Goal: Task Accomplishment & Management: Manage account settings

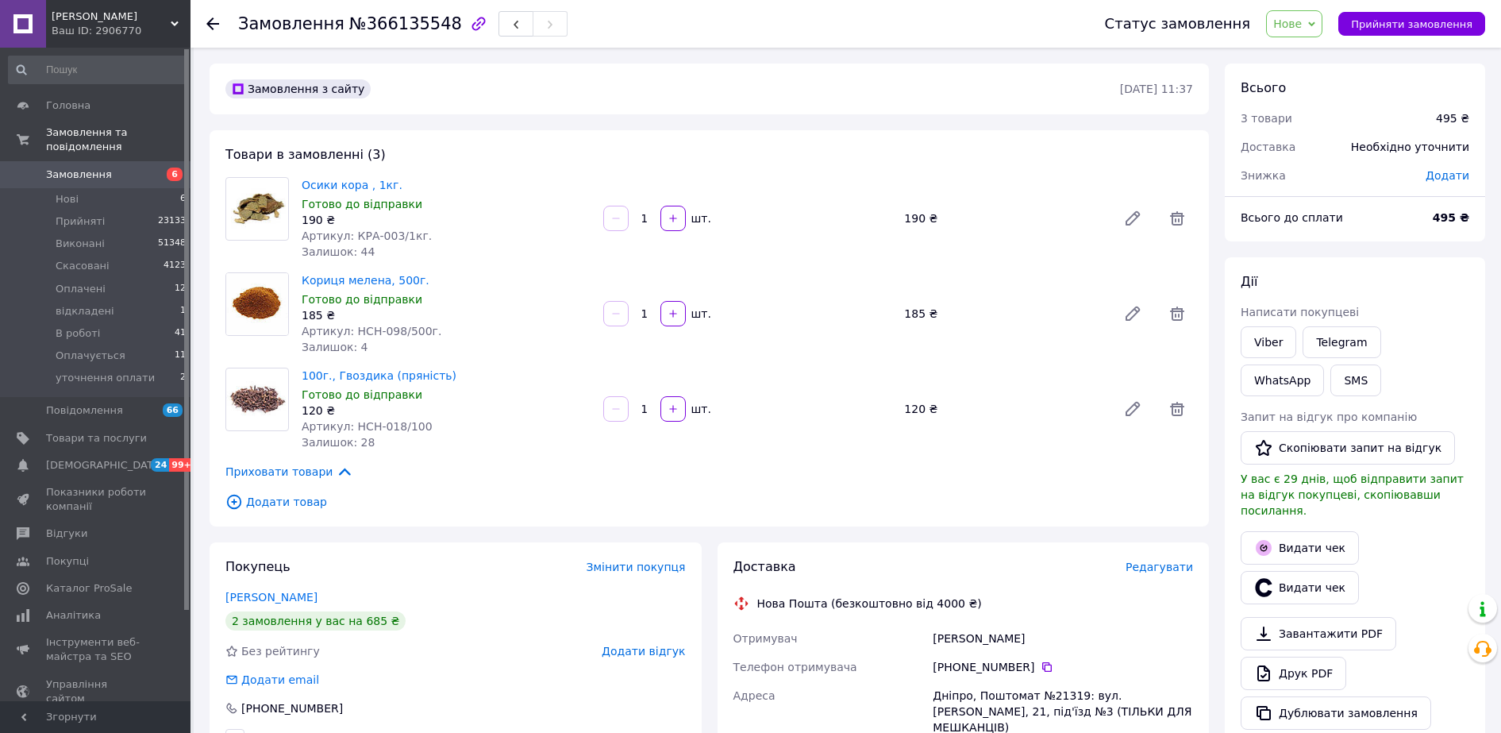
click at [1302, 29] on span "Нове" at bounding box center [1287, 23] width 29 height 13
click at [1332, 161] on li "Оплачується" at bounding box center [1324, 157] width 115 height 24
click at [213, 24] on use at bounding box center [212, 23] width 13 height 13
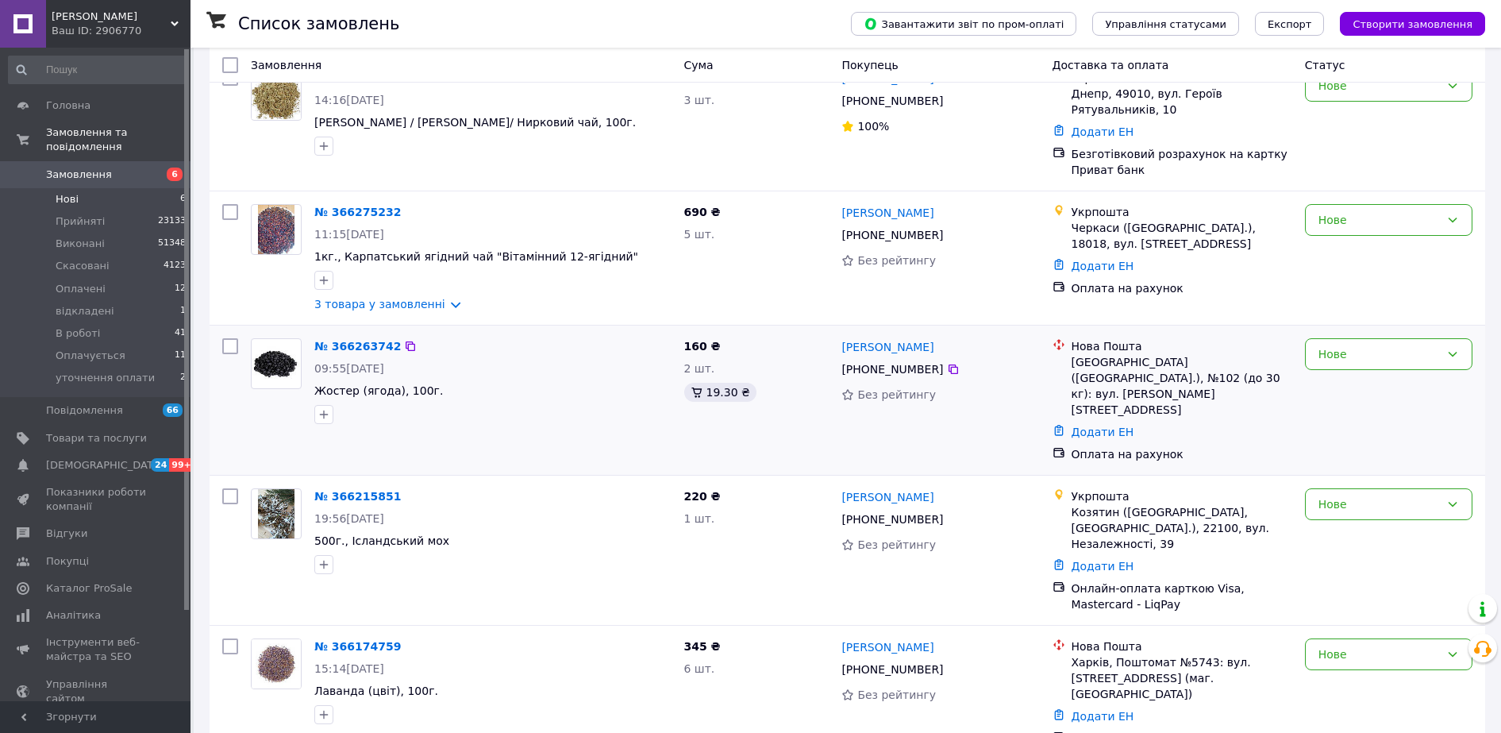
scroll to position [360, 0]
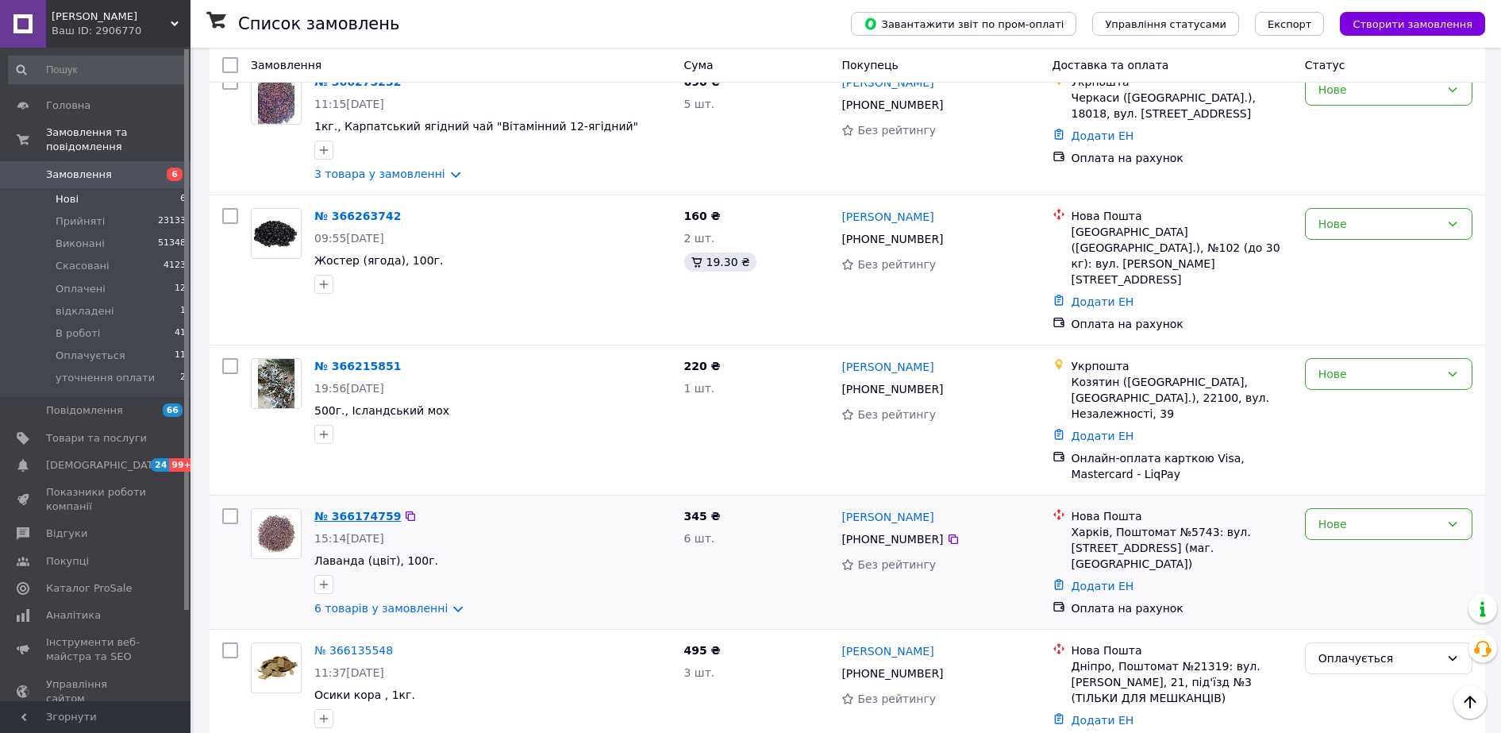
click at [337, 510] on link "№ 366174759" at bounding box center [357, 516] width 87 height 13
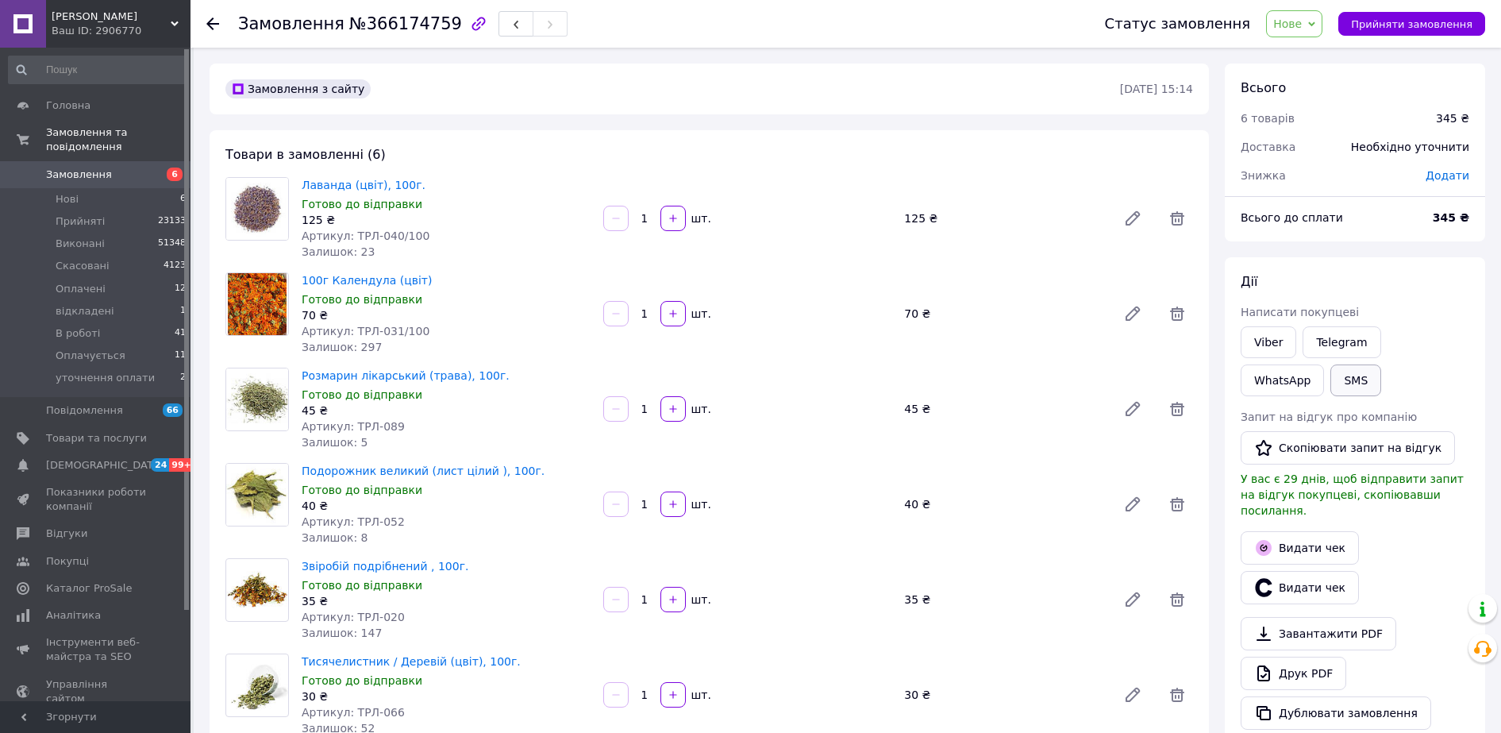
click at [1331, 388] on button "SMS" at bounding box center [1356, 380] width 51 height 32
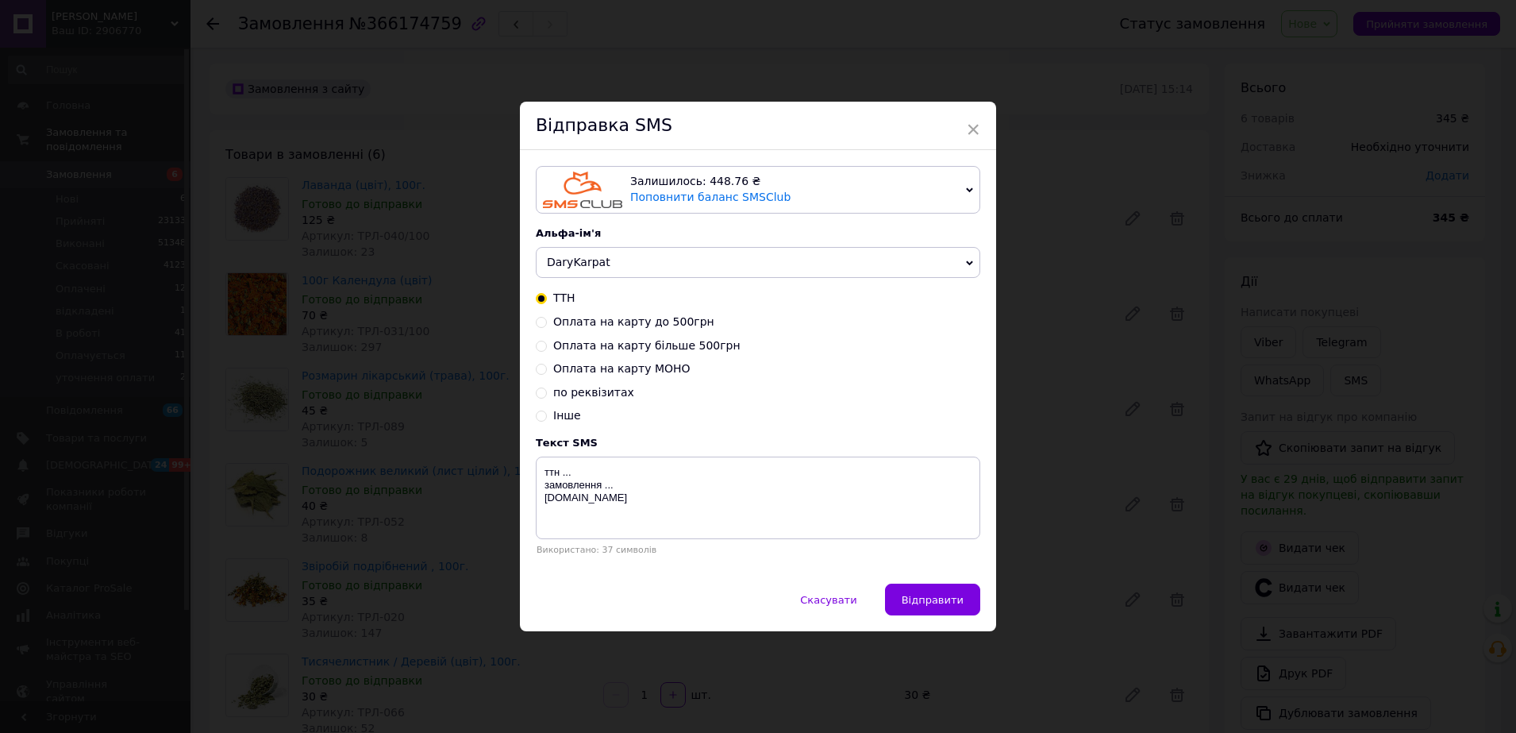
click at [584, 321] on span "Оплата на карту до 500грн" at bounding box center [633, 321] width 161 height 13
click at [547, 321] on input "Оплата на карту до 500грн" at bounding box center [541, 320] width 11 height 11
radio input "true"
radio input "false"
click at [547, 505] on textarea "4246 0010 0295 7177 Андрейко Володимир ..грн В призначені вказувати: "замовленн…" at bounding box center [758, 498] width 445 height 83
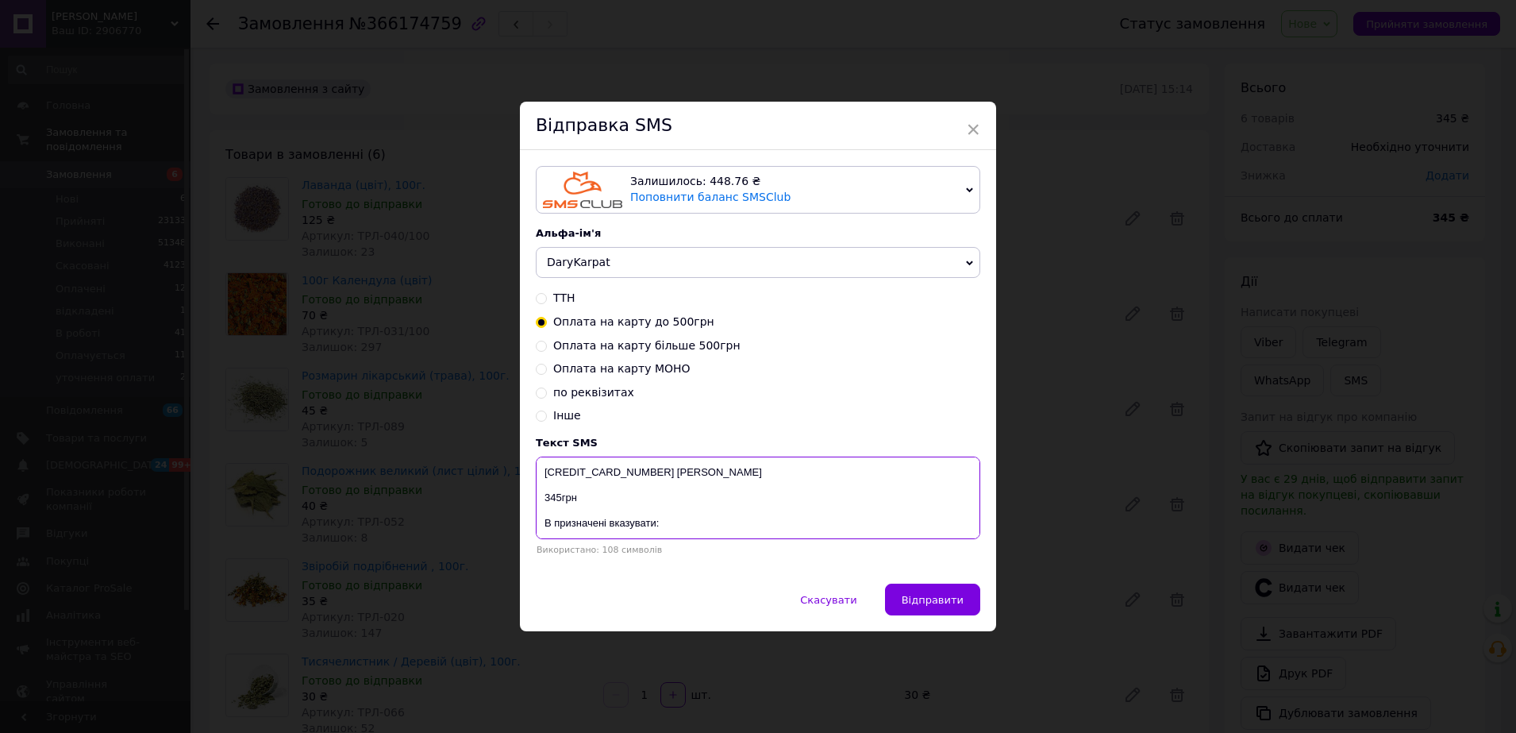
click at [647, 508] on textarea "4246 0010 0295 7177 Андрейко Володимир 345грн В призначені вказувати: "замовлен…" at bounding box center [758, 498] width 445 height 83
click at [738, 516] on textarea "4246 0010 0295 7177 Андрейко Володимир 345грн В призначені вказувати: "замовлен…" at bounding box center [758, 498] width 445 height 83
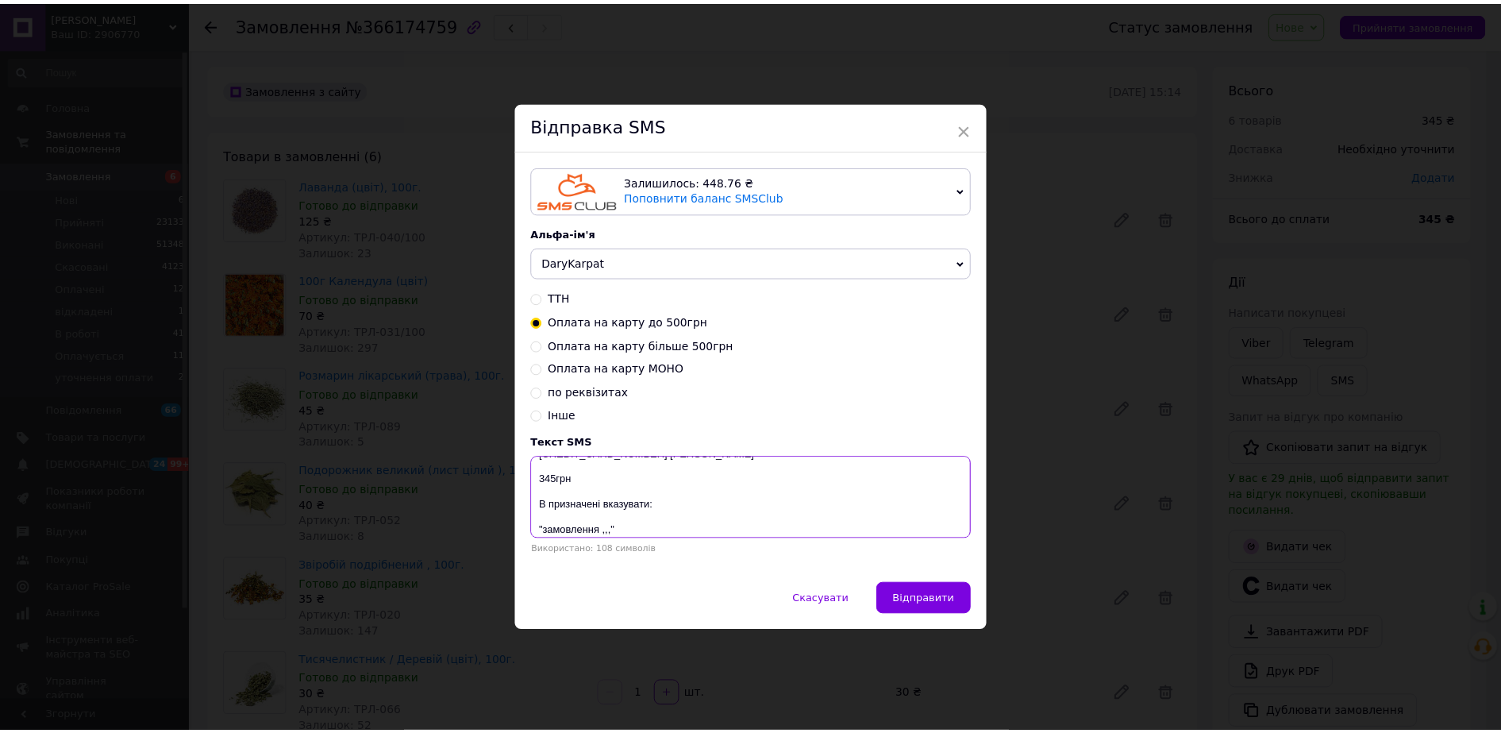
scroll to position [51, 0]
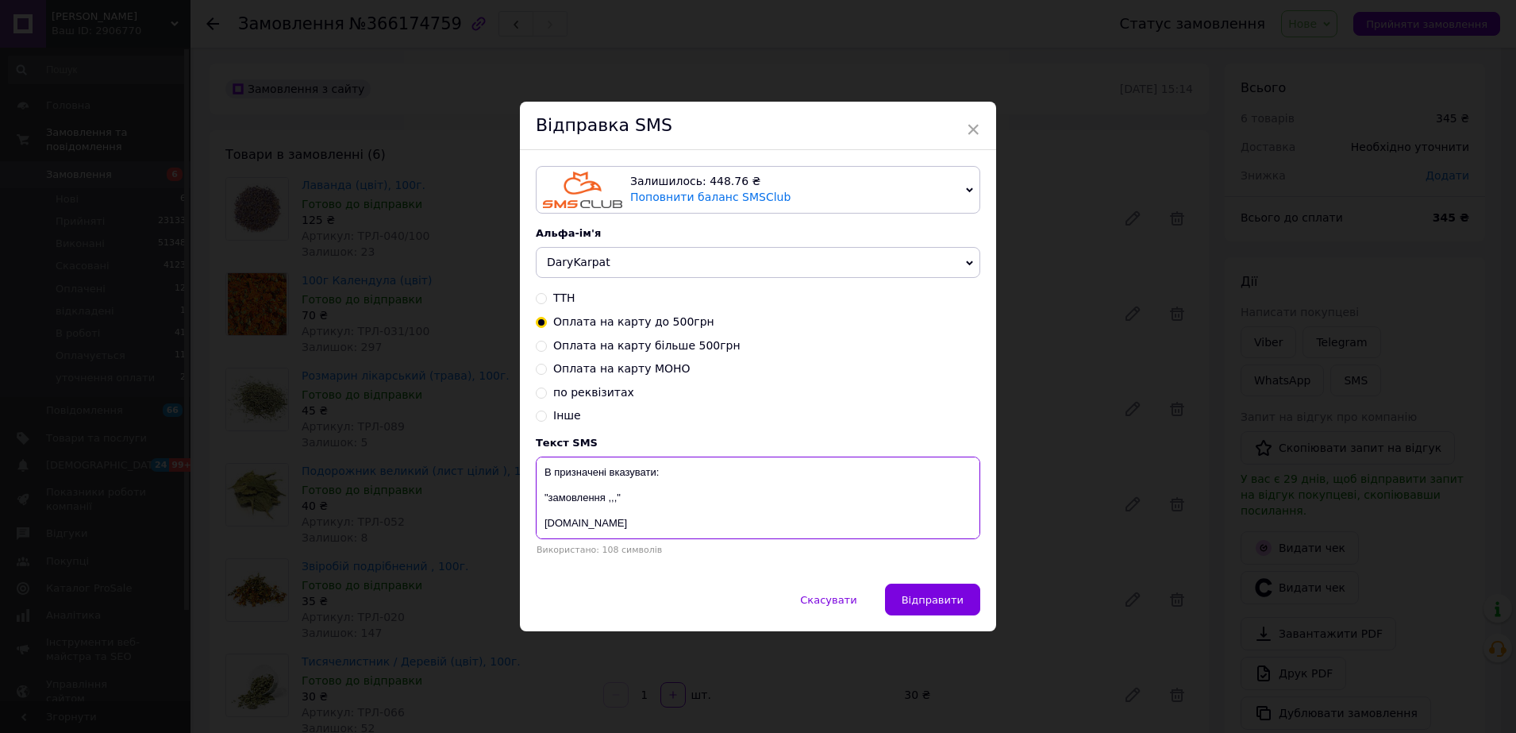
click at [614, 502] on textarea "4246 0010 0295 7177 Андрейко Володимир 345грн В призначені вказувати: "замовлен…" at bounding box center [758, 498] width 445 height 83
paste textarea "366174759"
type textarea "4246 0010 0295 7177 Андрейко Володимир 345грн В призначені вказувати: "замовлен…"
click at [946, 606] on span "Відправити" at bounding box center [933, 600] width 62 height 12
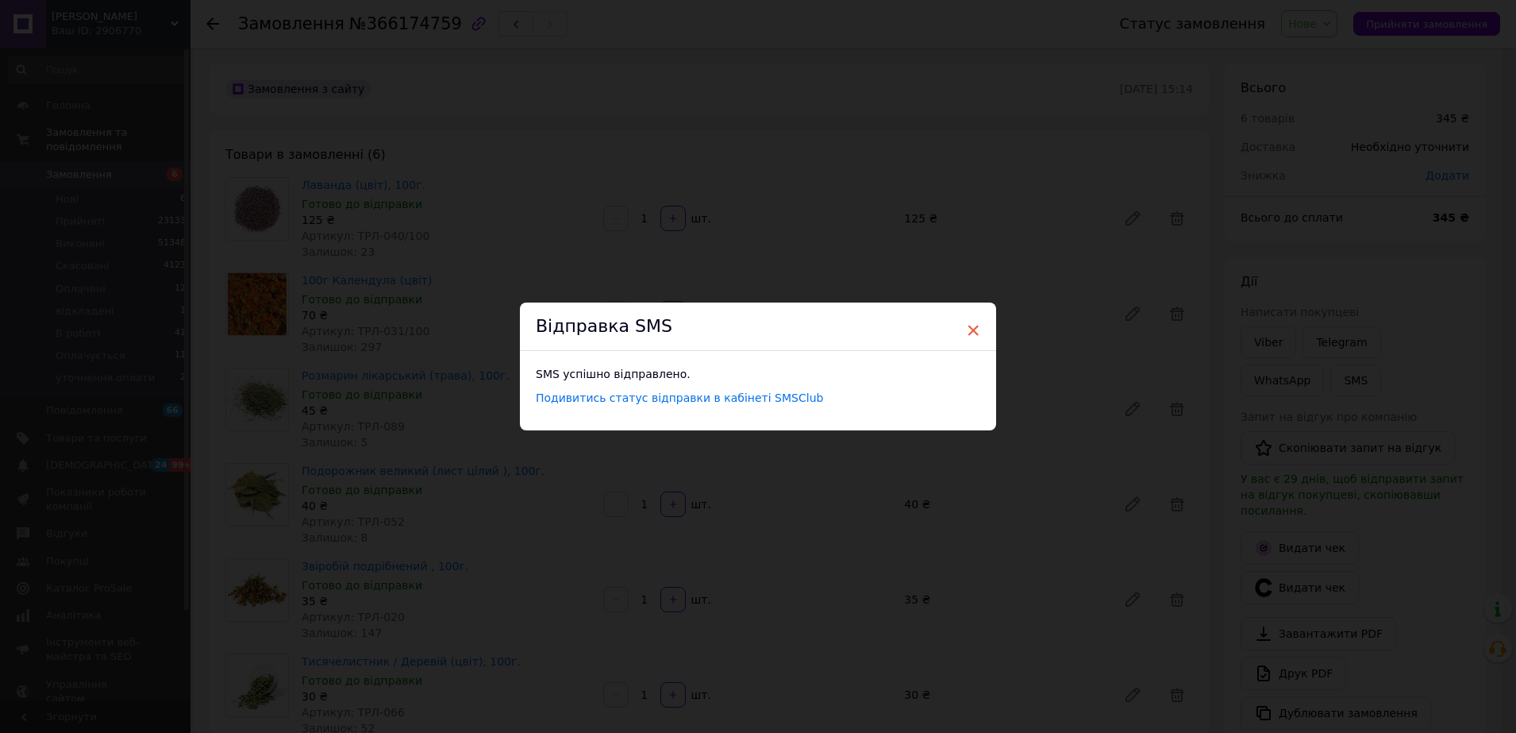
click at [972, 329] on span "×" at bounding box center [973, 330] width 14 height 27
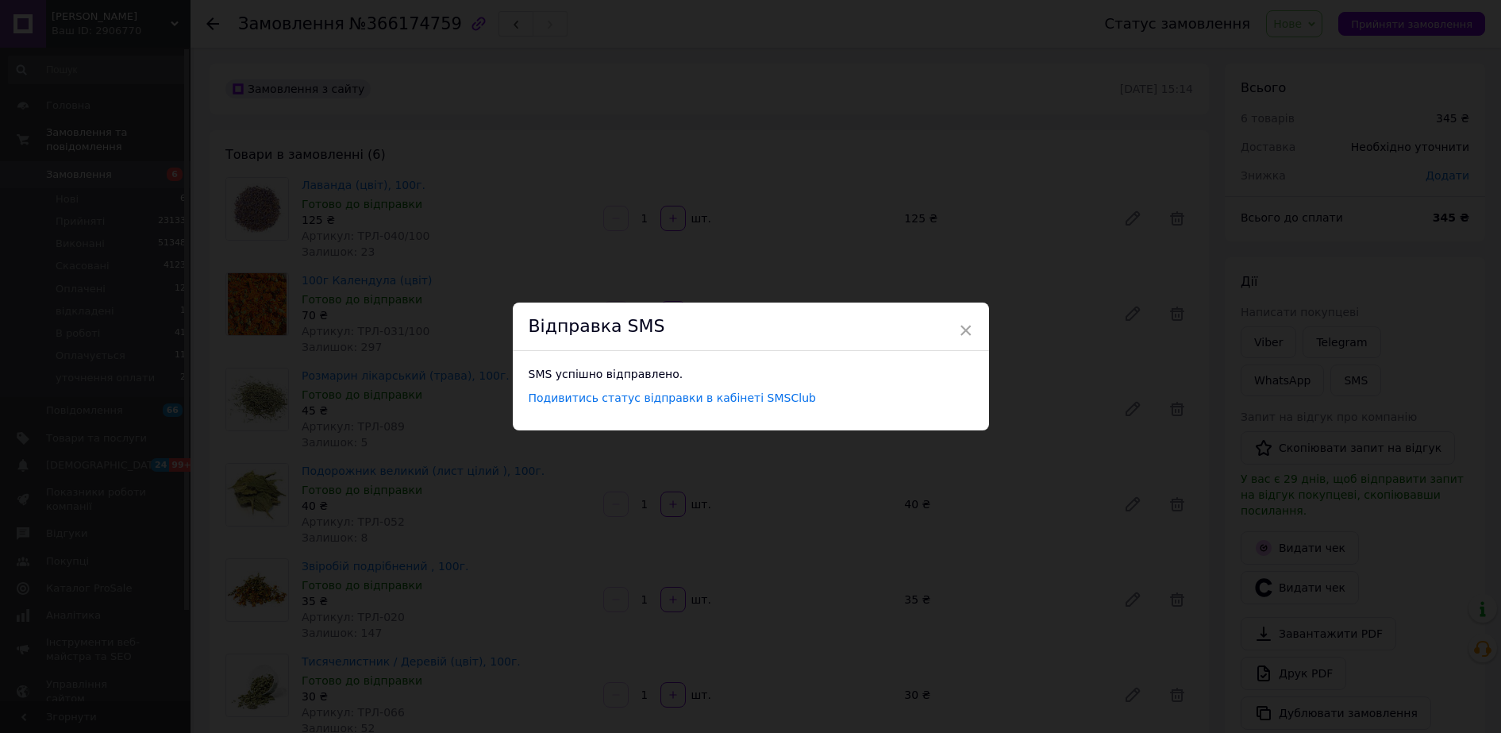
click at [691, 222] on div "× Відправка SMS SMS успішно відправлено. Подивитись статус відправки в кабінеті…" at bounding box center [750, 366] width 1501 height 733
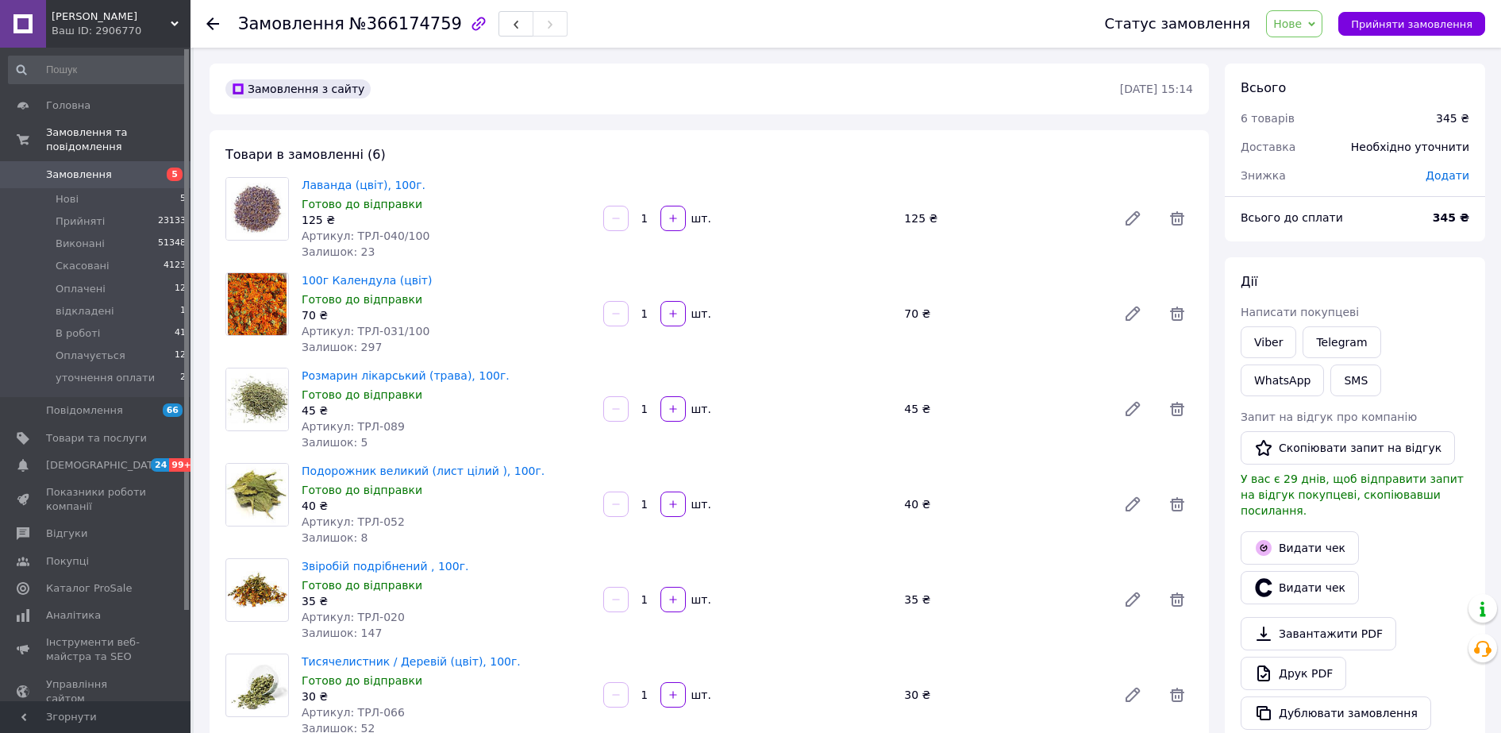
click at [1312, 33] on span "Нове" at bounding box center [1294, 23] width 56 height 27
click at [1312, 161] on li "Оплачується" at bounding box center [1324, 157] width 115 height 24
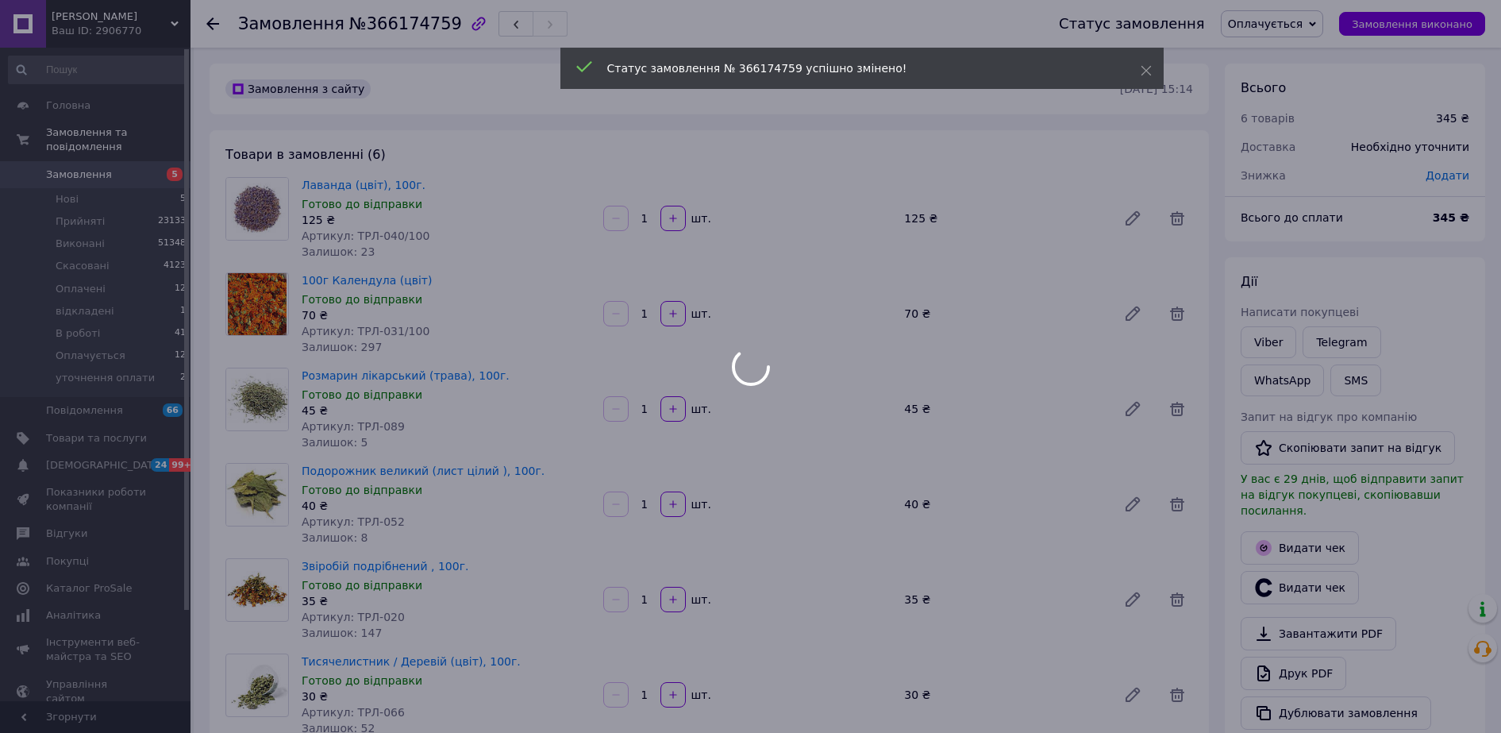
click at [210, 24] on div at bounding box center [750, 366] width 1501 height 733
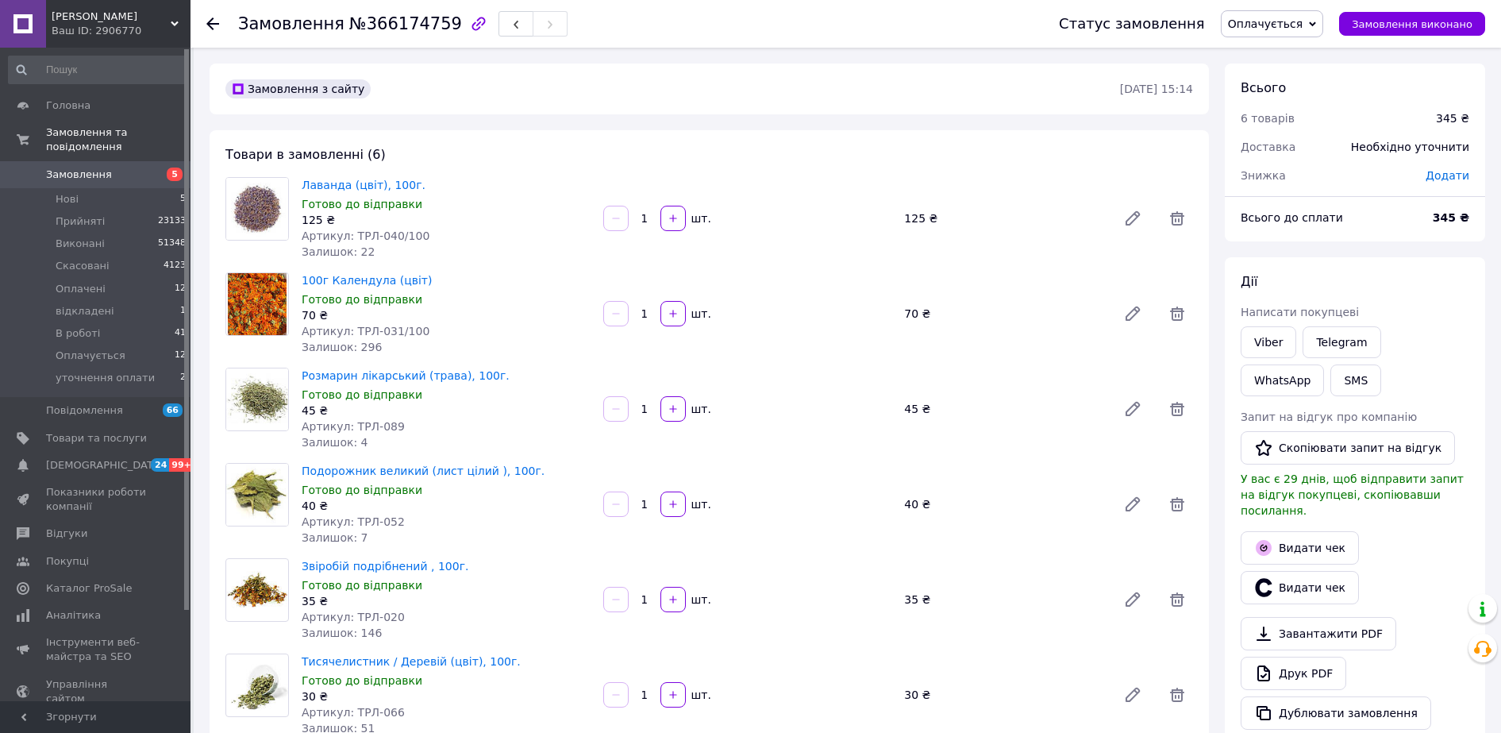
click at [213, 24] on use at bounding box center [212, 23] width 13 height 13
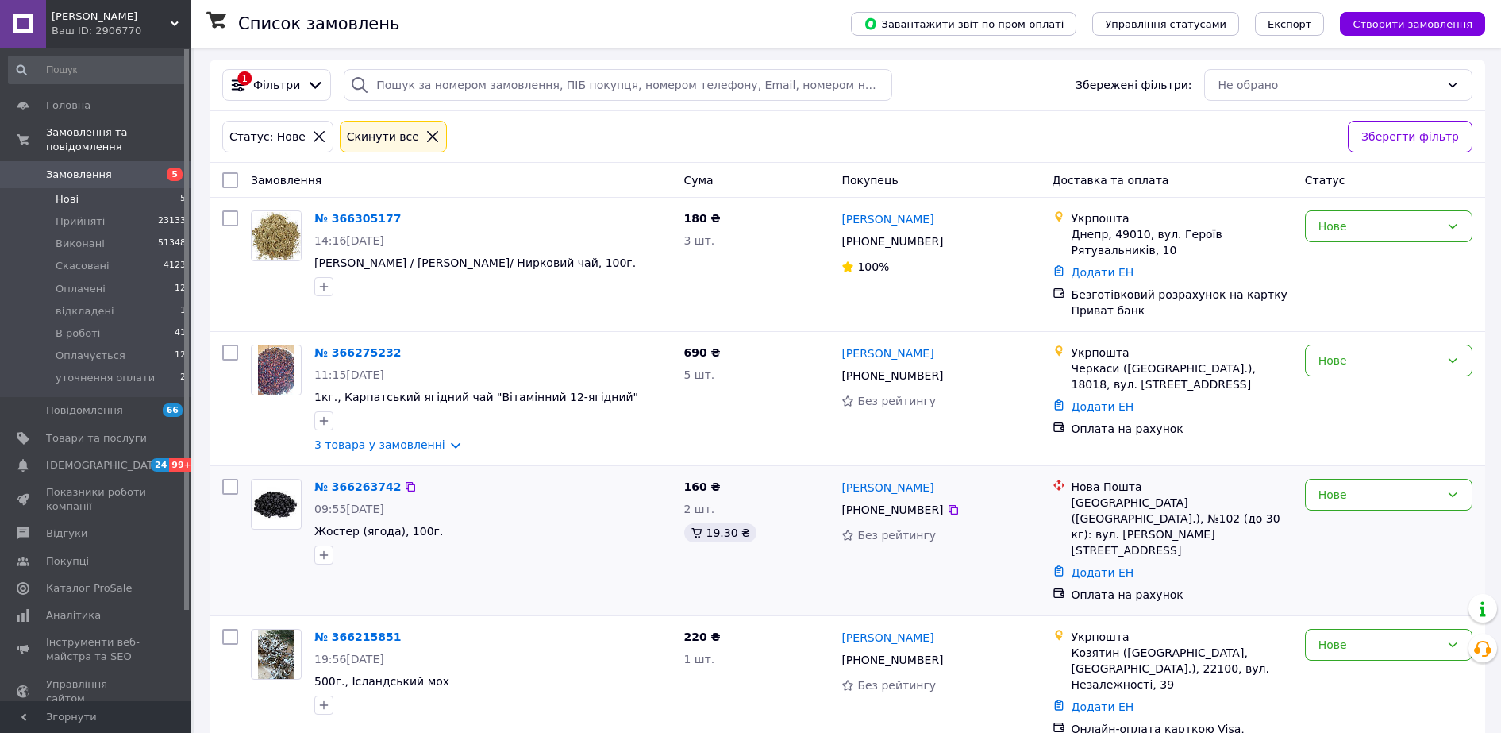
scroll to position [226, 0]
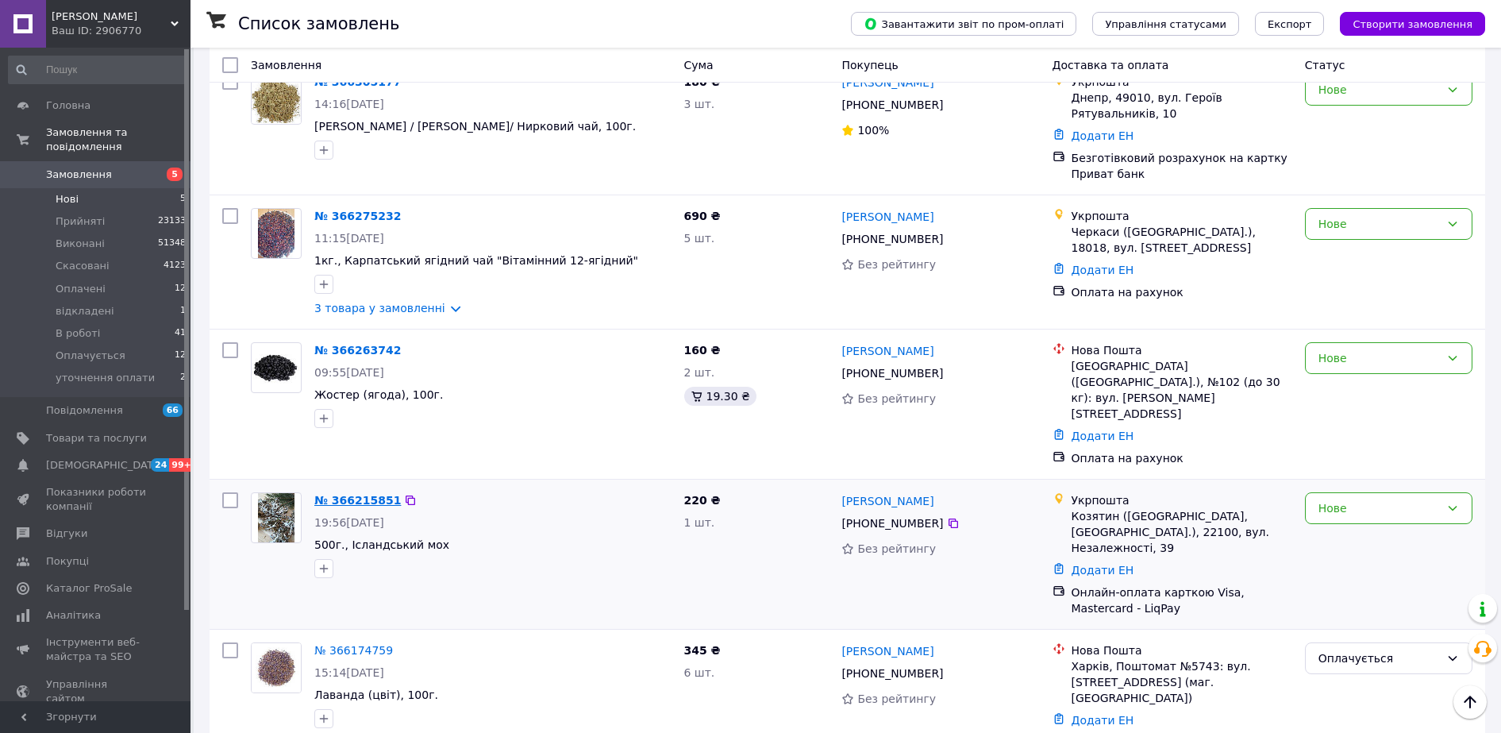
click at [360, 494] on link "№ 366215851" at bounding box center [357, 500] width 87 height 13
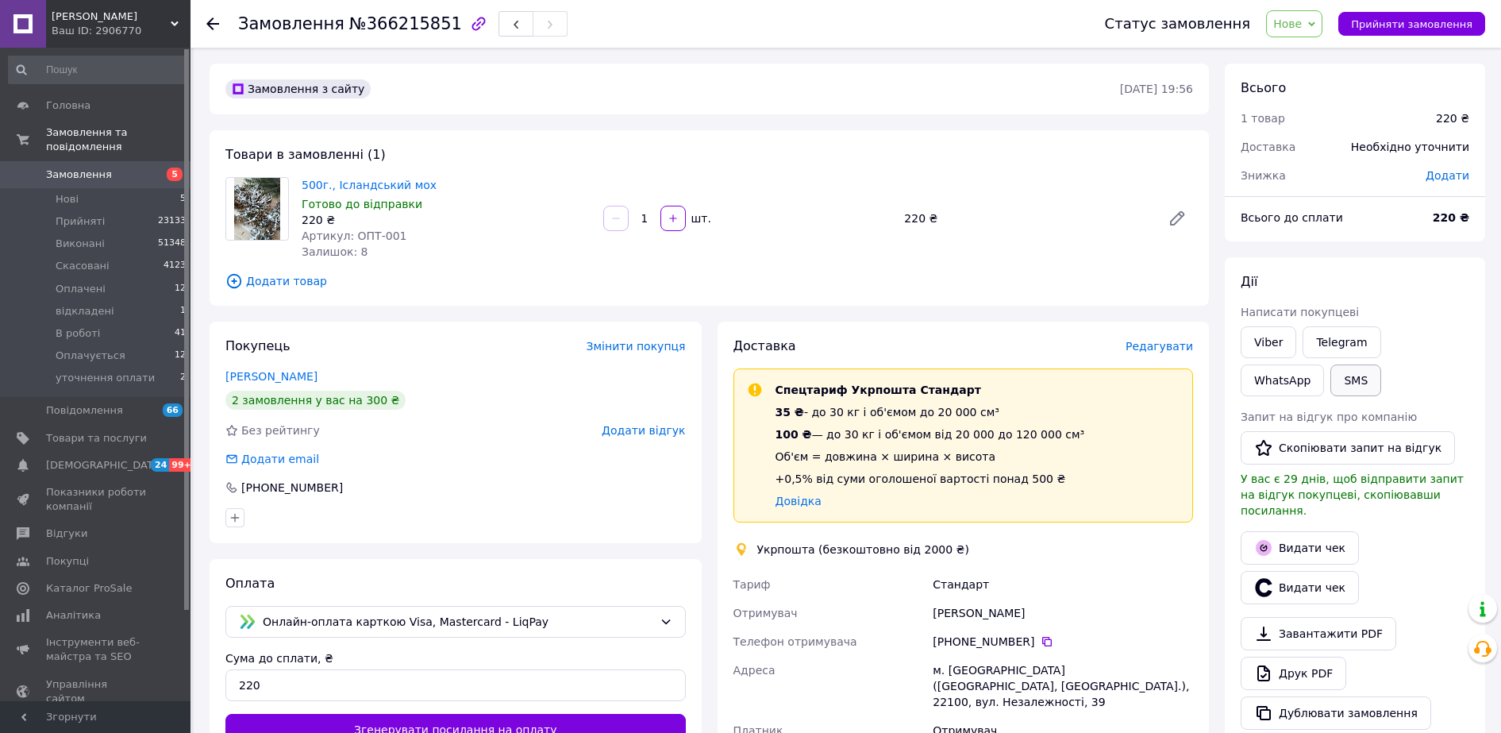
click at [1331, 387] on button "SMS" at bounding box center [1356, 380] width 51 height 32
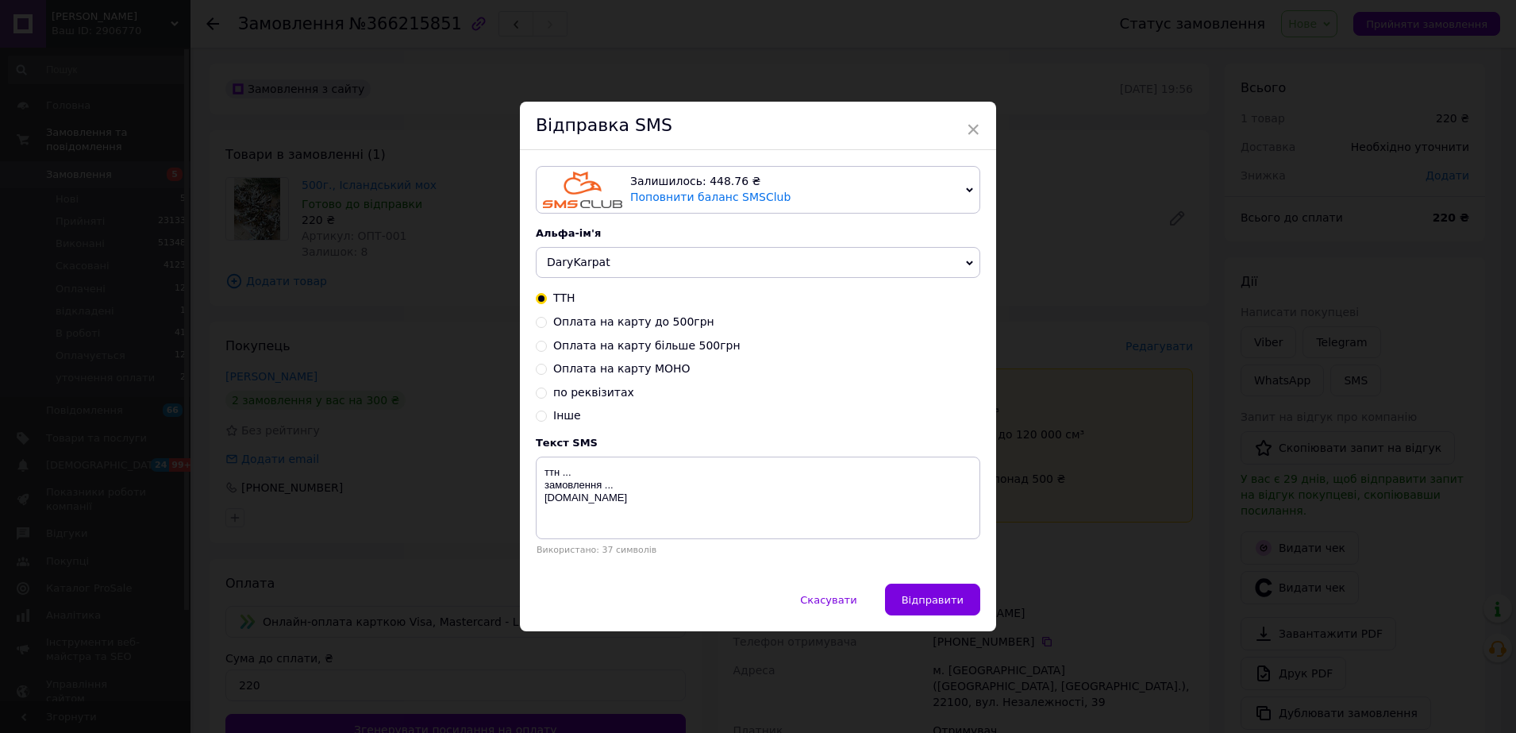
click at [676, 326] on span "Оплата на карту до 500грн" at bounding box center [633, 321] width 161 height 13
click at [547, 326] on input "Оплата на карту до 500грн" at bounding box center [541, 320] width 11 height 11
radio input "true"
radio input "false"
click at [549, 499] on textarea "4246 0010 0295 7177 Андрейко Володимир ..грн В призначені вказувати: "замовленн…" at bounding box center [758, 498] width 445 height 83
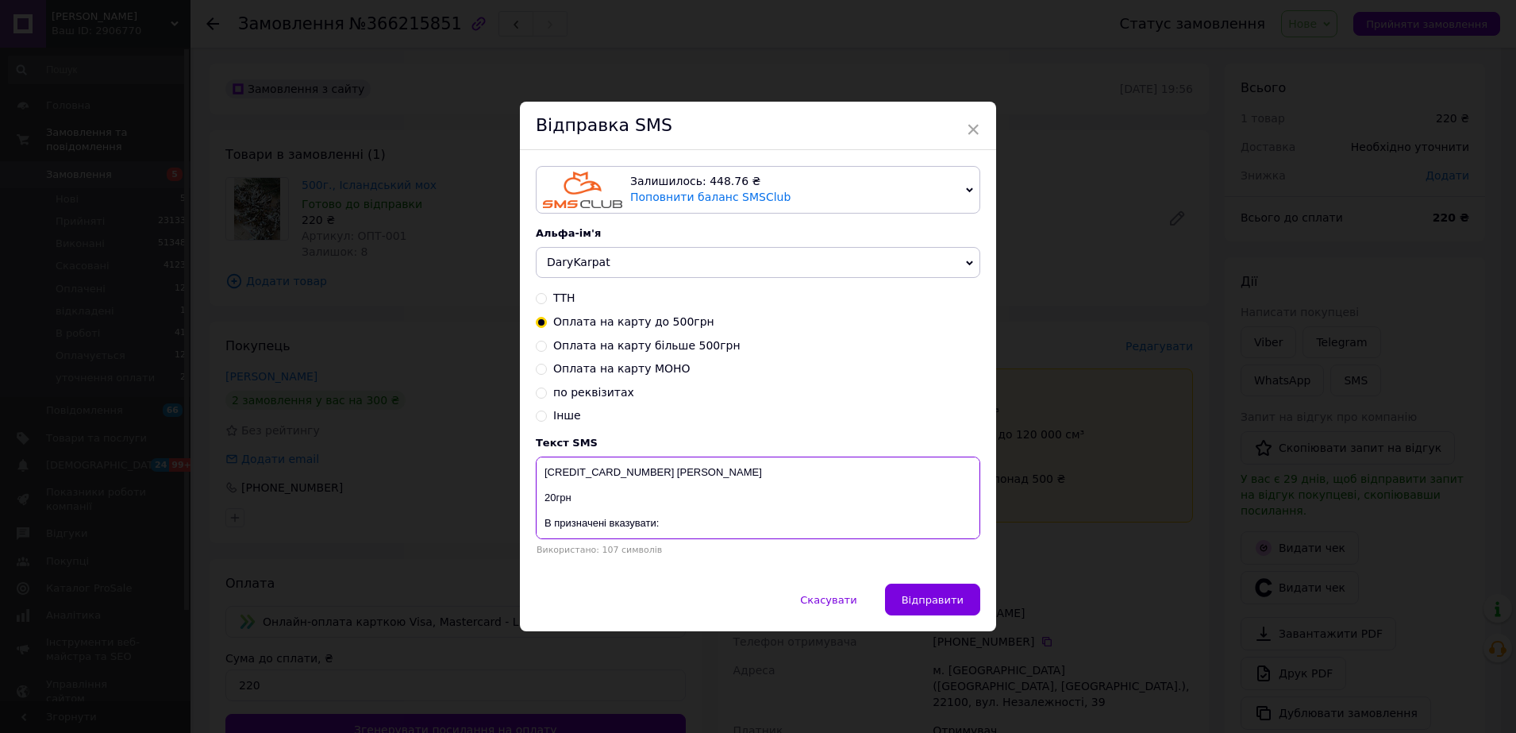
click at [548, 497] on textarea "4246 0010 0295 7177 Андрейко Володимир 20грн В призначені вказувати: "замовленн…" at bounding box center [758, 498] width 445 height 83
click at [580, 504] on textarea "4246 0010 0295 7177 Андрейко Володимир 220грн В призначені вказувати: "замовлен…" at bounding box center [758, 498] width 445 height 83
click at [584, 494] on textarea "4246 0010 0295 7177 Андрейко Володимир 220грн В призначені вказувати: "замовлен…" at bounding box center [758, 498] width 445 height 83
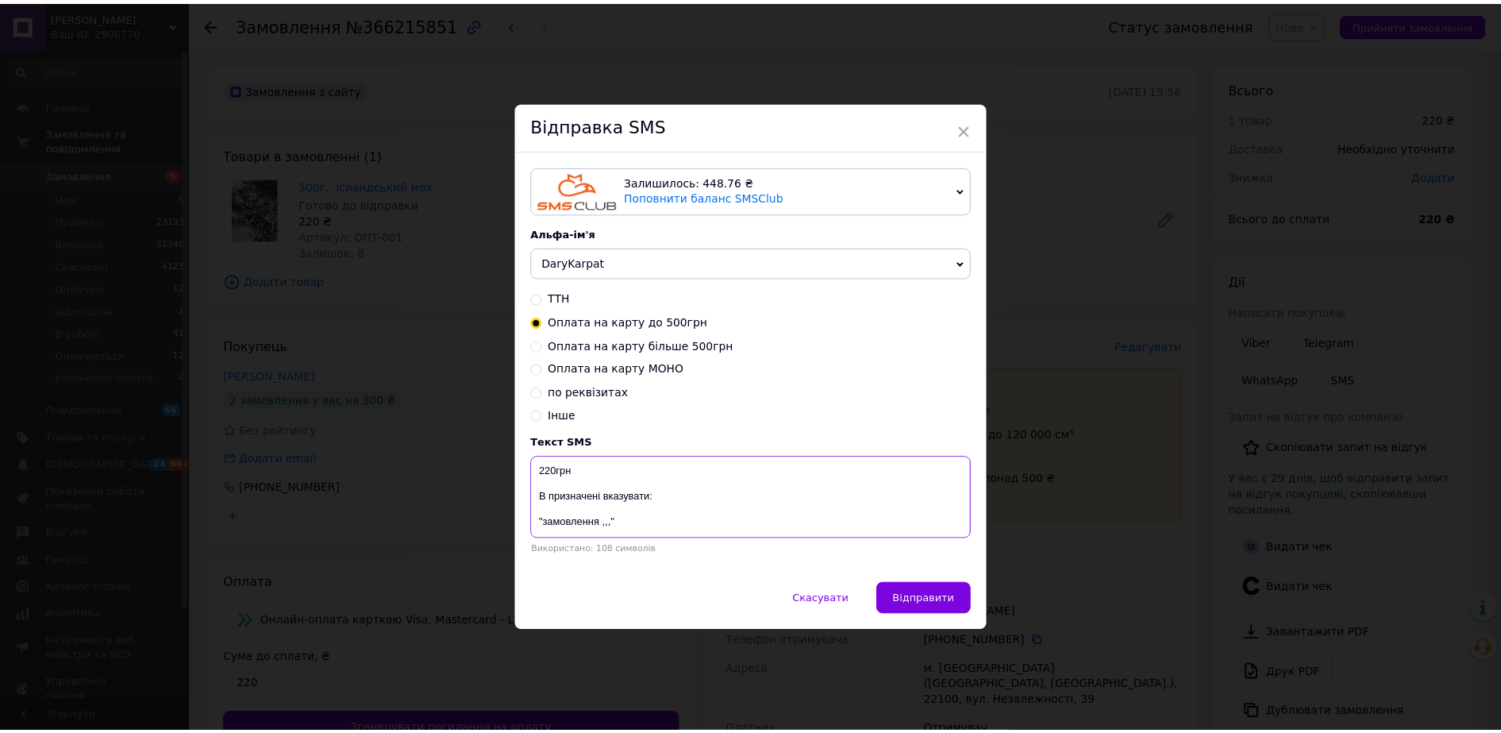
scroll to position [51, 0]
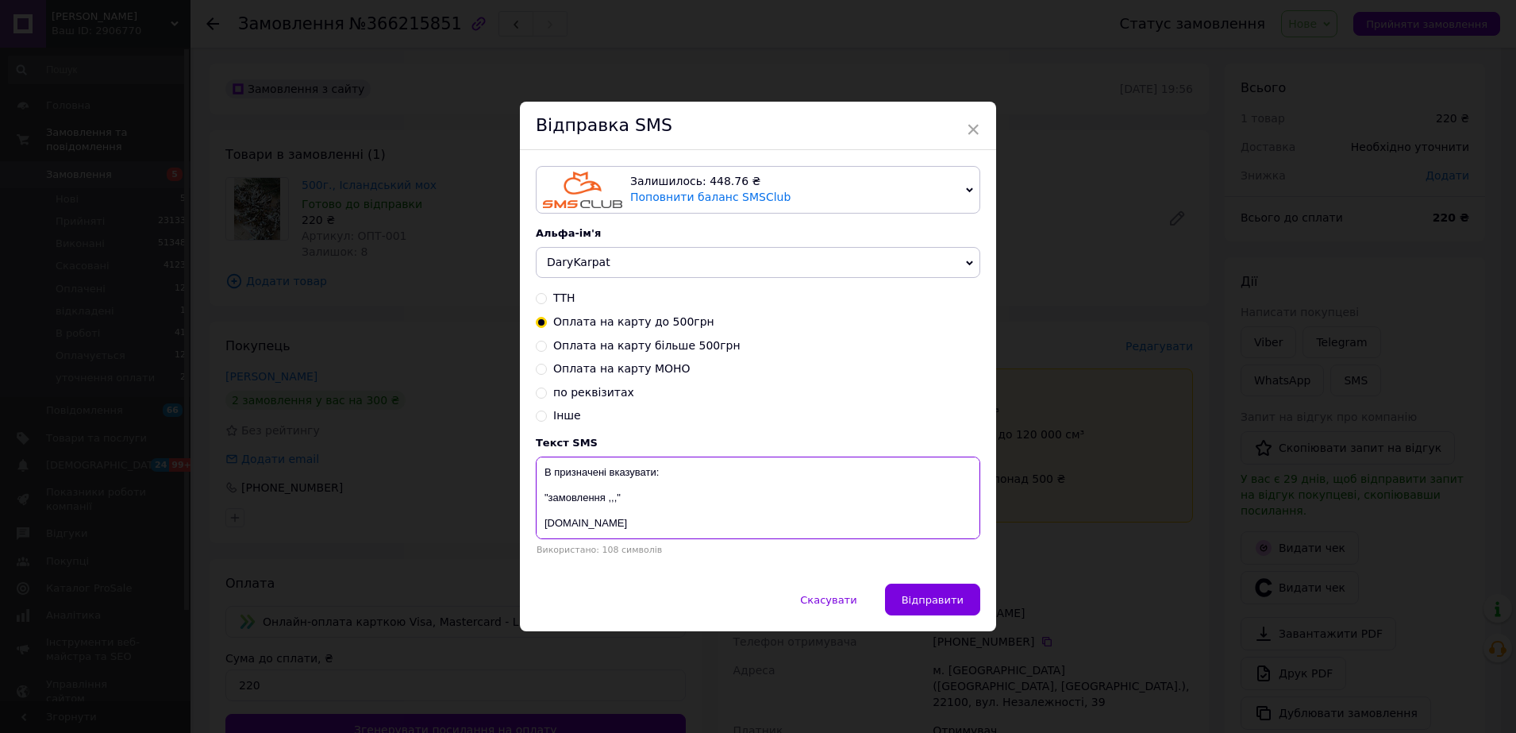
click at [615, 500] on textarea "4246 0010 0295 7177 Андрейко Володимир 220грн В призначені вказувати: "замовлен…" at bounding box center [758, 498] width 445 height 83
paste textarea "366215851"
type textarea "4246 0010 0295 7177 Андрейко Володимир 220грн В призначені вказувати: "замовлен…"
click at [912, 597] on span "Відправити" at bounding box center [933, 600] width 62 height 12
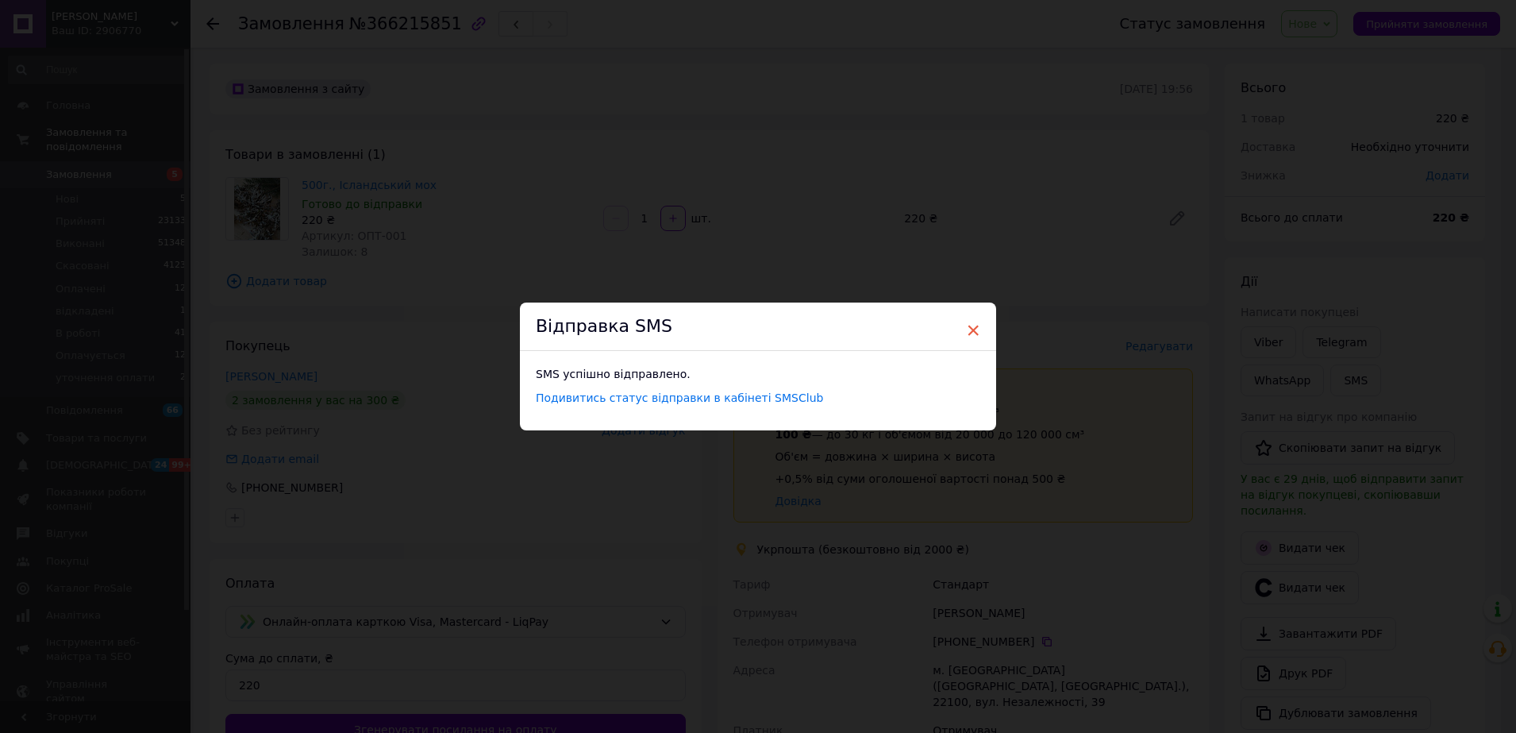
click at [971, 323] on span "×" at bounding box center [973, 330] width 14 height 27
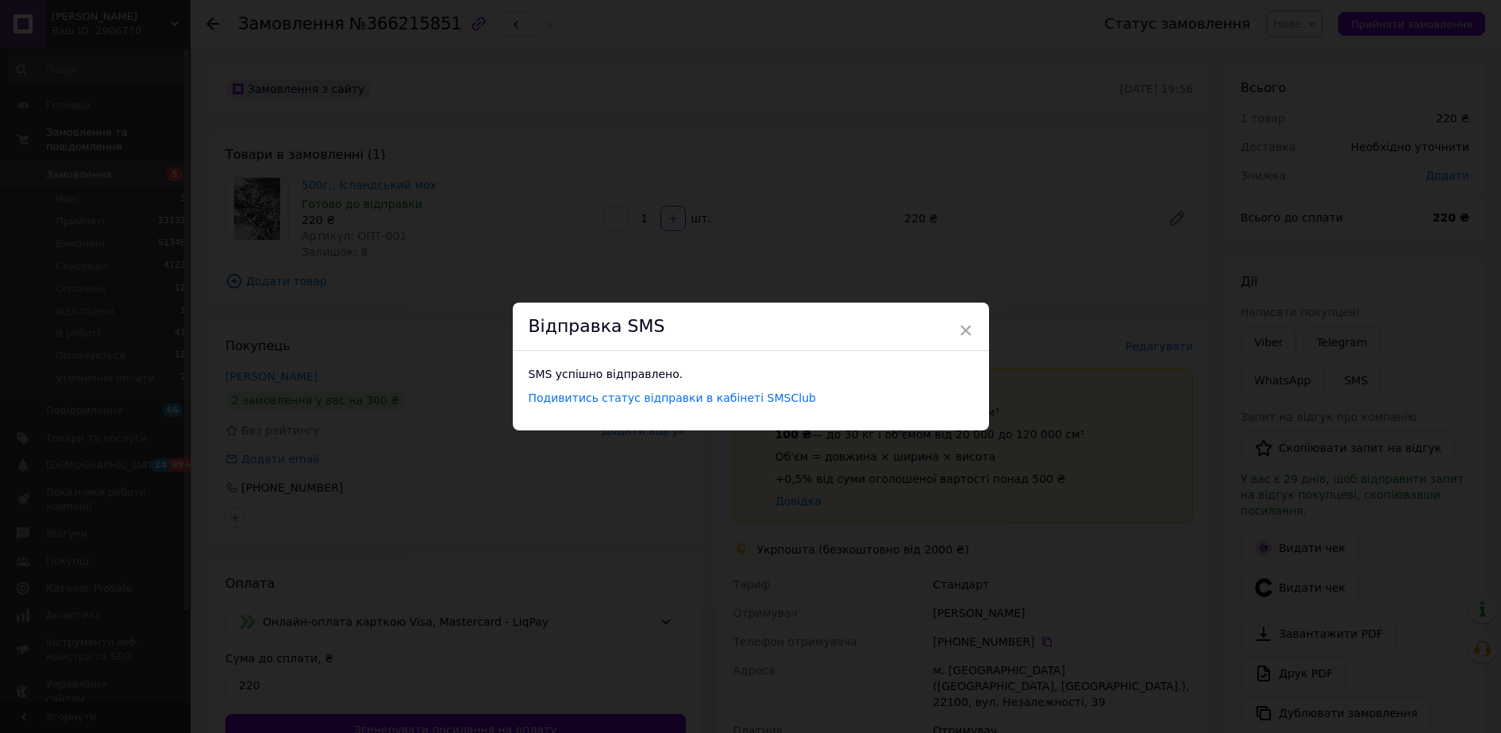
click at [854, 281] on div "× Відправка SMS SMS успішно відправлено. Подивитись статус відправки в кабінеті…" at bounding box center [750, 366] width 1501 height 733
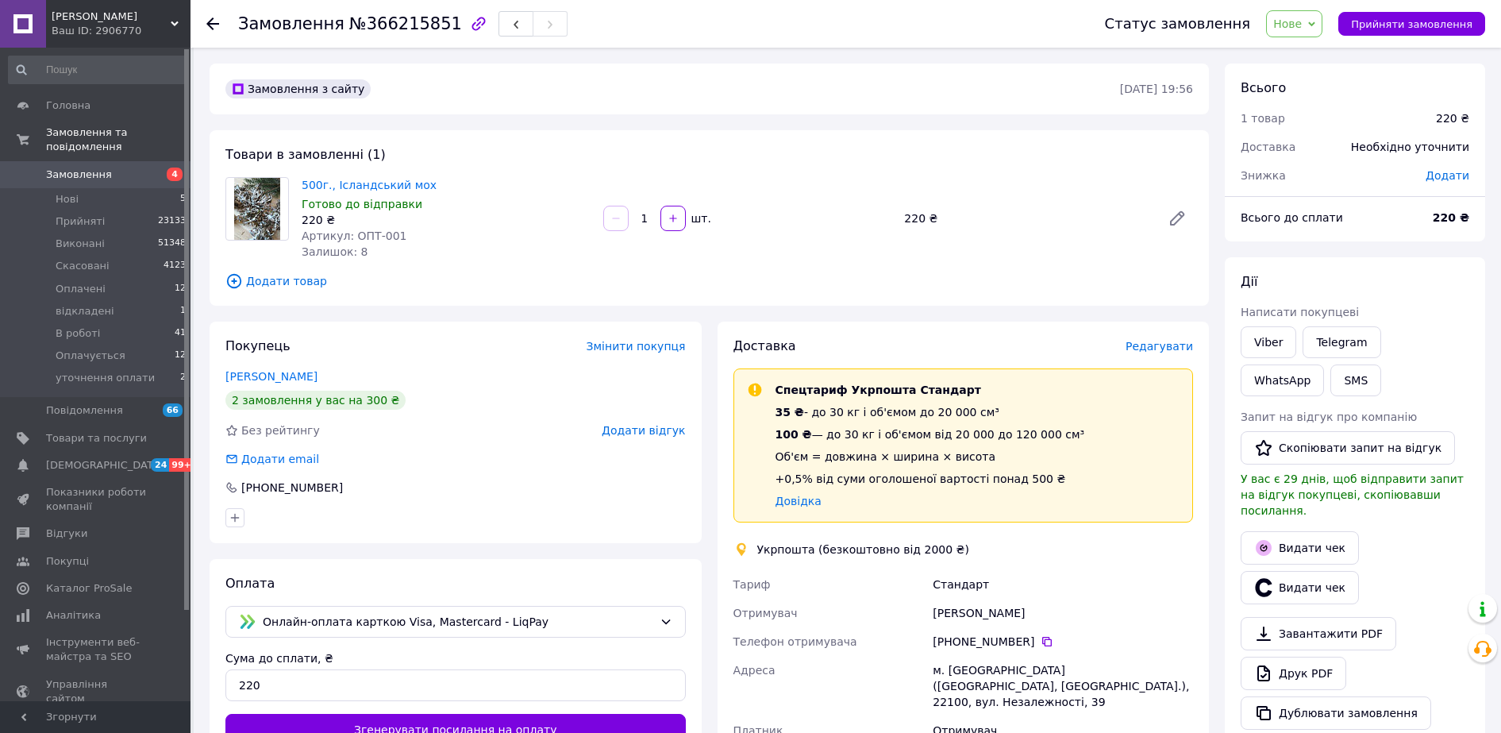
click at [1302, 19] on span "Нове" at bounding box center [1287, 23] width 29 height 13
click at [1327, 159] on li "Оплачується" at bounding box center [1324, 157] width 115 height 24
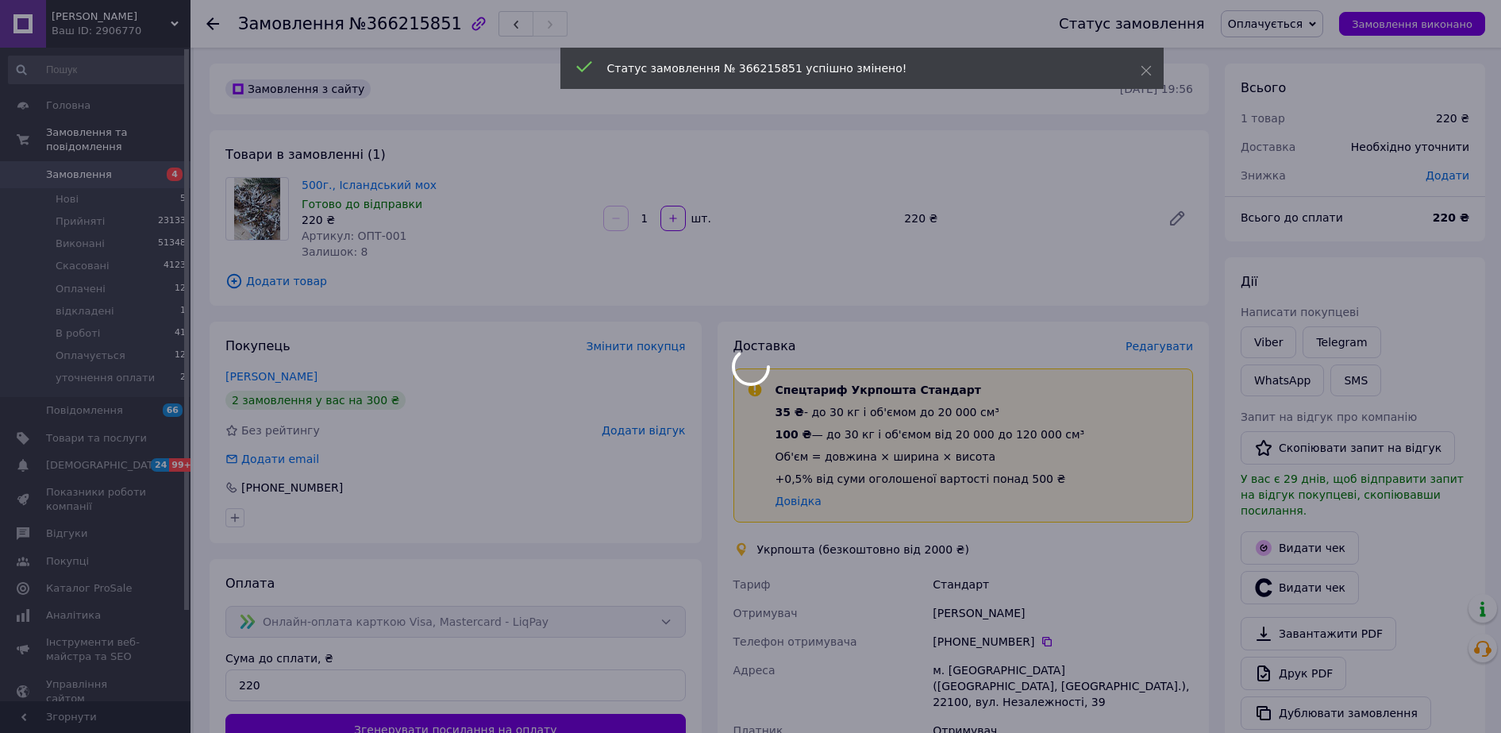
click at [213, 23] on div at bounding box center [750, 366] width 1501 height 733
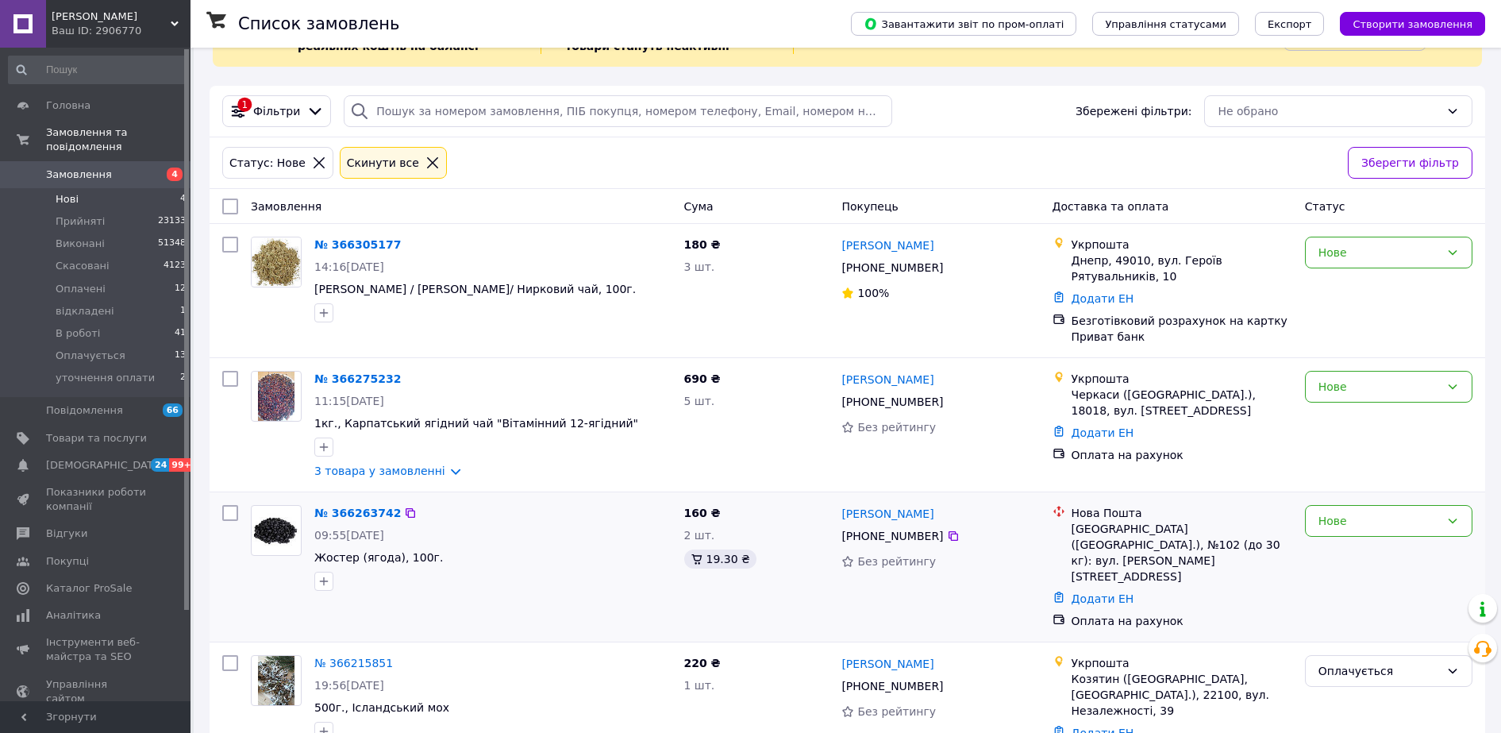
scroll to position [91, 0]
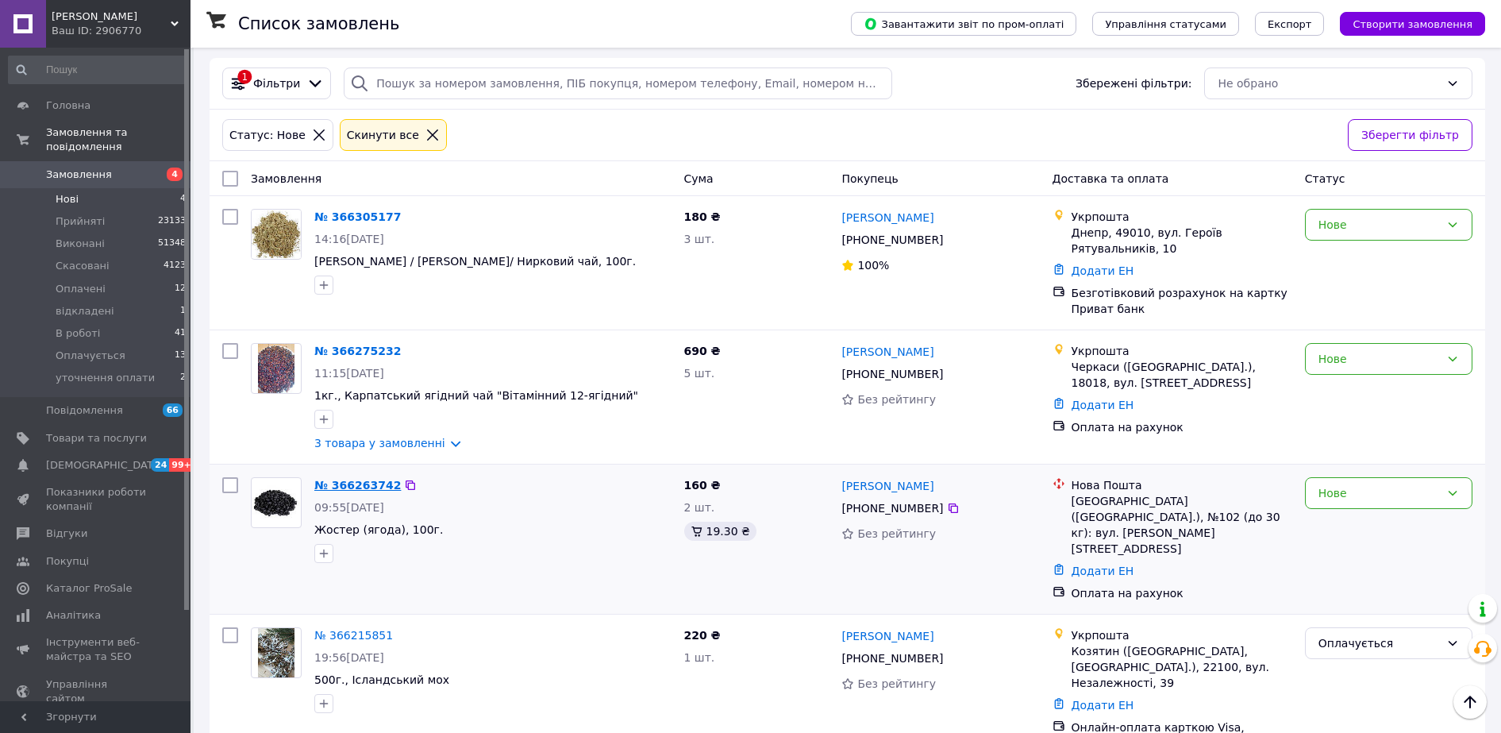
click at [356, 485] on link "№ 366263742" at bounding box center [357, 485] width 87 height 13
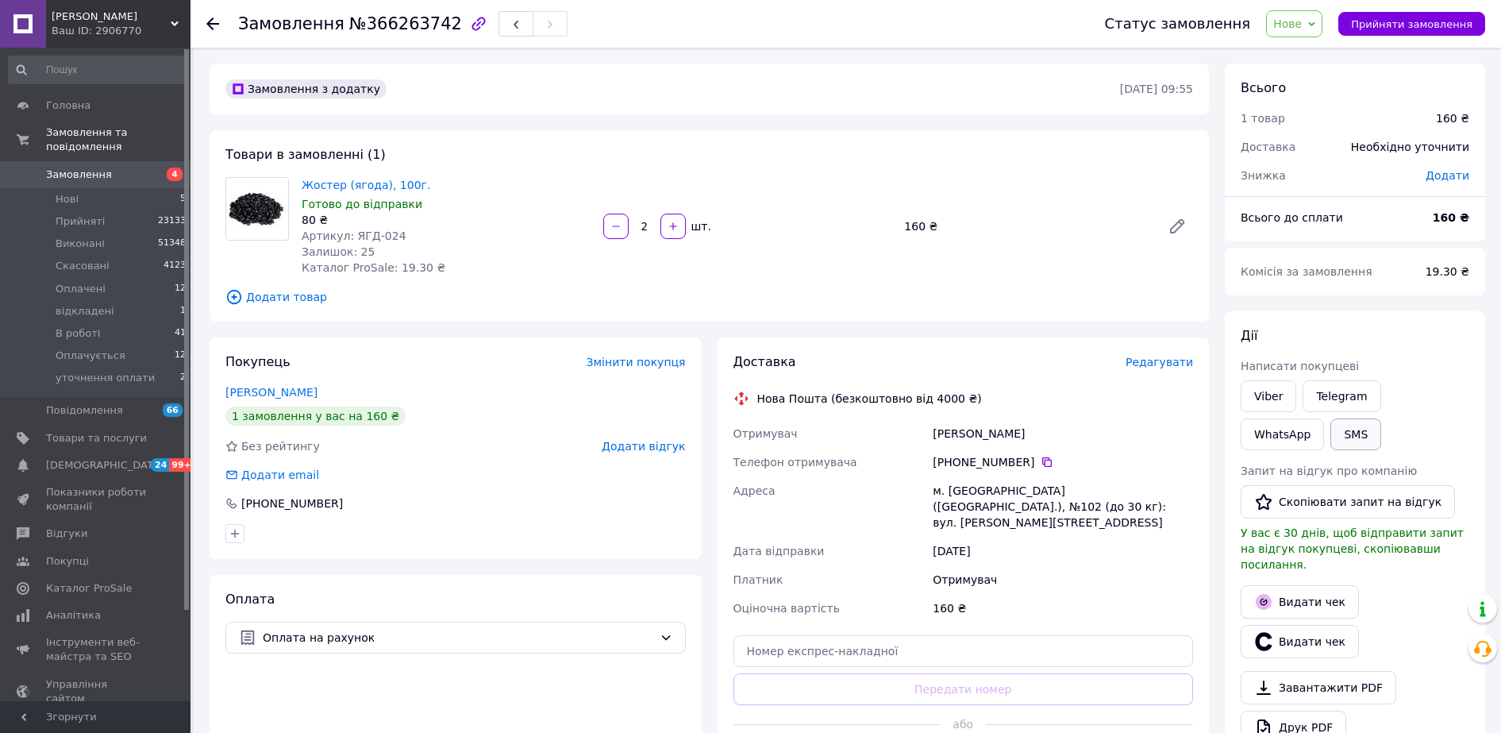
click at [1331, 429] on button "SMS" at bounding box center [1356, 434] width 51 height 32
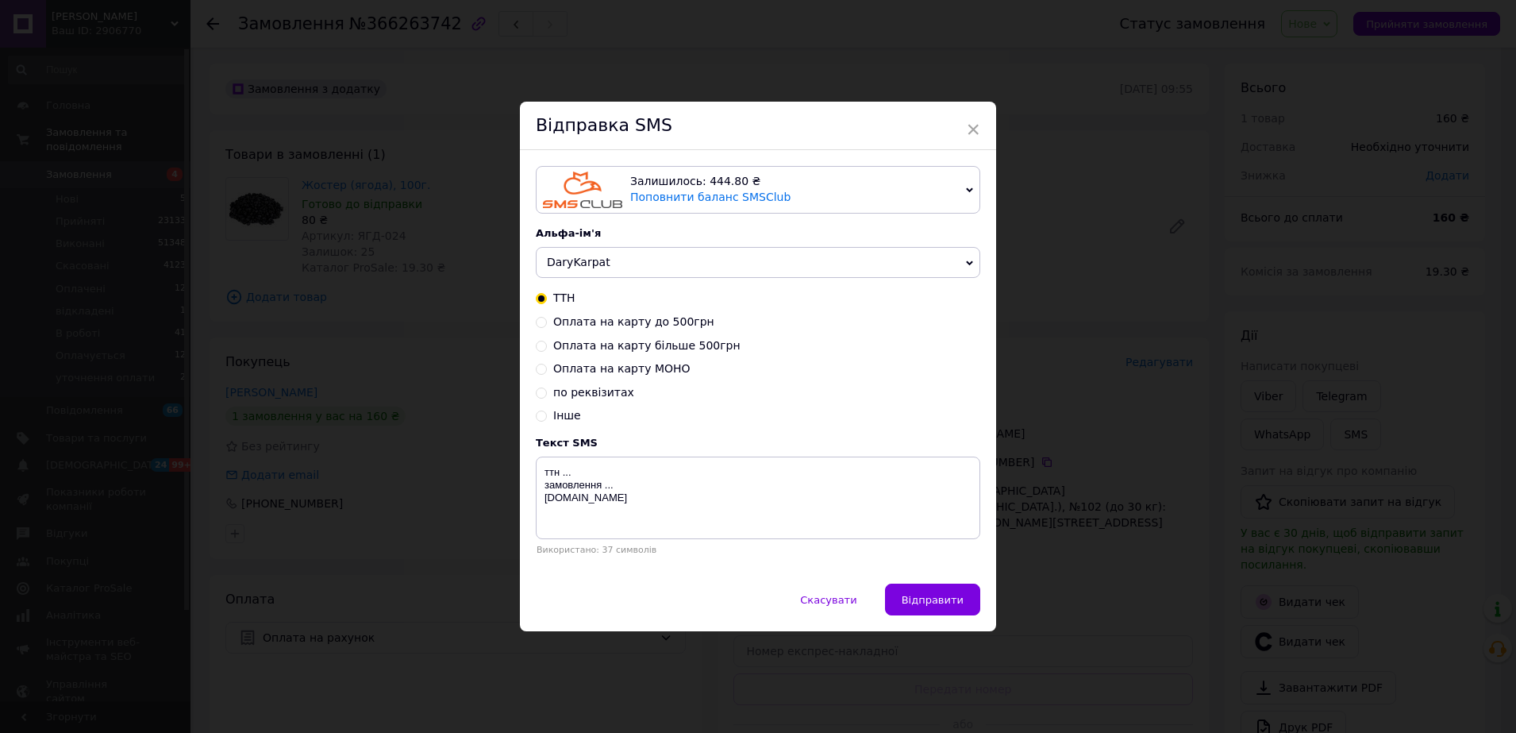
click at [650, 323] on span "Оплата на карту до 500грн" at bounding box center [633, 321] width 161 height 13
click at [547, 323] on input "Оплата на карту до 500грн" at bounding box center [541, 320] width 11 height 11
radio input "true"
radio input "false"
click at [546, 499] on textarea "4246 0010 0295 7177 Андрейко Володимир ..грн В призначені вказувати: "замовленн…" at bounding box center [758, 498] width 445 height 83
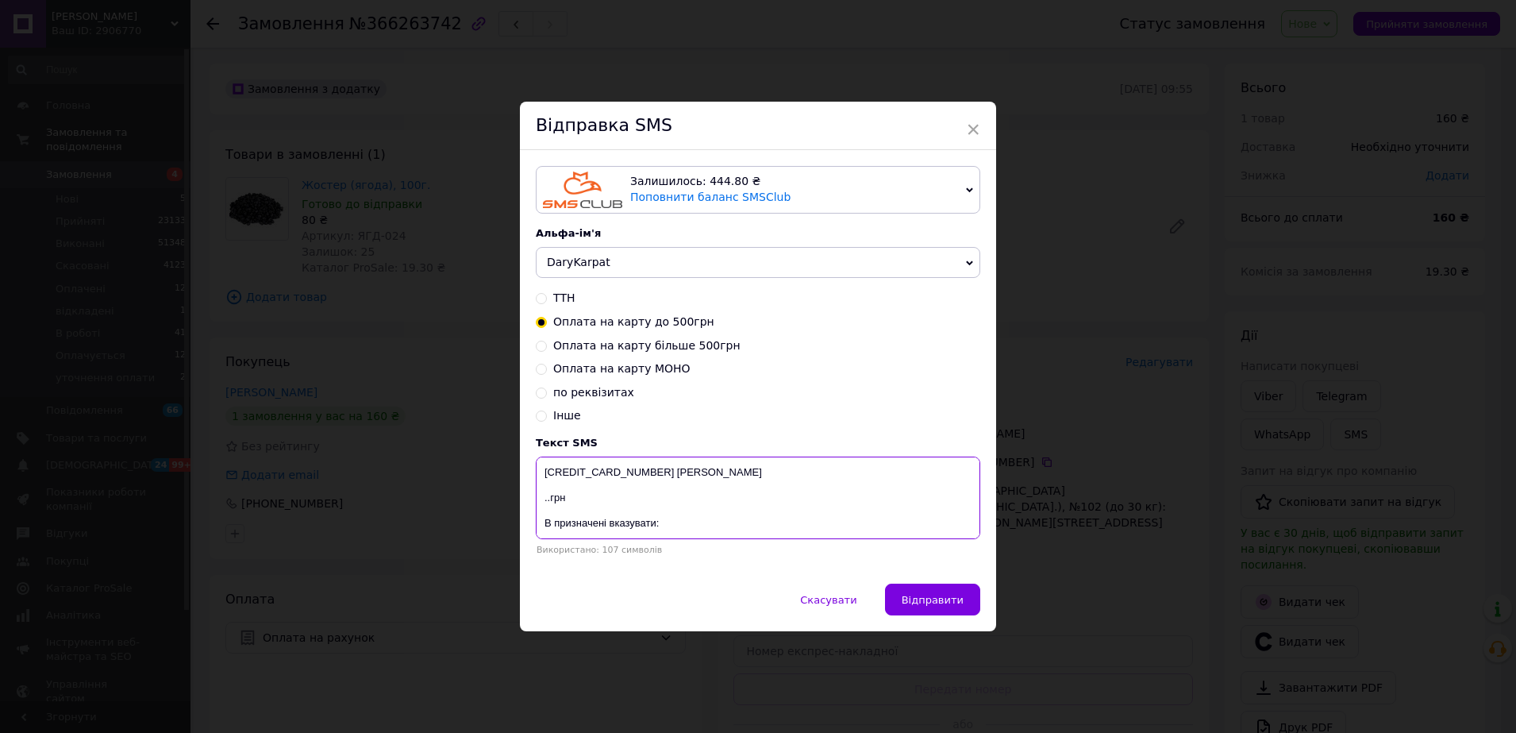
click at [548, 504] on textarea "4246 0010 0295 7177 Андрейко Володимир ..грн В призначені вказувати: "замовленн…" at bounding box center [758, 498] width 445 height 83
click at [596, 505] on textarea "4246 0010 0295 7177 Андрейко Володимир 160грн В призначені вказувати: "замовлен…" at bounding box center [758, 498] width 445 height 83
drag, startPoint x: 580, startPoint y: 487, endPoint x: 603, endPoint y: 519, distance: 38.8
click at [581, 488] on textarea "4246 0010 0295 7177 Андрейко Володимир 160грн В призначені вказувати: "замовлен…" at bounding box center [758, 498] width 445 height 83
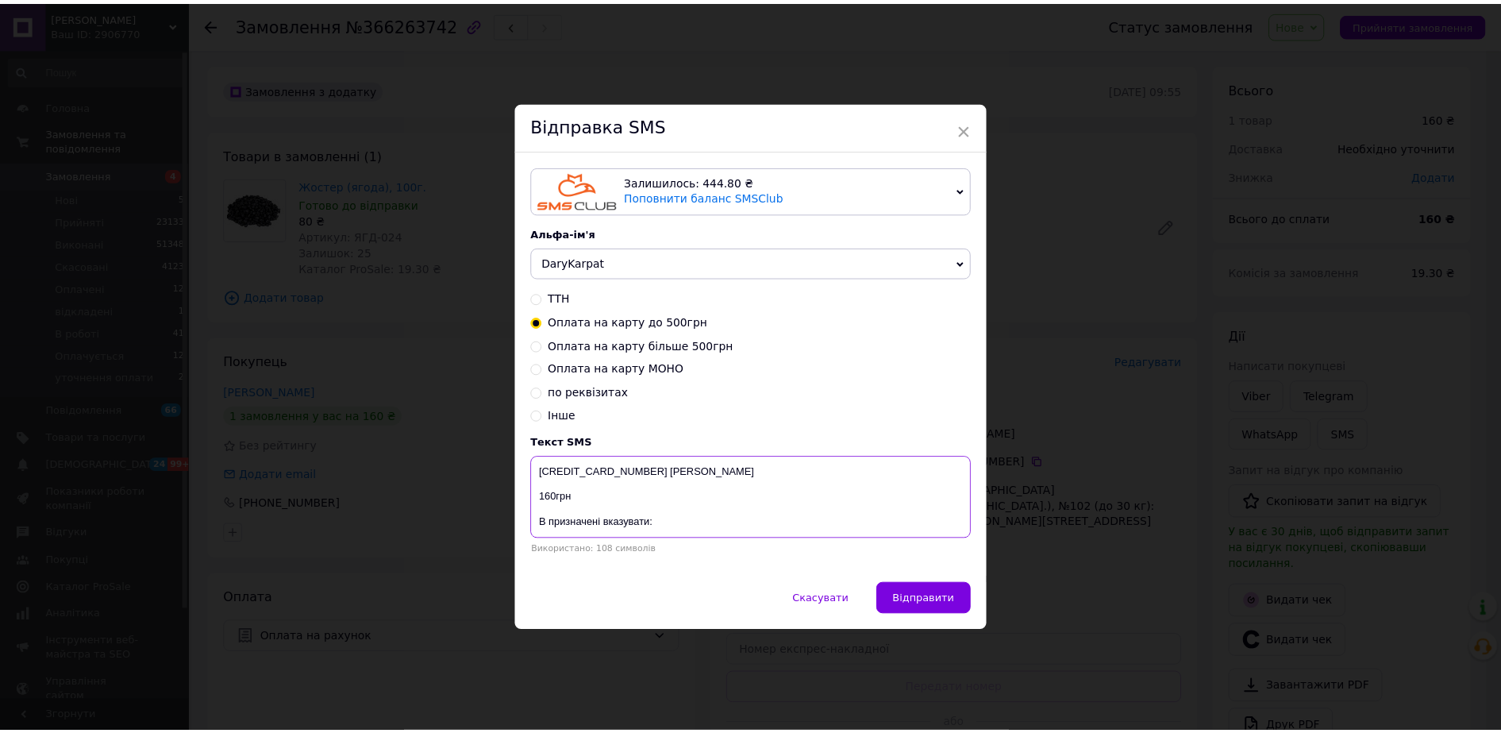
scroll to position [51, 0]
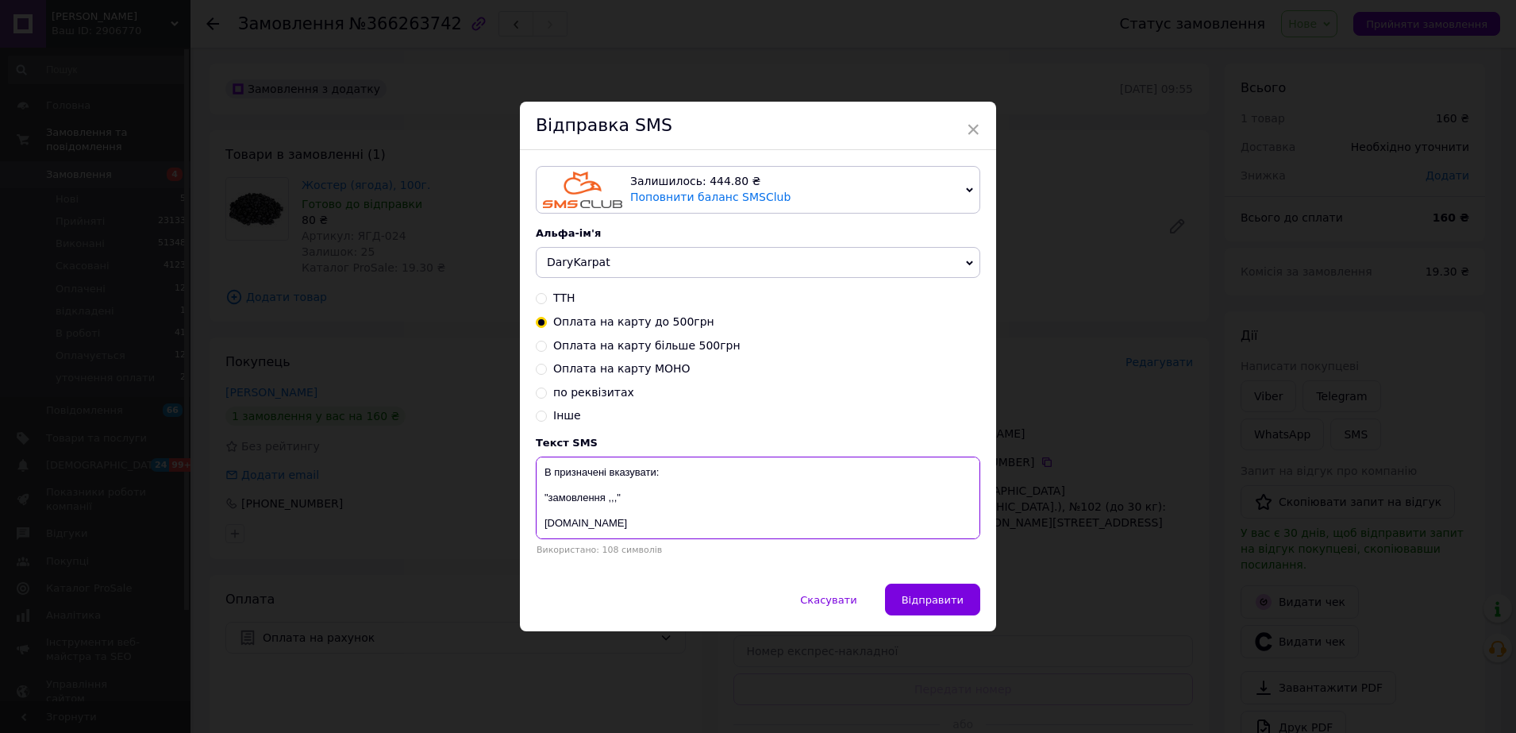
click at [616, 502] on textarea "4246 0010 0295 7177 Андрейко Володимир 160грн В призначені вказувати: "замовлен…" at bounding box center [758, 498] width 445 height 83
paste textarea "366263742"
type textarea "4246 0010 0295 7177 Андрейко Володимир 160грн В призначені вказувати: "замовлен…"
click at [907, 597] on button "Відправити" at bounding box center [932, 600] width 95 height 32
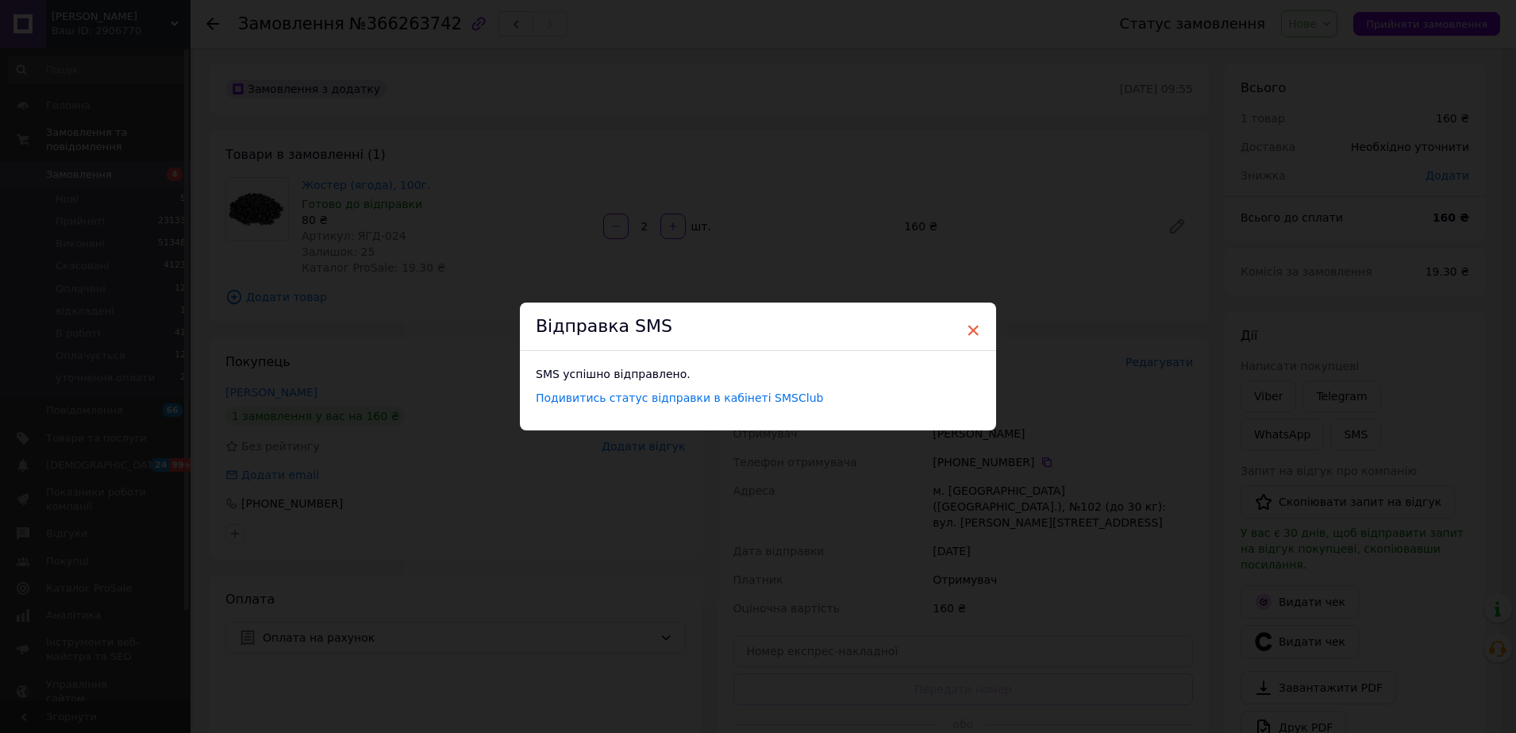
click at [976, 332] on span "×" at bounding box center [973, 330] width 14 height 27
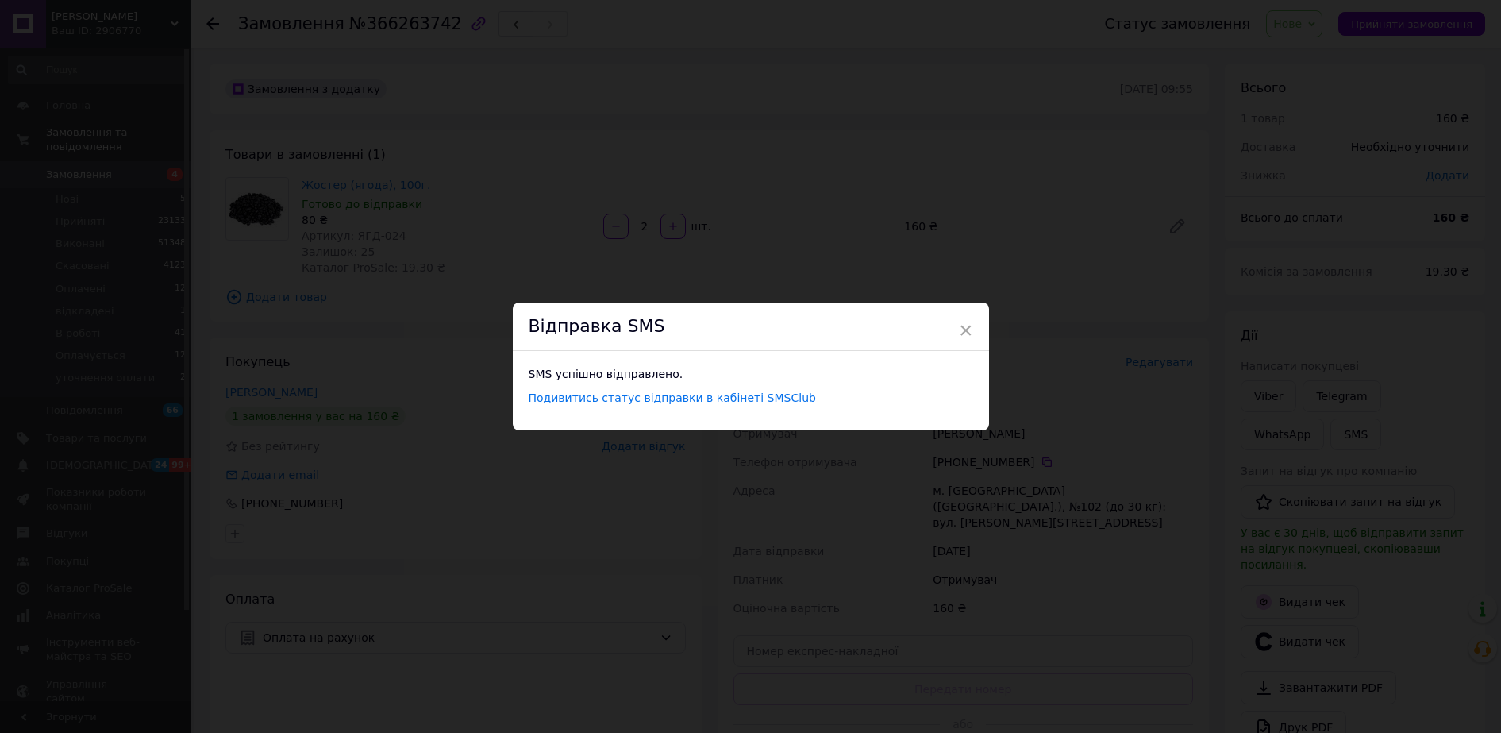
click at [660, 173] on div "× Відправка SMS SMS успішно відправлено. Подивитись статус відправки в кабінеті…" at bounding box center [750, 366] width 1501 height 733
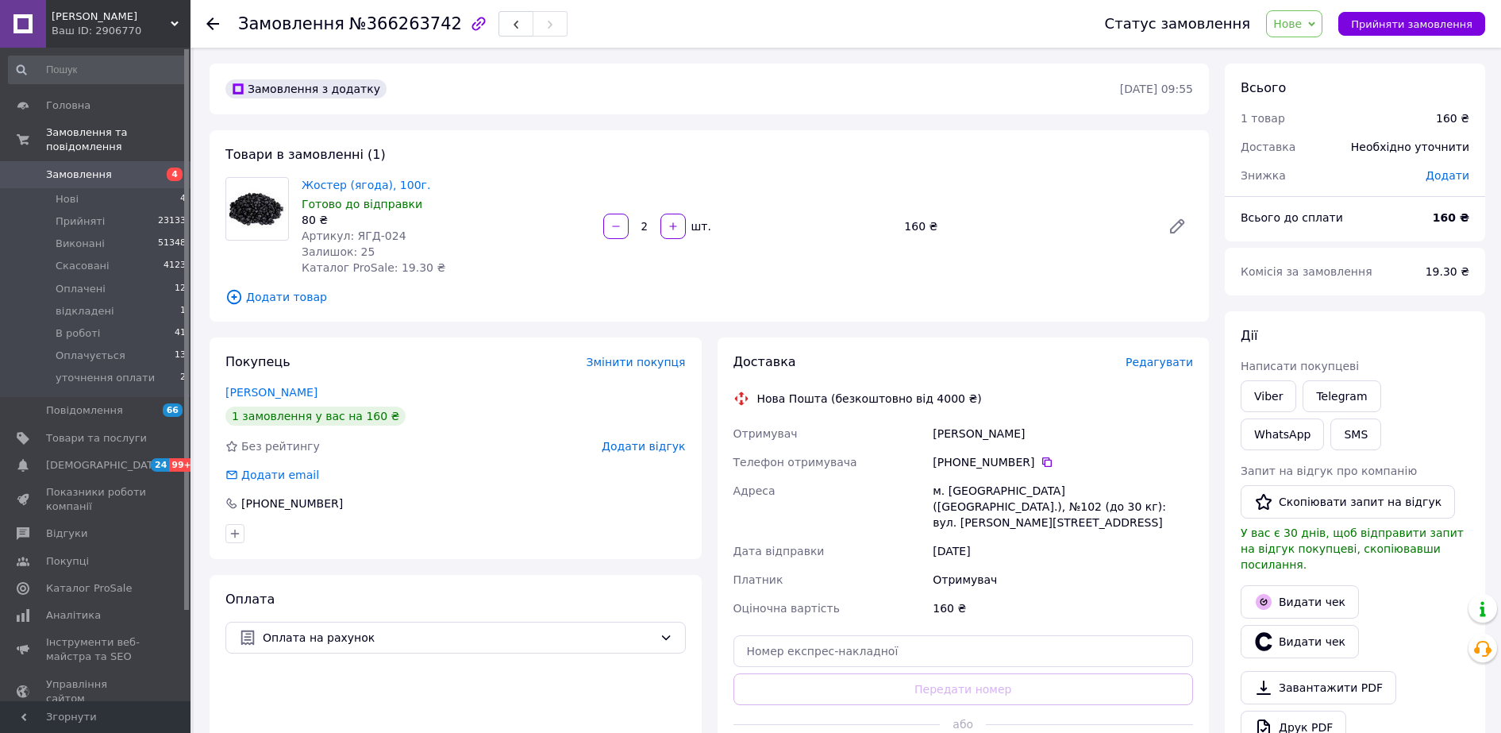
click at [1302, 24] on span "Нове" at bounding box center [1287, 23] width 29 height 13
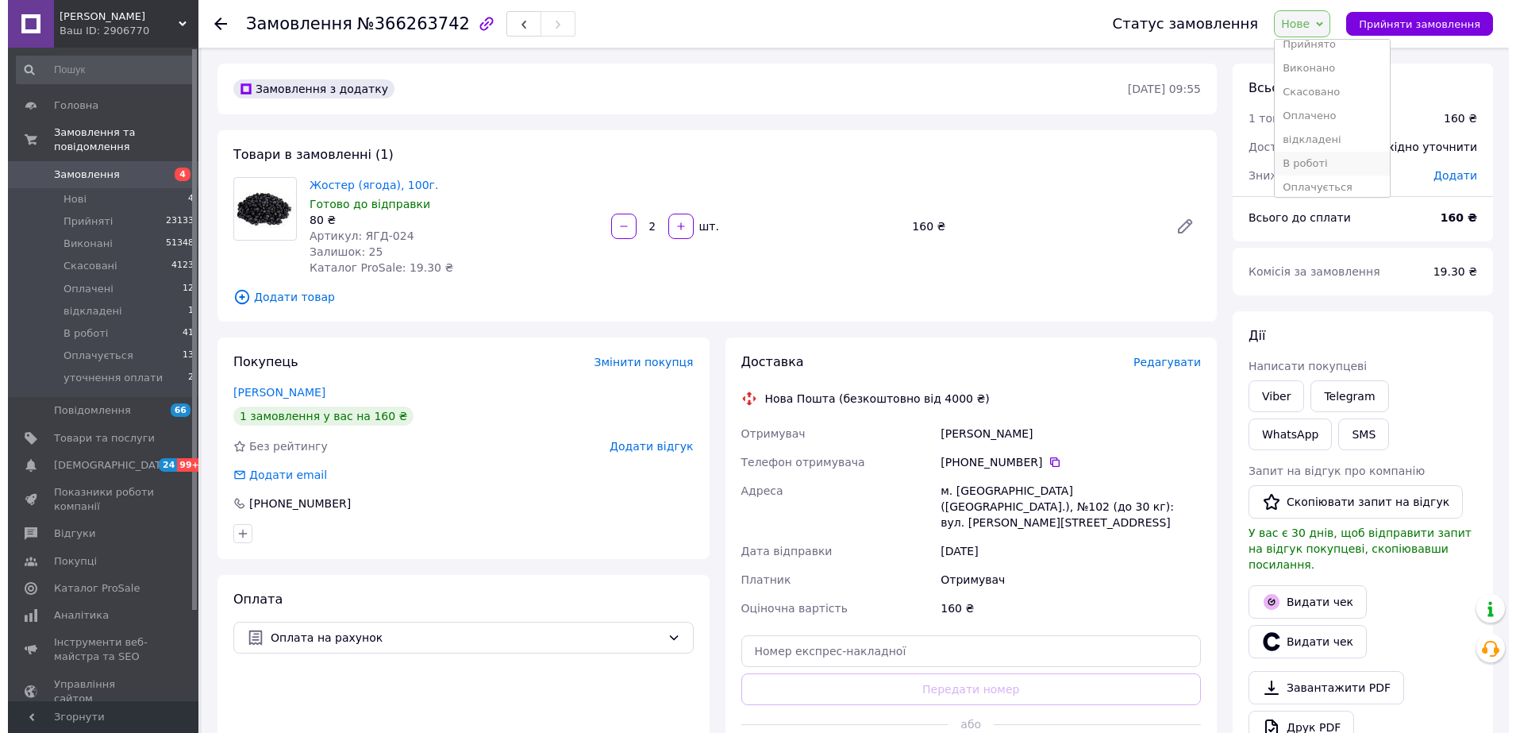
scroll to position [41, 0]
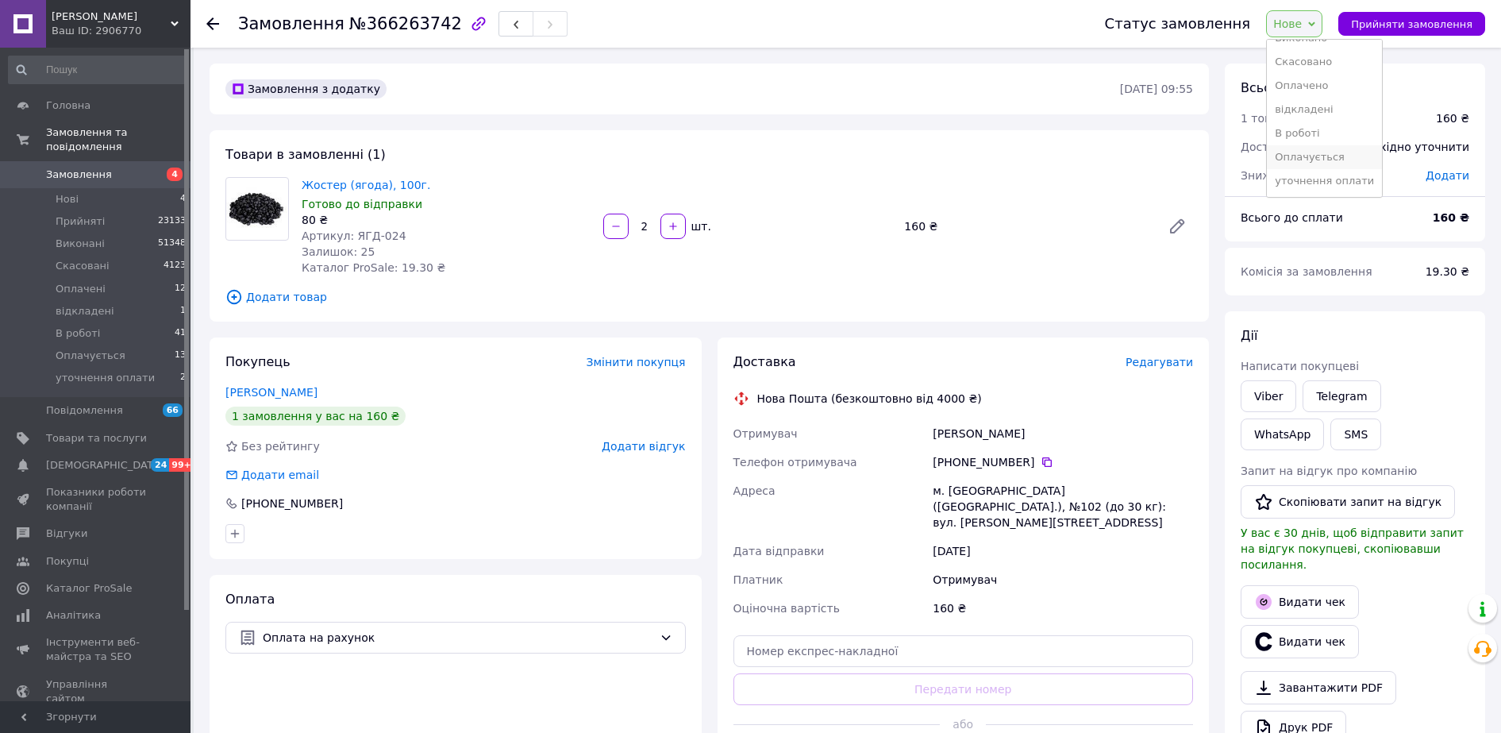
click at [1343, 153] on li "Оплачується" at bounding box center [1324, 157] width 115 height 24
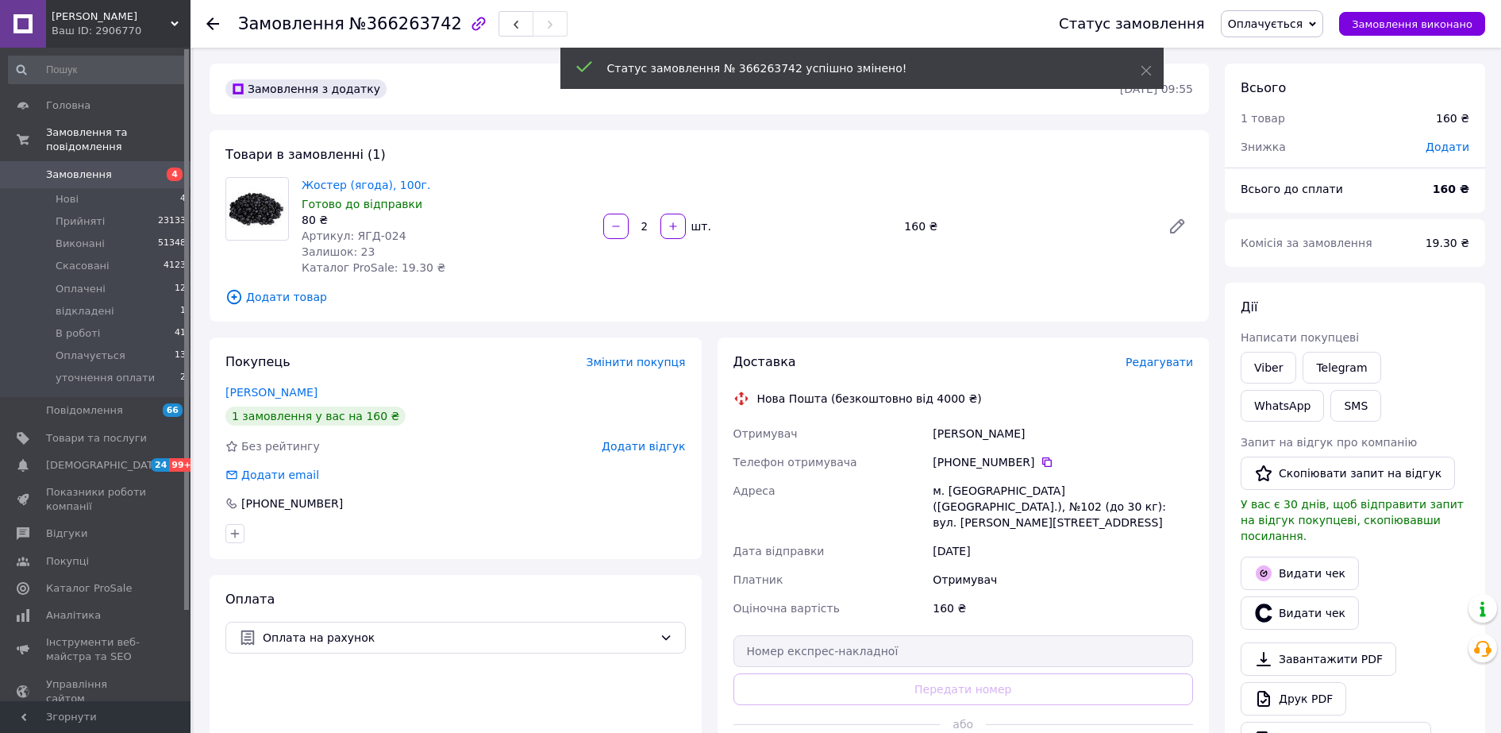
click at [213, 22] on icon at bounding box center [212, 23] width 13 height 13
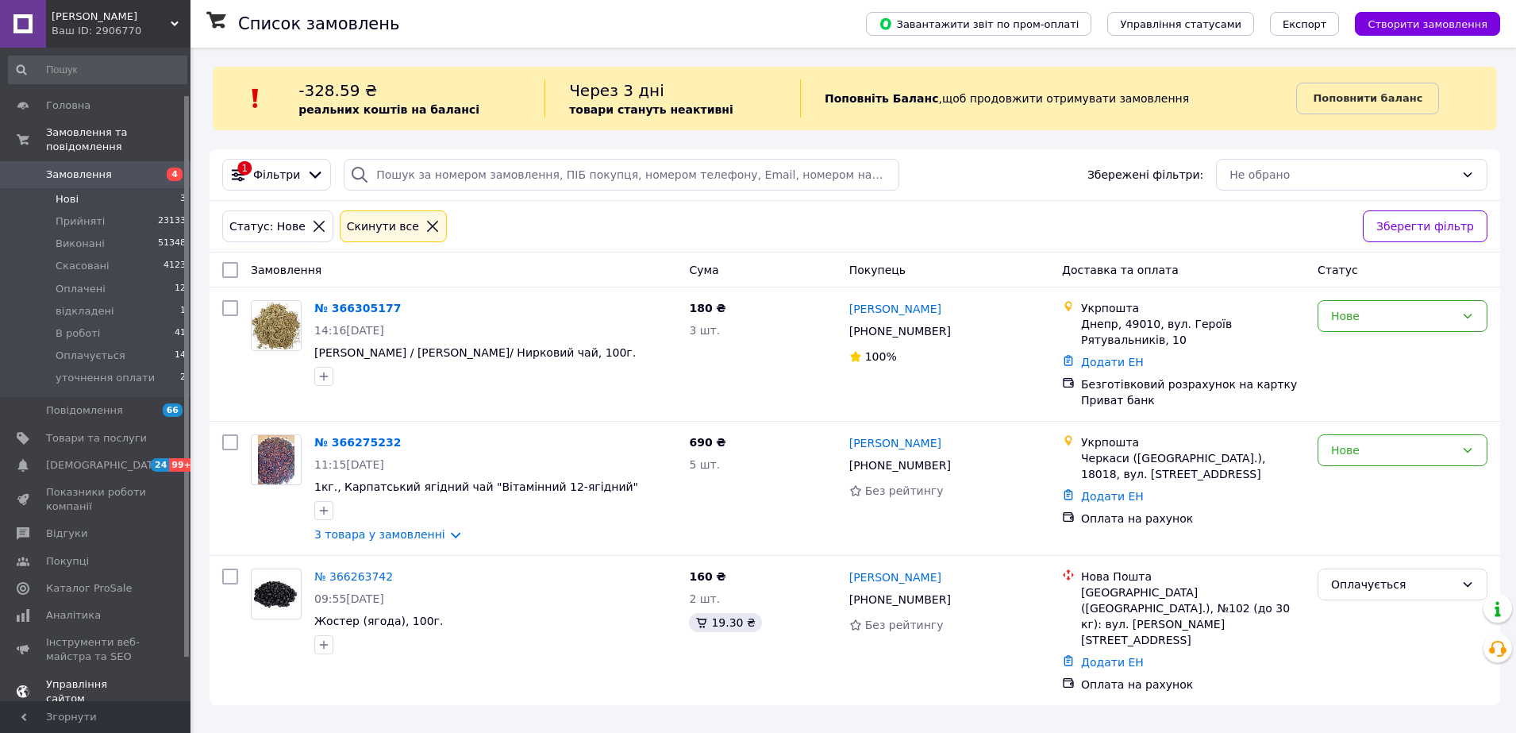
scroll to position [105, 0]
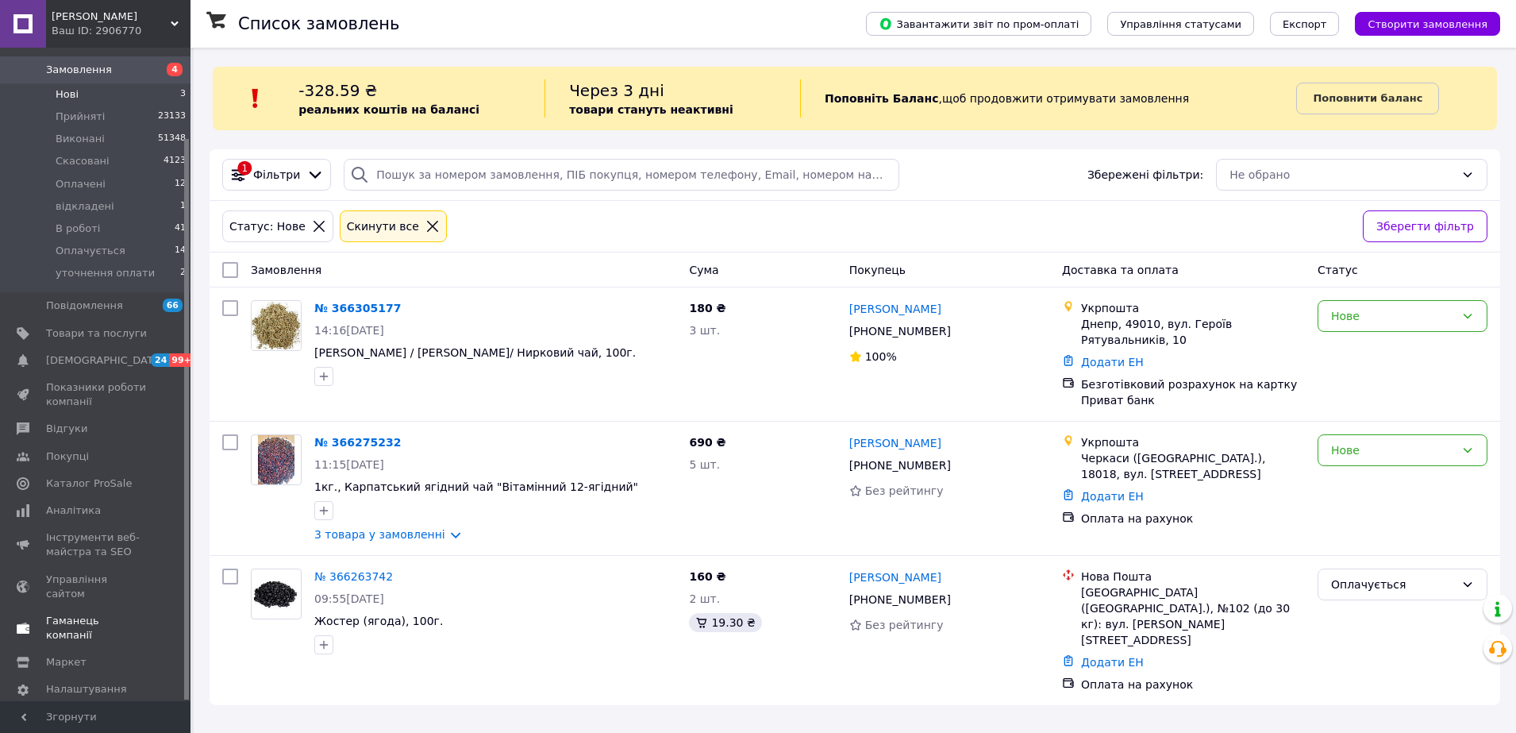
click at [104, 614] on span "Гаманець компанії" at bounding box center [96, 628] width 101 height 29
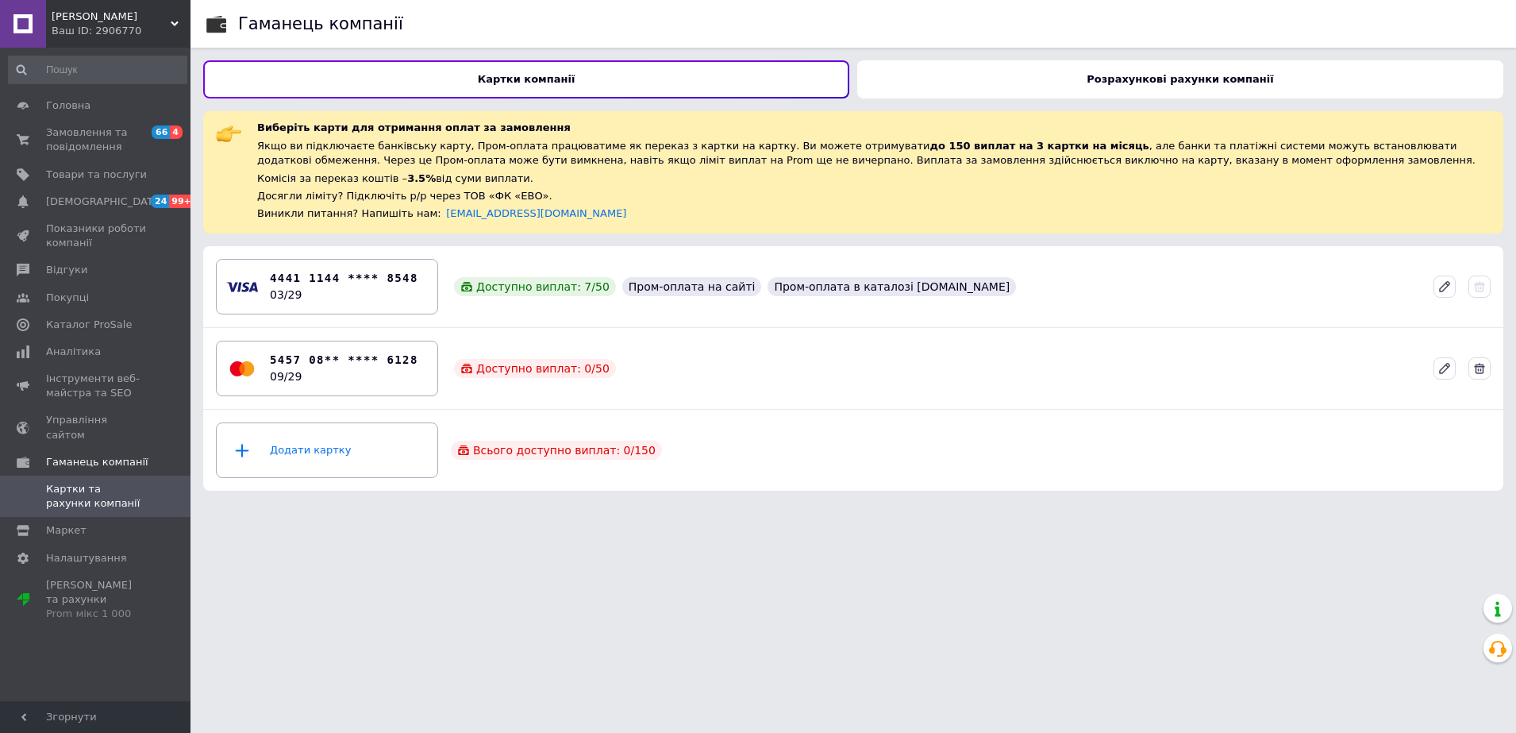
click at [1089, 85] on div "Розрахункові рахунки компанії" at bounding box center [1180, 79] width 646 height 38
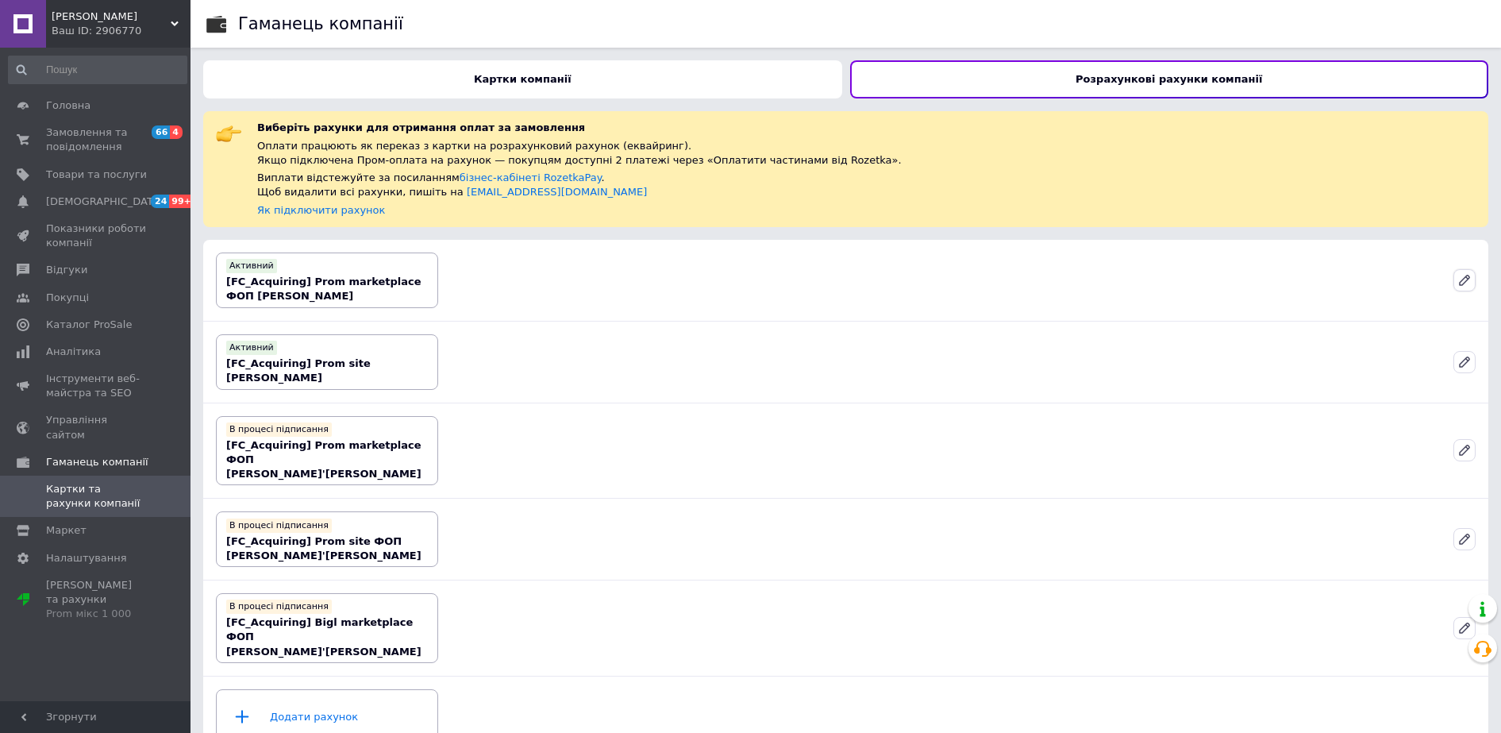
click at [1472, 279] on button at bounding box center [1465, 280] width 22 height 22
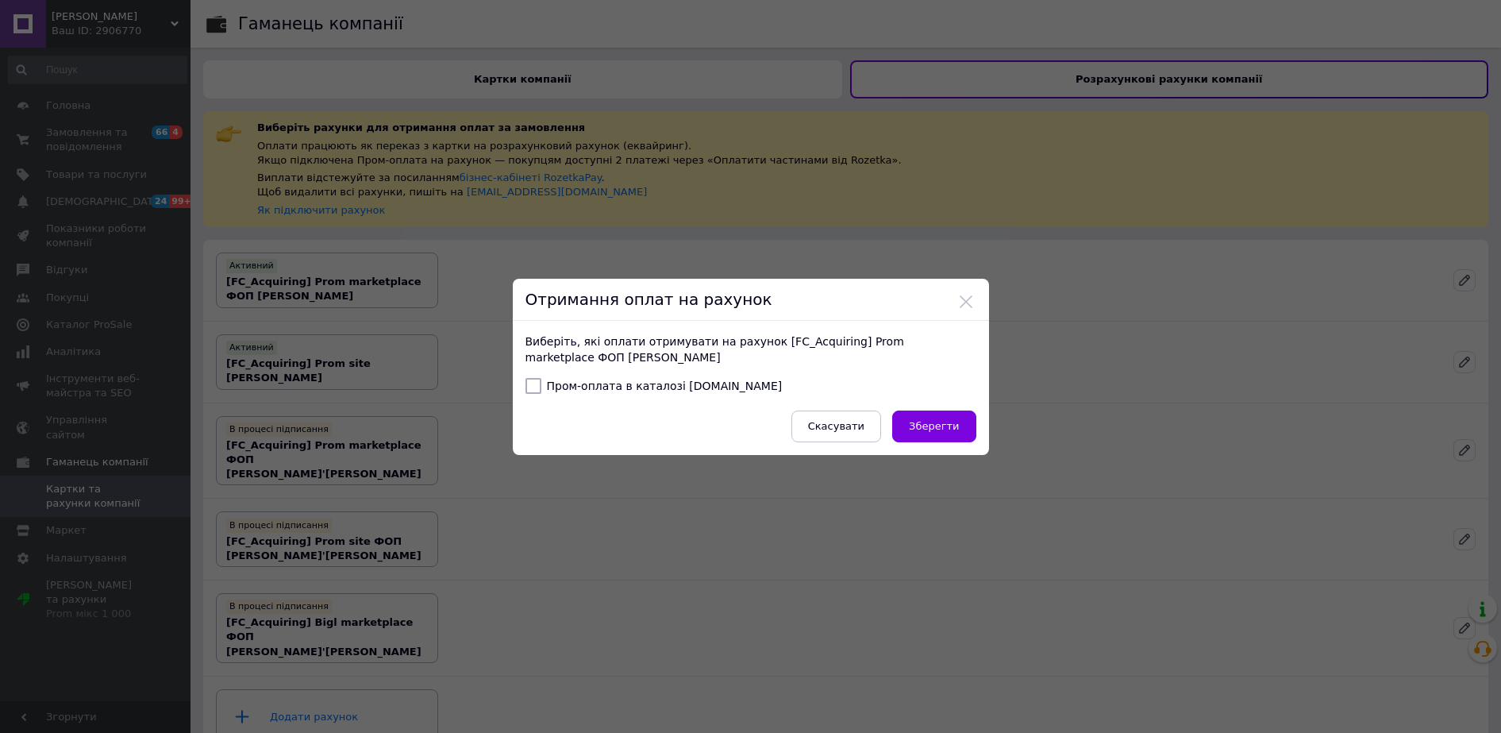
click at [573, 387] on label "Пром-оплата в каталозі [DOMAIN_NAME]" at bounding box center [654, 386] width 257 height 16
click at [541, 387] on input "Пром-оплата в каталозі [DOMAIN_NAME]" at bounding box center [534, 386] width 16 height 16
checkbox input "true"
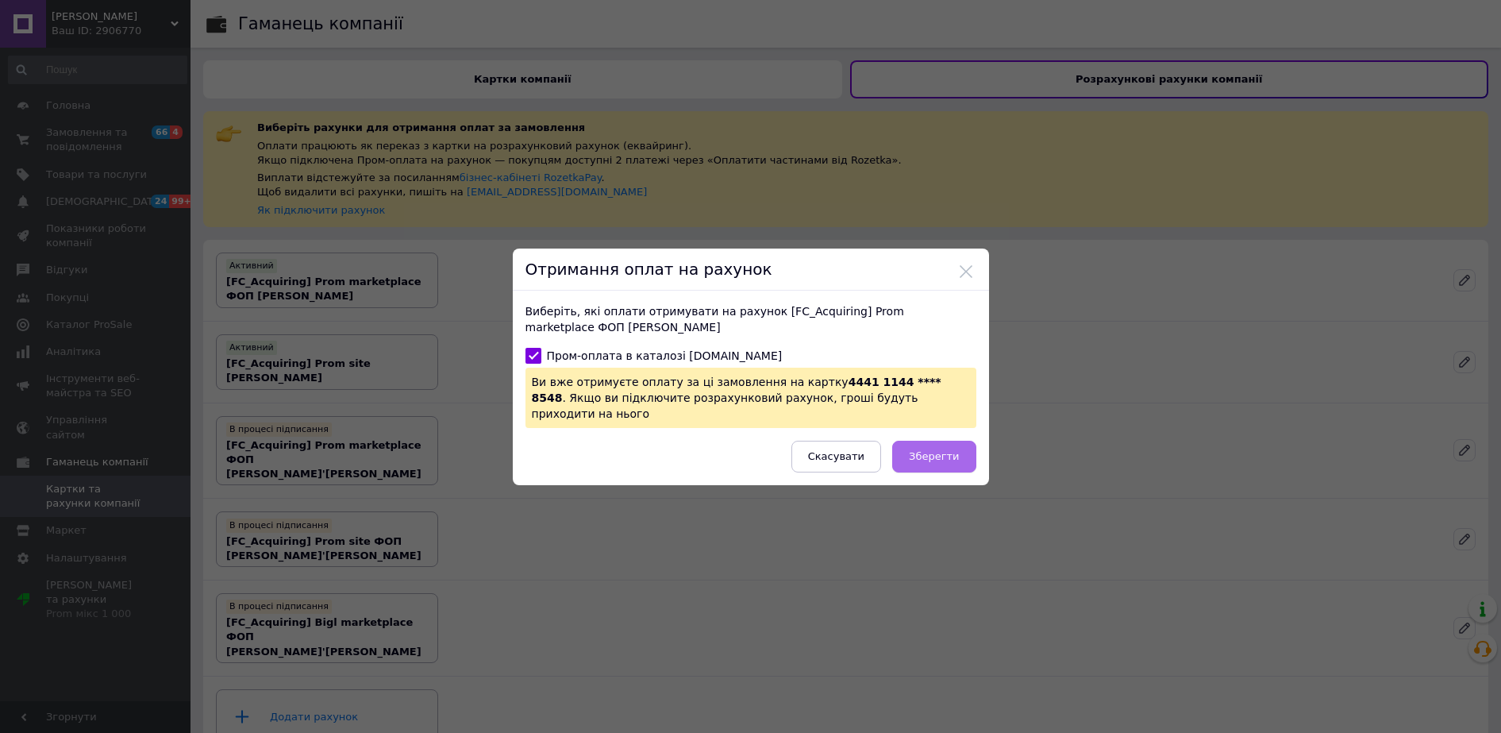
click at [919, 441] on button "Зберегти" at bounding box center [933, 457] width 83 height 32
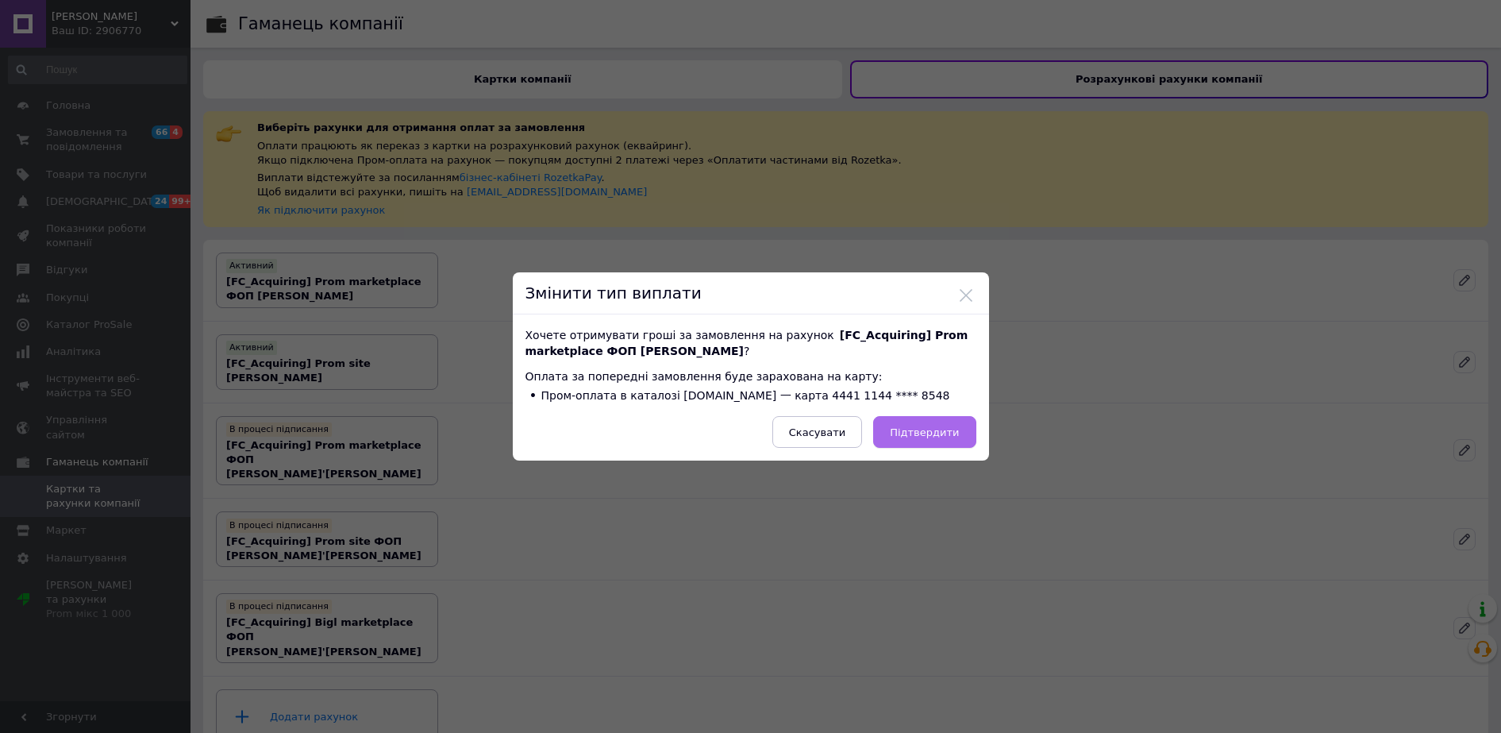
click at [934, 441] on button "Підтвердити" at bounding box center [924, 432] width 102 height 32
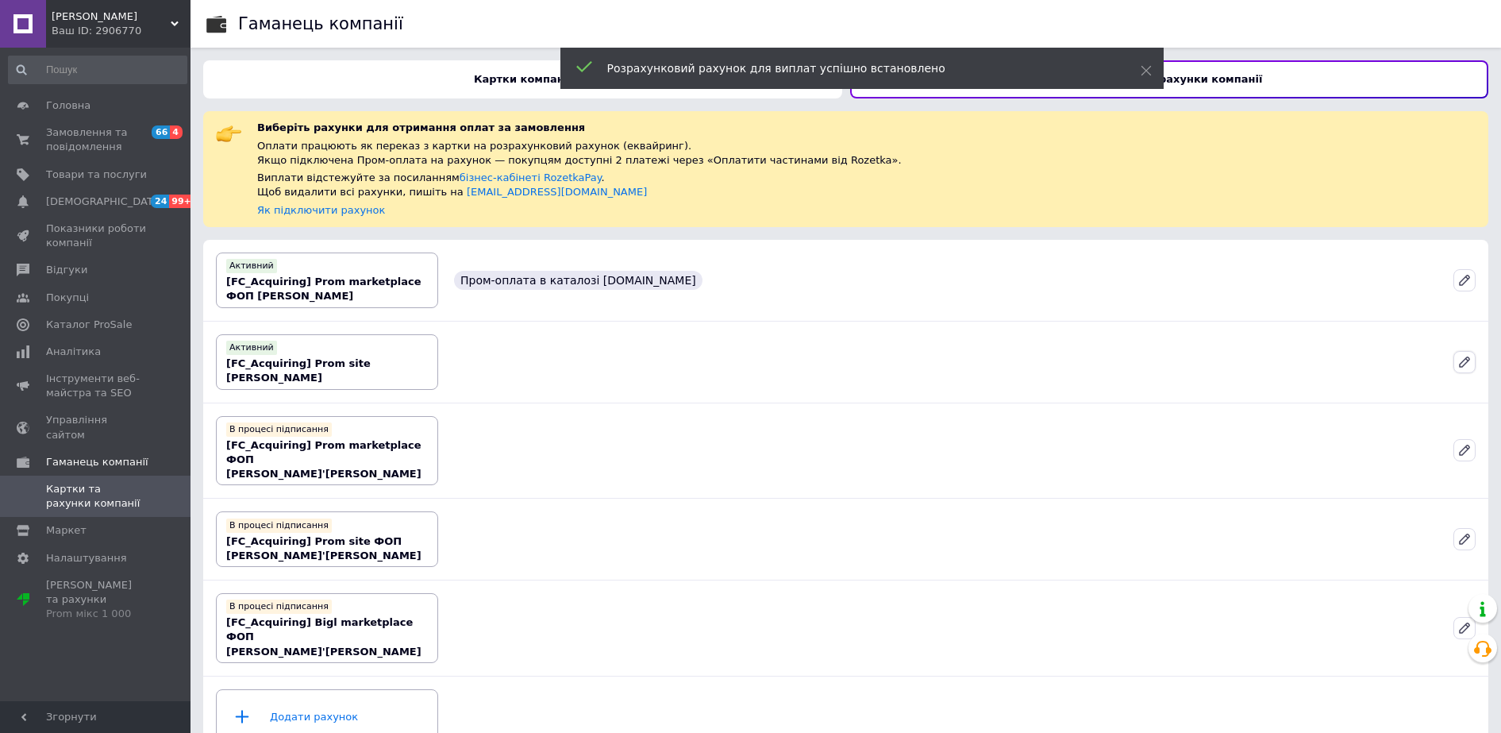
click at [1465, 364] on icon at bounding box center [1465, 362] width 10 height 10
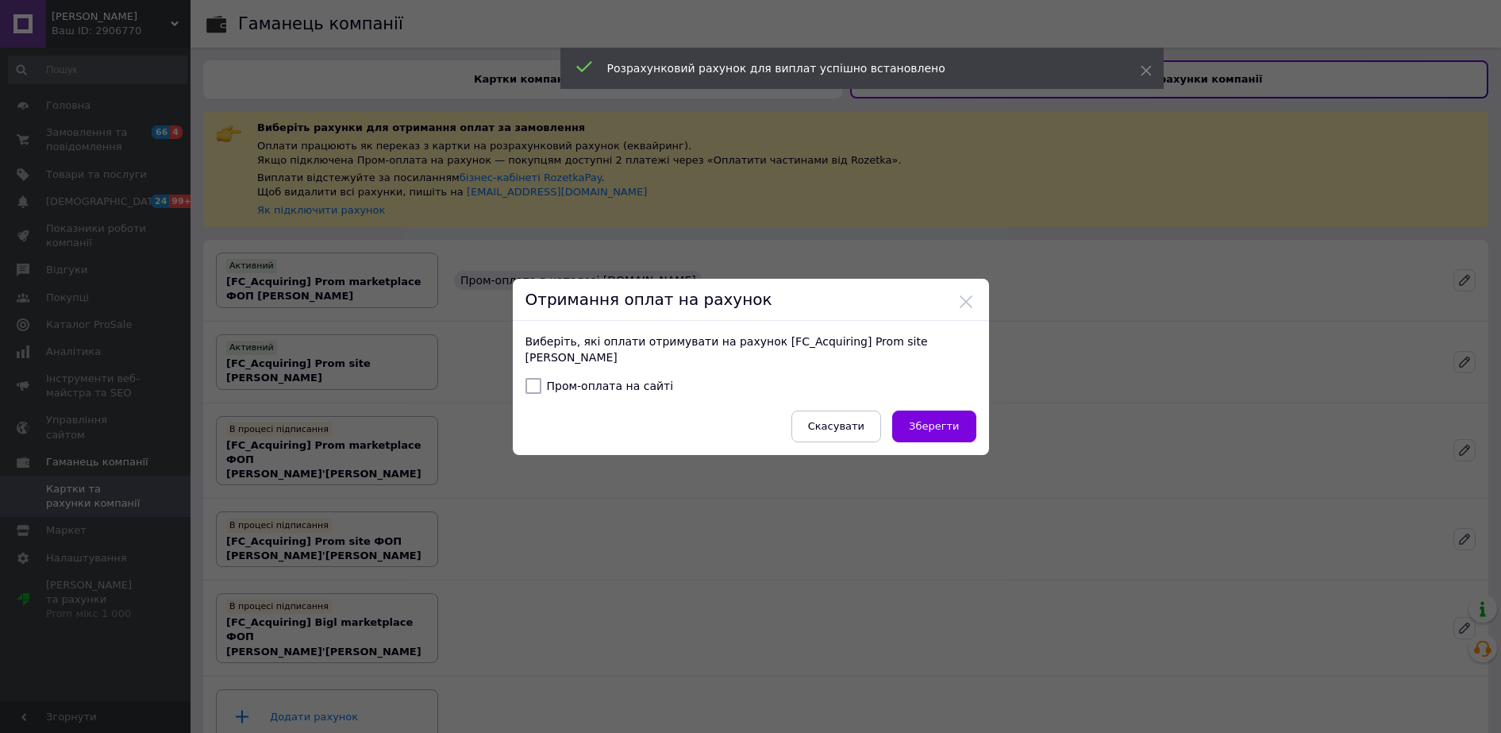
click at [607, 386] on label "Пром-оплата на сайті" at bounding box center [600, 386] width 148 height 16
click at [541, 386] on input "Пром-оплата на сайті" at bounding box center [534, 386] width 16 height 16
checkbox input "true"
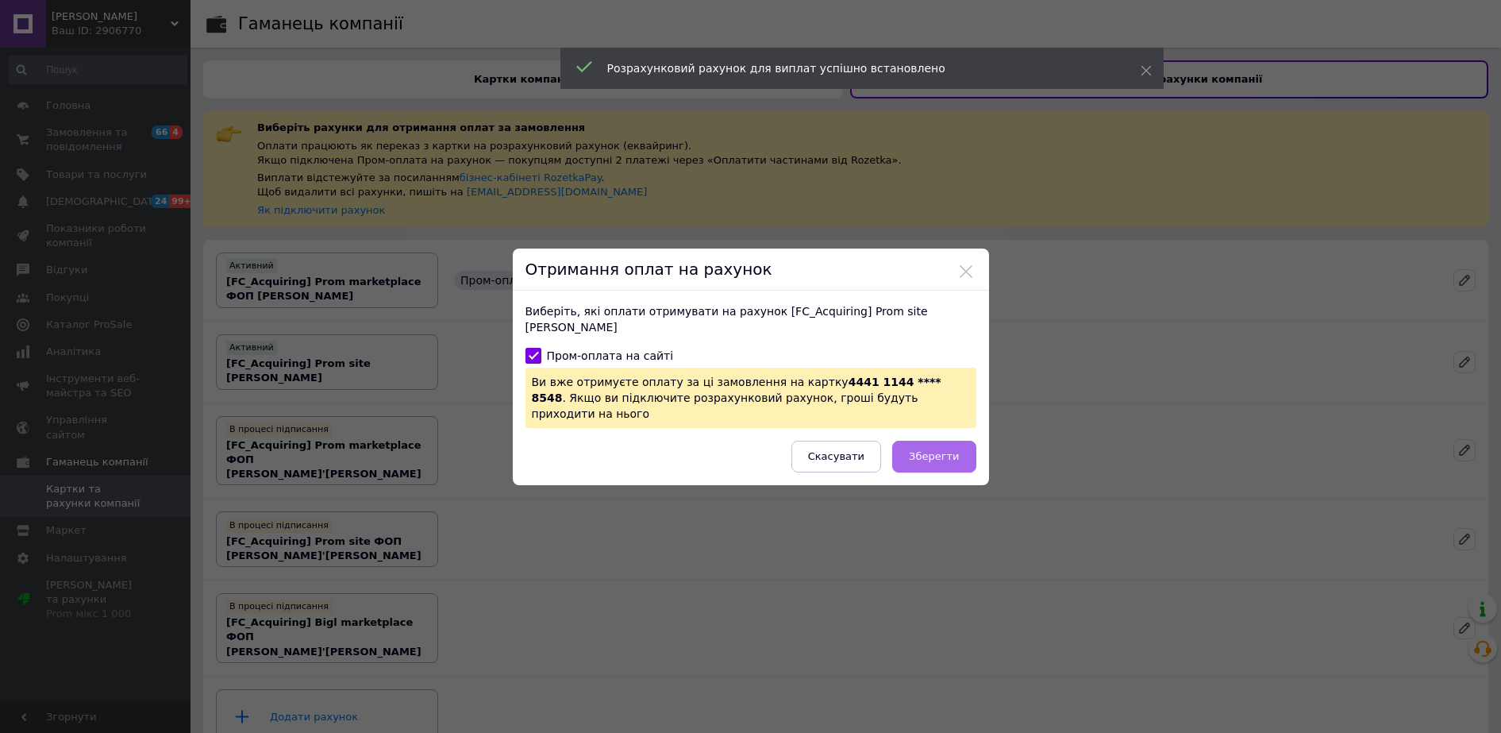
click at [931, 450] on span "Зберегти" at bounding box center [934, 456] width 50 height 12
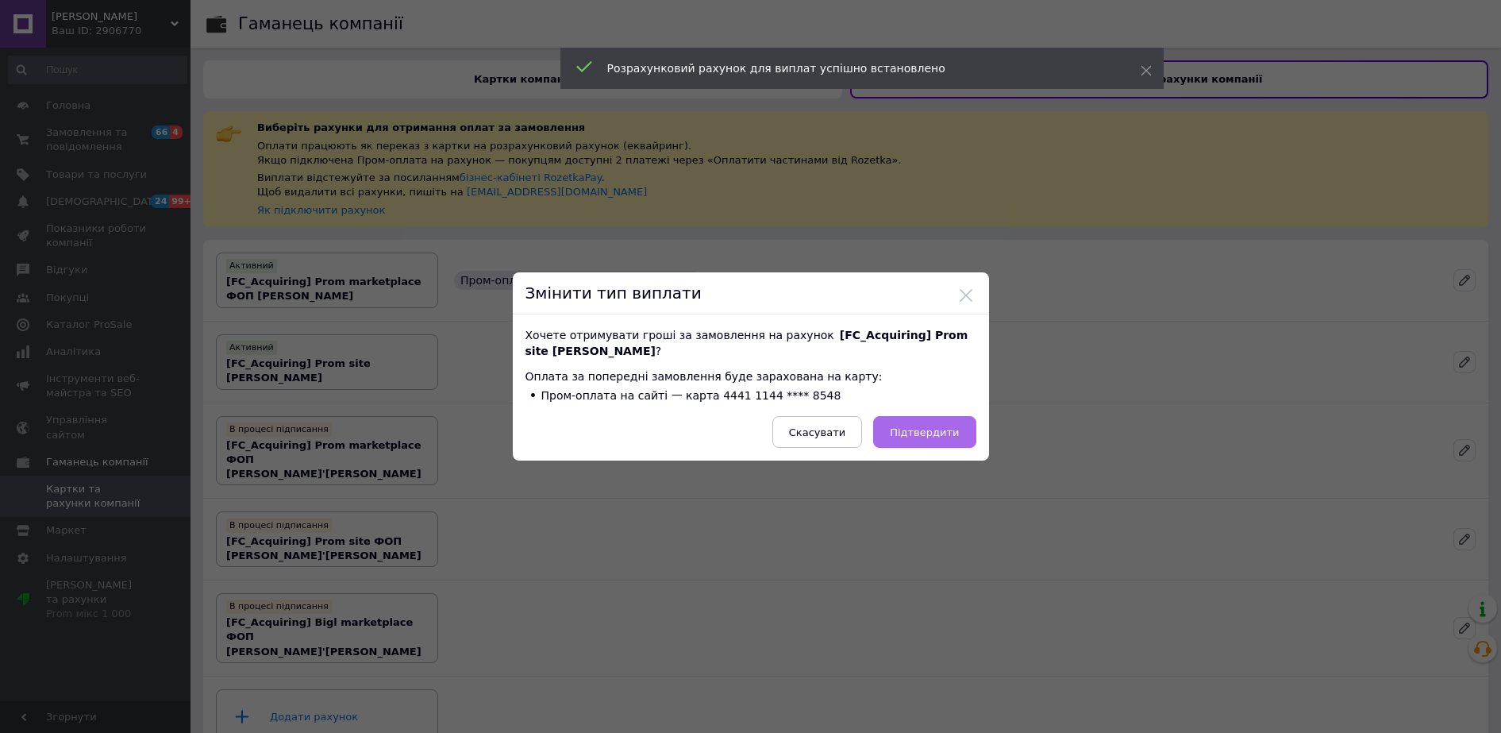
click at [944, 433] on span "Підтвердити" at bounding box center [924, 432] width 69 height 12
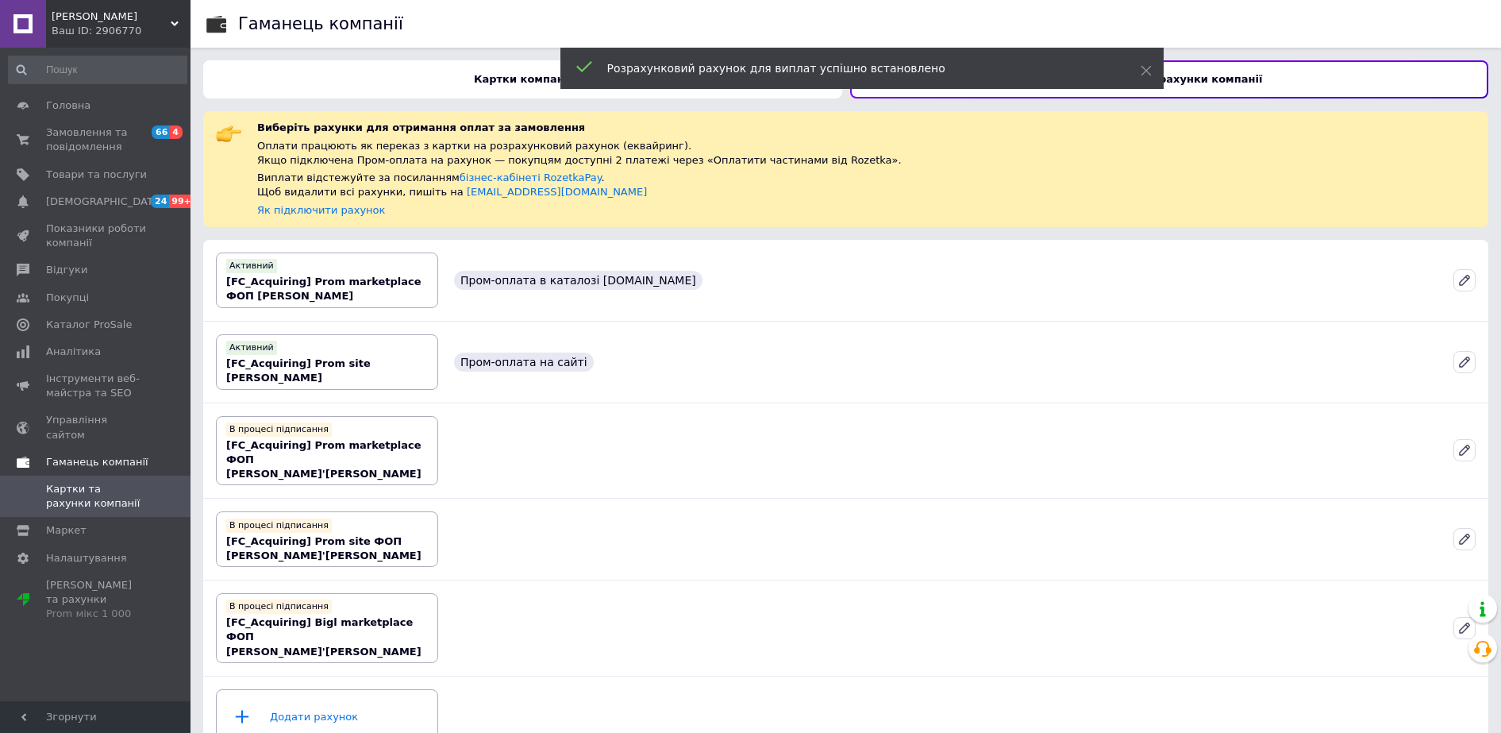
click at [76, 455] on span "Гаманець компанії" at bounding box center [97, 462] width 102 height 14
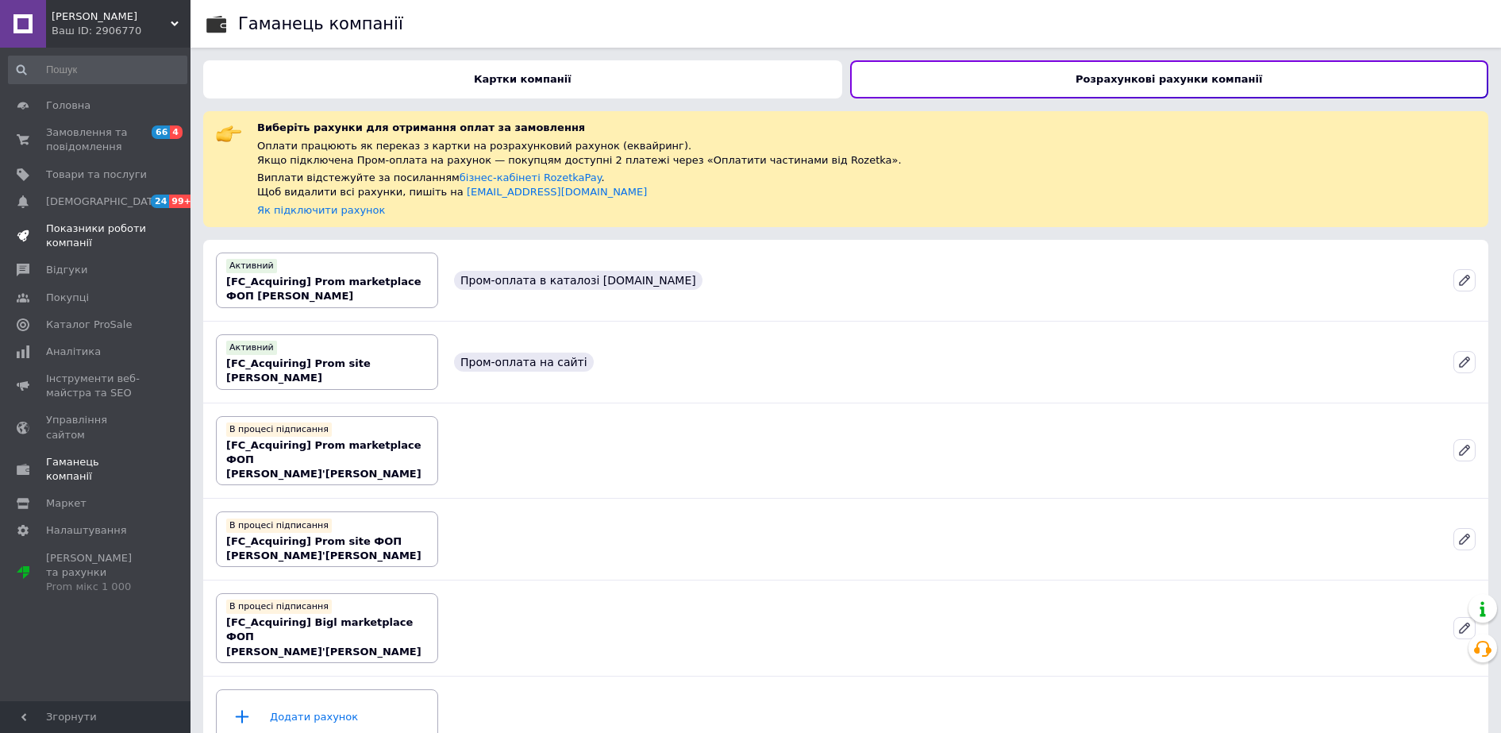
click at [75, 231] on span "Показники роботи компанії" at bounding box center [96, 236] width 101 height 29
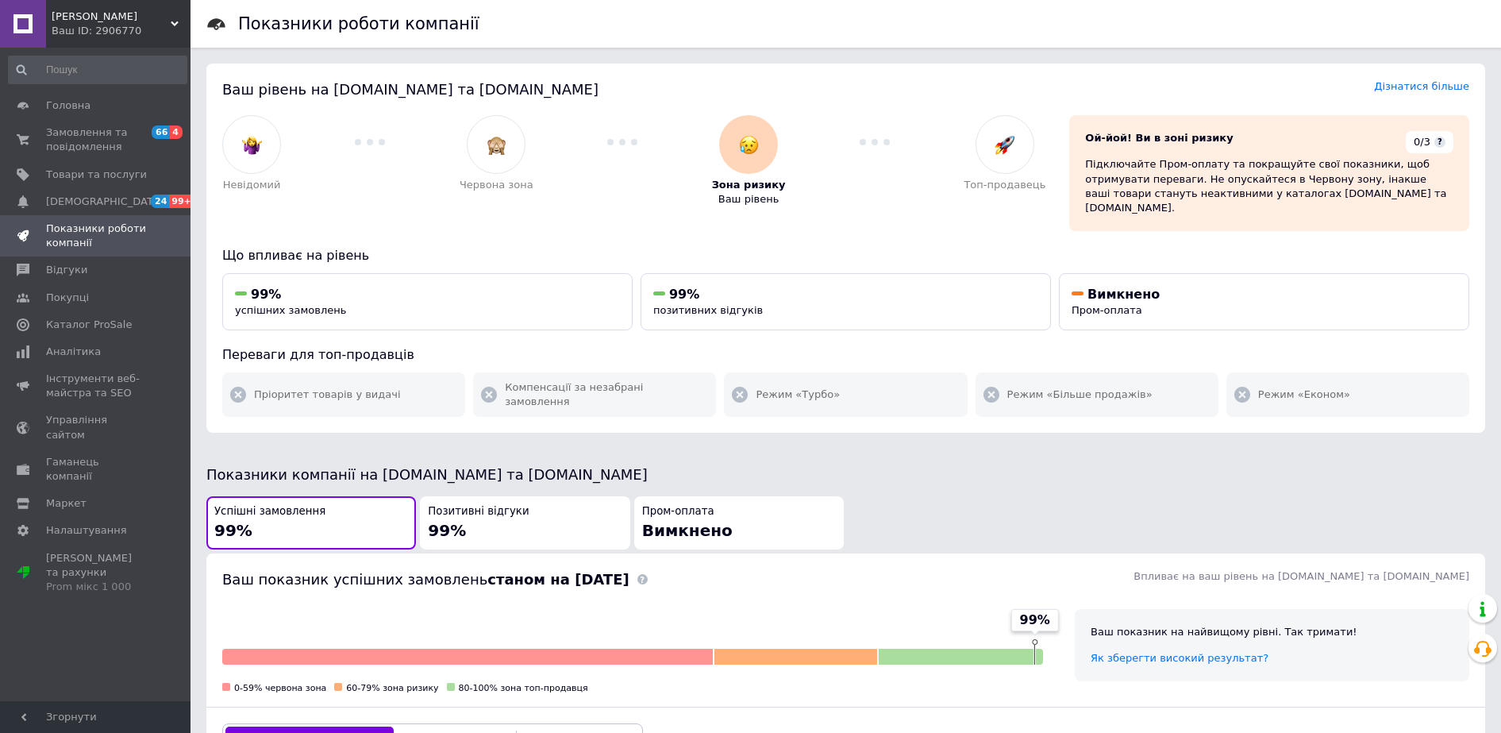
click at [701, 521] on span "Вимкнено" at bounding box center [687, 530] width 91 height 19
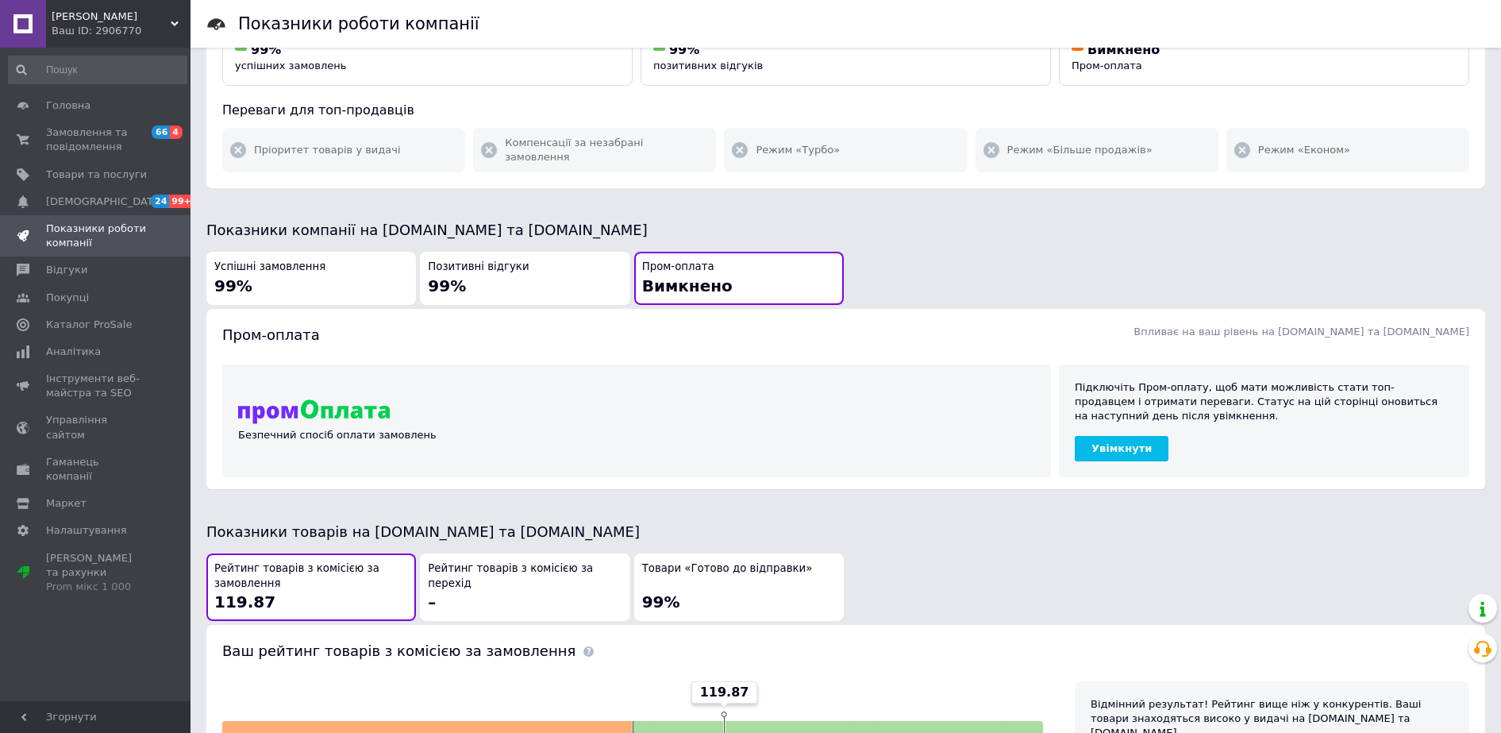
scroll to position [298, 0]
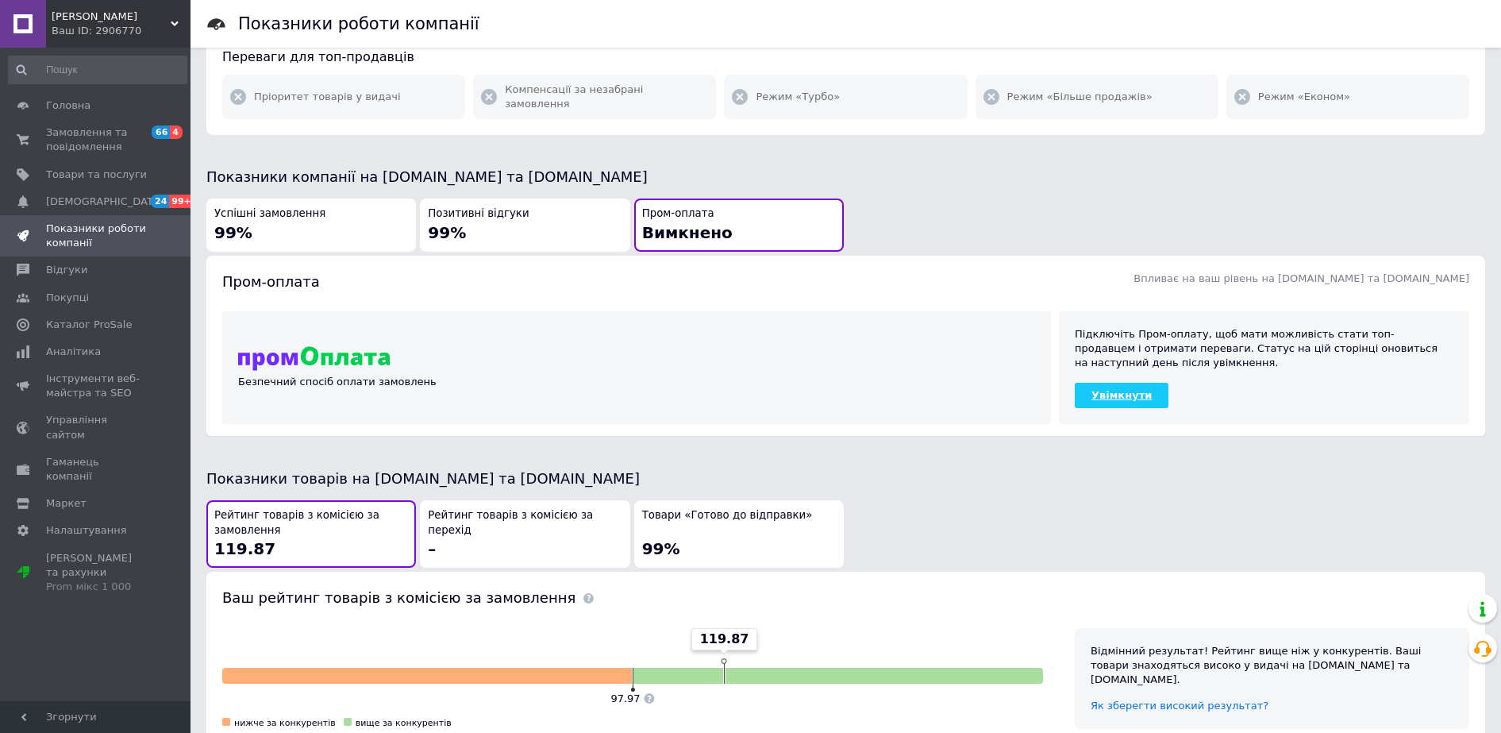
click at [1107, 383] on link "Увімкнути" at bounding box center [1122, 395] width 94 height 25
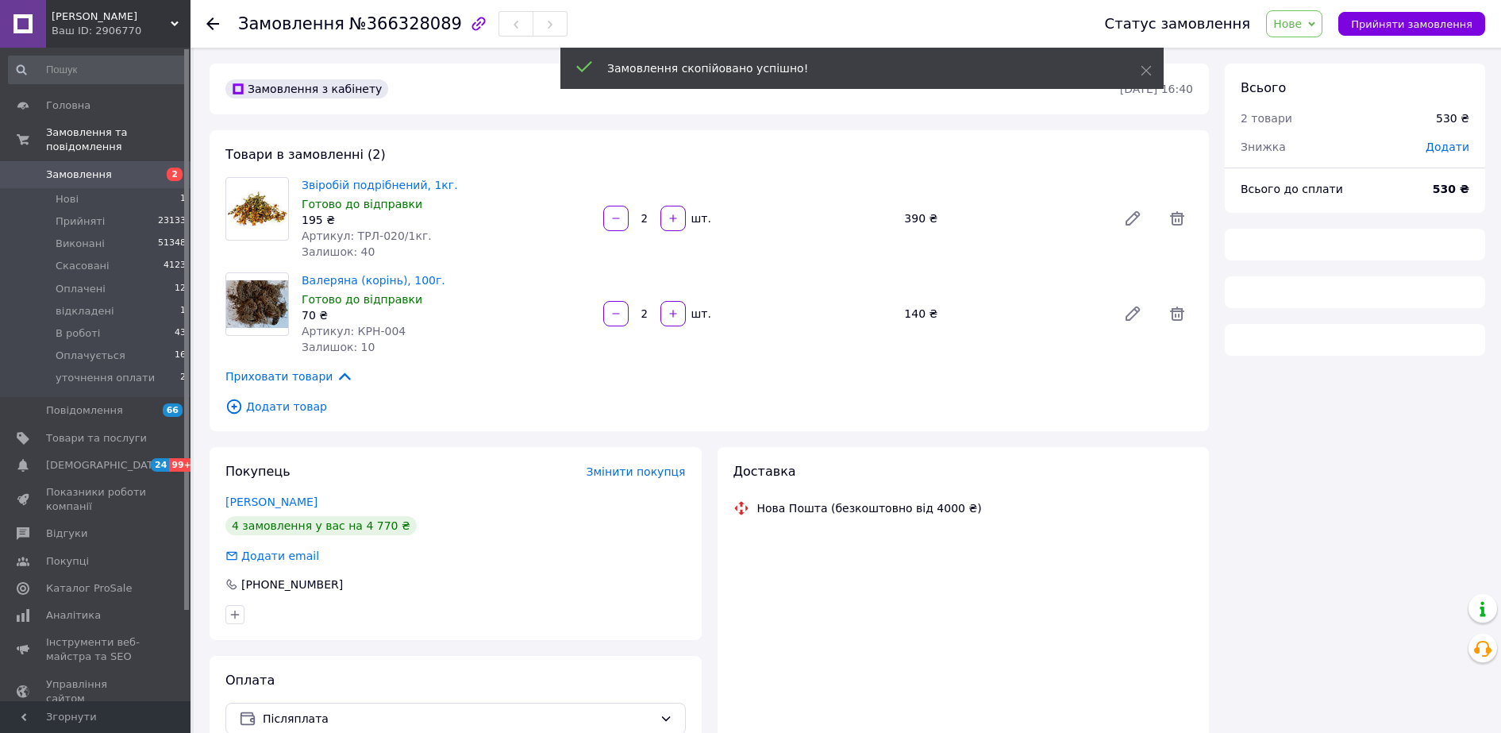
click at [1157, 71] on div "Замовлення скопійовано успішно!" at bounding box center [862, 68] width 603 height 41
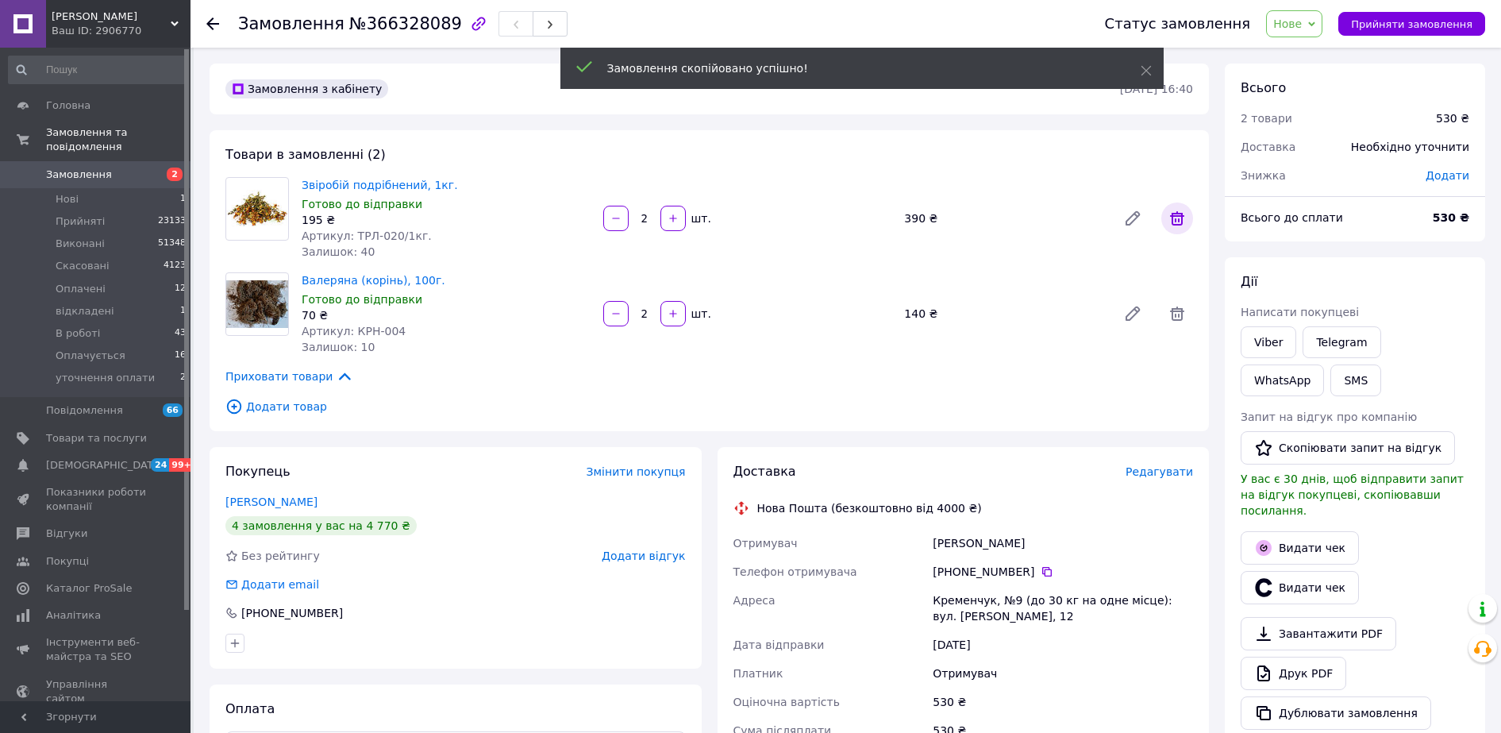
click at [1180, 227] on icon at bounding box center [1177, 218] width 19 height 19
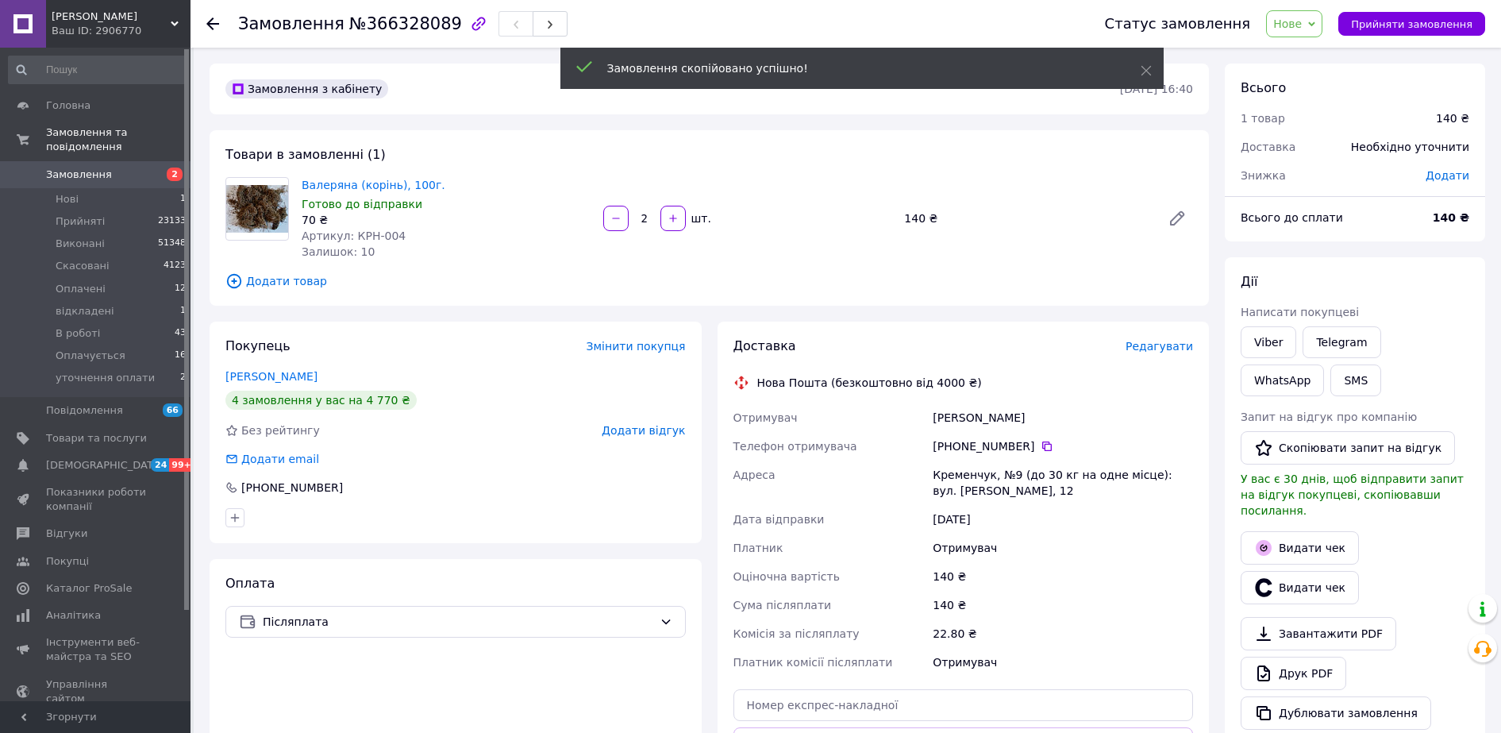
click at [324, 683] on div "Оплата Післяплата" at bounding box center [456, 702] width 492 height 287
click at [308, 278] on span "Додати товар" at bounding box center [709, 280] width 968 height 17
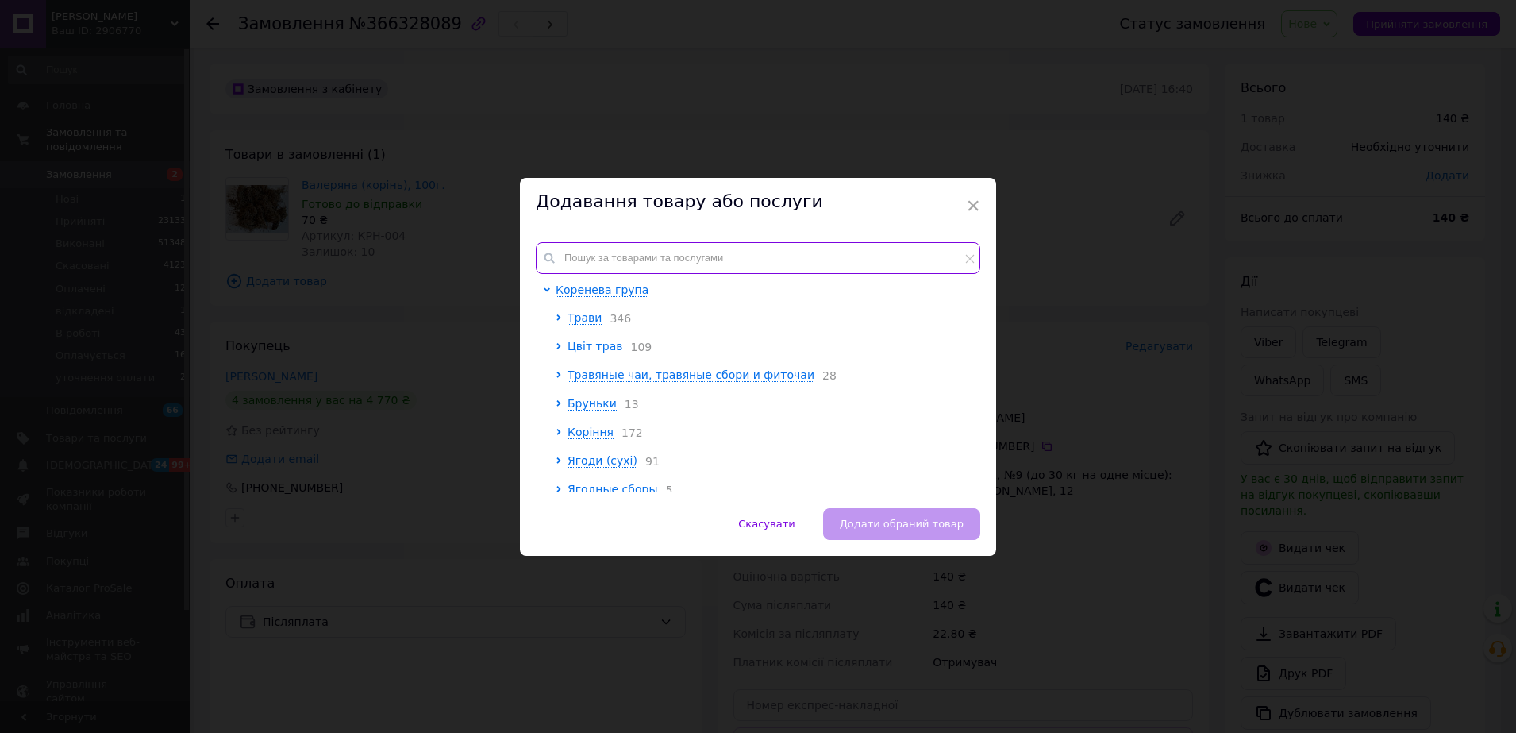
click at [653, 252] on input "text" at bounding box center [758, 258] width 445 height 32
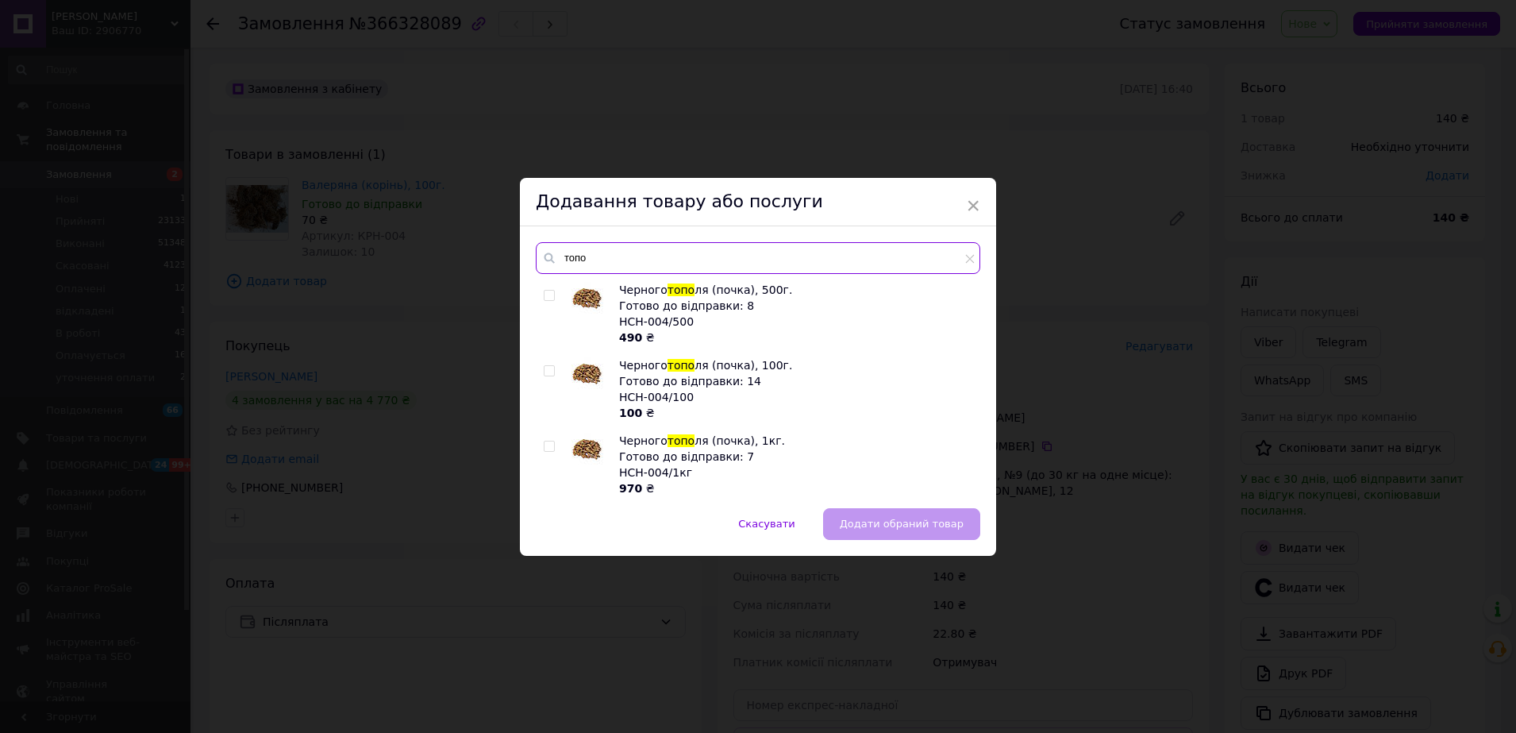
type input "топо"
click at [547, 372] on input "checkbox" at bounding box center [549, 371] width 10 height 10
checkbox input "true"
click at [872, 529] on span "Додати обраний товар" at bounding box center [902, 524] width 124 height 12
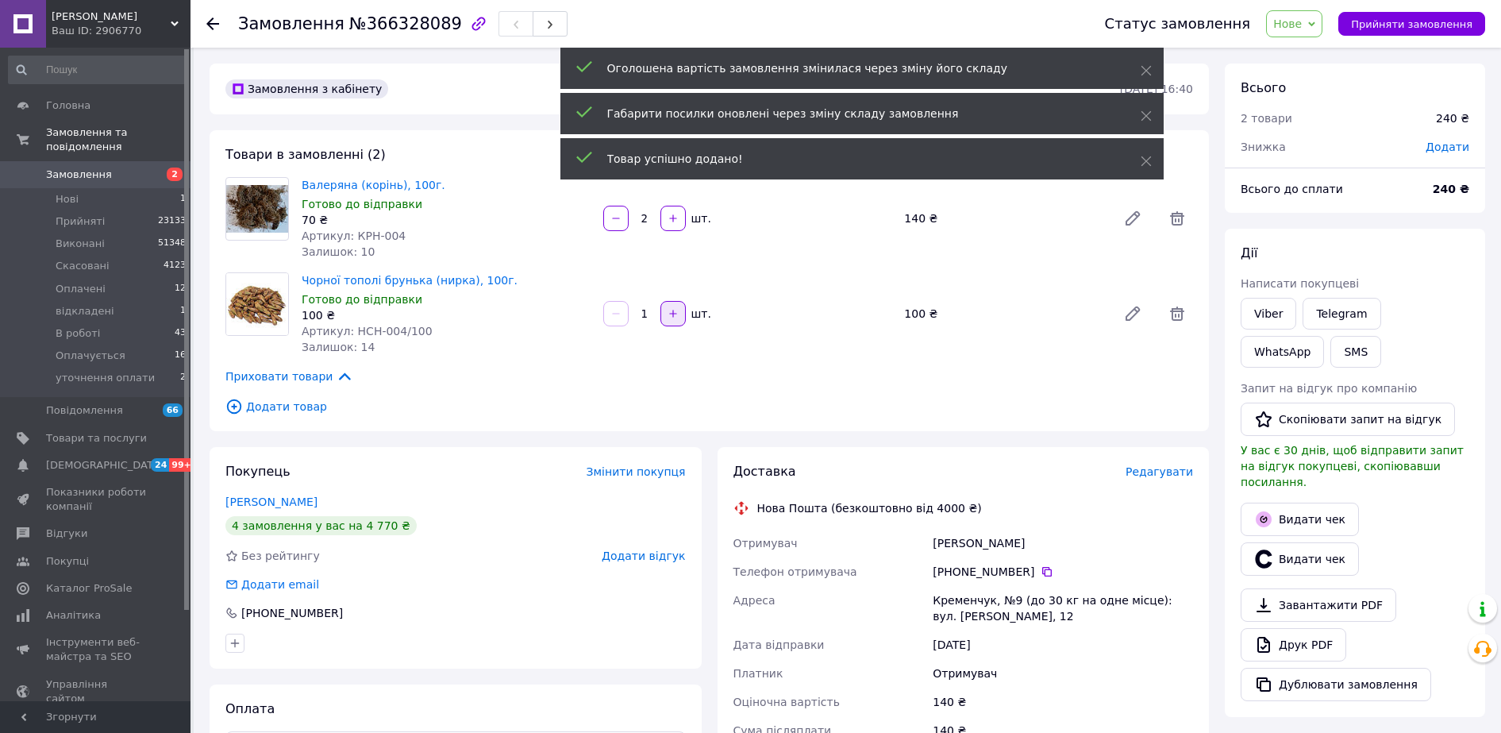
click at [674, 315] on icon "button" at bounding box center [673, 313] width 11 height 11
type input "2"
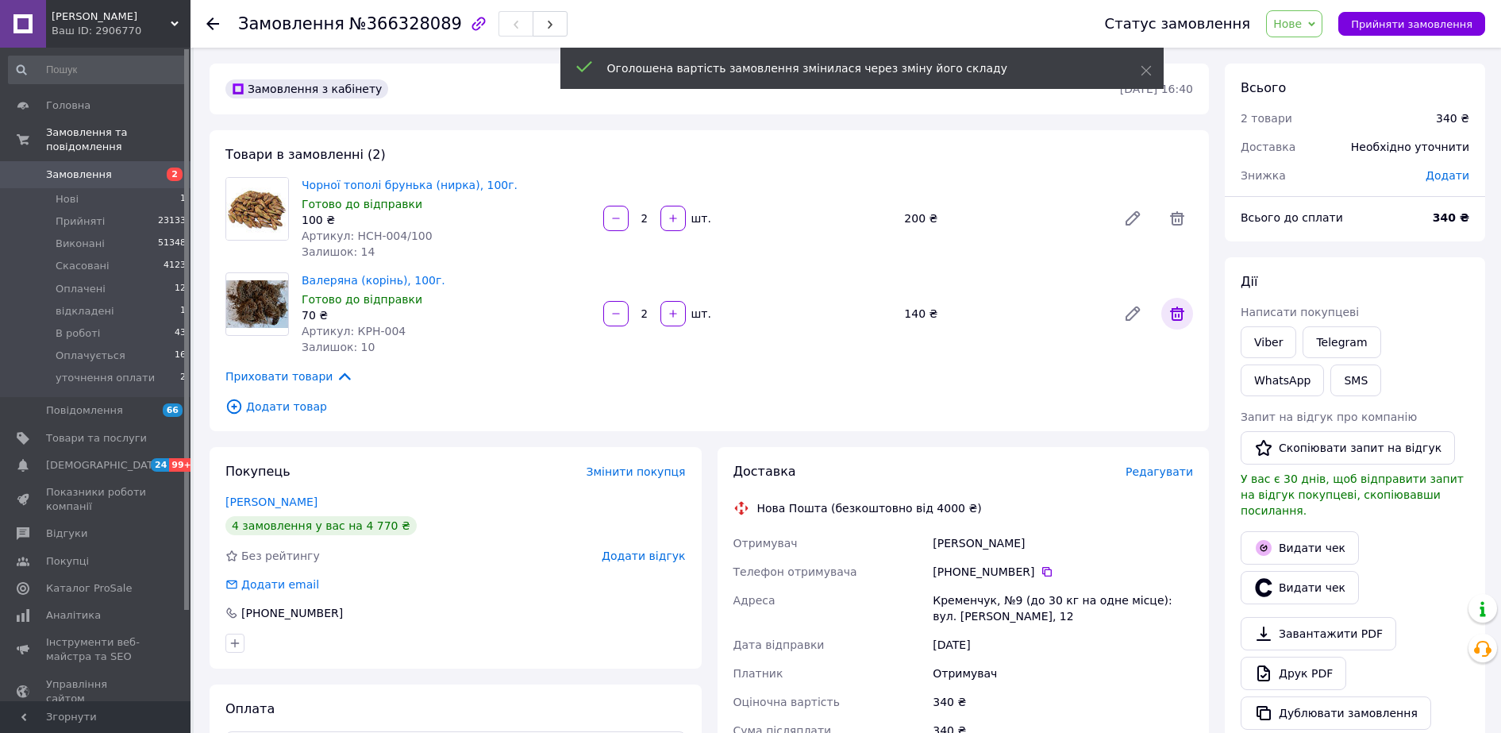
click at [1176, 314] on icon at bounding box center [1177, 313] width 14 height 14
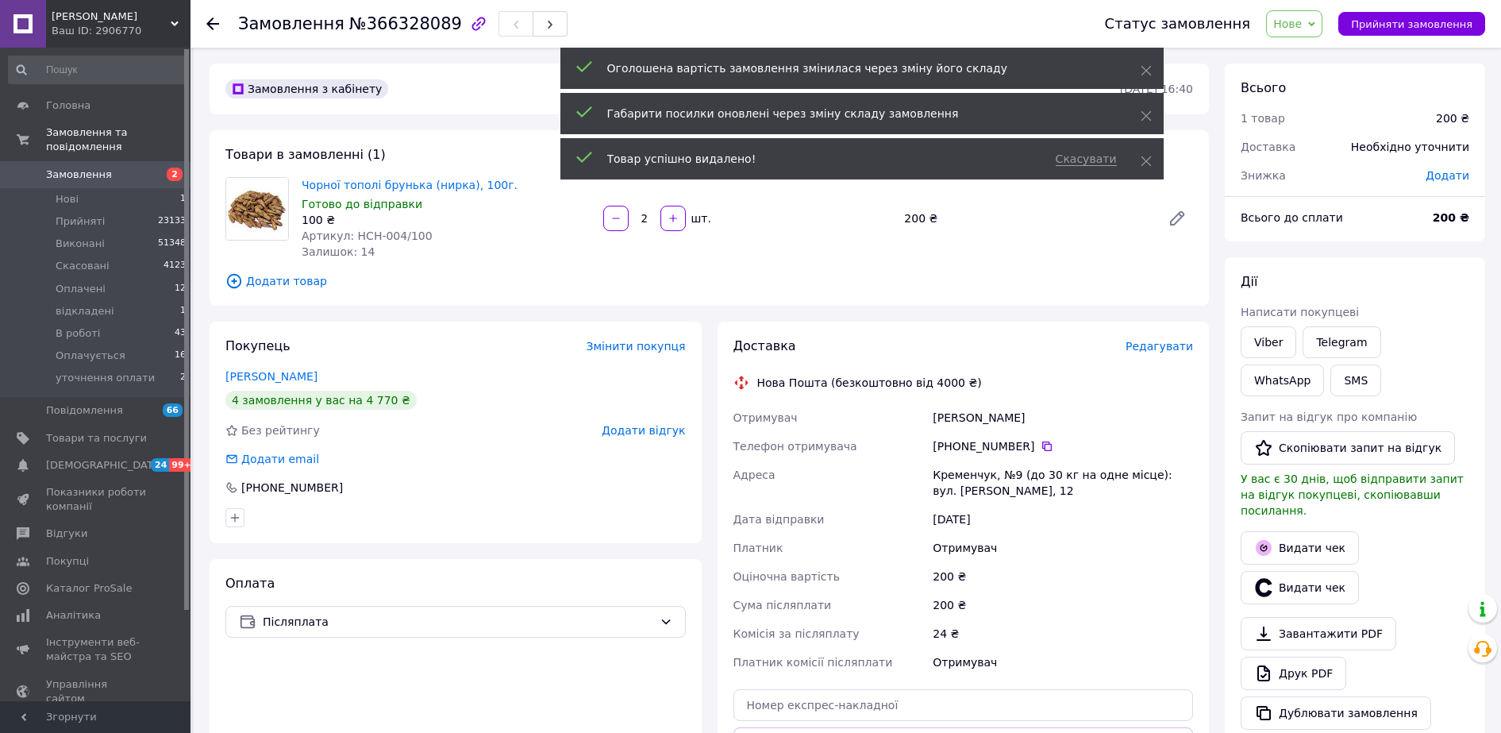
click at [303, 282] on span "Додати товар" at bounding box center [709, 280] width 968 height 17
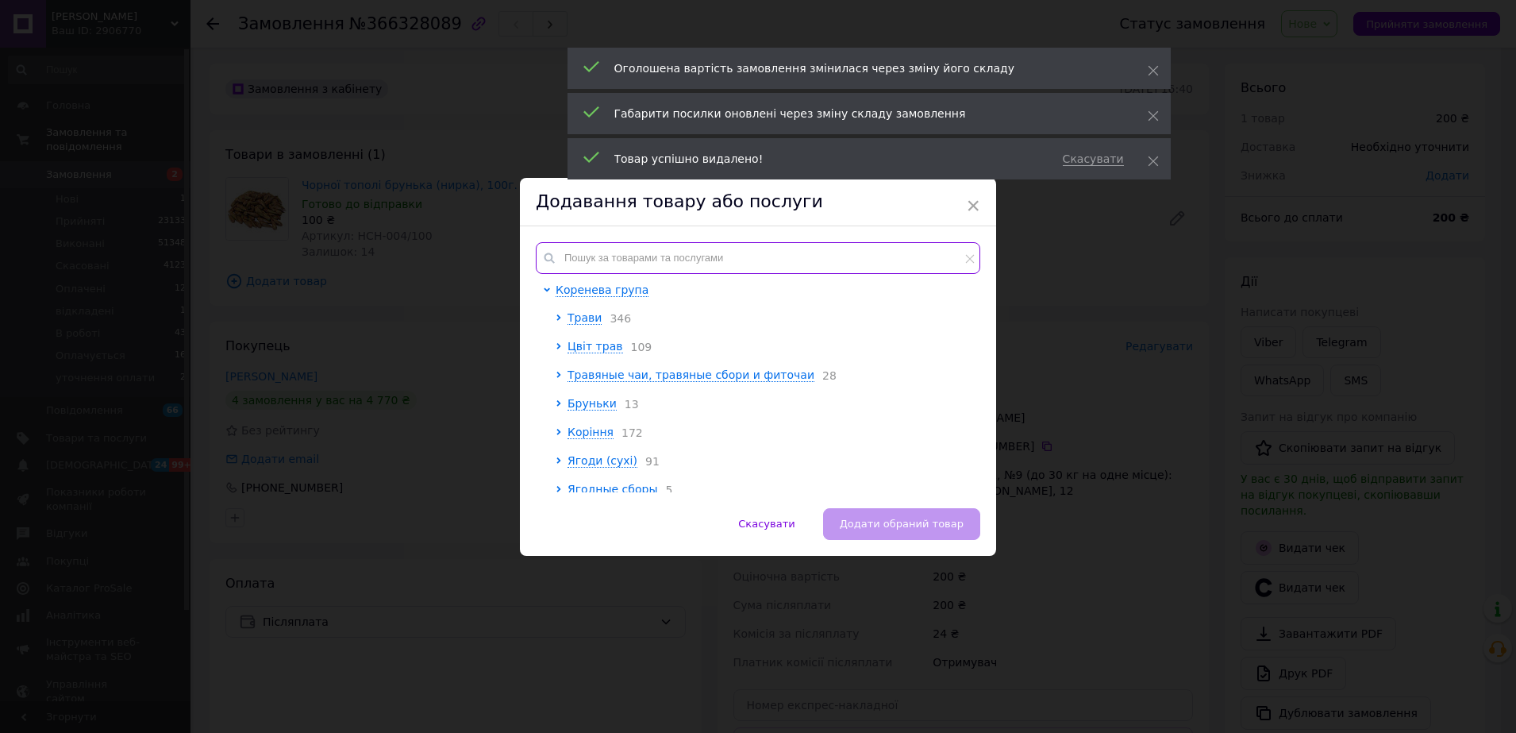
click at [586, 266] on input "text" at bounding box center [758, 258] width 445 height 32
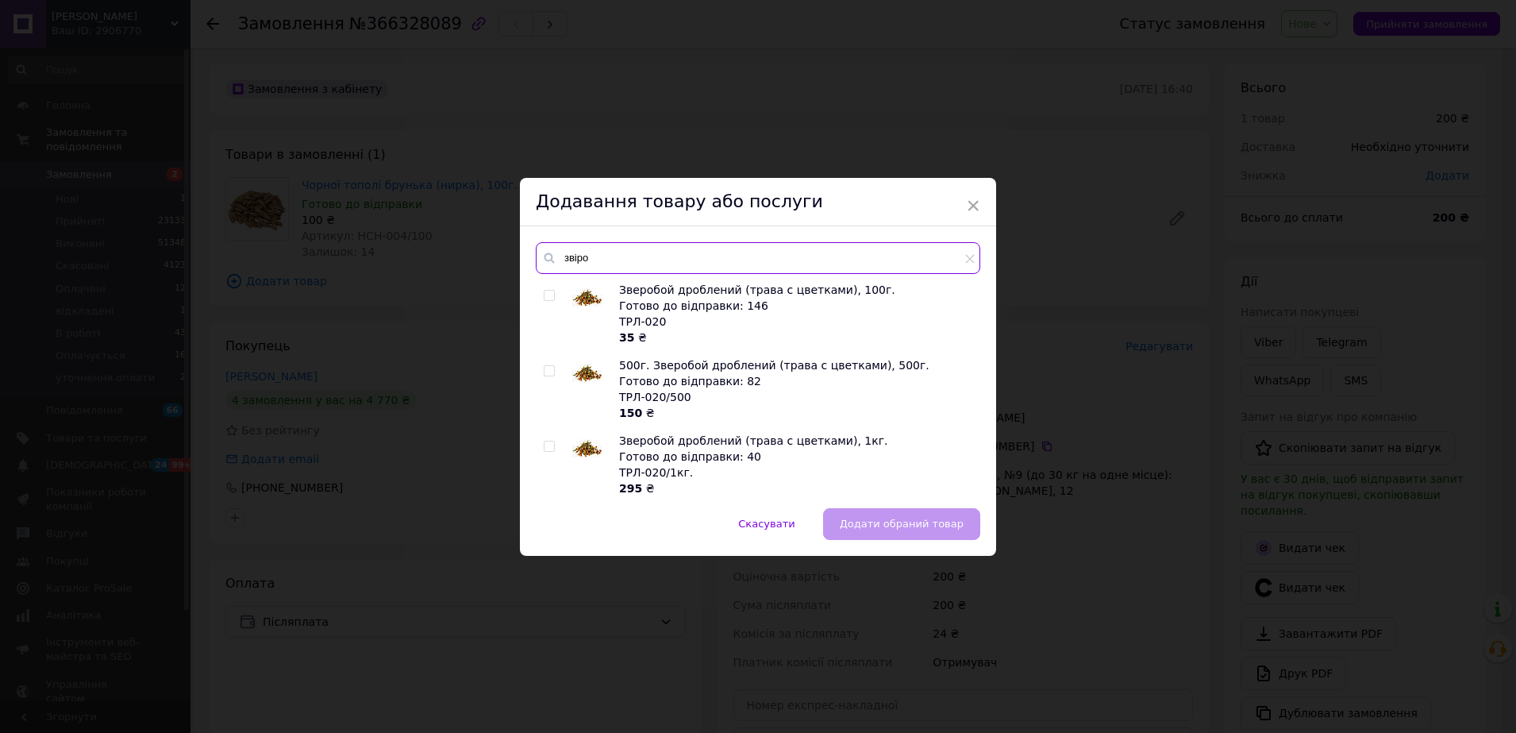
type input "звіро"
click at [544, 449] on input "checkbox" at bounding box center [549, 446] width 10 height 10
checkbox input "true"
click at [948, 522] on span "Додати обраний товар" at bounding box center [902, 524] width 124 height 12
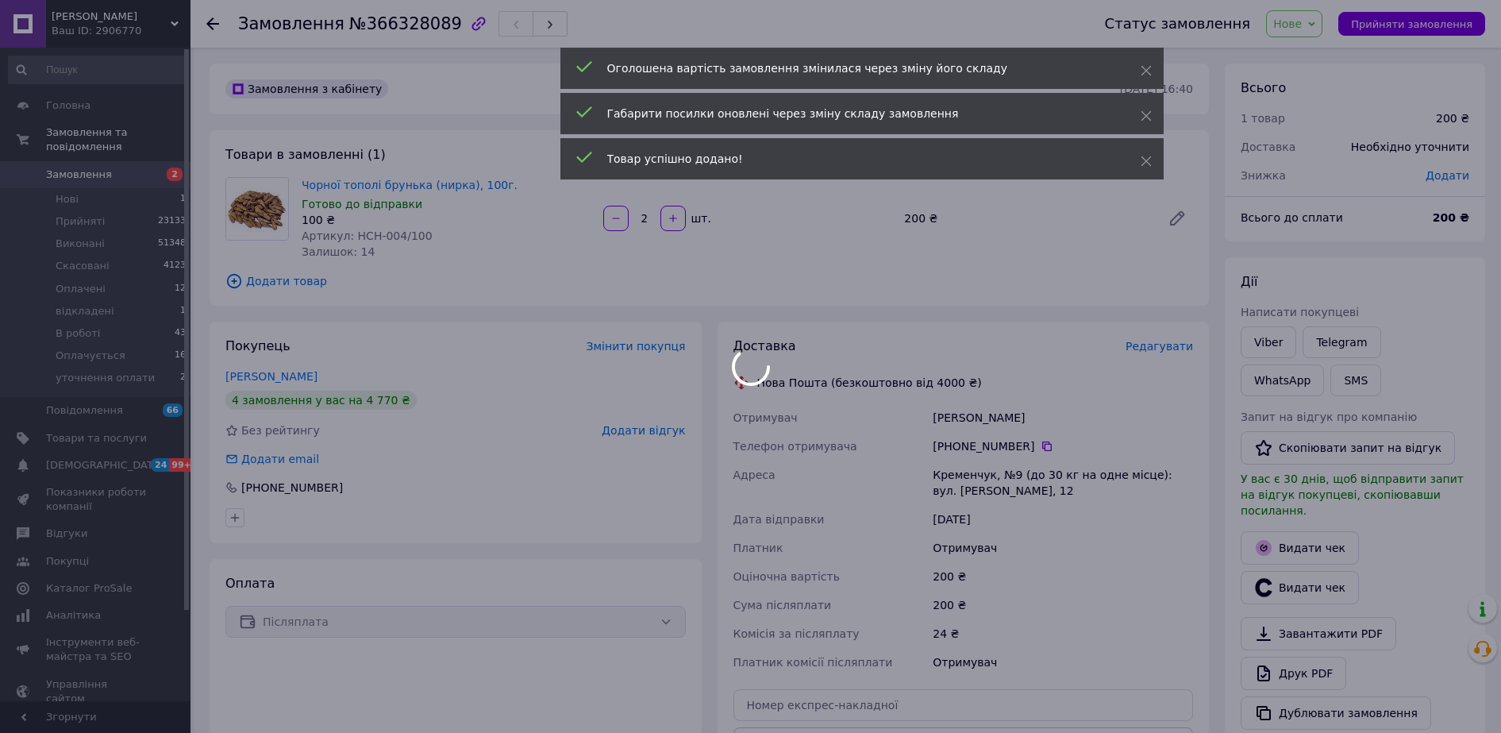
type input "1"
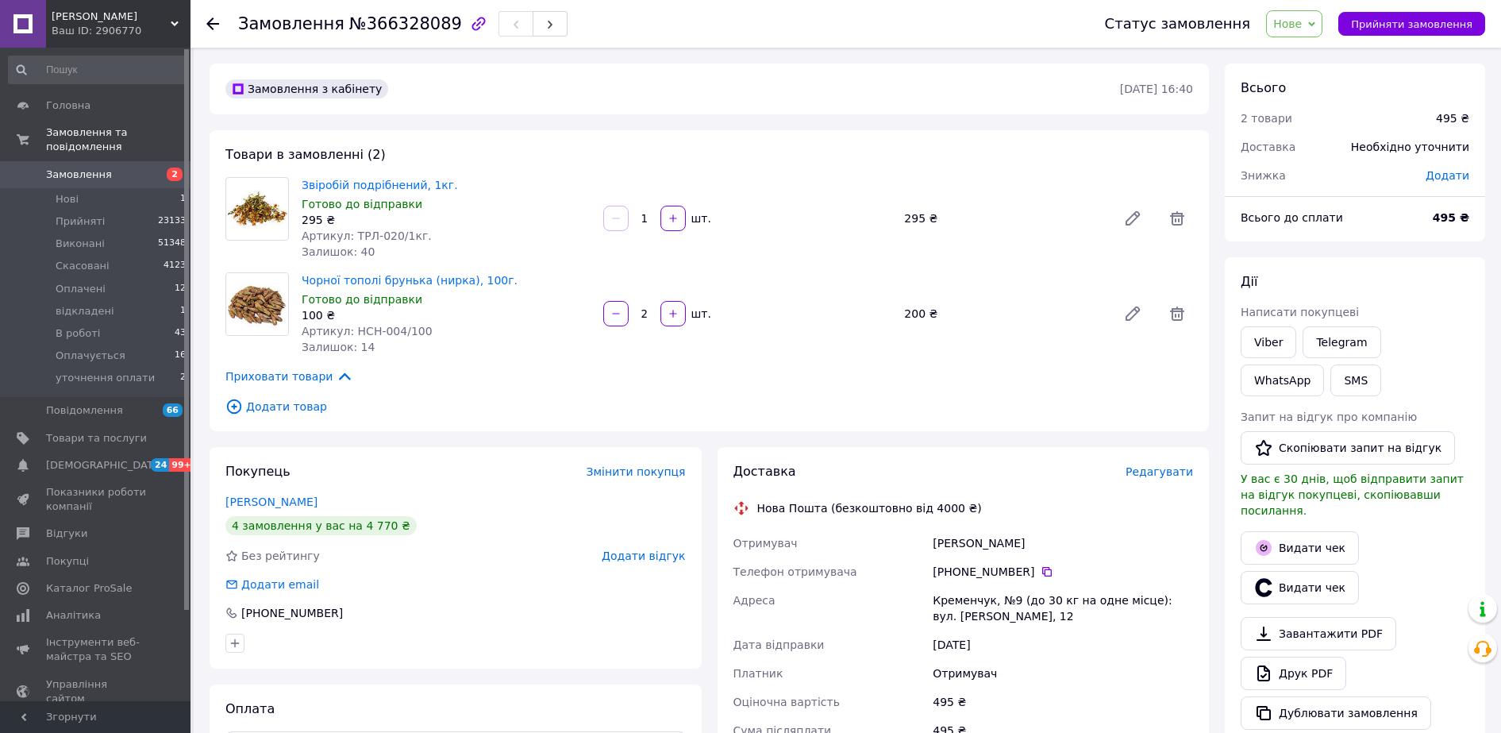
click at [272, 408] on span "Додати товар" at bounding box center [709, 406] width 968 height 17
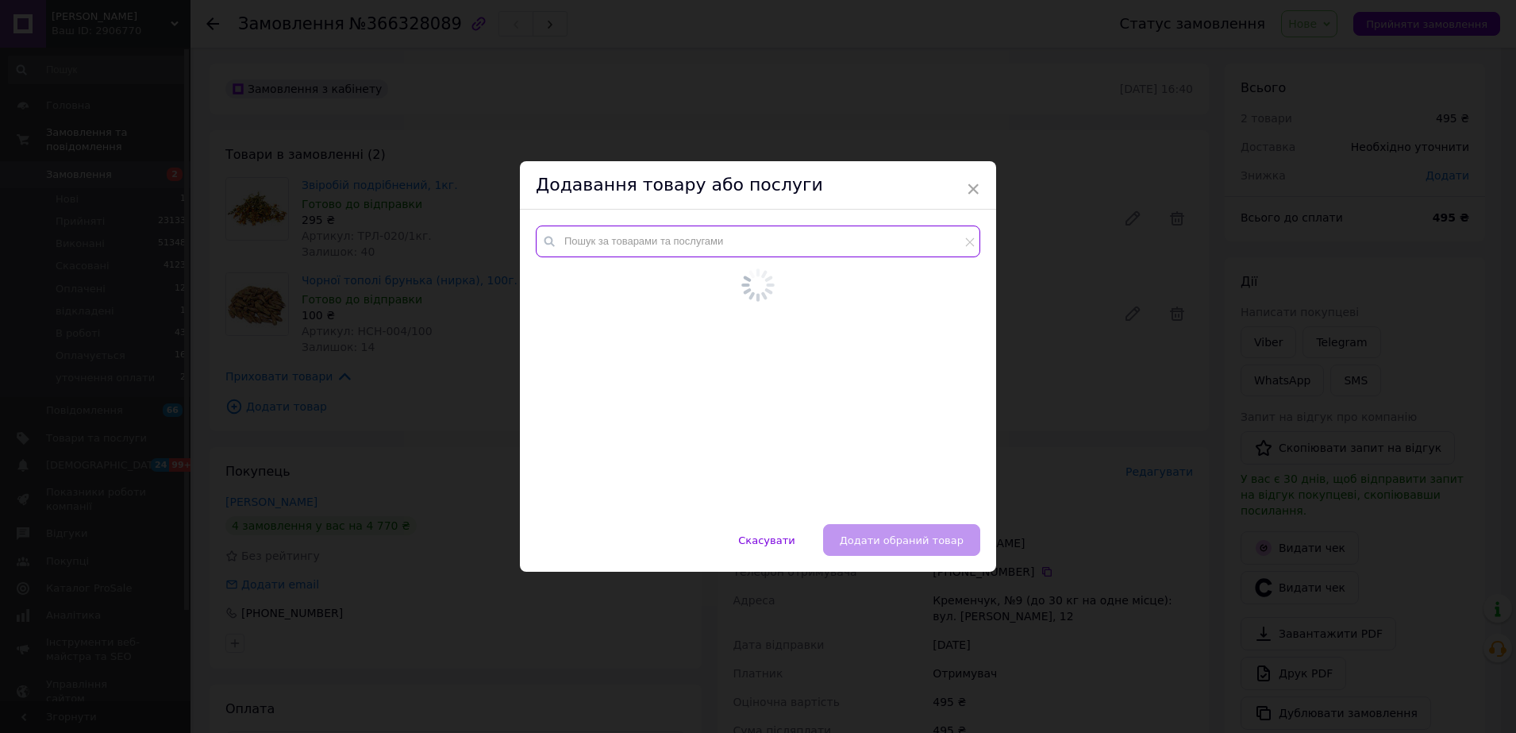
click at [658, 252] on input "text" at bounding box center [758, 241] width 445 height 32
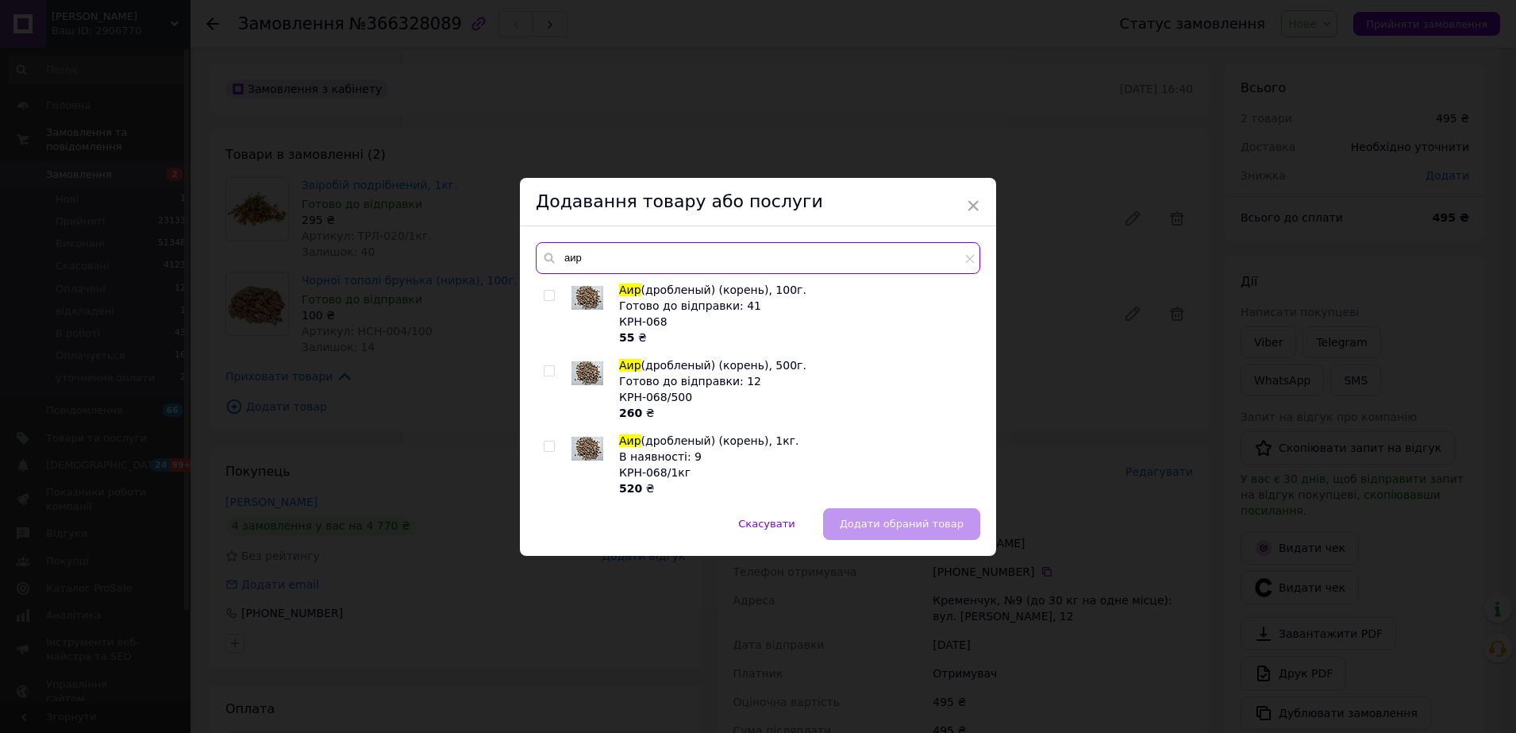
type input "аир"
click at [545, 371] on input "checkbox" at bounding box center [549, 371] width 10 height 10
checkbox input "true"
click at [950, 532] on button "Додати обраний товар" at bounding box center [901, 524] width 157 height 32
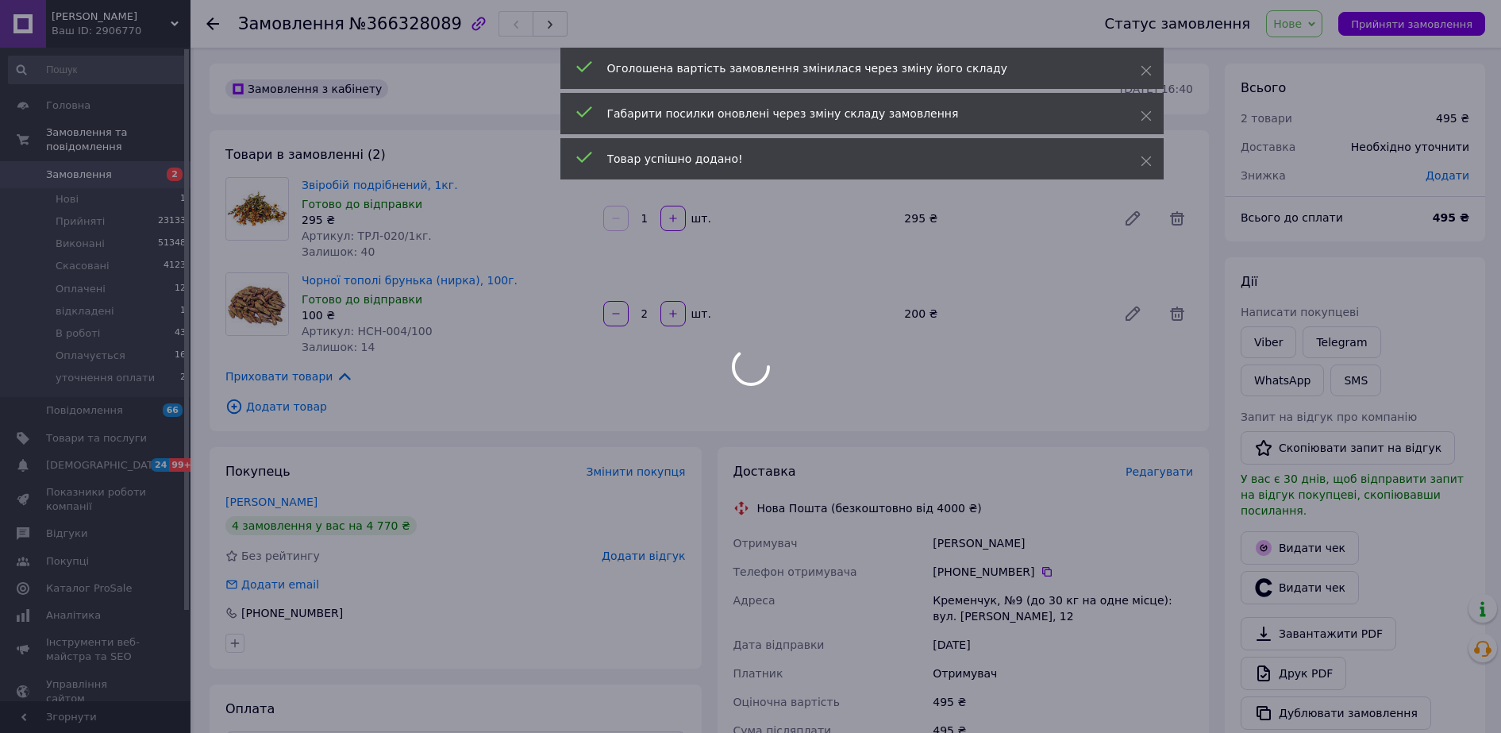
scroll to position [13, 0]
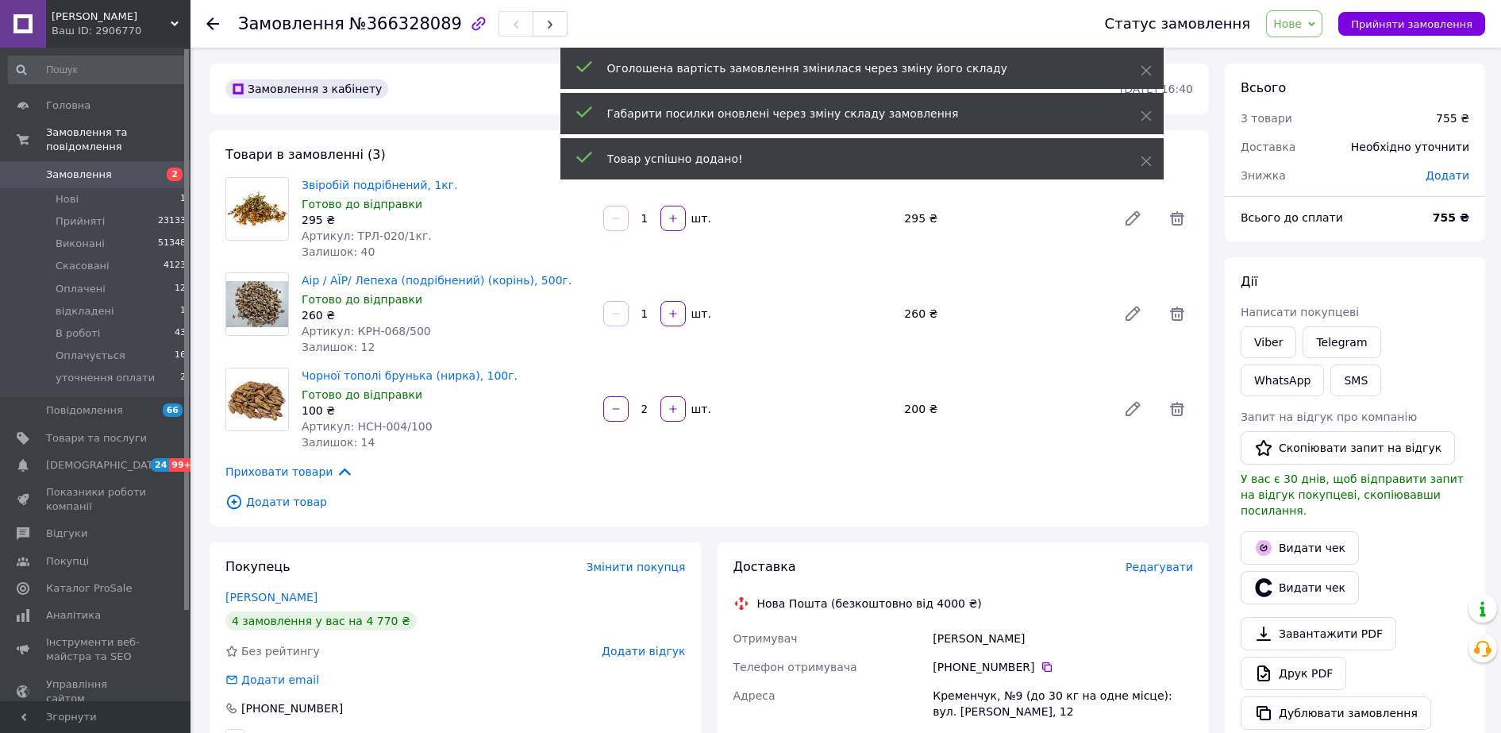
click at [1320, 27] on span "Нове" at bounding box center [1294, 23] width 56 height 27
click at [1325, 135] on li "В роботі" at bounding box center [1324, 133] width 115 height 24
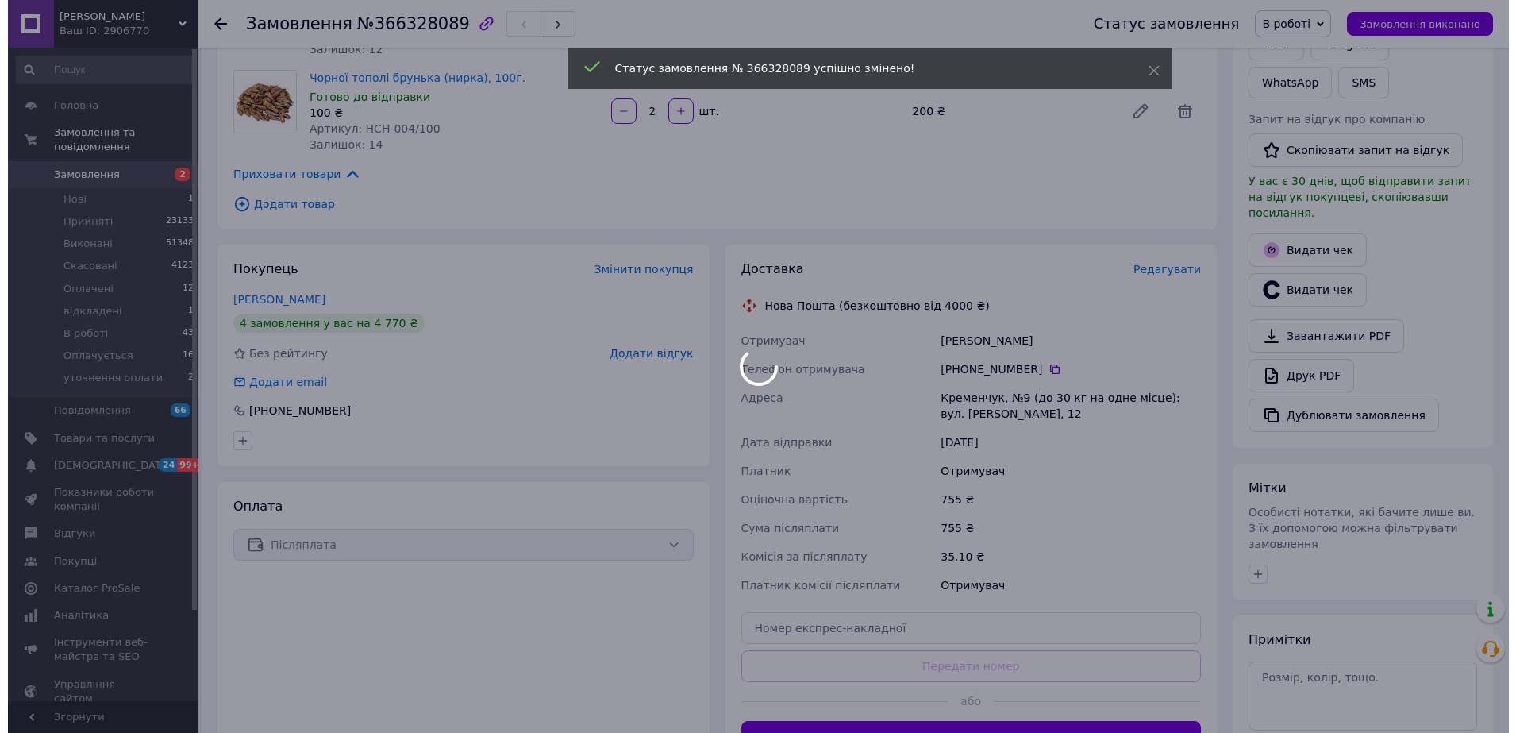
scroll to position [51, 0]
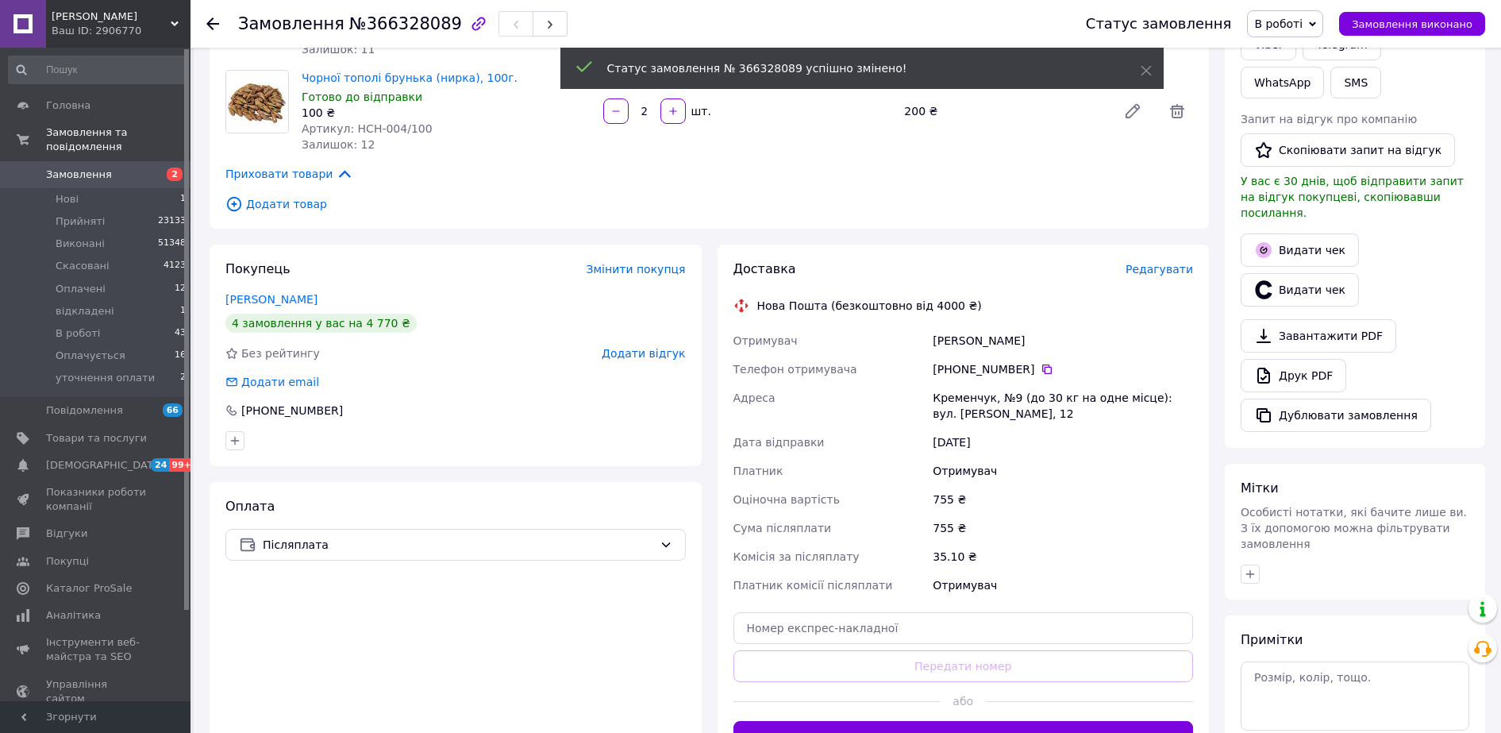
click at [1159, 272] on span "Редагувати" at bounding box center [1159, 269] width 67 height 13
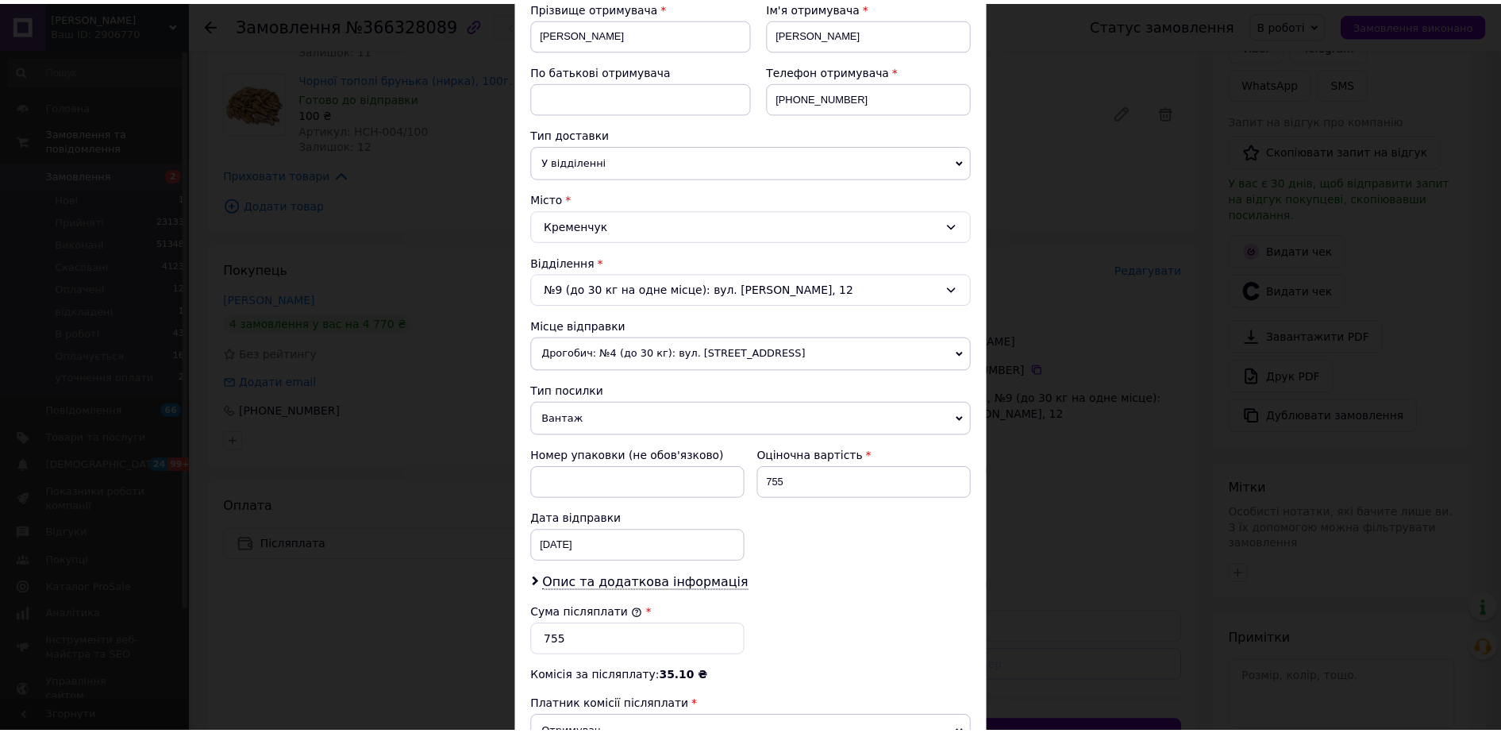
scroll to position [397, 0]
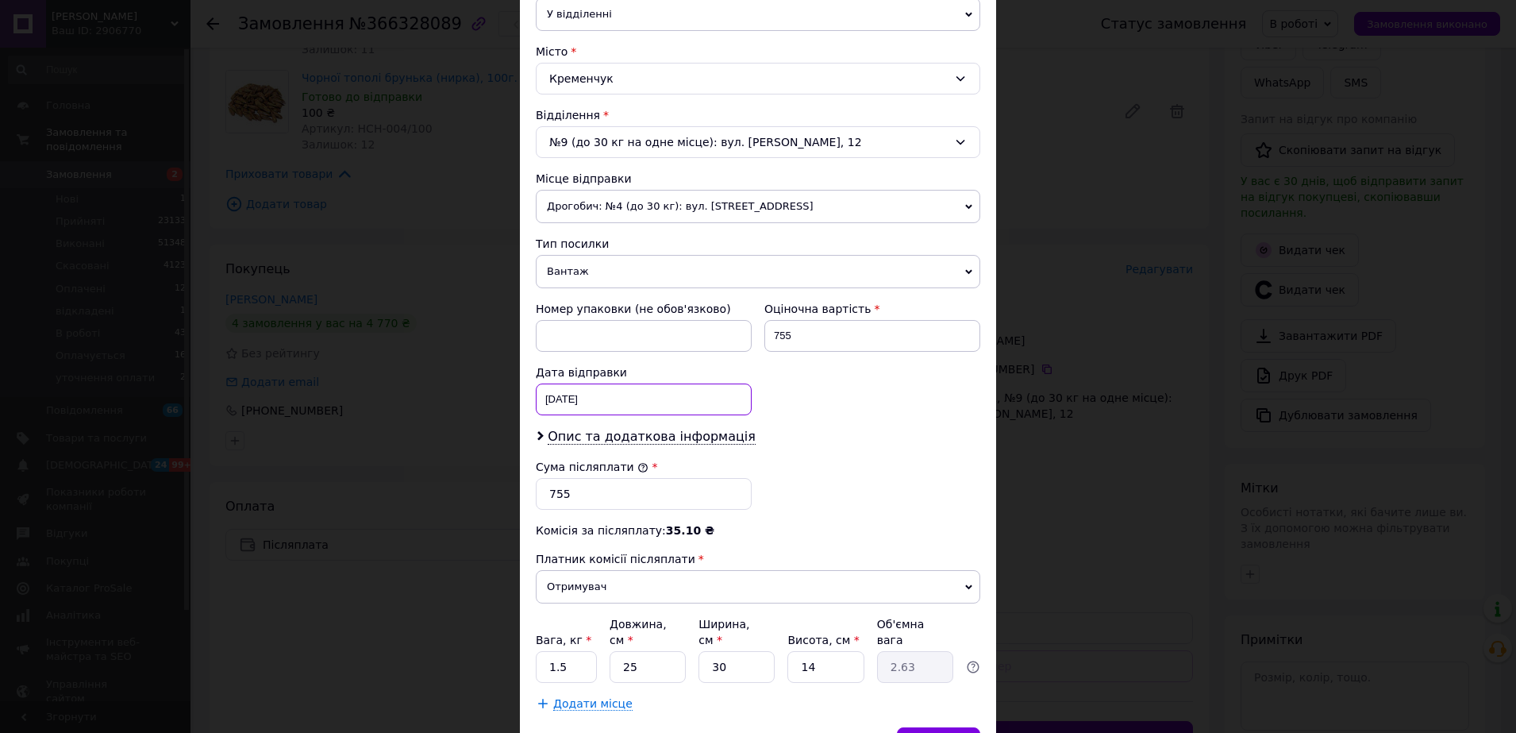
click at [657, 401] on div "[DATE] < 2025 > < Июль > Пн Вт Ср Чт Пт Сб Вс 30 1 2 3 4 5 6 7 8 9 10 11 12 13 …" at bounding box center [644, 399] width 216 height 32
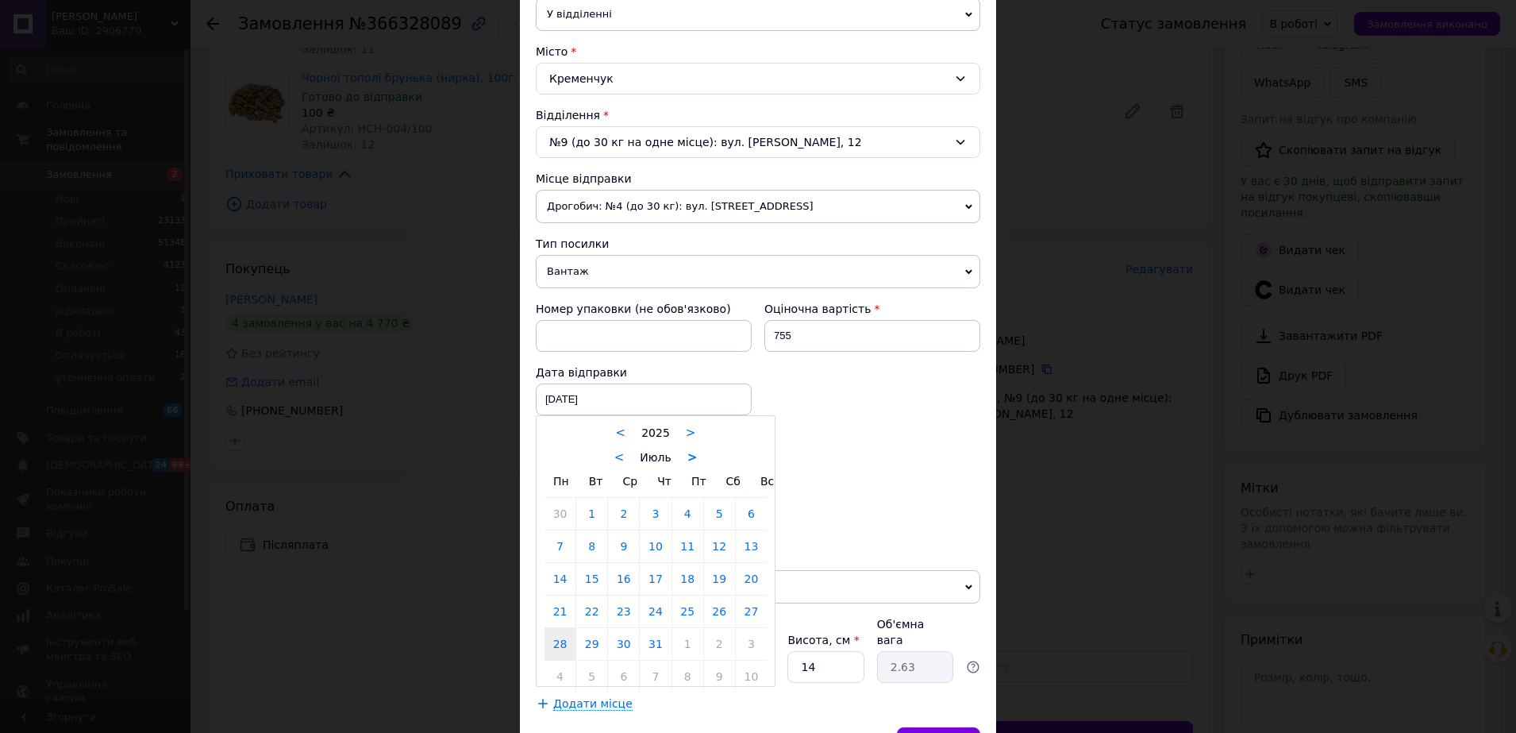
click at [688, 456] on link ">" at bounding box center [693, 457] width 10 height 14
click at [692, 457] on link ">" at bounding box center [697, 457] width 10 height 14
click at [699, 458] on link ">" at bounding box center [704, 457] width 10 height 14
click at [753, 553] on link "12" at bounding box center [751, 546] width 31 height 32
type input "[DATE]"
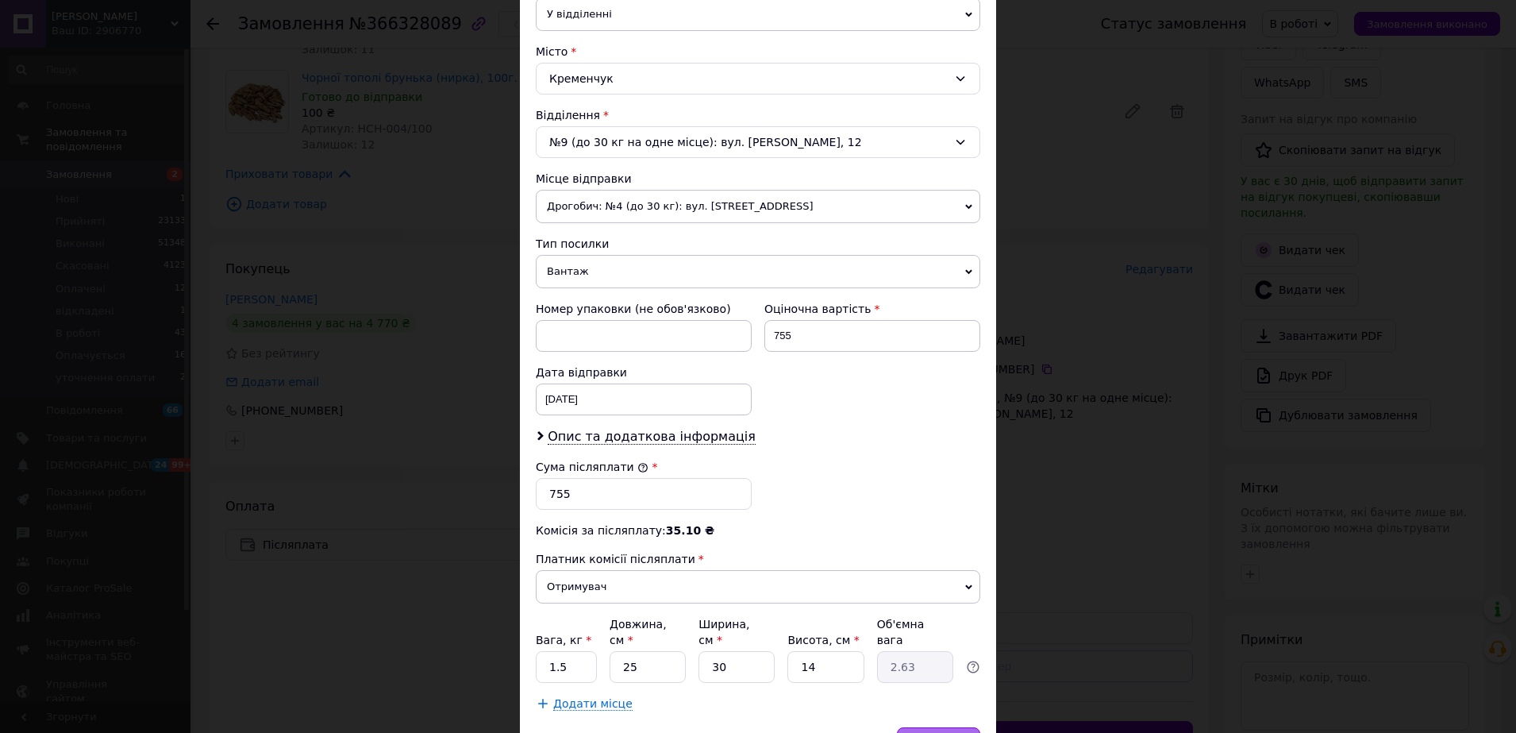
click at [928, 732] on span "Зберегти" at bounding box center [939, 743] width 50 height 12
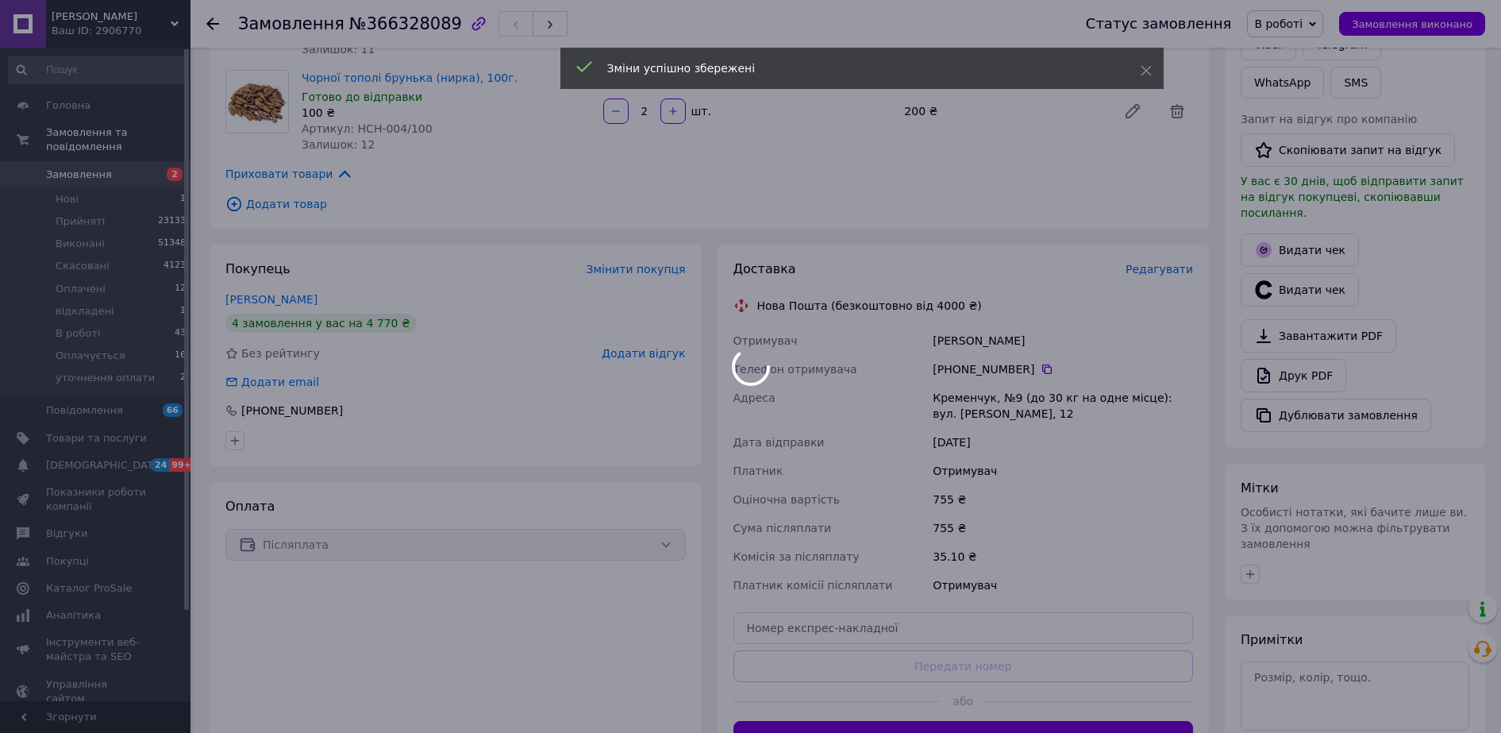
scroll to position [89, 0]
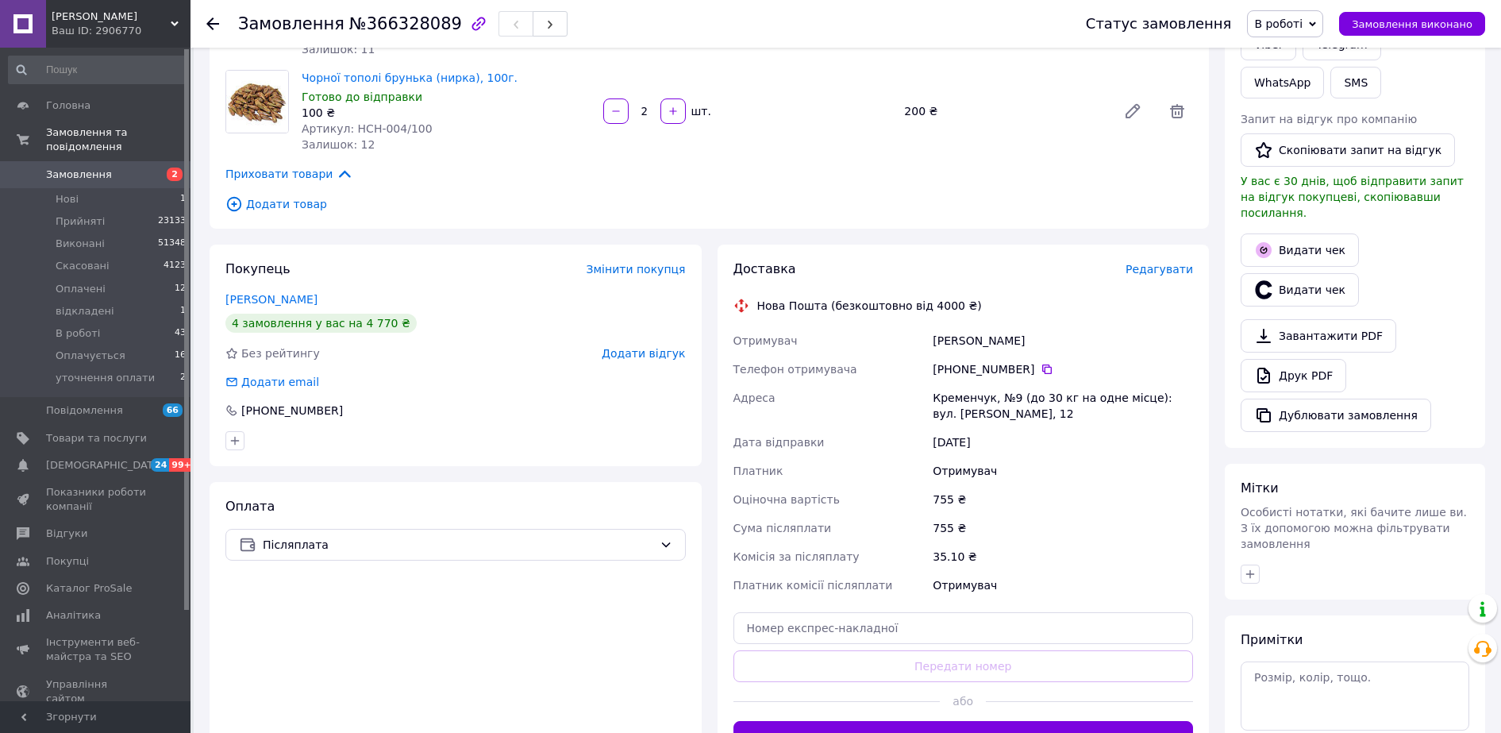
click at [550, 697] on div "Оплата Післяплата" at bounding box center [456, 625] width 492 height 287
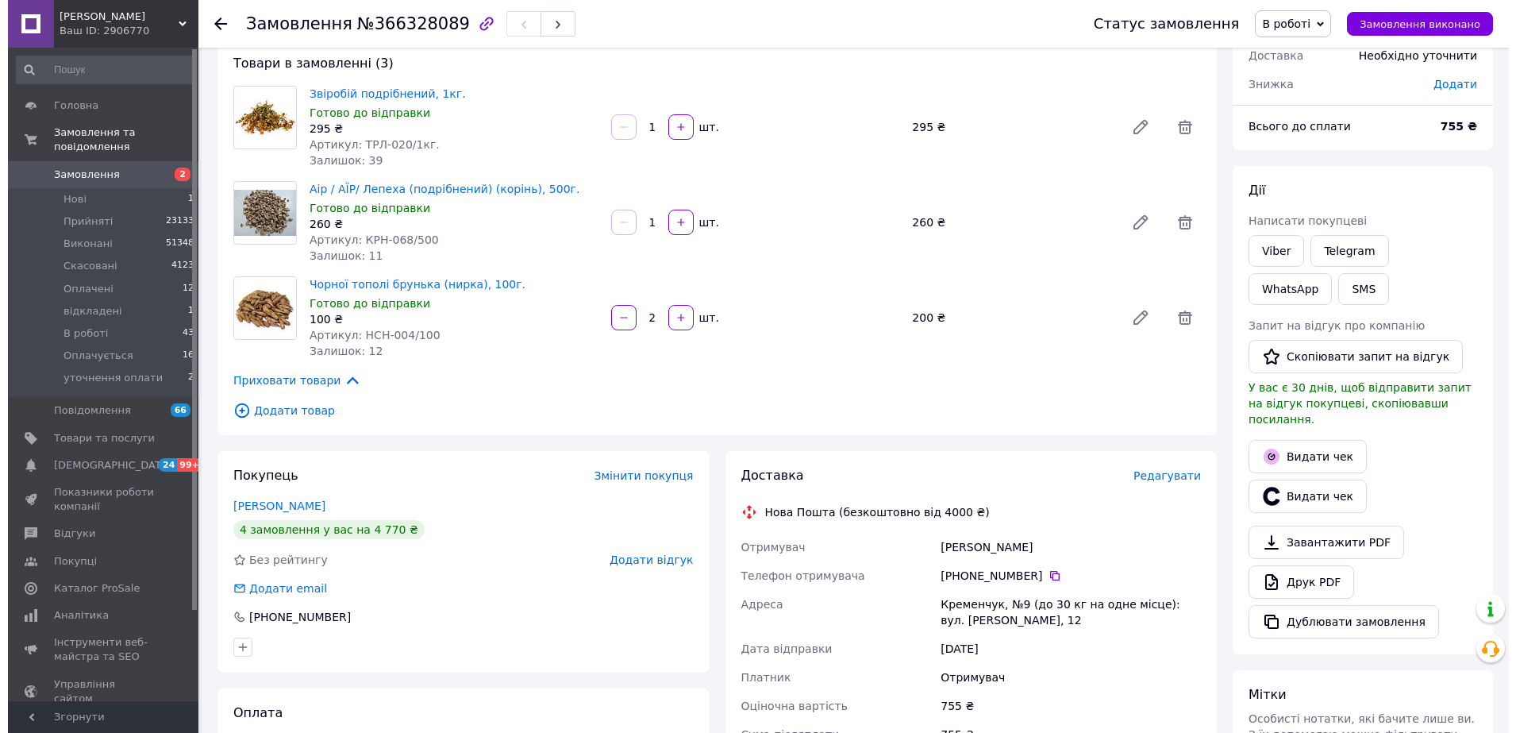
scroll to position [0, 0]
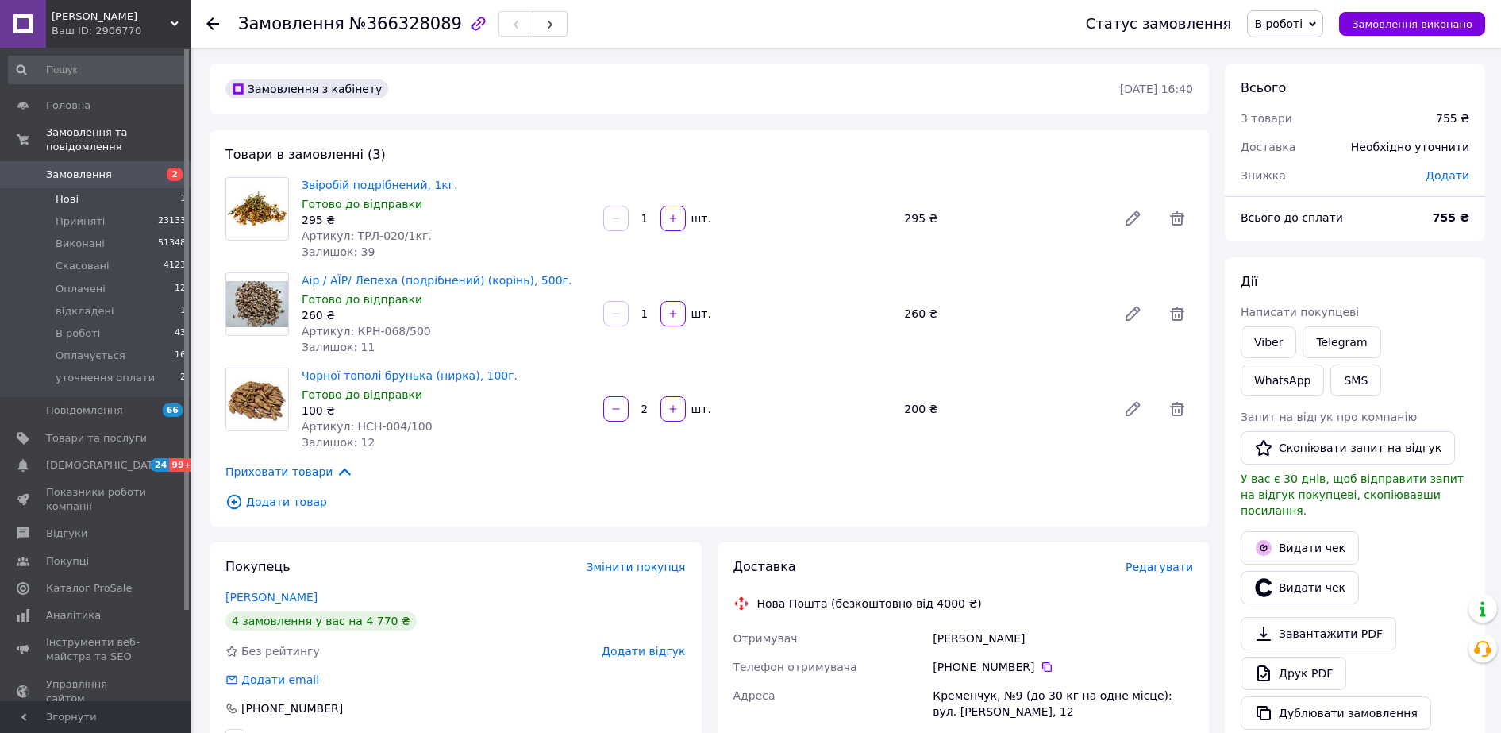
click at [71, 192] on span "Нові" at bounding box center [67, 199] width 23 height 14
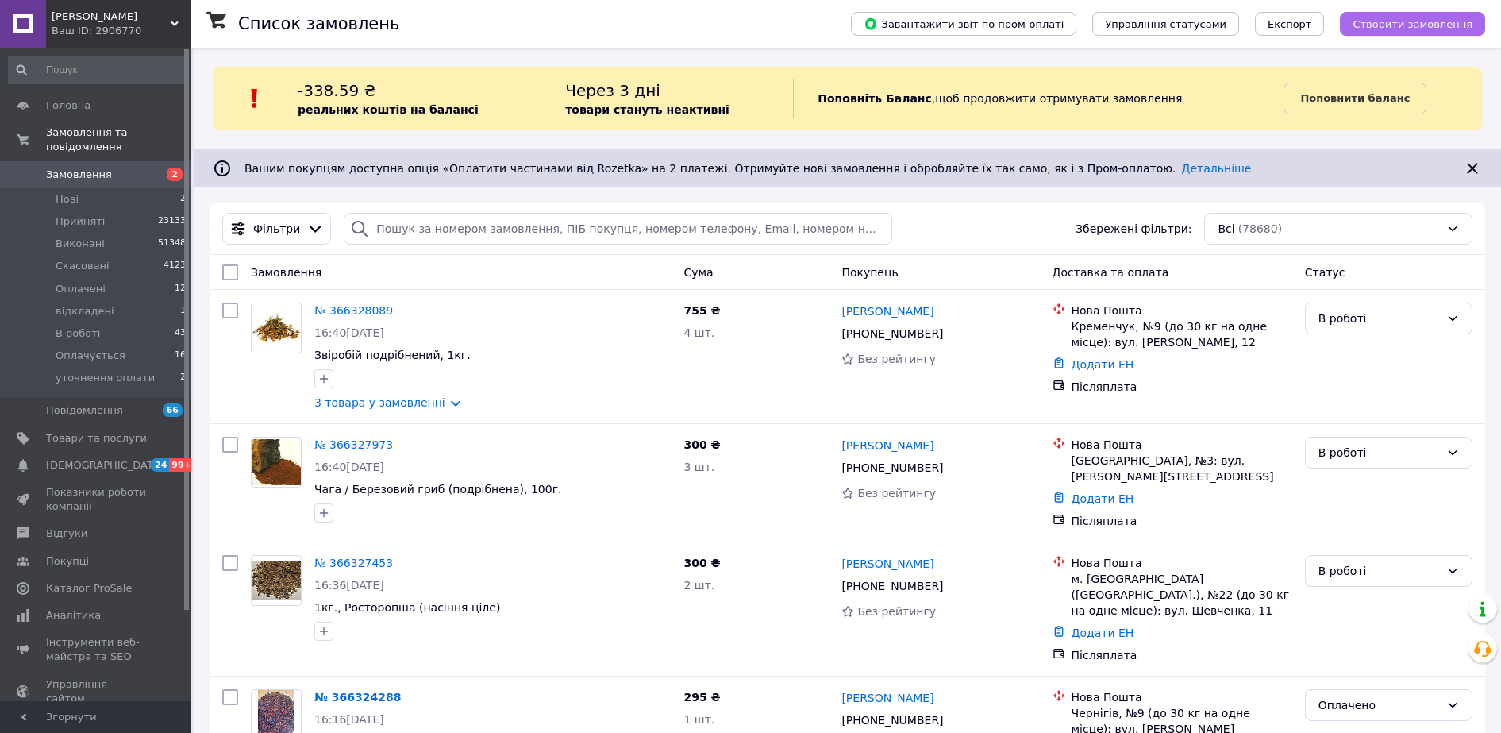
click at [1421, 22] on span "Створити замовлення" at bounding box center [1413, 24] width 120 height 12
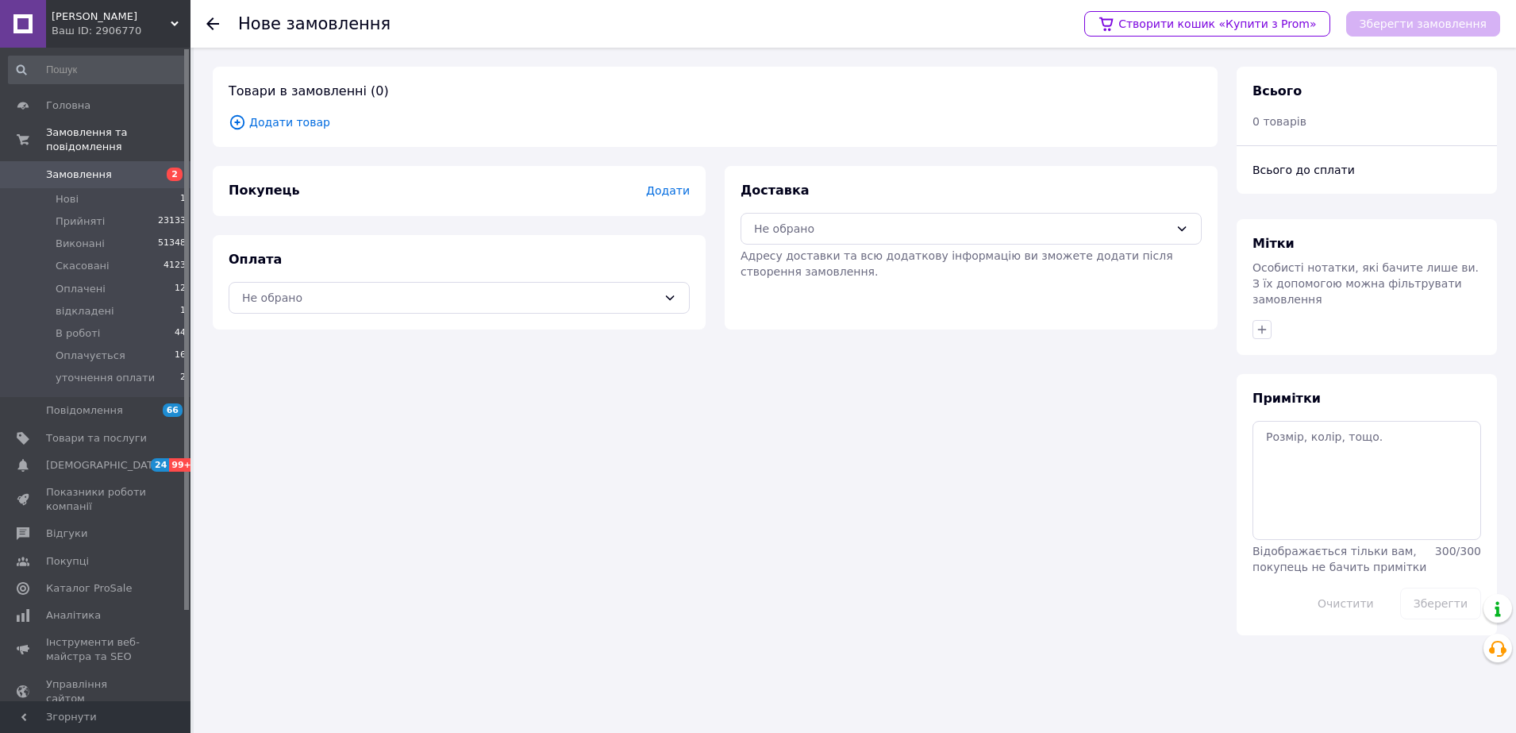
click at [314, 122] on span "Додати товар" at bounding box center [715, 122] width 973 height 17
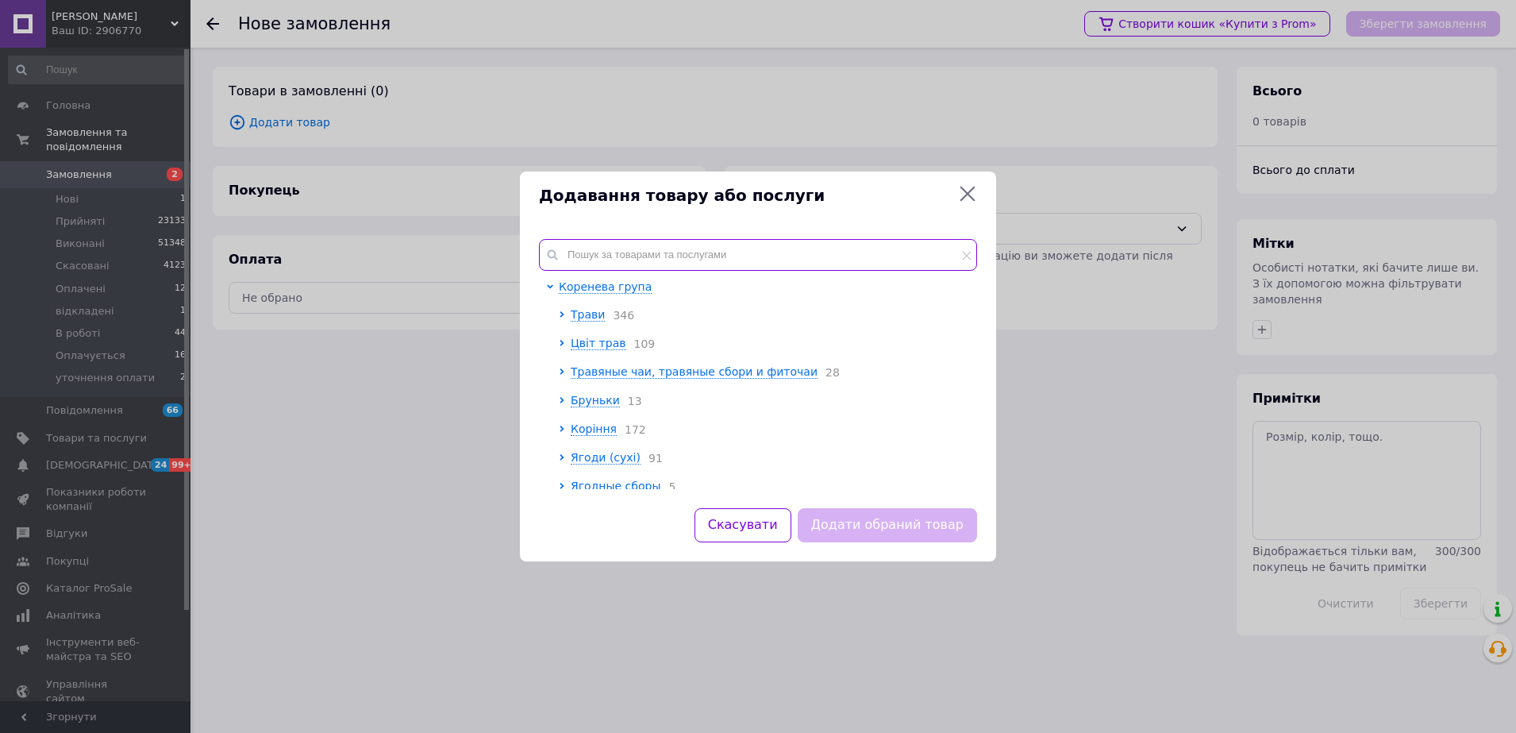
click at [613, 245] on input "text" at bounding box center [758, 255] width 438 height 32
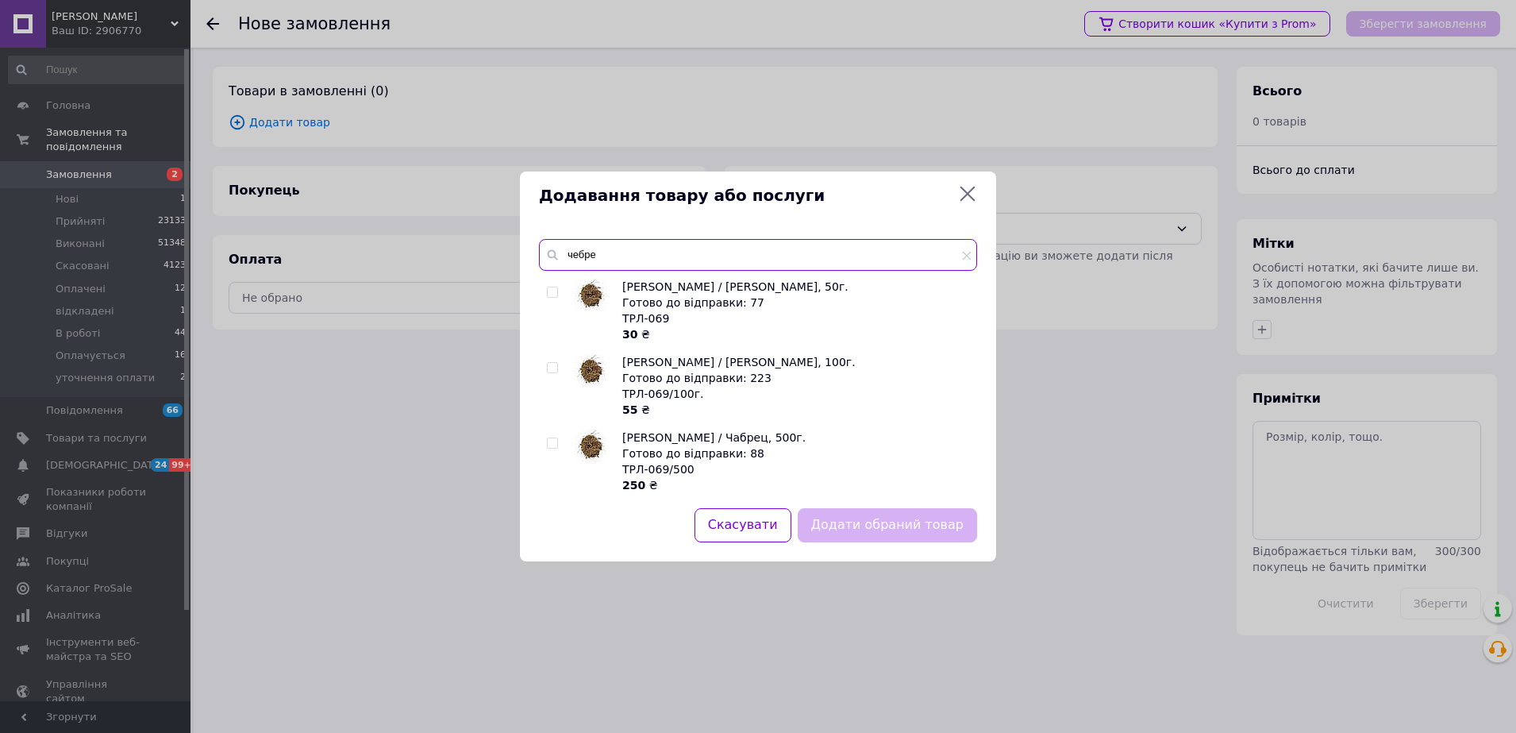
type input "чебре"
click at [555, 445] on input "checkbox" at bounding box center [552, 443] width 10 height 10
checkbox input "true"
click at [916, 532] on button "Додати обраний товар" at bounding box center [887, 525] width 179 height 34
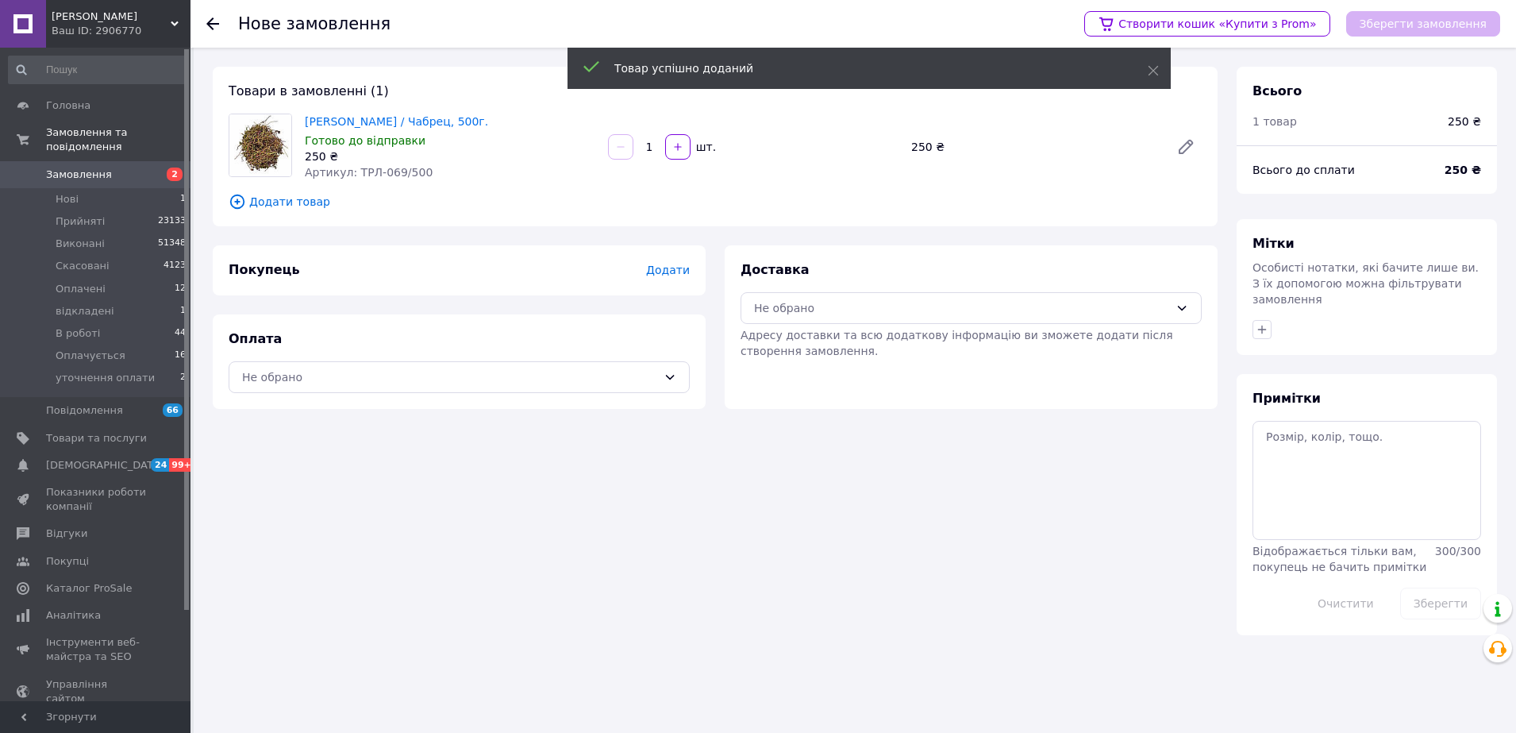
click at [309, 198] on span "Додати товар" at bounding box center [715, 201] width 973 height 17
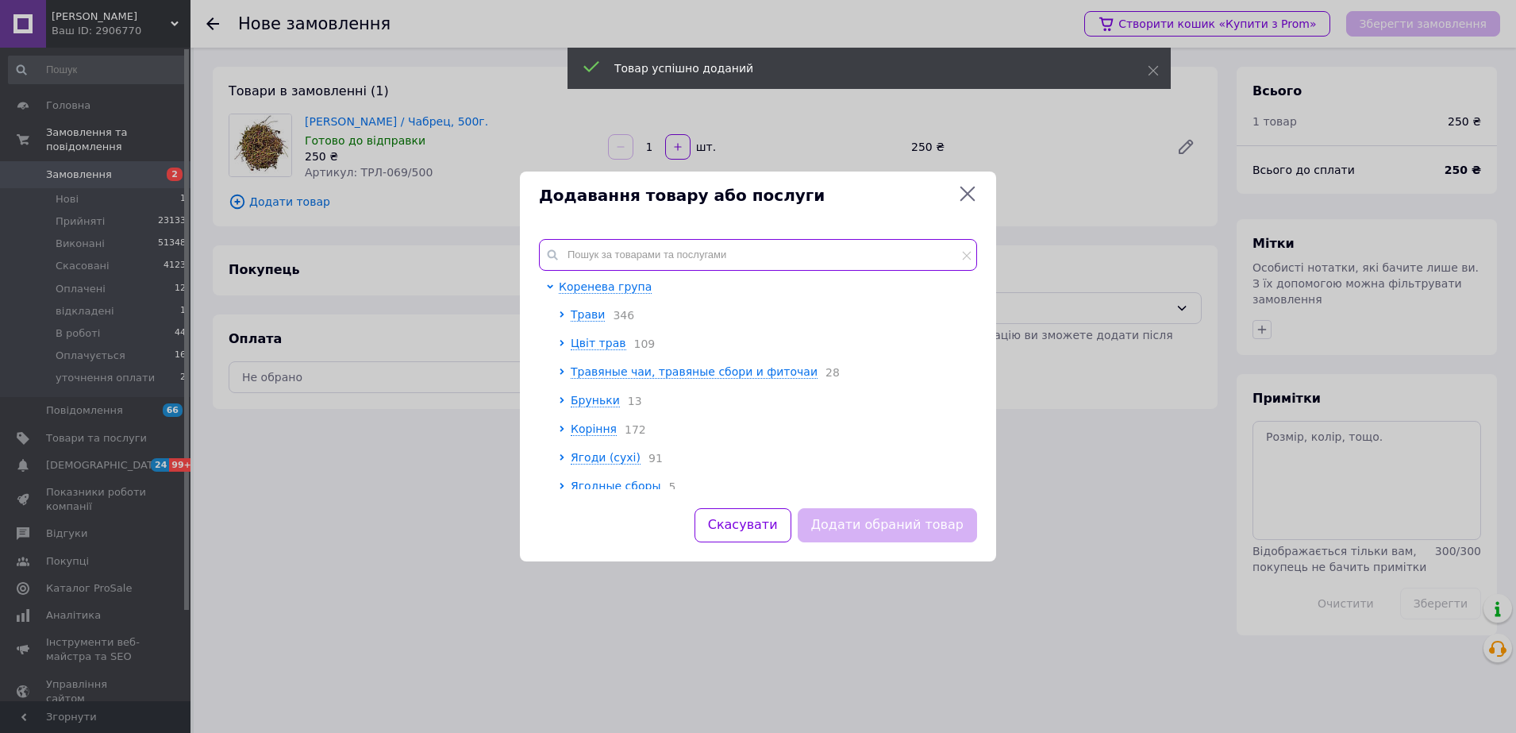
click at [612, 247] on input "text" at bounding box center [758, 255] width 438 height 32
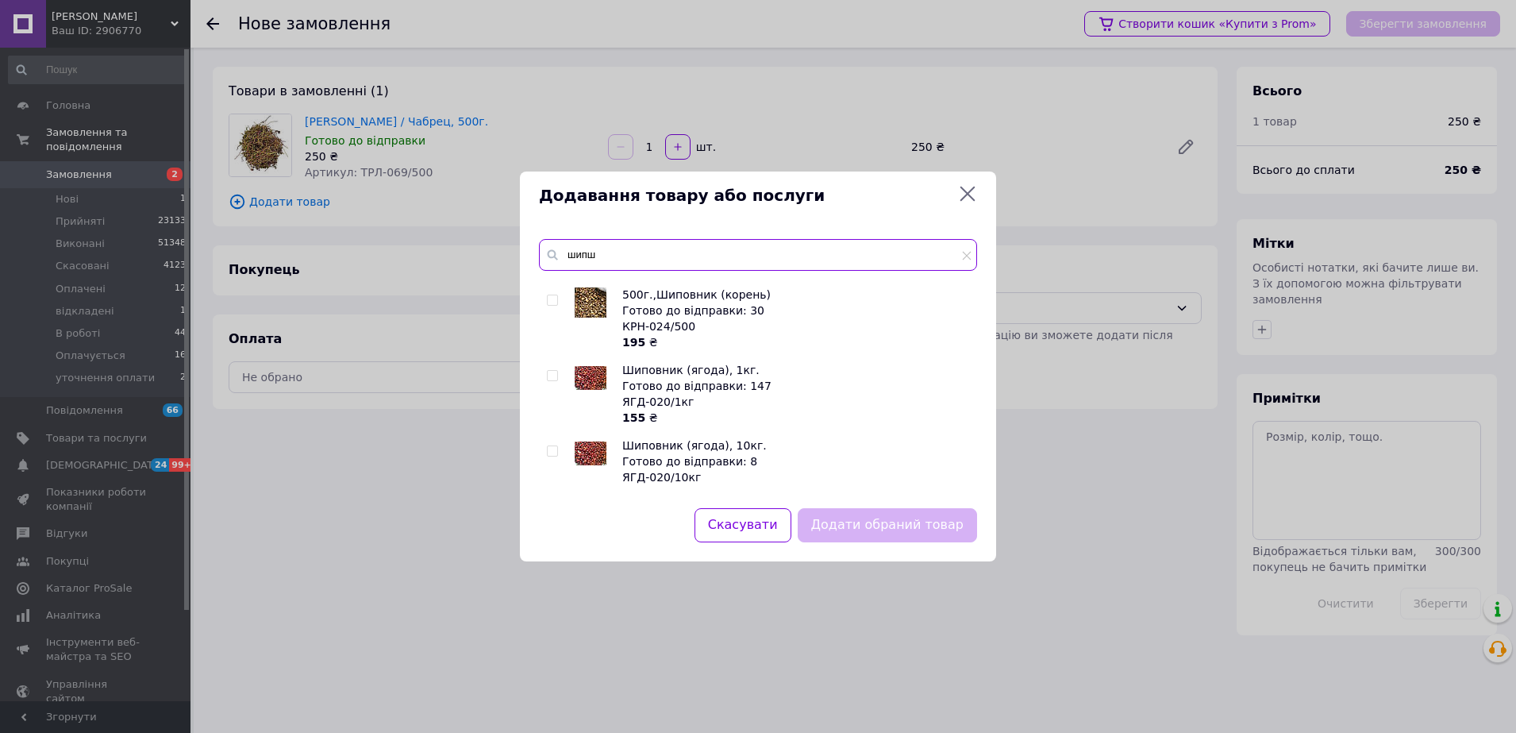
scroll to position [230, 0]
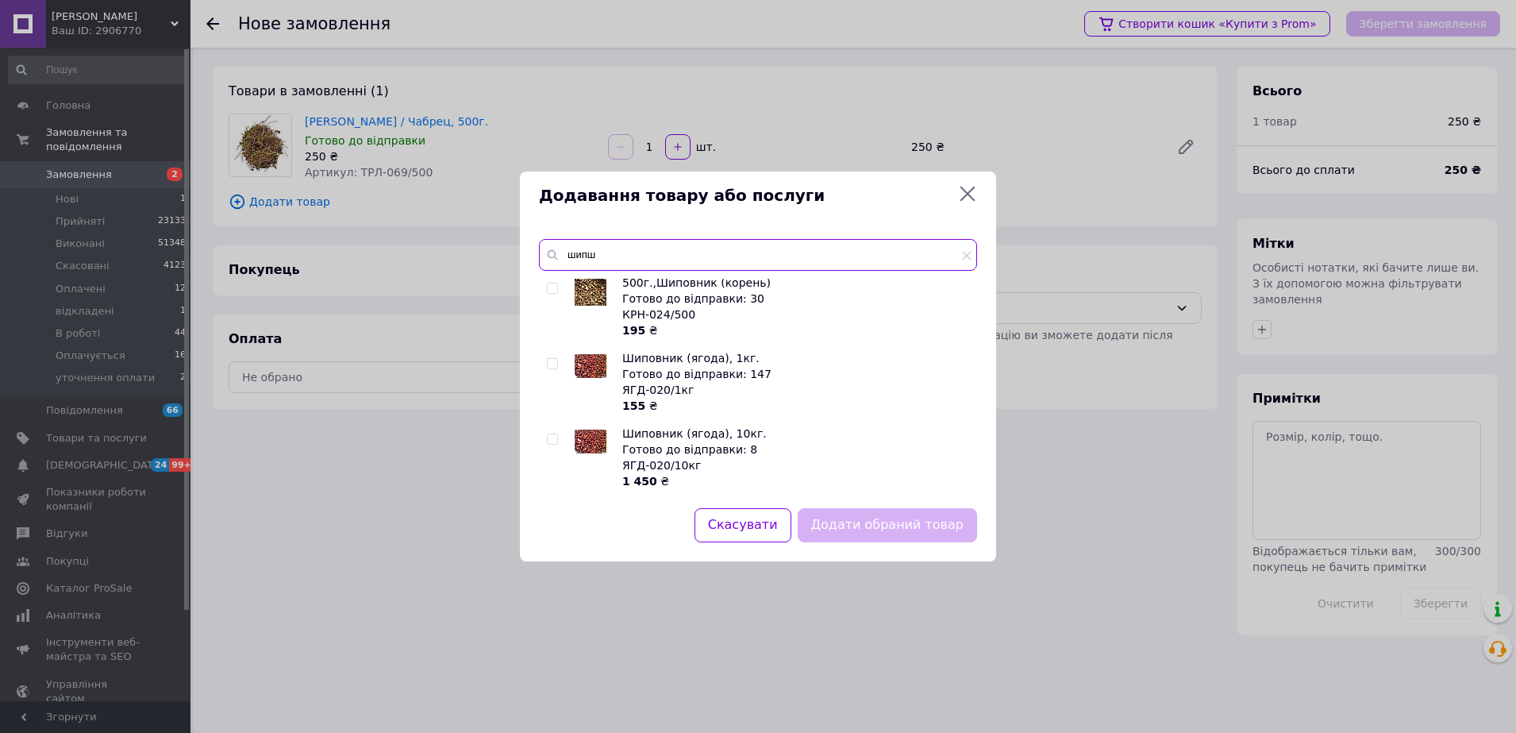
type input "шипш"
click at [551, 364] on input "checkbox" at bounding box center [552, 364] width 10 height 10
checkbox input "true"
click at [894, 522] on button "Додати обраний товар" at bounding box center [887, 525] width 179 height 34
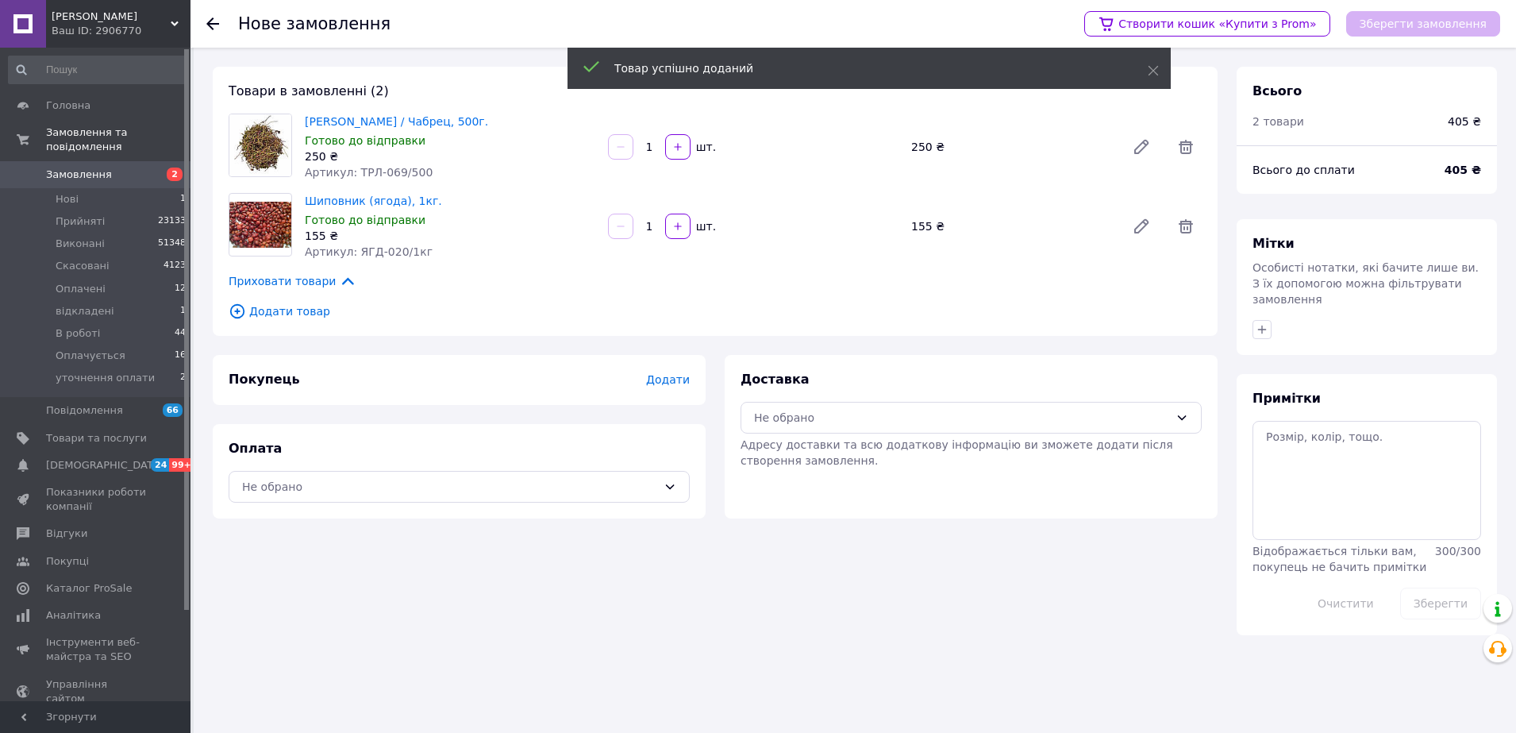
click at [298, 312] on span "Додати товар" at bounding box center [715, 310] width 973 height 17
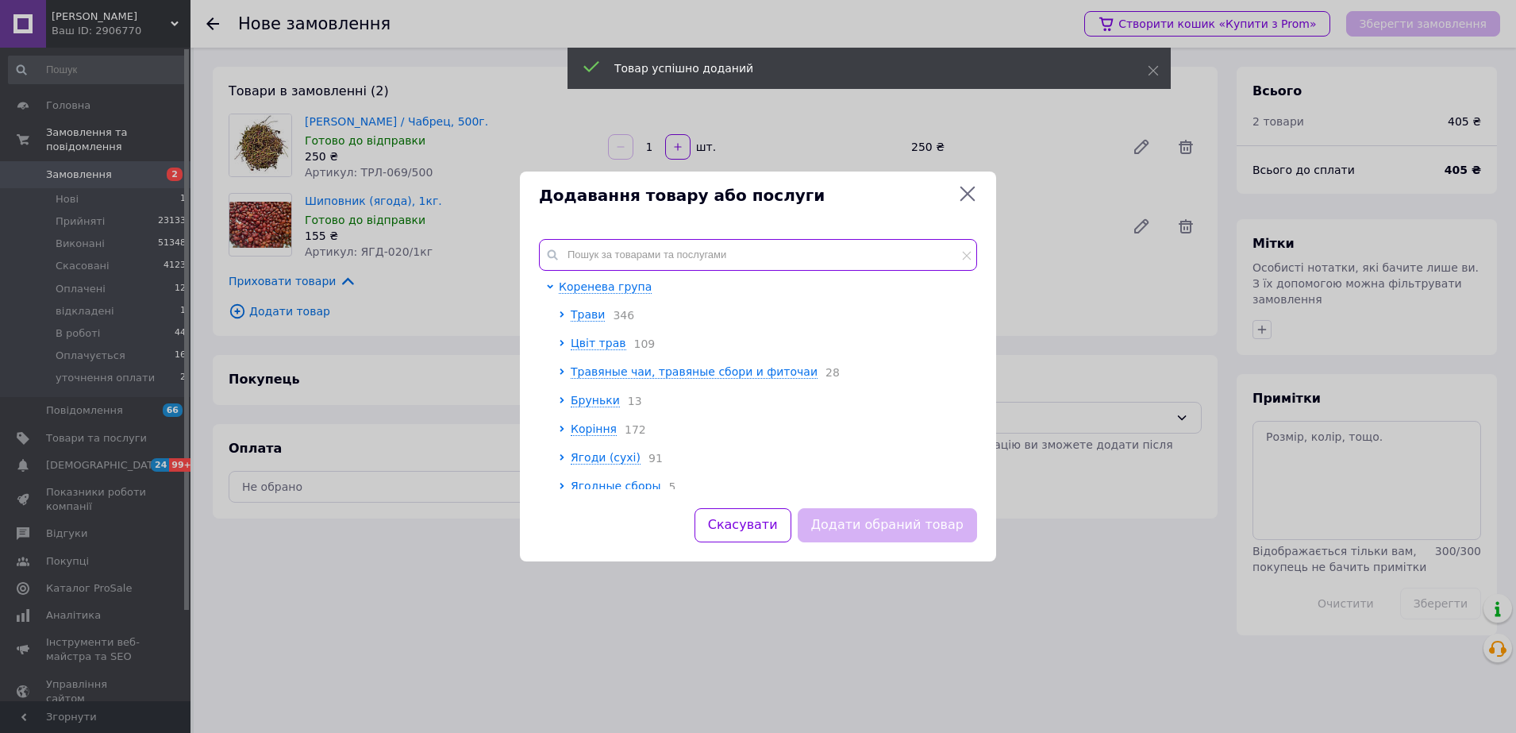
click at [678, 256] on input "text" at bounding box center [758, 255] width 438 height 32
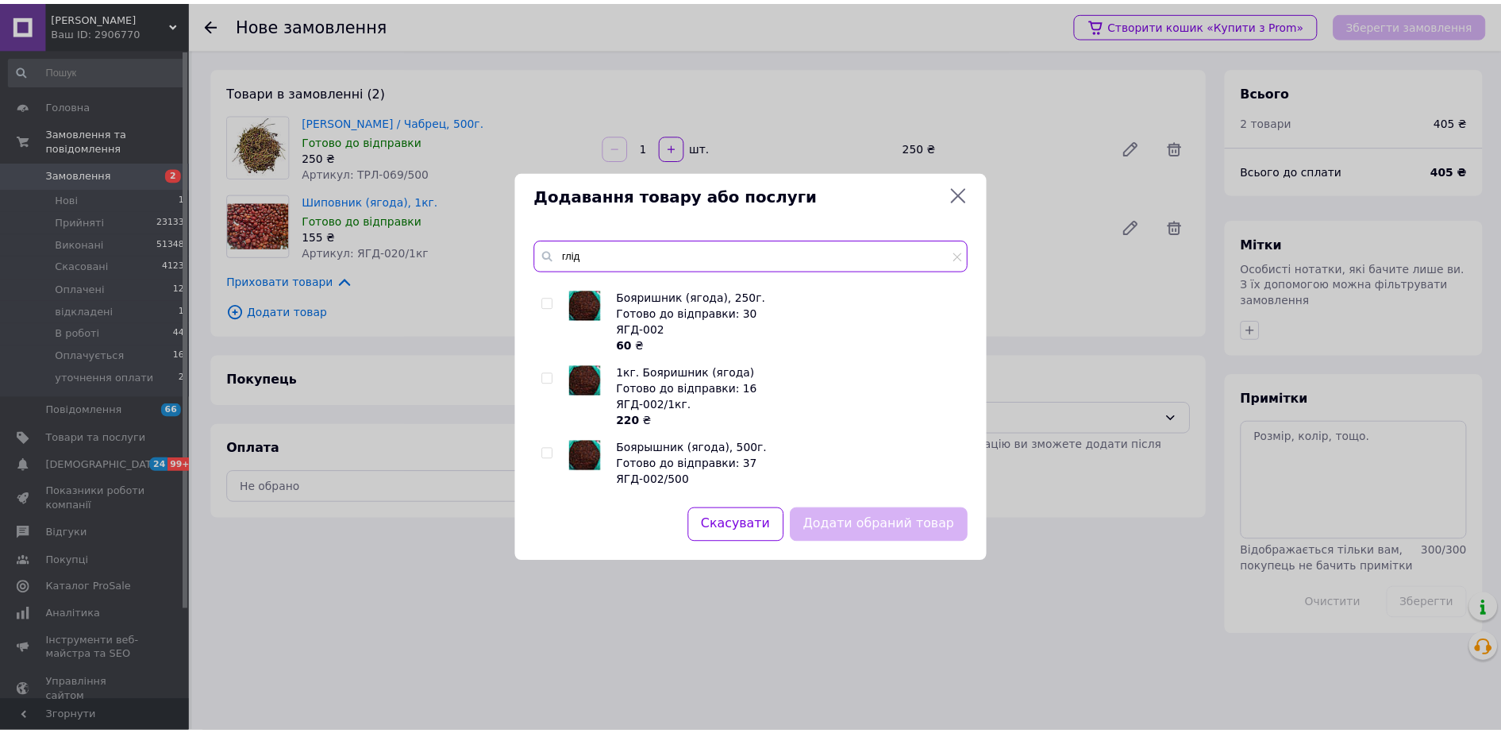
scroll to position [99, 0]
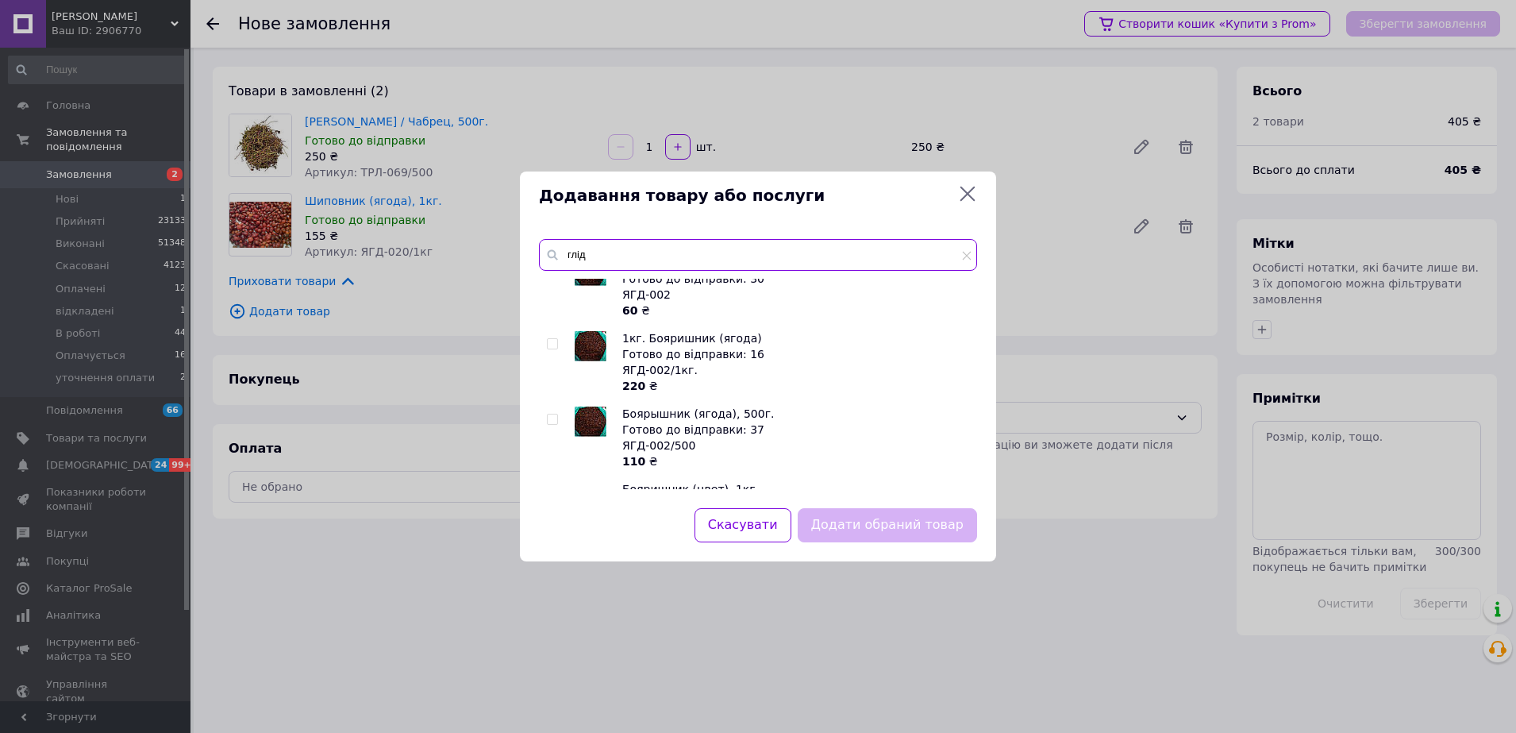
type input "глід"
click at [551, 347] on input "checkbox" at bounding box center [552, 344] width 10 height 10
checkbox input "true"
click at [842, 515] on button "Додати обраний товар" at bounding box center [887, 525] width 179 height 34
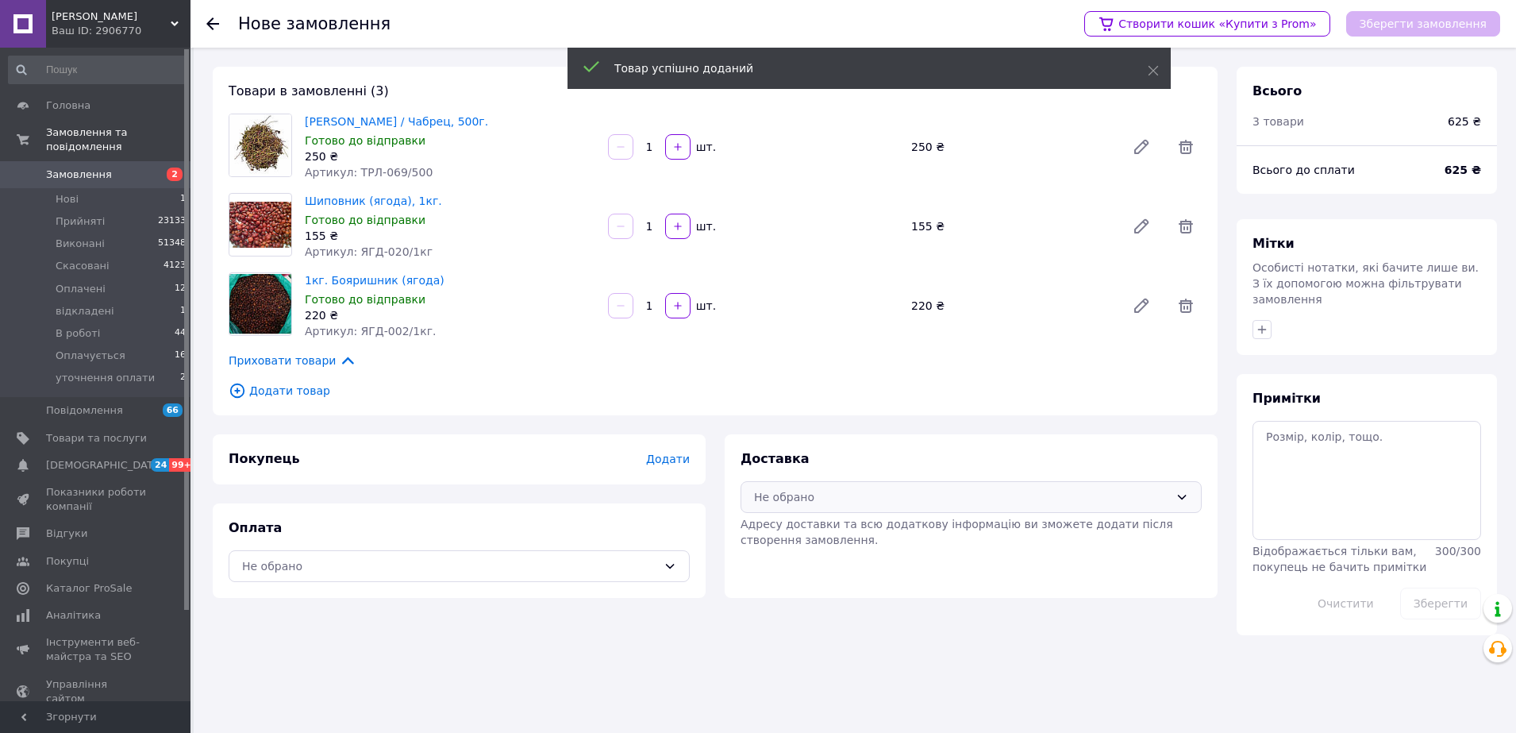
click at [838, 490] on div "Не обрано" at bounding box center [961, 496] width 415 height 17
drag, startPoint x: 804, startPoint y: 530, endPoint x: 628, endPoint y: 566, distance: 179.8
click at [803, 528] on span "Нова Пошта (безкоштовно від 4000 ₴)" at bounding box center [983, 532] width 410 height 16
drag, startPoint x: 597, startPoint y: 562, endPoint x: 594, endPoint y: 543, distance: 19.3
click at [595, 560] on div "Не обрано" at bounding box center [449, 565] width 415 height 17
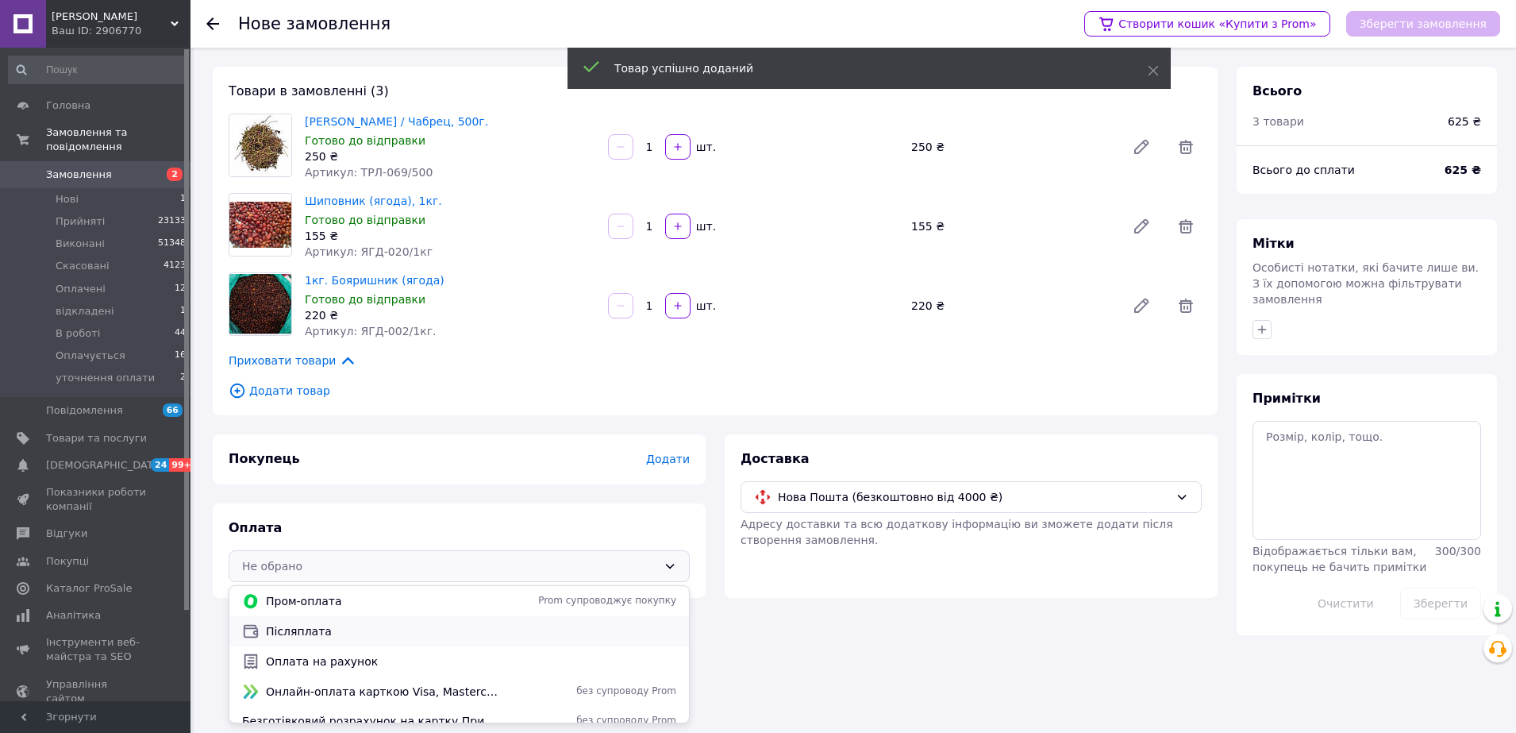
click at [355, 625] on span "Післяплата" at bounding box center [471, 631] width 410 height 16
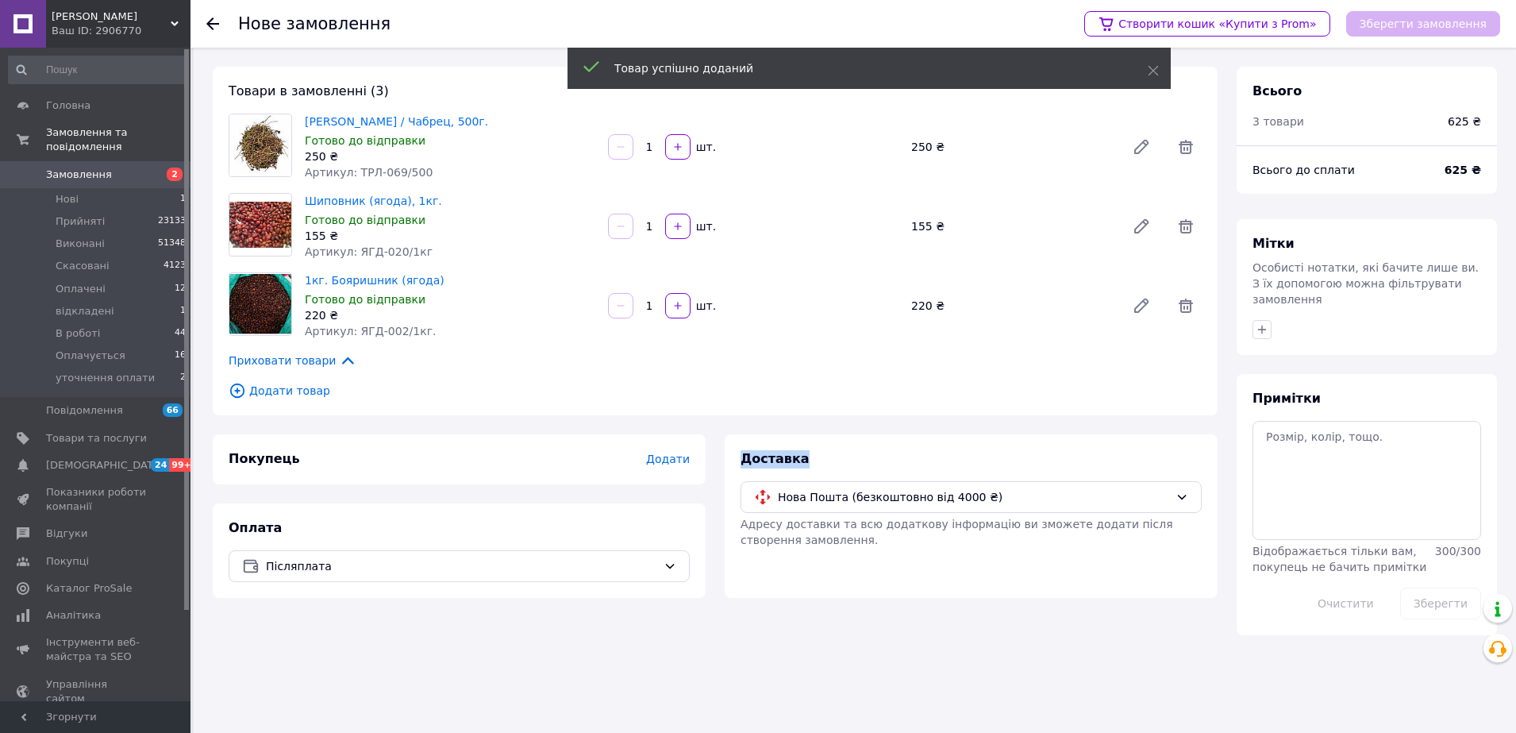
click at [355, 625] on div "Нове замовлення Створити кошик «Купити з Prom» Зберегти замовлення Товари в зам…" at bounding box center [855, 351] width 1323 height 607
drag, startPoint x: 355, startPoint y: 625, endPoint x: 674, endPoint y: 458, distance: 360.1
click at [674, 458] on span "Додати" at bounding box center [668, 459] width 44 height 13
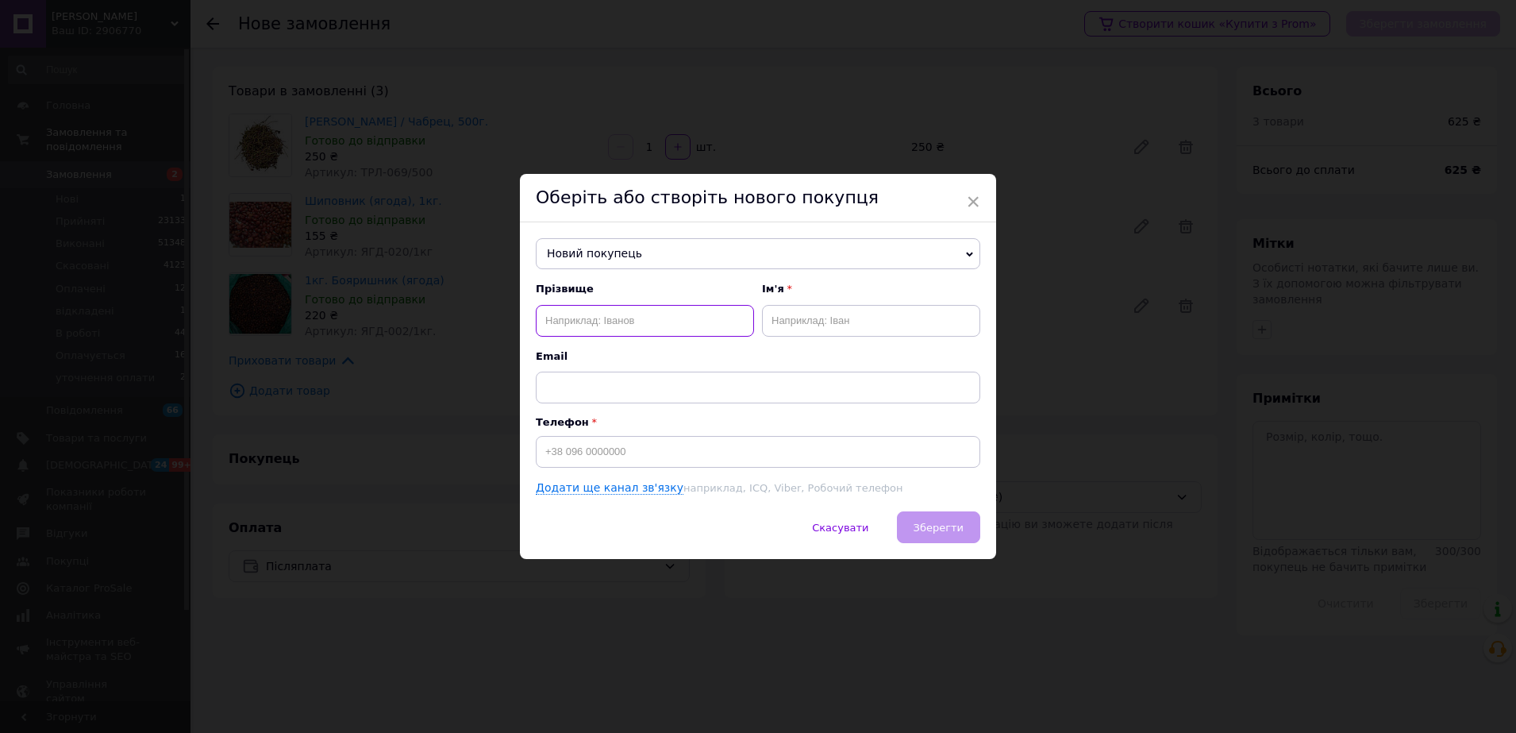
click at [633, 320] on input "text" at bounding box center [645, 321] width 218 height 32
paste input "[PERSON_NAME] 0505672446"
click at [698, 323] on input "[PERSON_NAME] 0505672446" at bounding box center [645, 321] width 218 height 32
type input "[PERSON_NAME]"
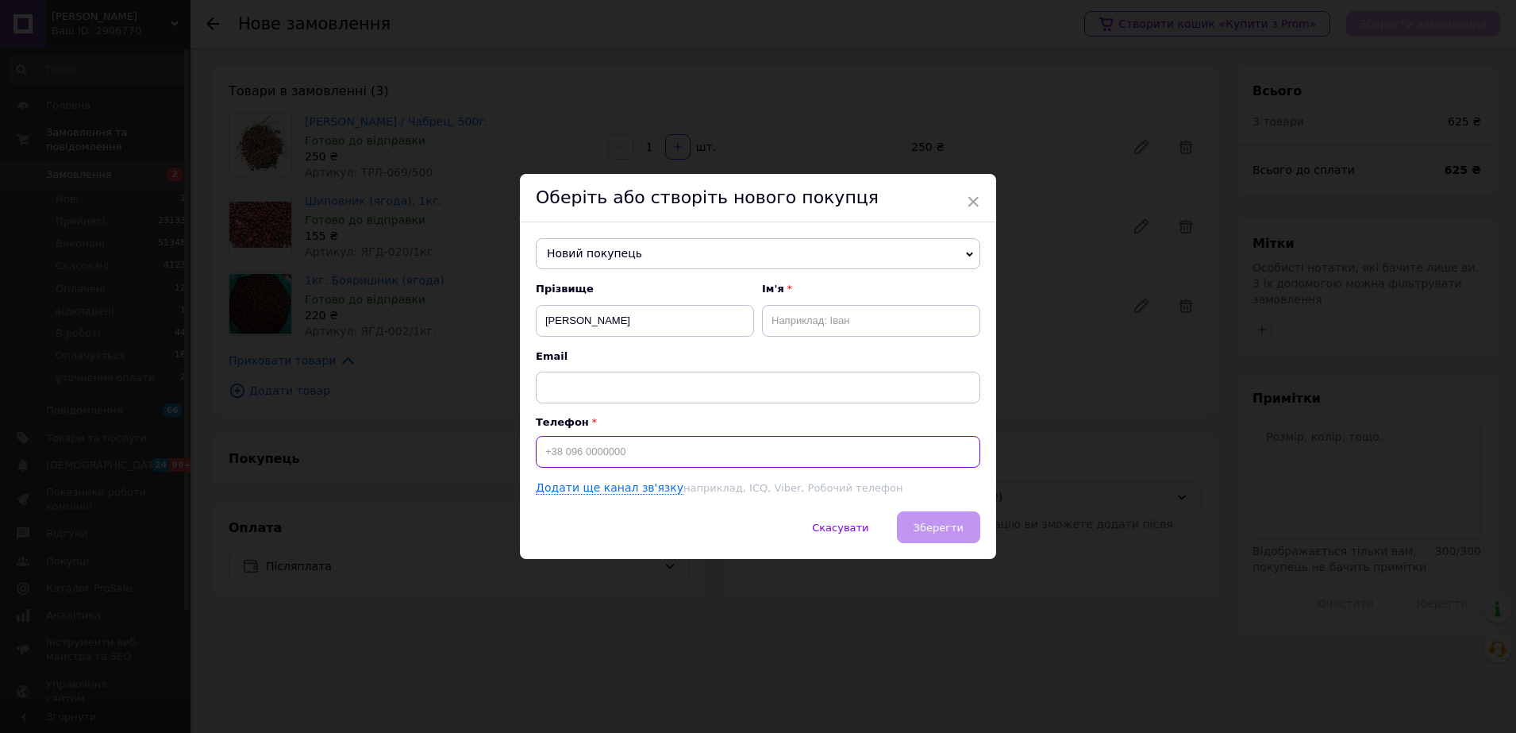
click at [686, 462] on input at bounding box center [758, 452] width 445 height 32
paste input "0505672446"
click at [544, 449] on input "0505672446" at bounding box center [758, 452] width 445 height 32
type input "[PHONE_NUMBER]"
drag, startPoint x: 684, startPoint y: 321, endPoint x: 595, endPoint y: 322, distance: 88.9
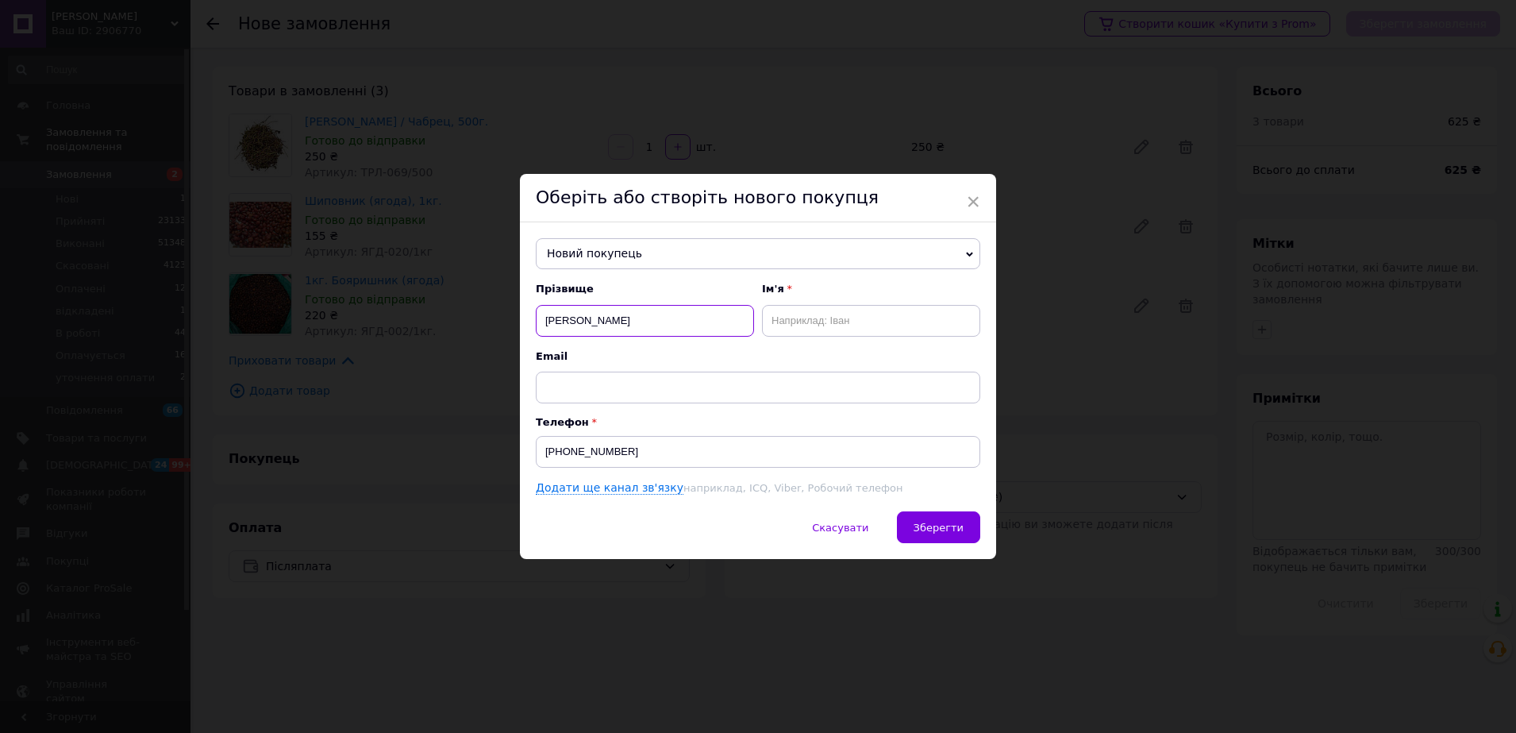
click at [595, 322] on input "[PERSON_NAME]" at bounding box center [645, 321] width 218 height 32
type input "Бордюгов"
click at [795, 327] on input "text" at bounding box center [871, 321] width 218 height 32
paste input "[PERSON_NAME]"
type input "[PERSON_NAME]"
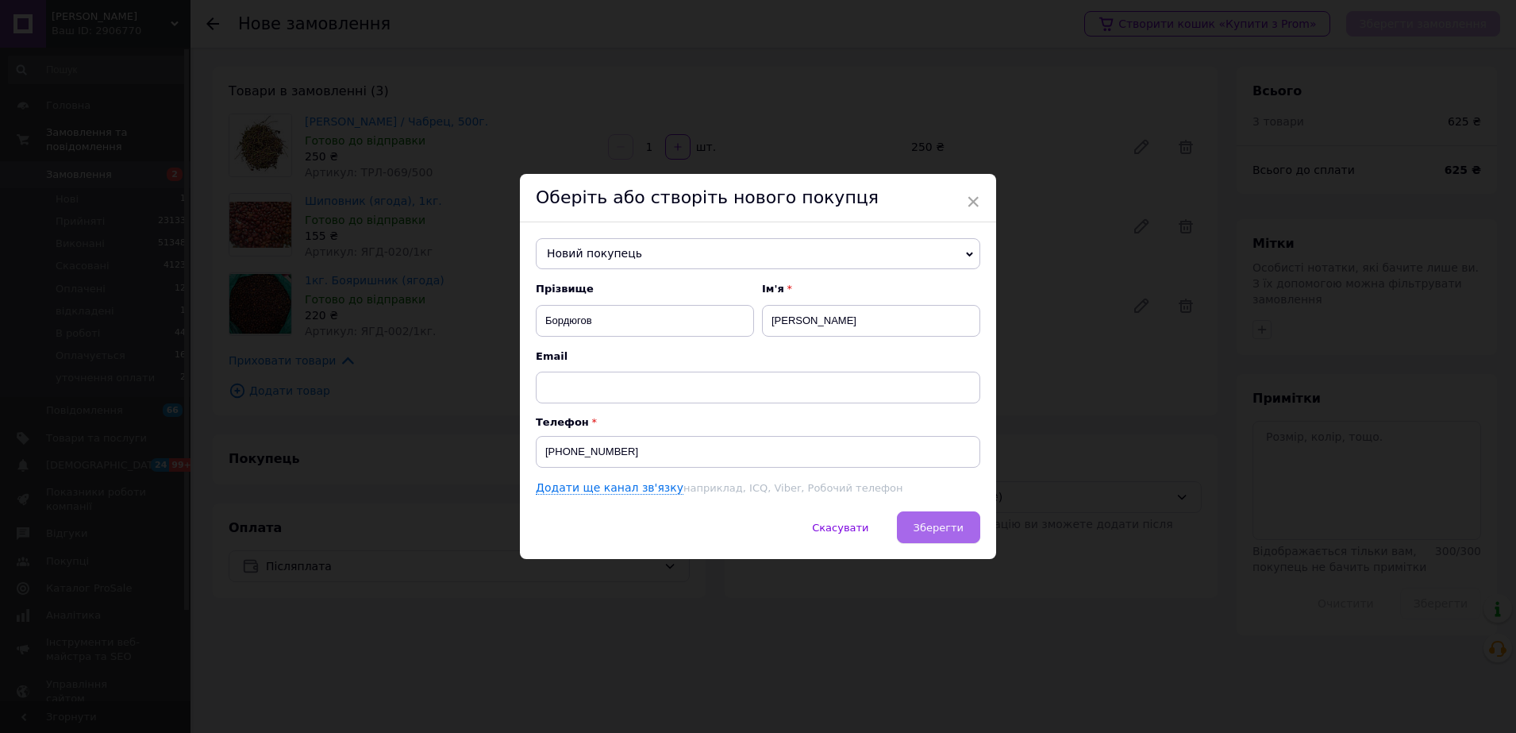
click at [936, 537] on button "Зберегти" at bounding box center [938, 527] width 83 height 32
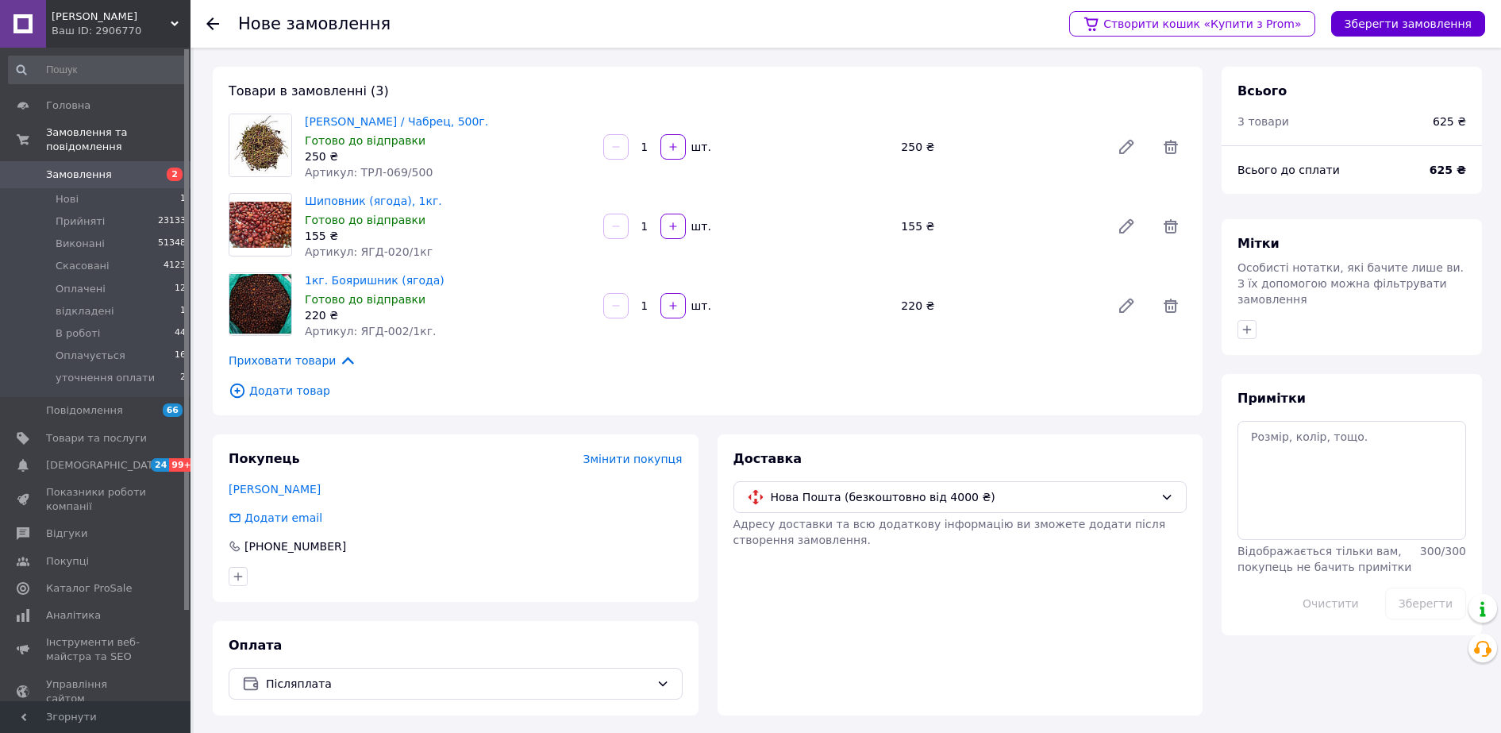
click at [1410, 12] on button "Зберегти замовлення" at bounding box center [1408, 23] width 154 height 25
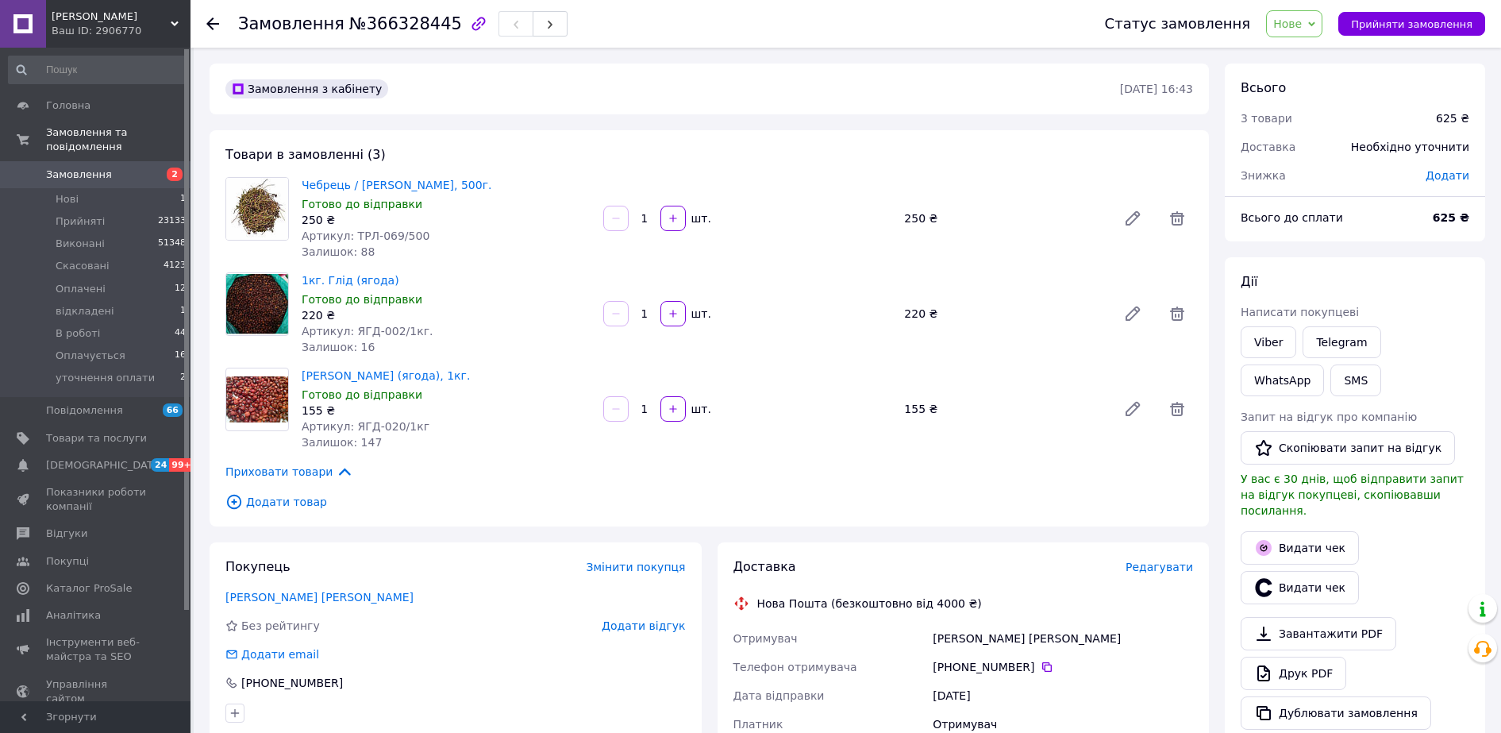
click at [1420, 543] on div "Видати чек" at bounding box center [1355, 548] width 235 height 40
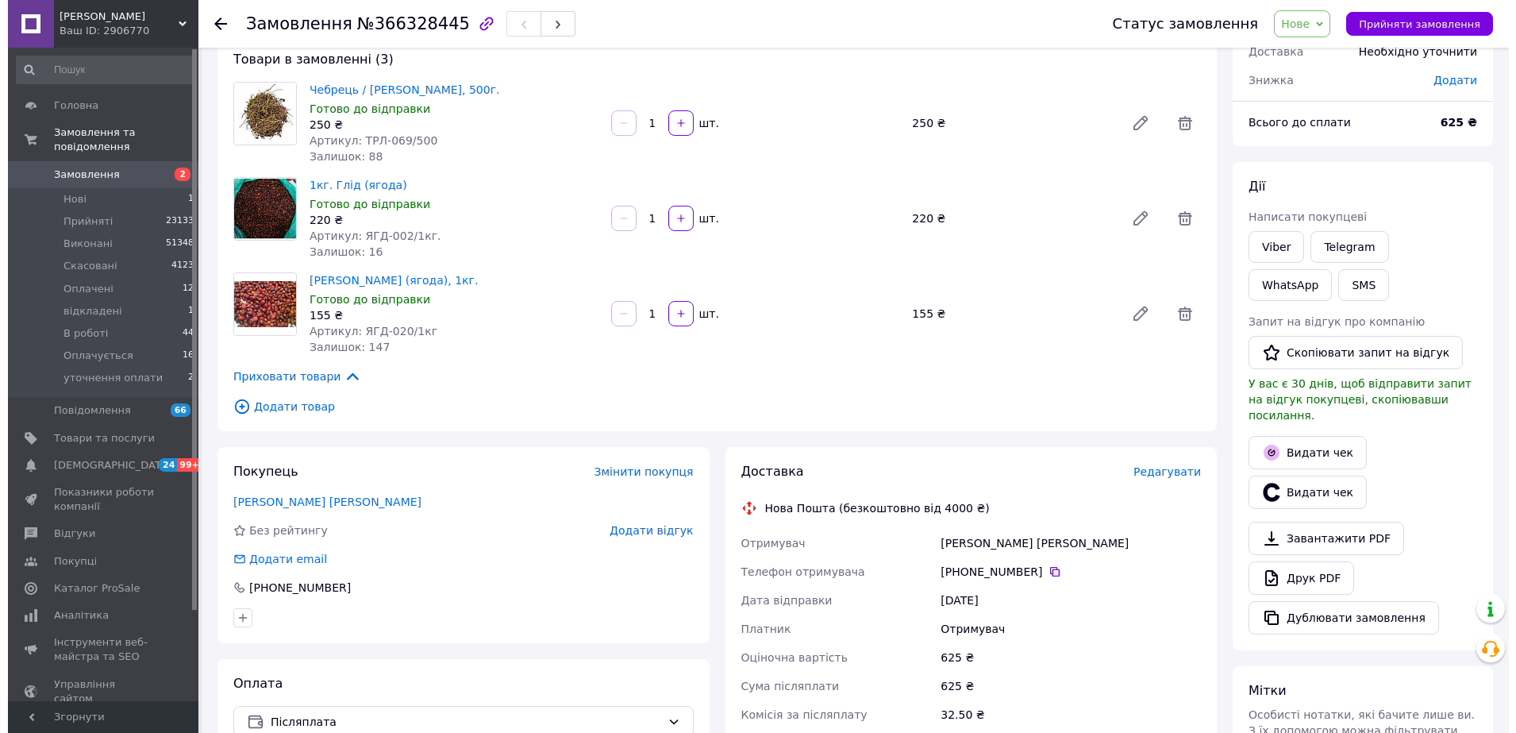
scroll to position [198, 0]
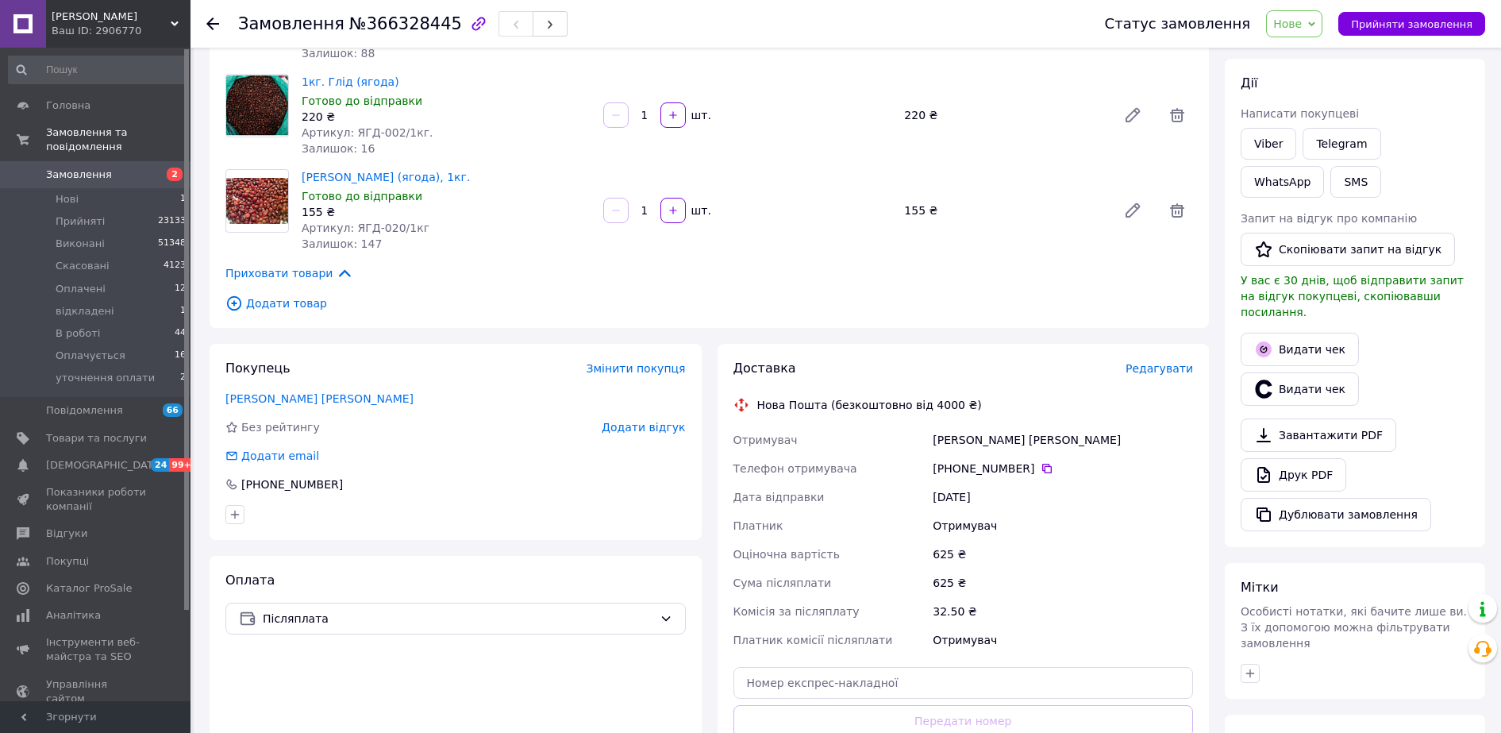
click at [1159, 370] on span "Редагувати" at bounding box center [1159, 368] width 67 height 13
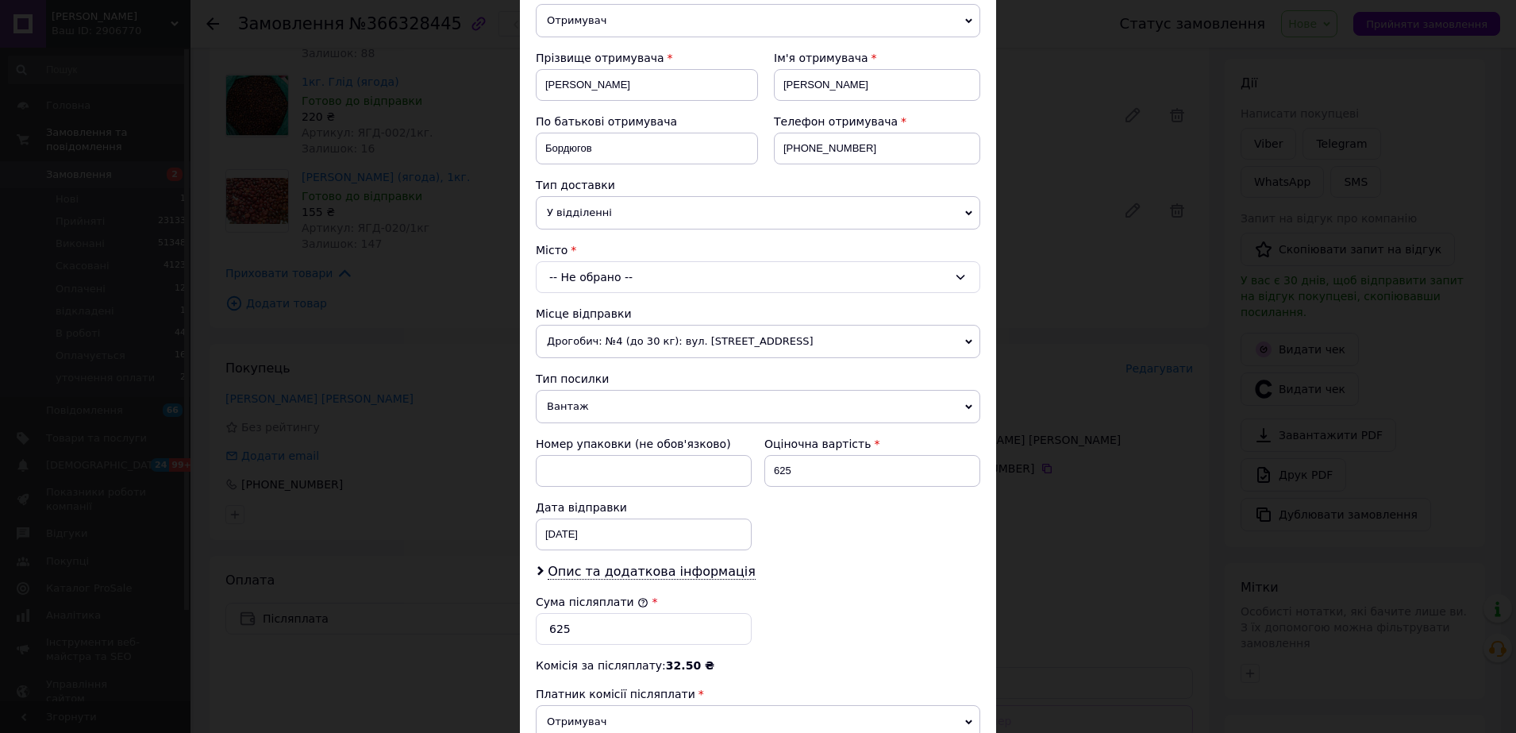
click at [653, 275] on div "-- Не обрано --" at bounding box center [758, 277] width 445 height 32
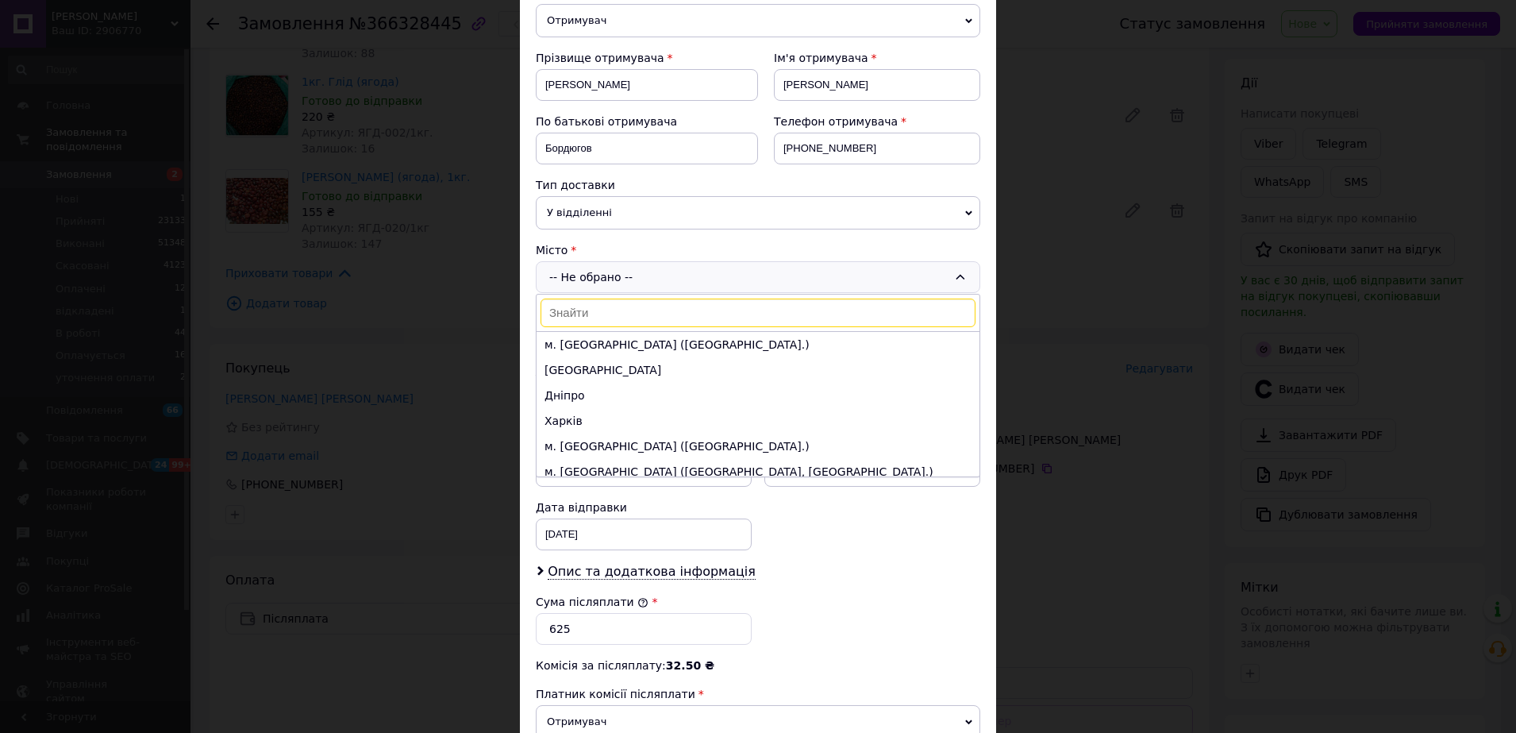
click at [644, 314] on input at bounding box center [758, 313] width 435 height 29
type input "ь"
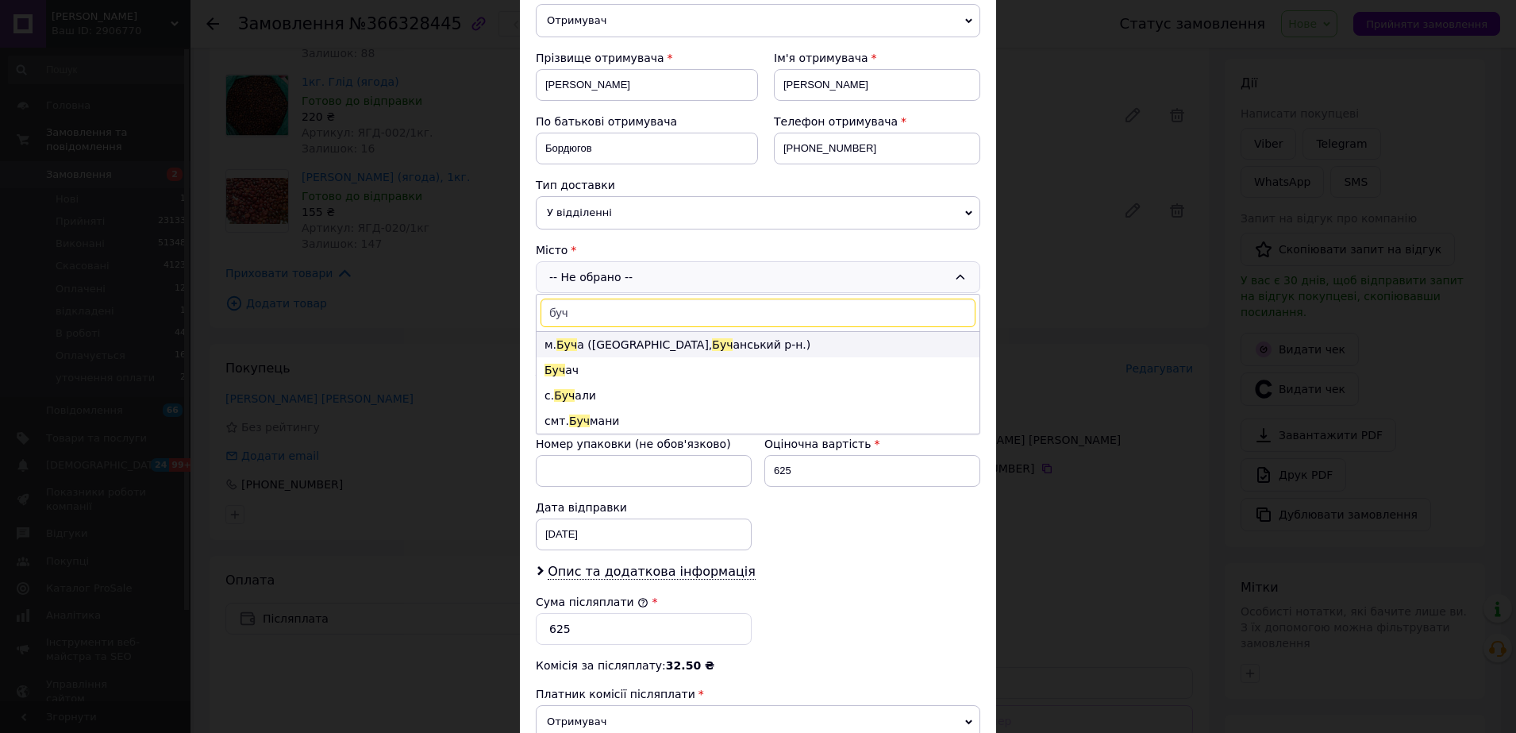
type input "буч"
click at [635, 341] on li "м. Буч а ([GEOGRAPHIC_DATA], [GEOGRAPHIC_DATA].)" at bounding box center [758, 344] width 443 height 25
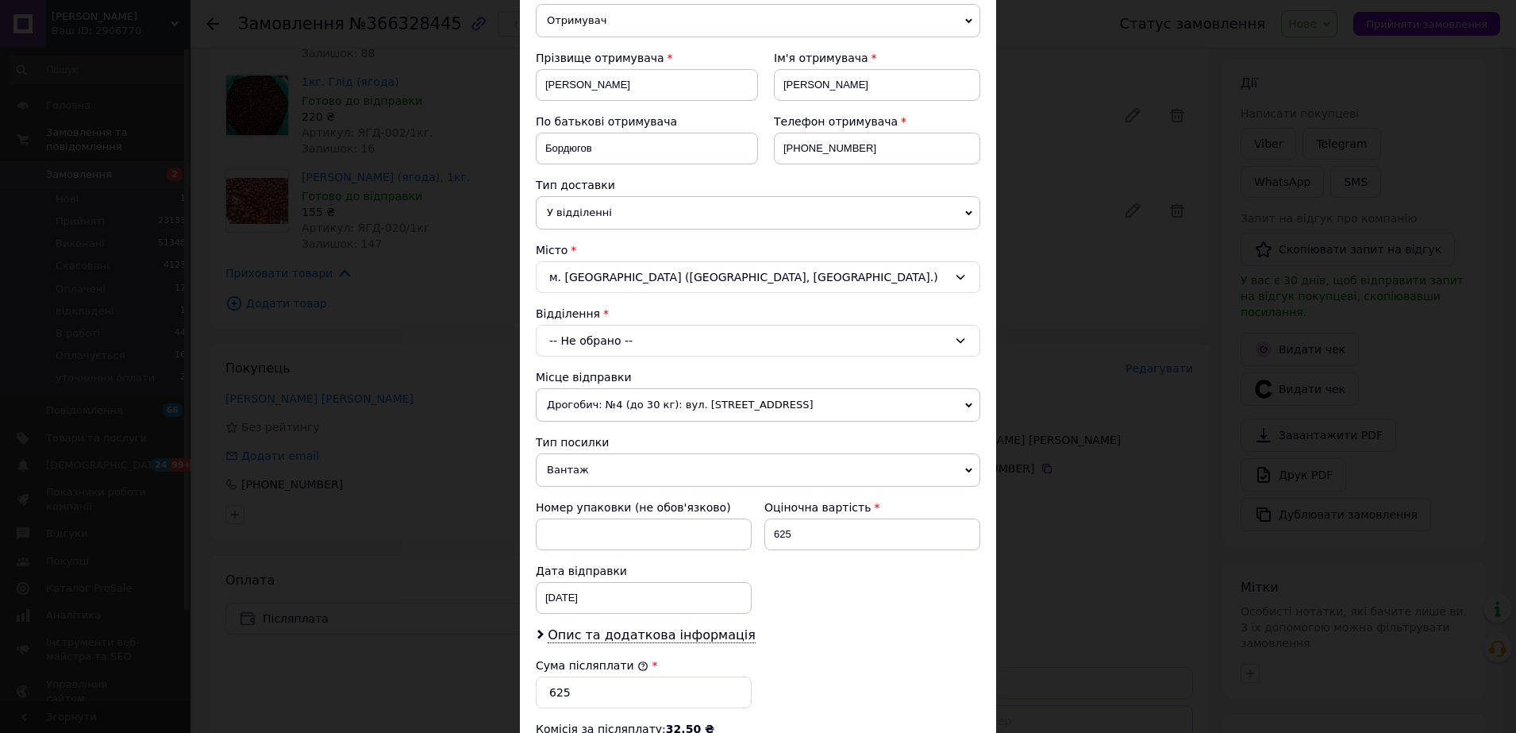
click at [634, 344] on div "-- Не обрано --" at bounding box center [758, 341] width 445 height 32
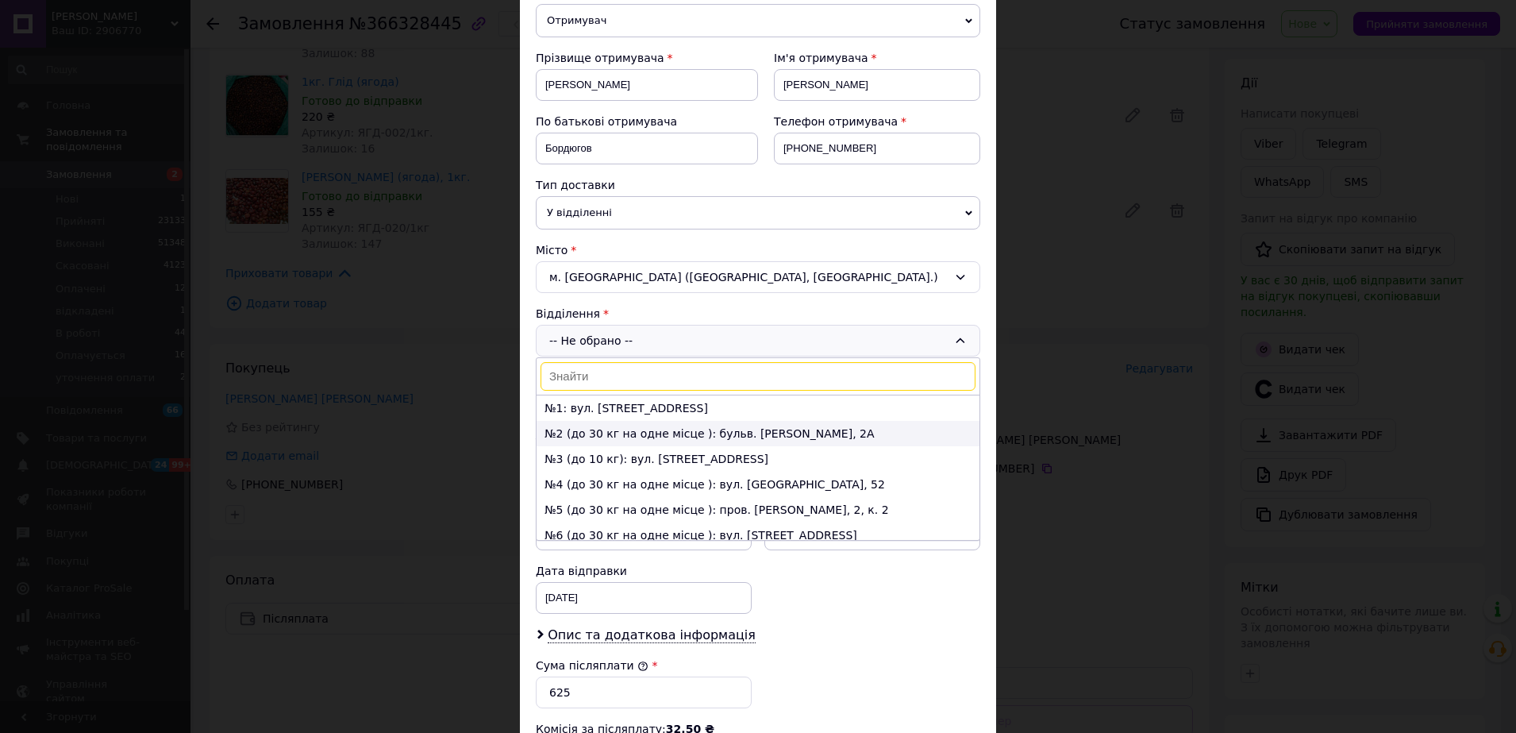
click at [629, 426] on li "№2 (до 30 кг на одне місце ): бульв. [PERSON_NAME], 2А" at bounding box center [758, 433] width 443 height 25
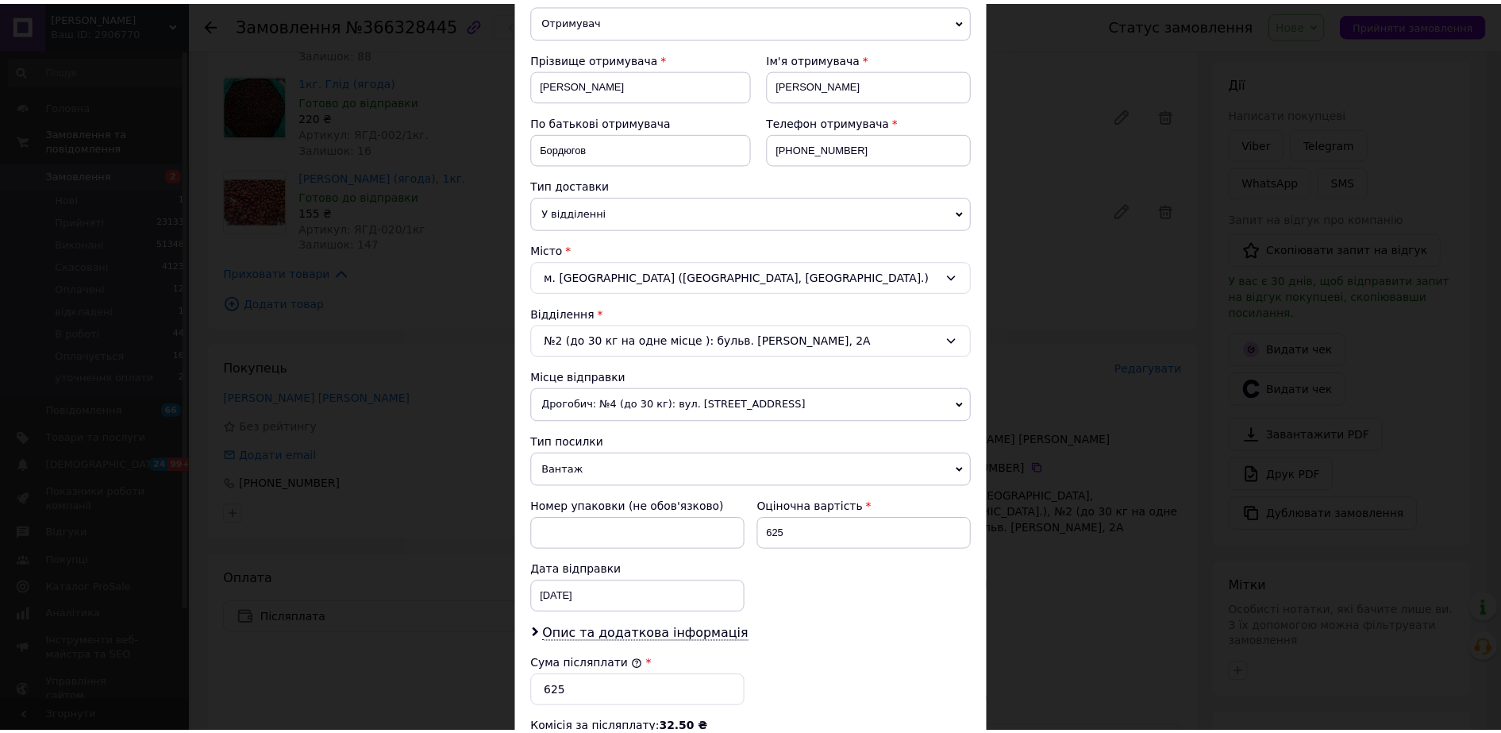
scroll to position [479, 0]
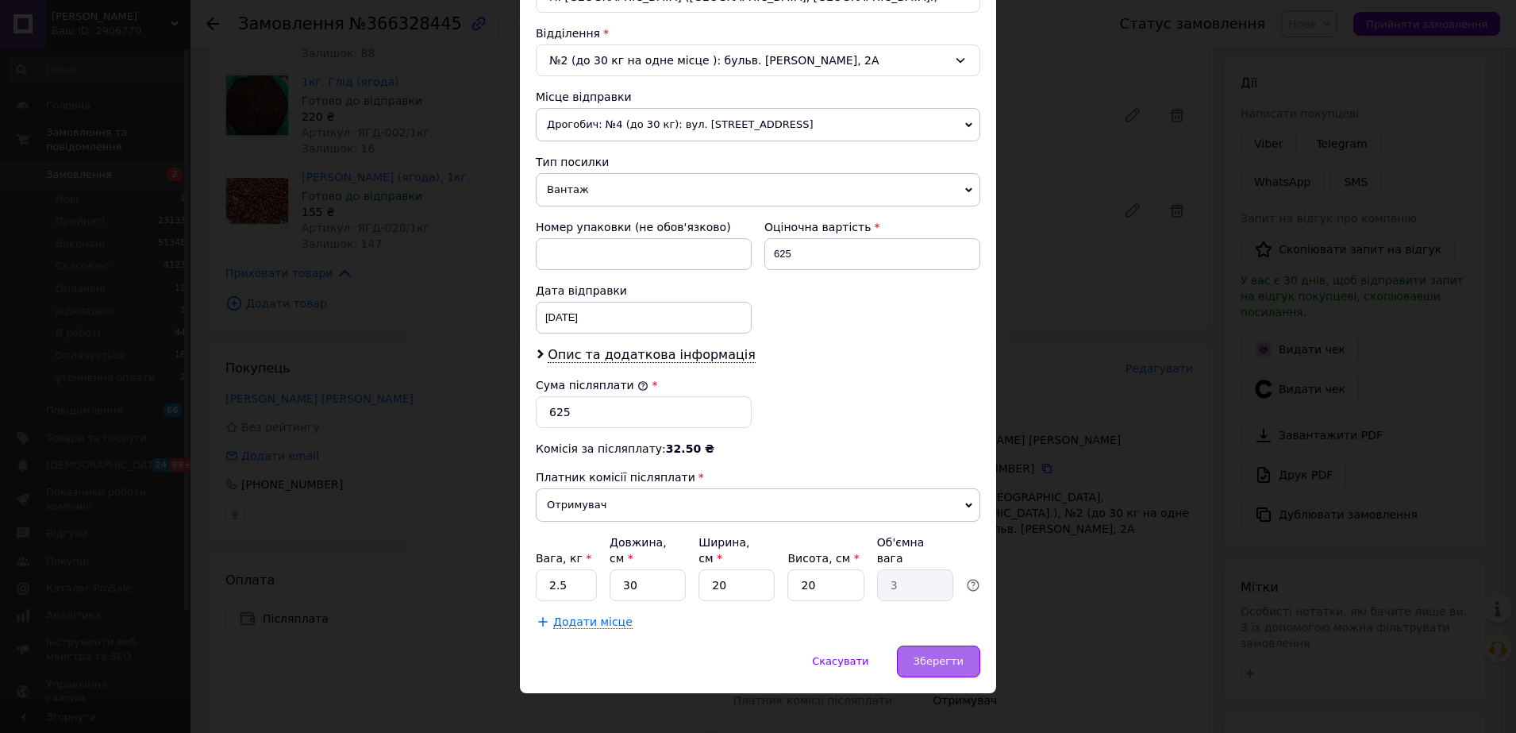
click at [940, 655] on span "Зберегти" at bounding box center [939, 661] width 50 height 12
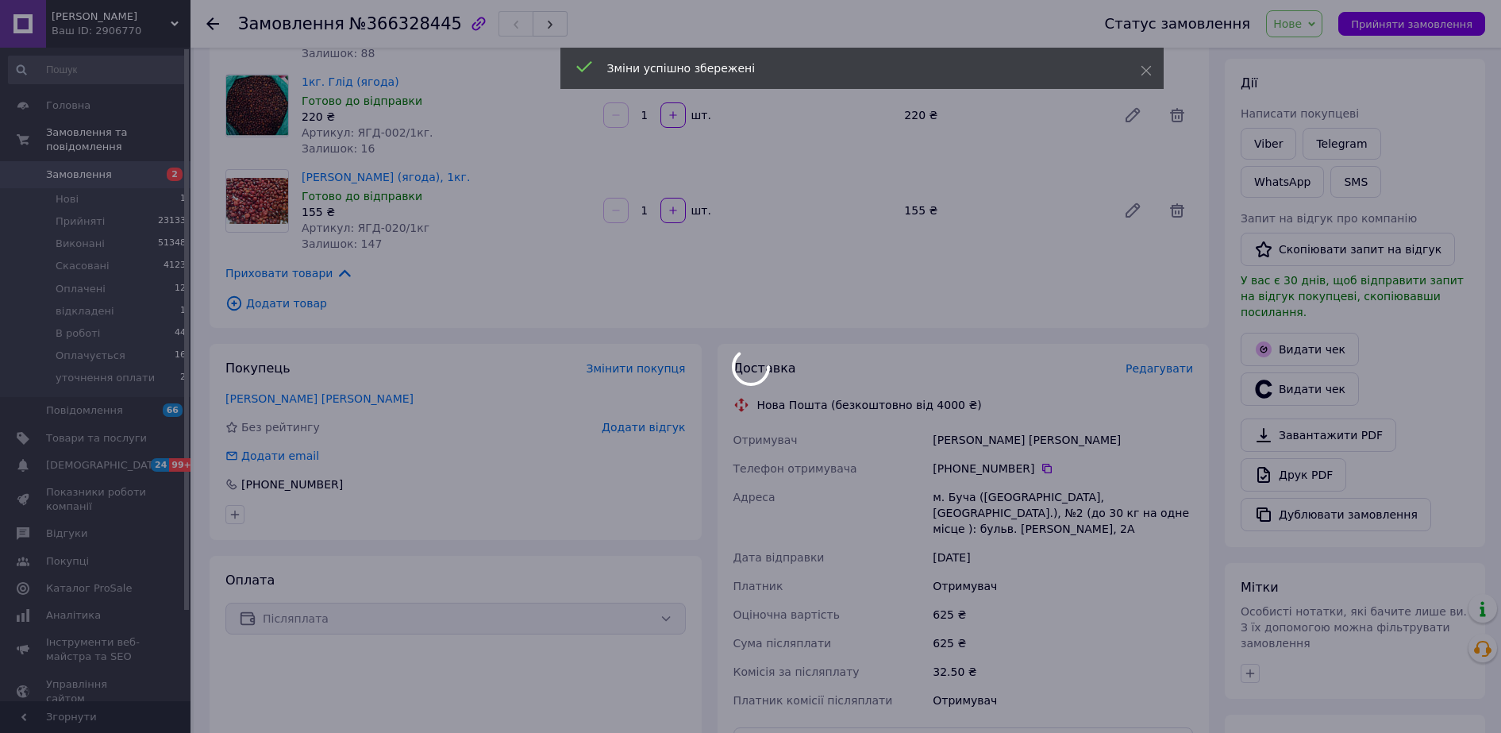
click at [1314, 29] on div at bounding box center [750, 366] width 1501 height 733
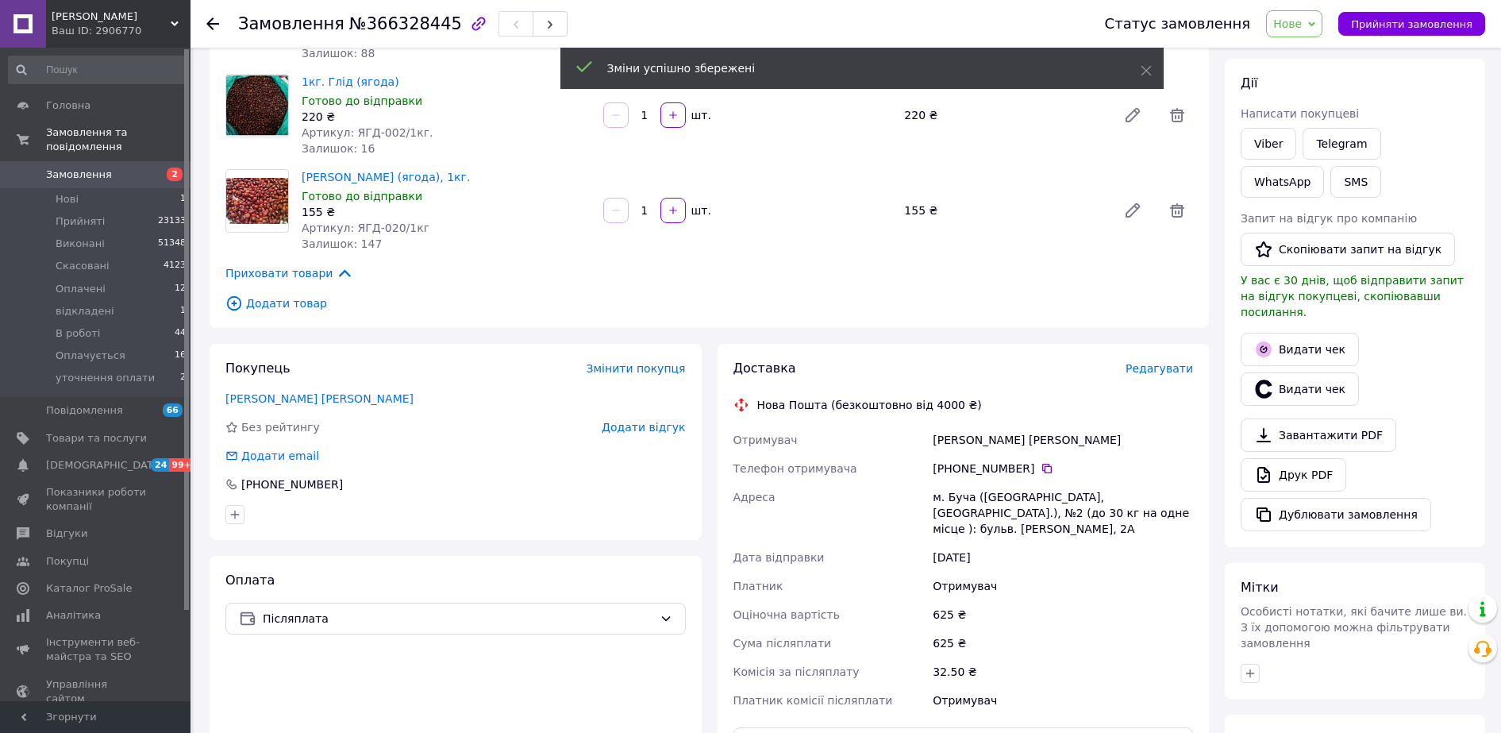
click at [1316, 33] on span "Нове" at bounding box center [1294, 23] width 56 height 27
click at [1320, 173] on li "В роботі" at bounding box center [1324, 175] width 115 height 24
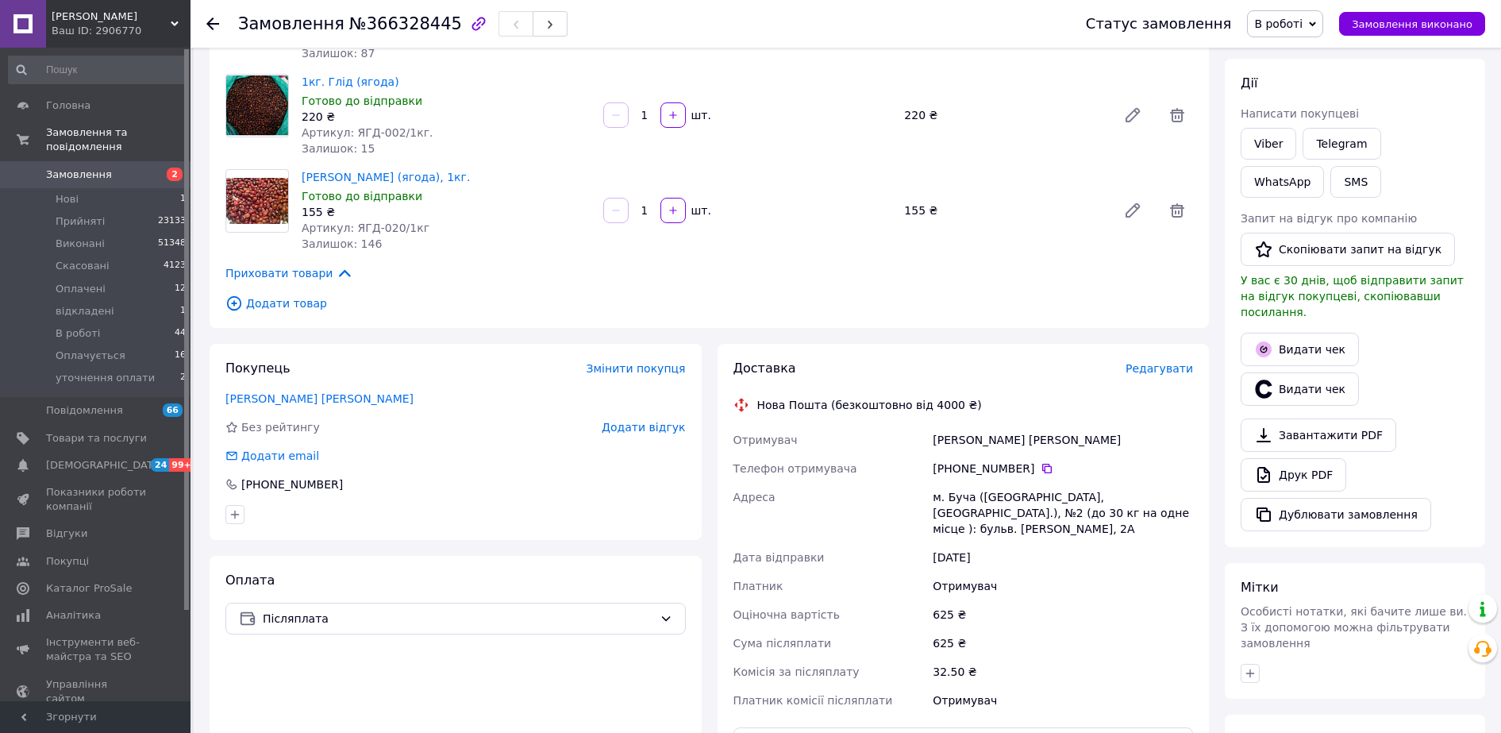
drag, startPoint x: 1035, startPoint y: 692, endPoint x: 973, endPoint y: 666, distance: 67.7
click at [1035, 691] on div "Отримувач" at bounding box center [1063, 700] width 267 height 29
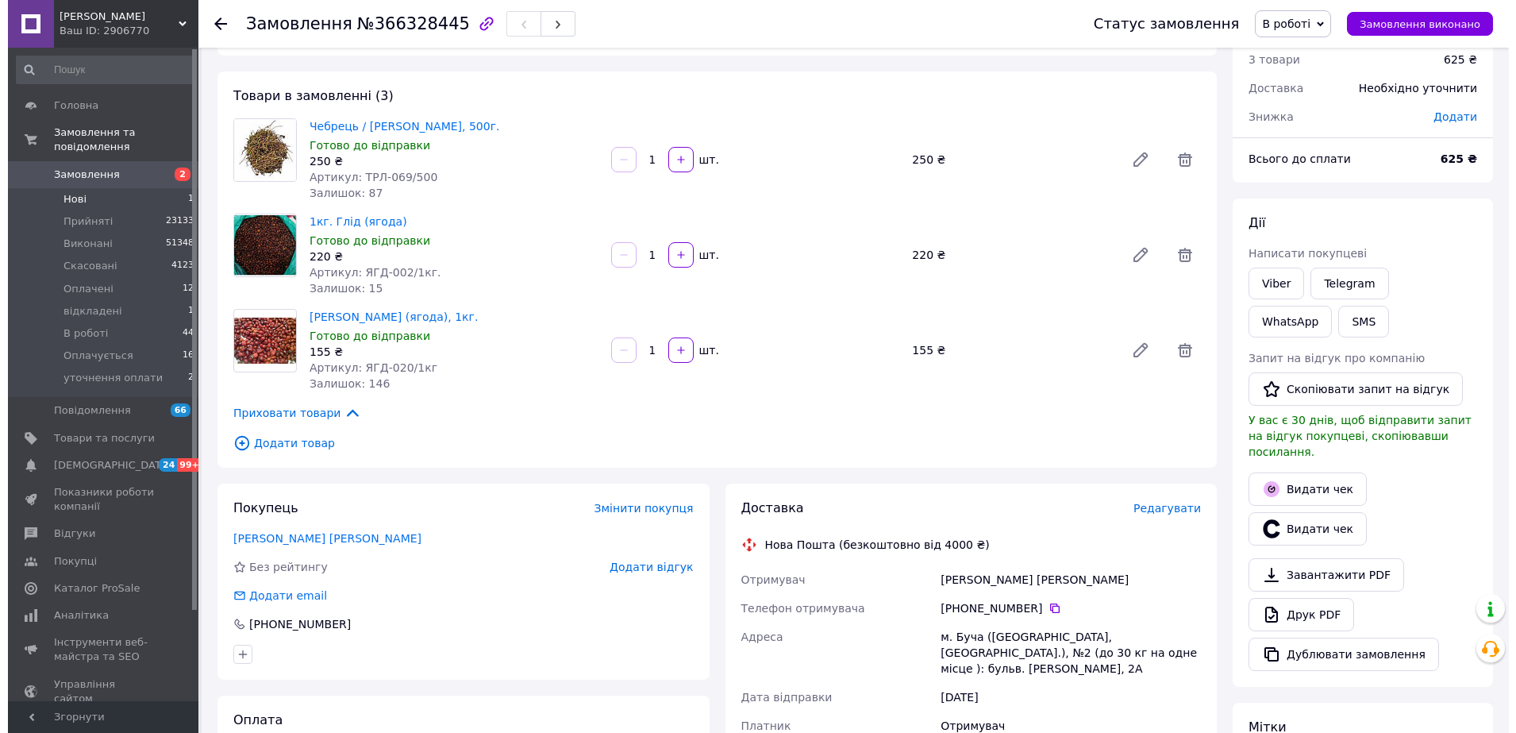
scroll to position [0, 0]
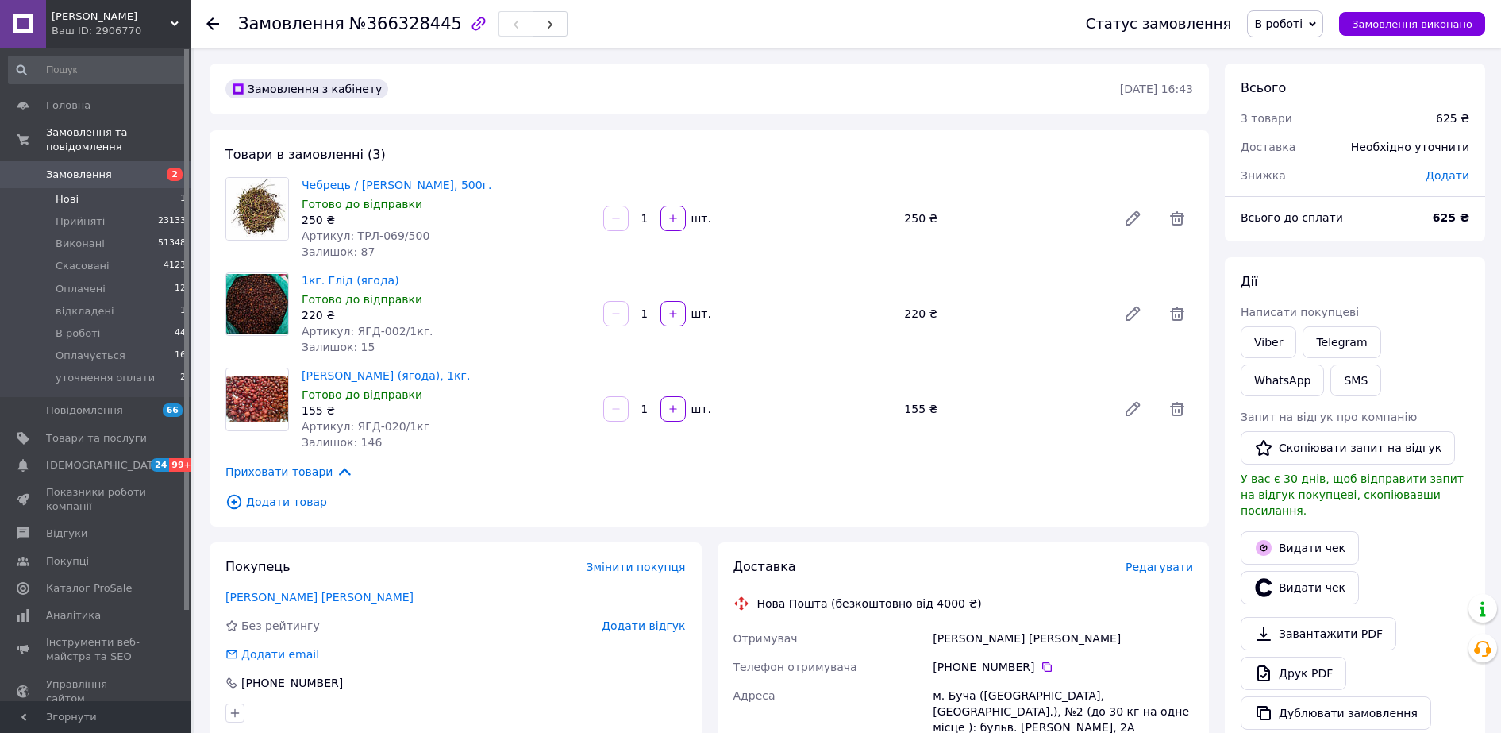
click at [65, 192] on span "Нові" at bounding box center [67, 199] width 23 height 14
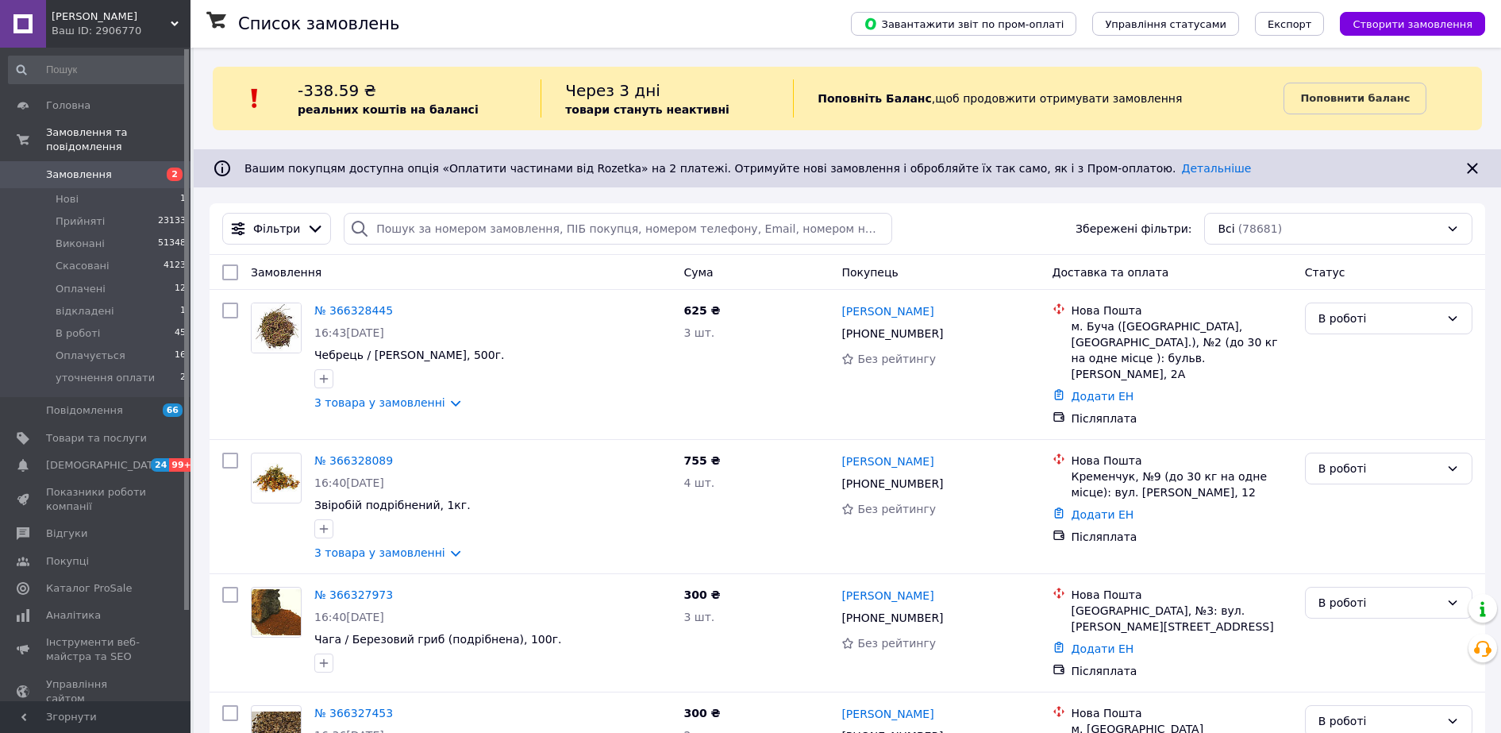
click at [1433, 29] on button "Створити замовлення" at bounding box center [1412, 24] width 145 height 24
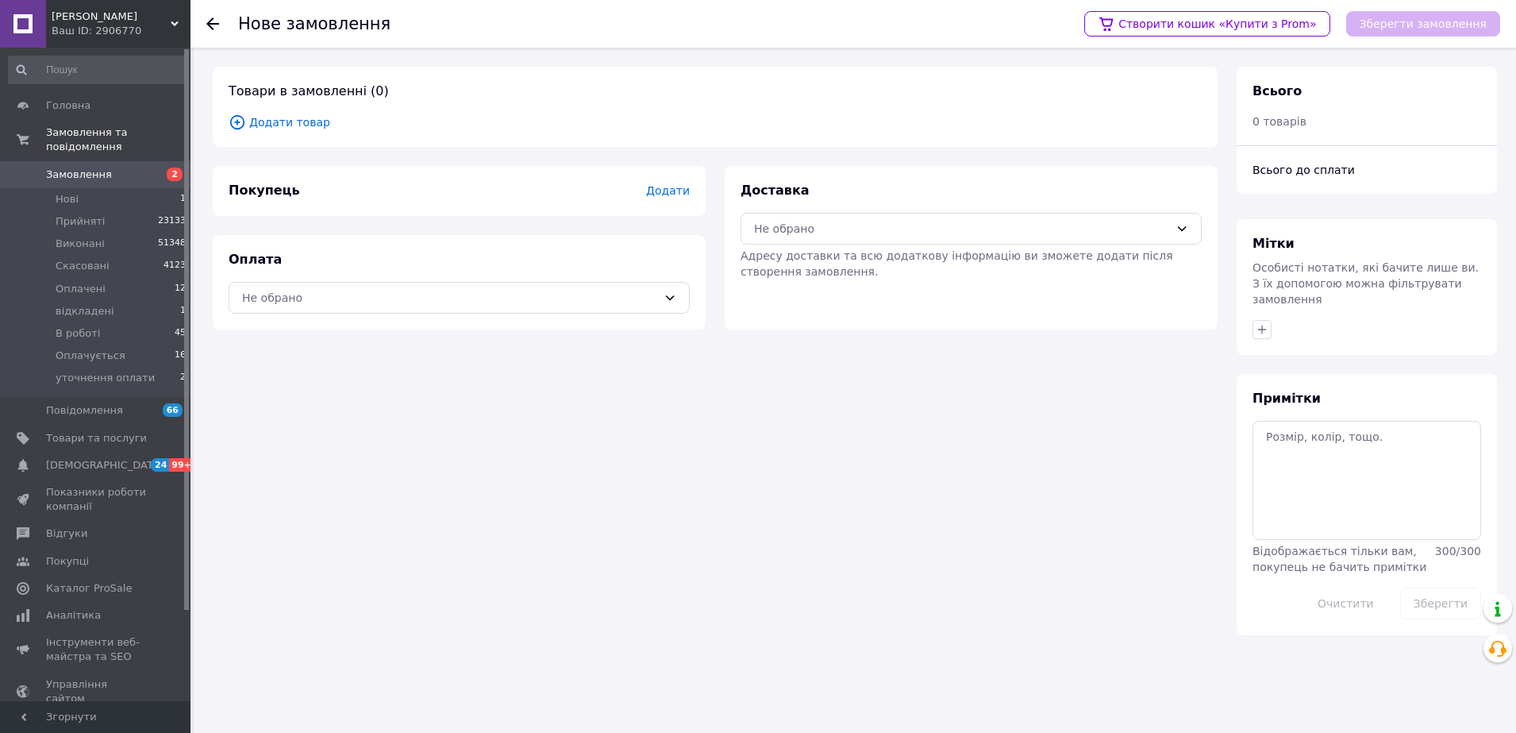
click at [278, 118] on span "Додати товар" at bounding box center [715, 122] width 973 height 17
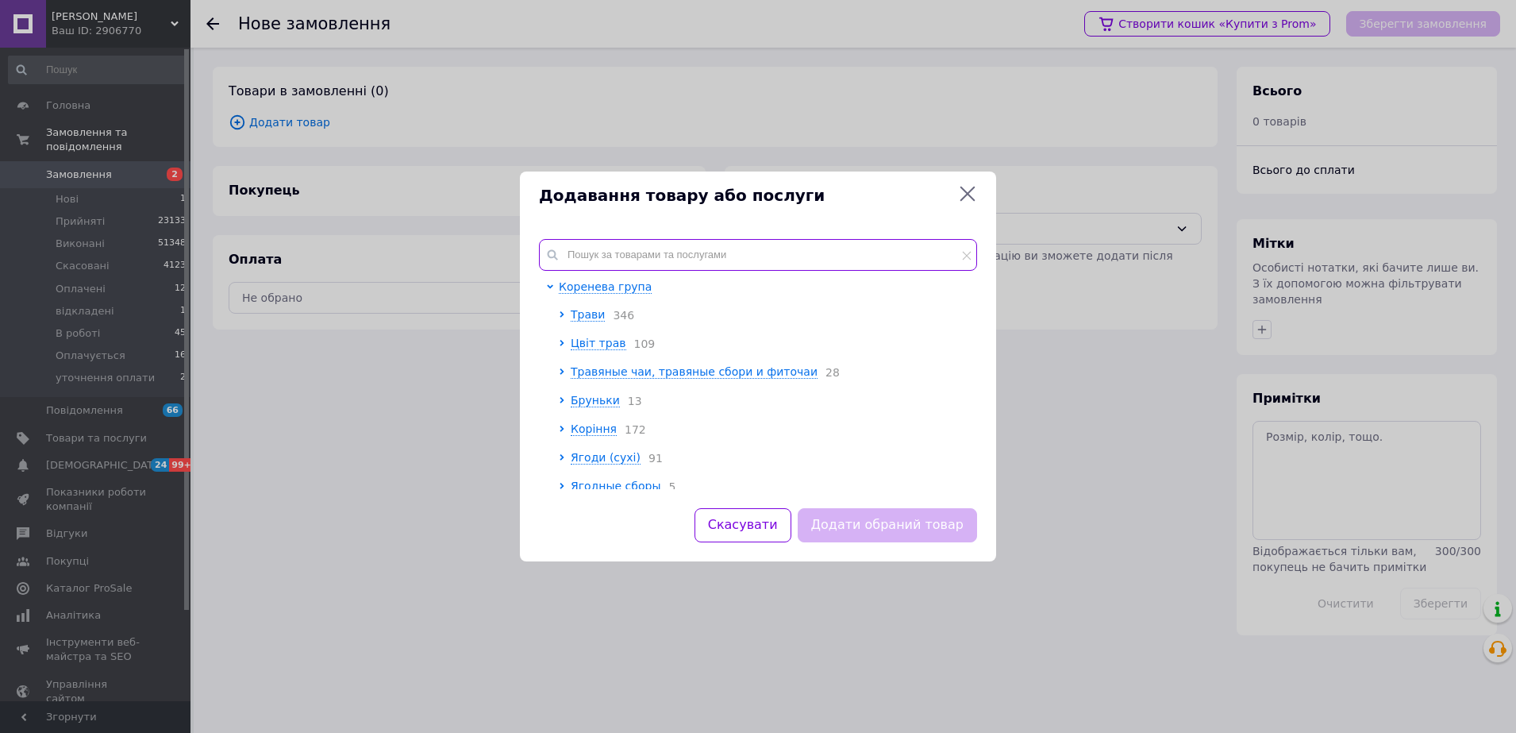
click at [618, 251] on input "text" at bounding box center [758, 255] width 438 height 32
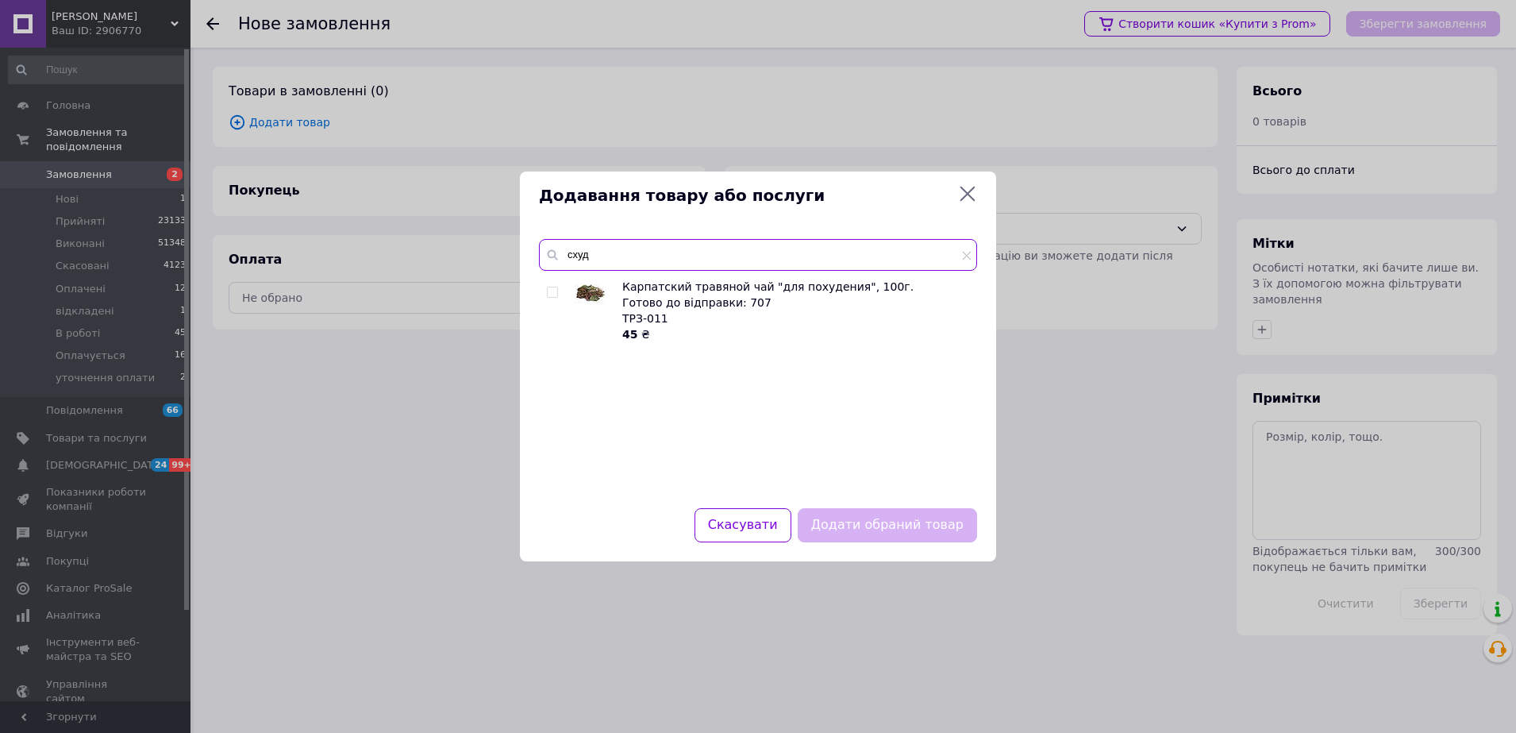
type input "схуд"
drag, startPoint x: 553, startPoint y: 291, endPoint x: 606, endPoint y: 344, distance: 74.7
click at [553, 291] on input "checkbox" at bounding box center [552, 292] width 10 height 10
checkbox input "true"
click at [924, 532] on button "Додати обраний товар" at bounding box center [887, 525] width 179 height 34
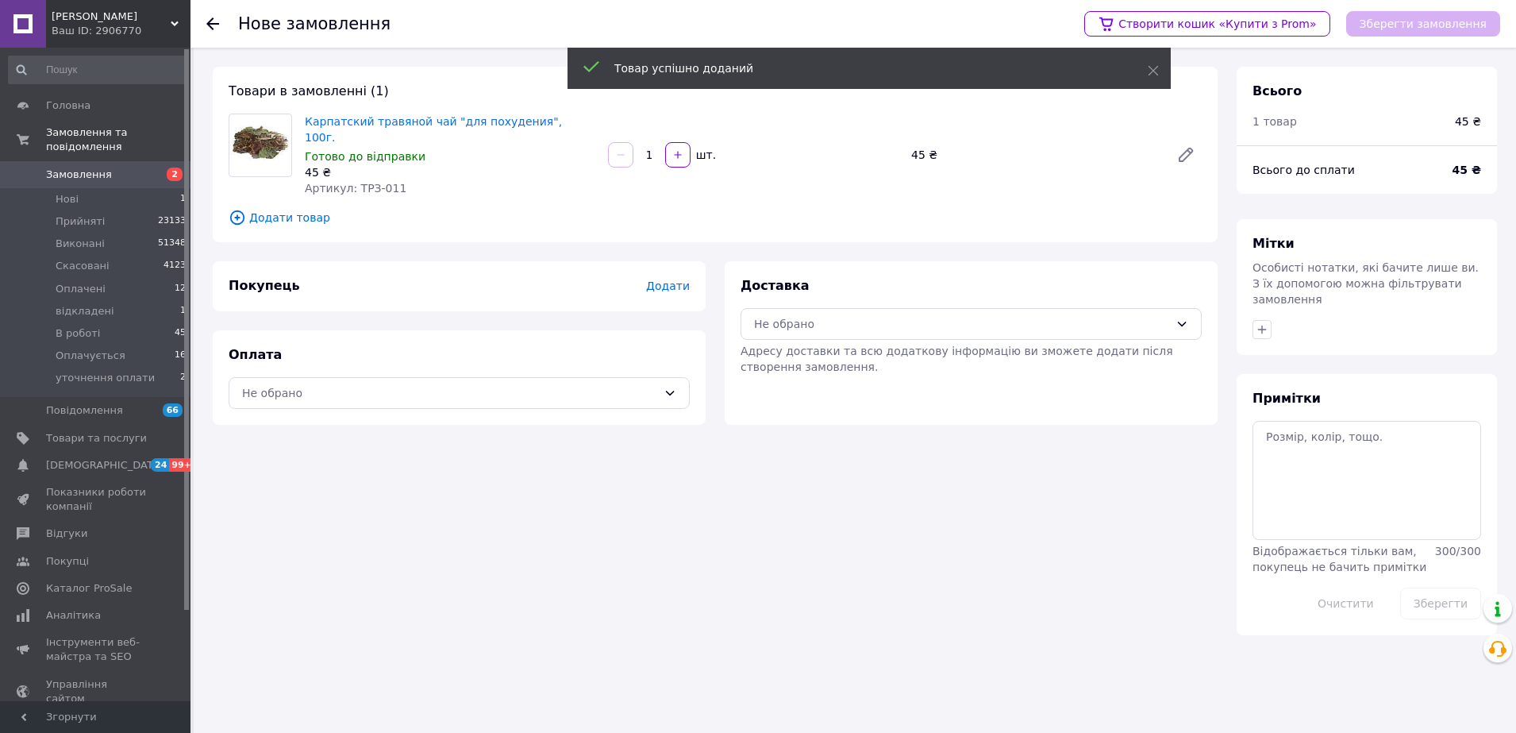
click at [299, 209] on span "Додати товар" at bounding box center [715, 217] width 973 height 17
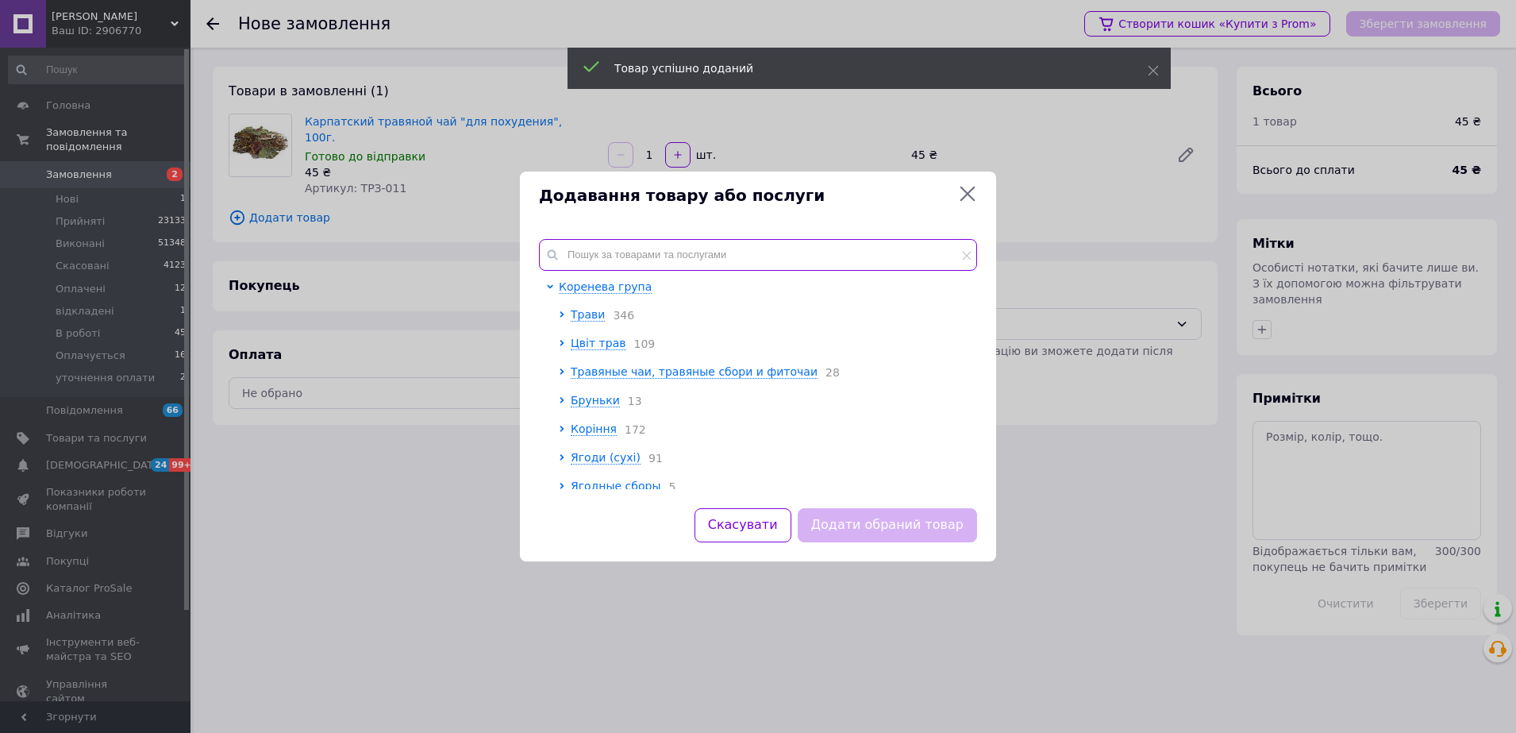
click at [617, 251] on input "text" at bounding box center [758, 255] width 438 height 32
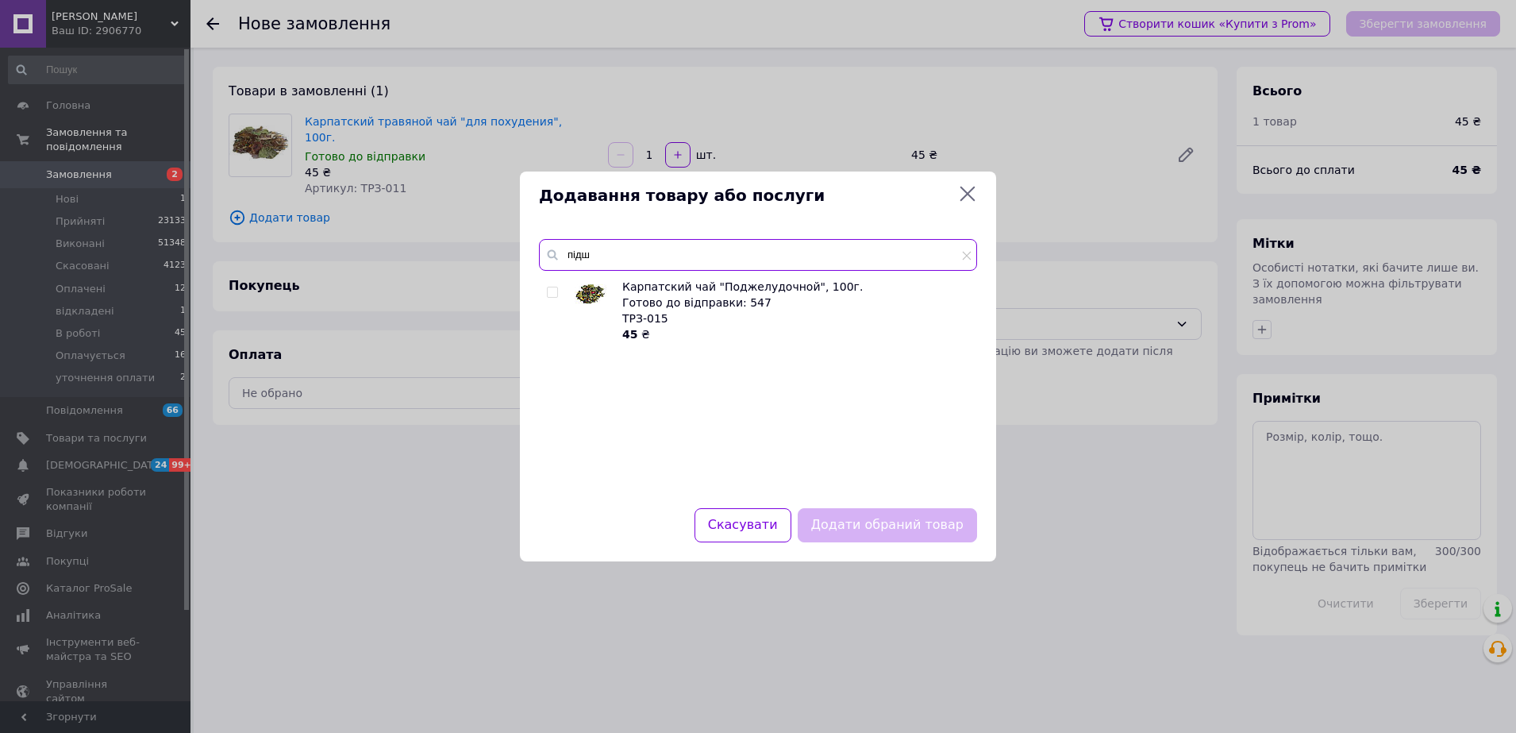
type input "підш"
click at [552, 291] on input "checkbox" at bounding box center [552, 292] width 10 height 10
checkbox input "true"
click at [952, 524] on button "Додати обраний товар" at bounding box center [887, 525] width 179 height 34
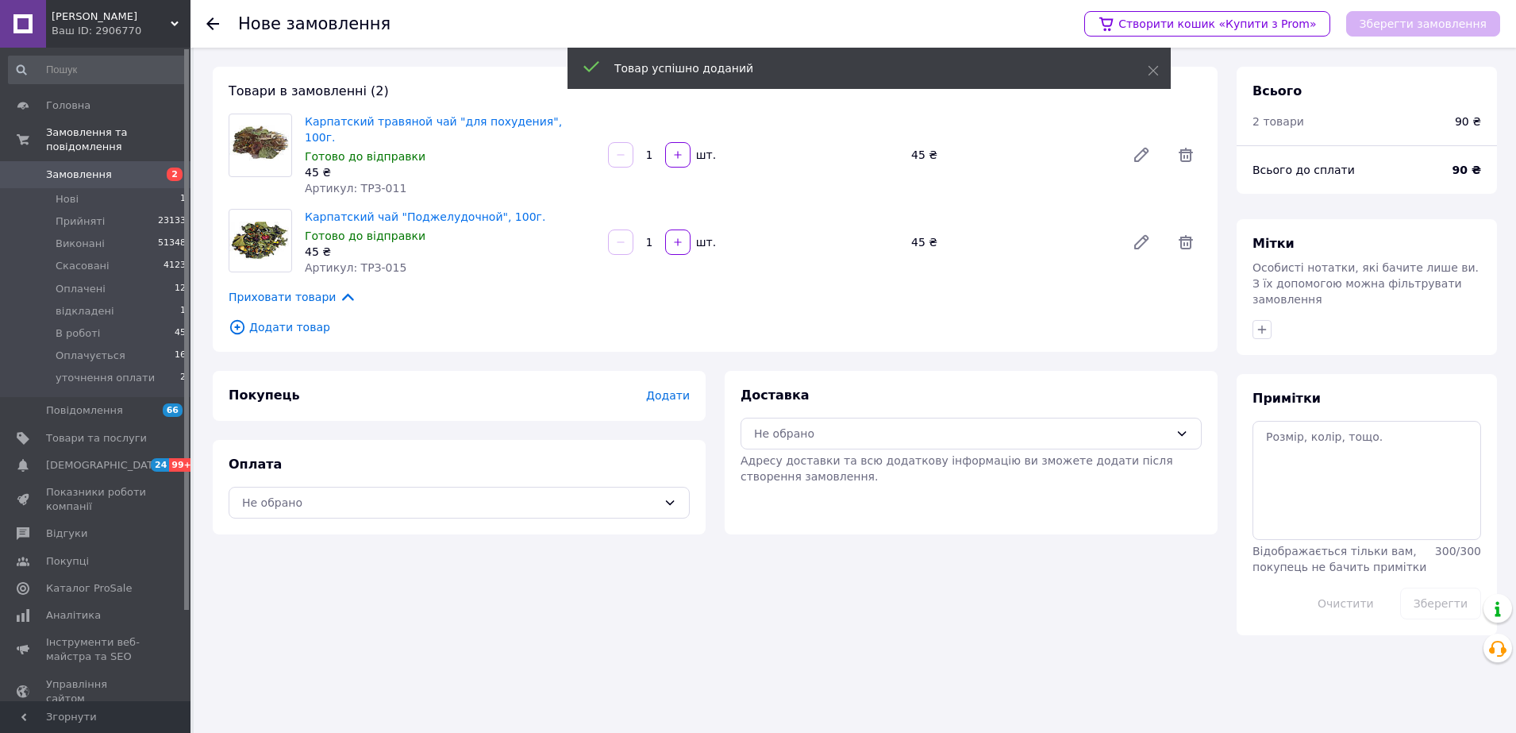
click at [308, 318] on span "Додати товар" at bounding box center [715, 326] width 973 height 17
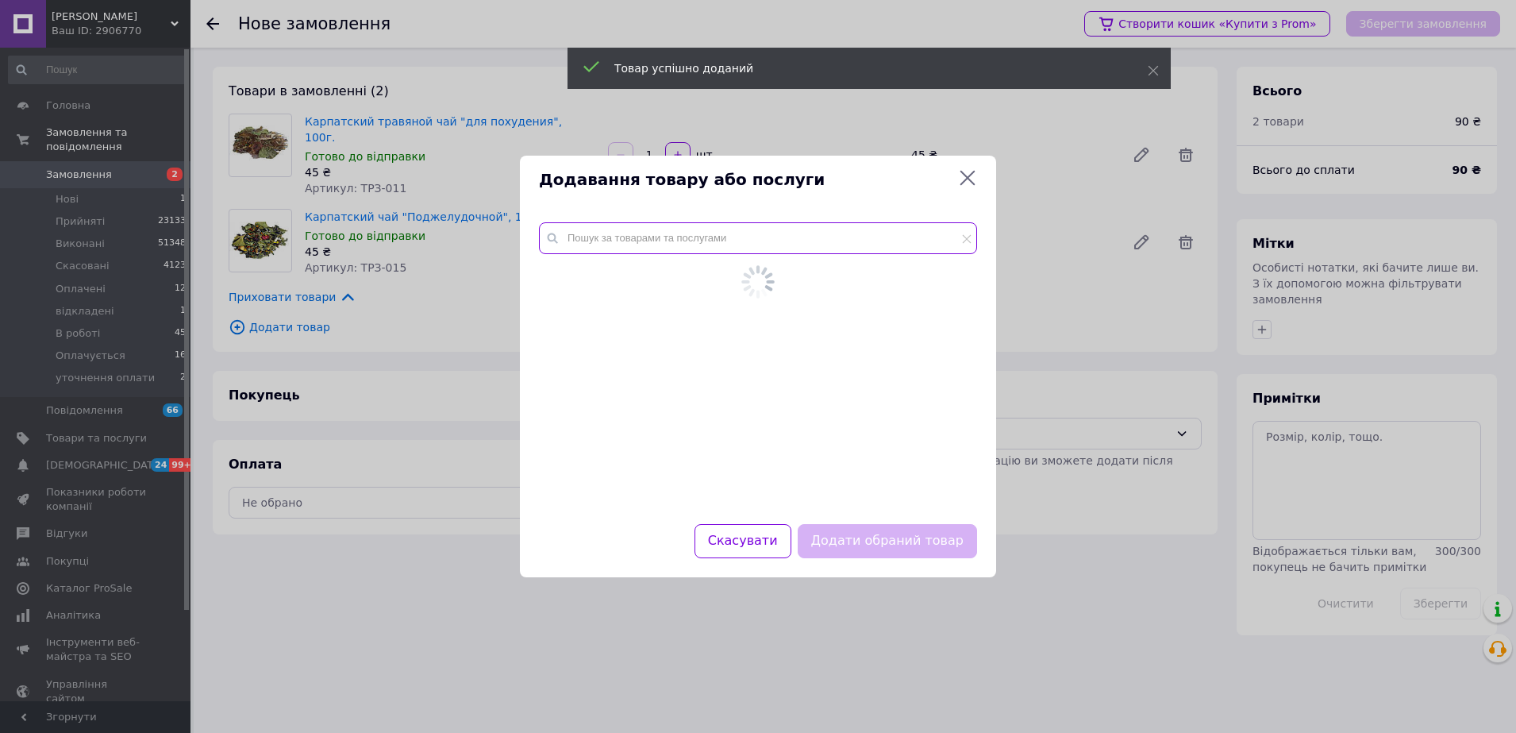
click at [629, 249] on input "text" at bounding box center [758, 238] width 438 height 32
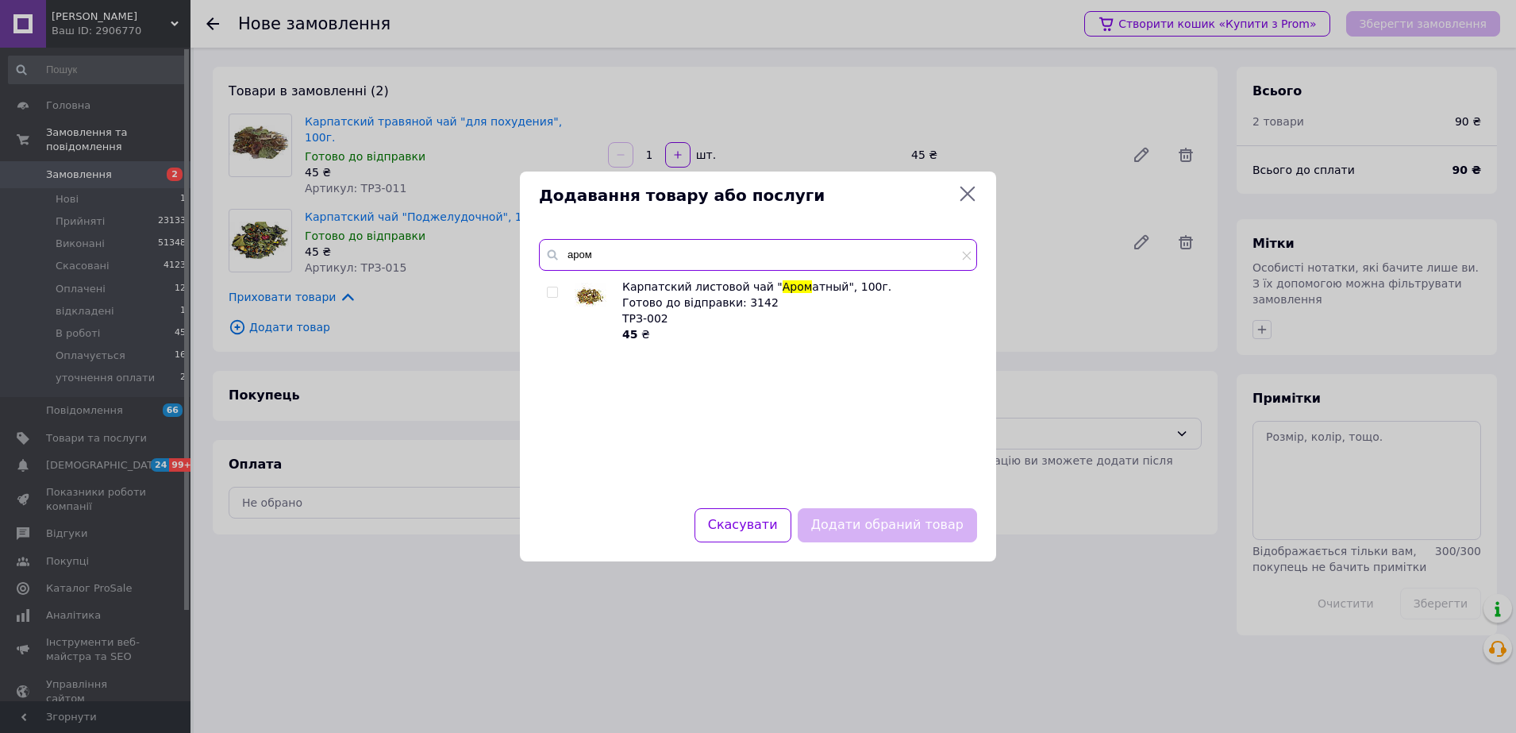
type input "аром"
click at [553, 295] on input "checkbox" at bounding box center [552, 292] width 10 height 10
checkbox input "true"
drag, startPoint x: 884, startPoint y: 523, endPoint x: 891, endPoint y: 565, distance: 42.7
click at [886, 523] on button "Додати обраний товар" at bounding box center [887, 525] width 179 height 34
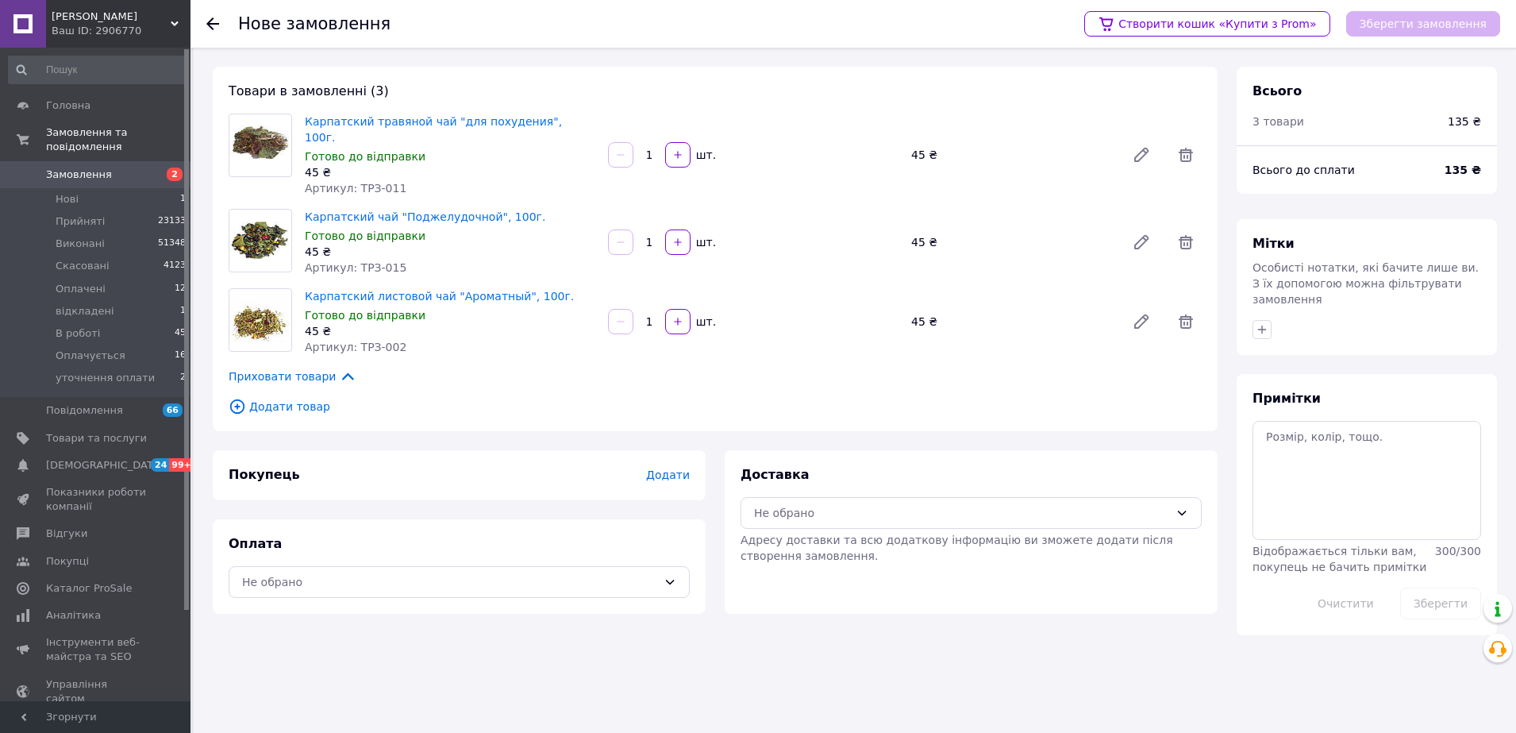
click at [911, 681] on div "Нове замовлення Створити кошик «Купити з Prom» Зберегти замовлення Товари в зам…" at bounding box center [855, 366] width 1323 height 733
click at [846, 504] on div "Не обрано" at bounding box center [961, 512] width 415 height 17
click at [856, 530] on span "Нова Пошта (безкоштовно від 4000 ₴)" at bounding box center [983, 532] width 410 height 16
click at [973, 693] on div "Нове замовлення Створити кошик «Купити з Prom» Зберегти замовлення Товари в зам…" at bounding box center [855, 366] width 1323 height 733
click at [591, 573] on div "Не обрано" at bounding box center [449, 581] width 415 height 17
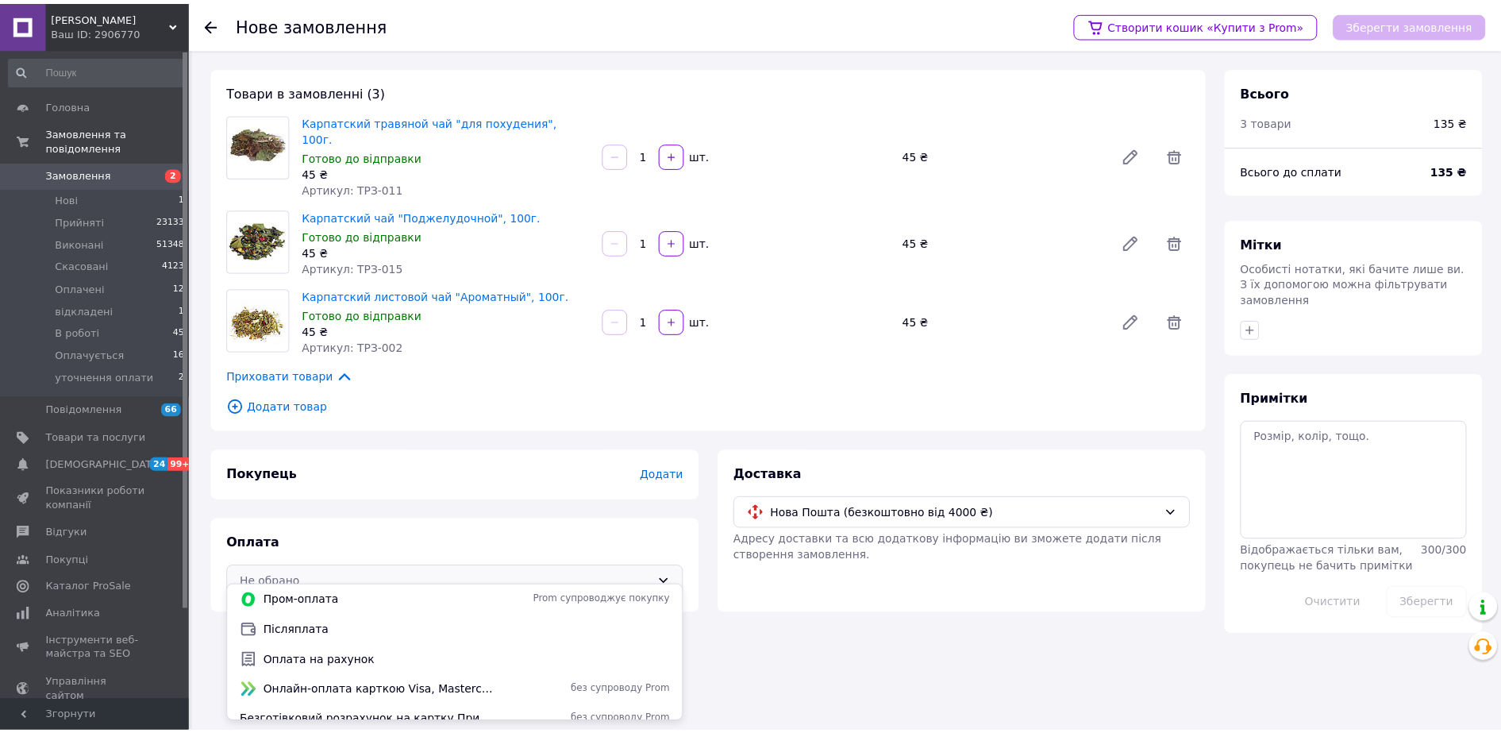
scroll to position [70, 0]
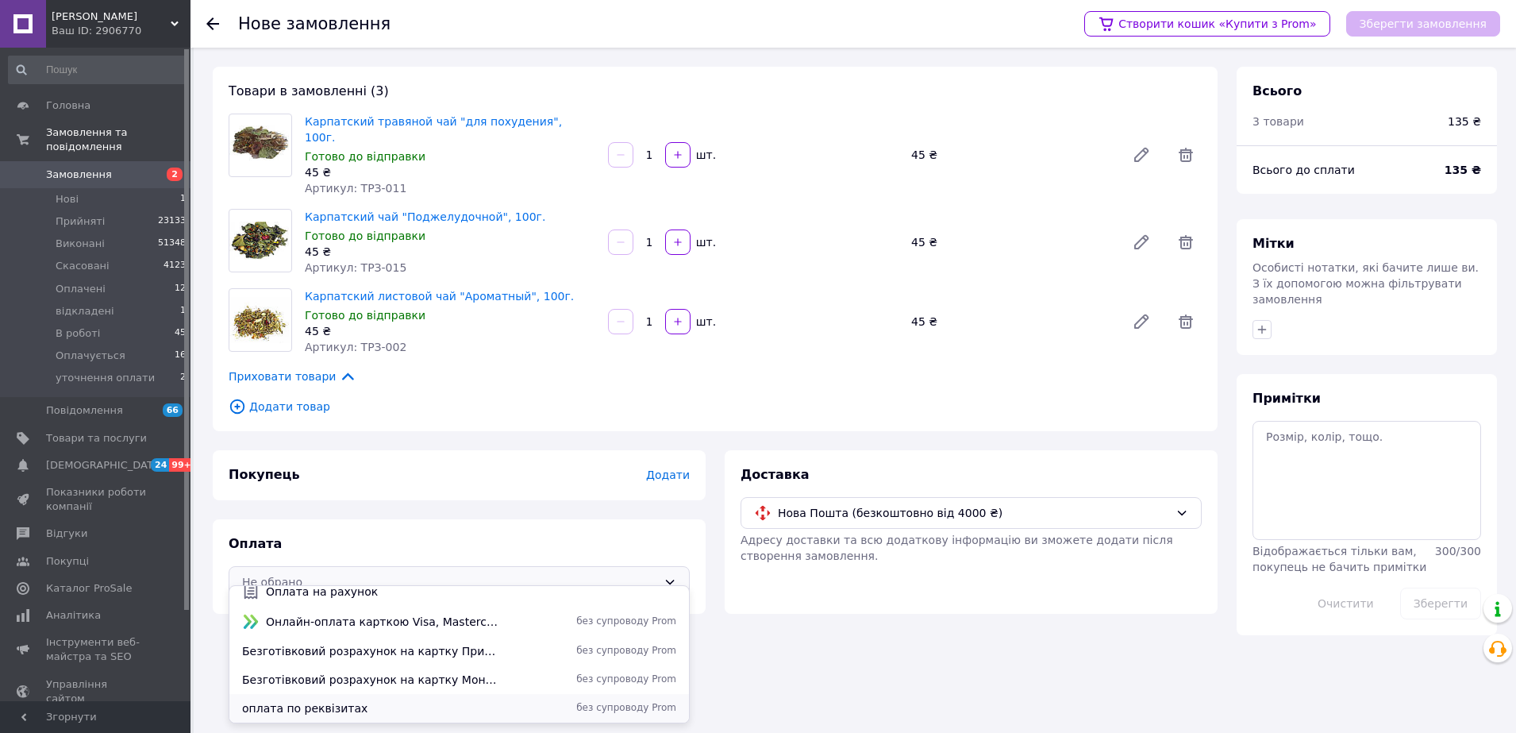
click at [383, 701] on span "оплата по реквізитах" at bounding box center [371, 708] width 258 height 16
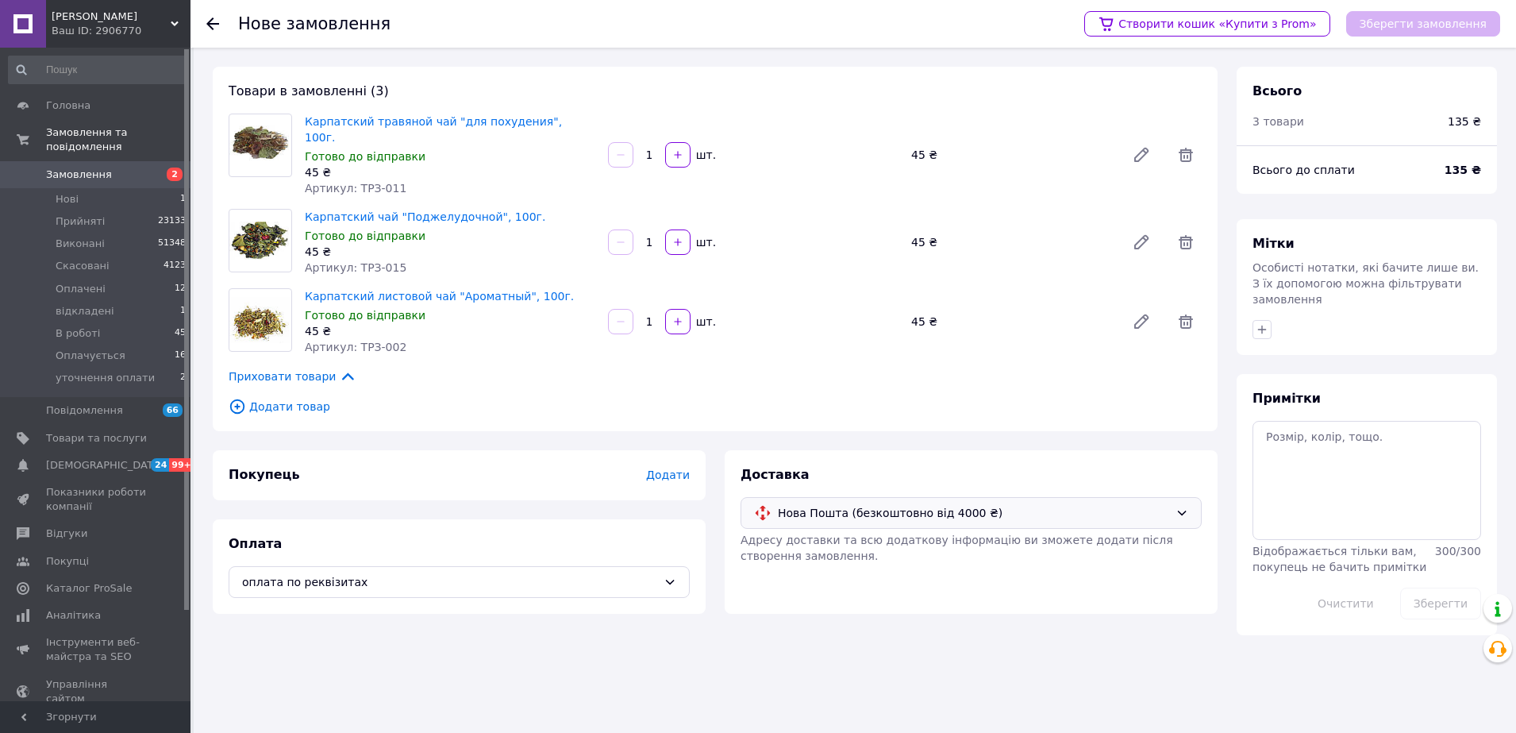
click at [860, 504] on span "Нова Пошта (безкоштовно від 4000 ₴)" at bounding box center [973, 512] width 391 height 17
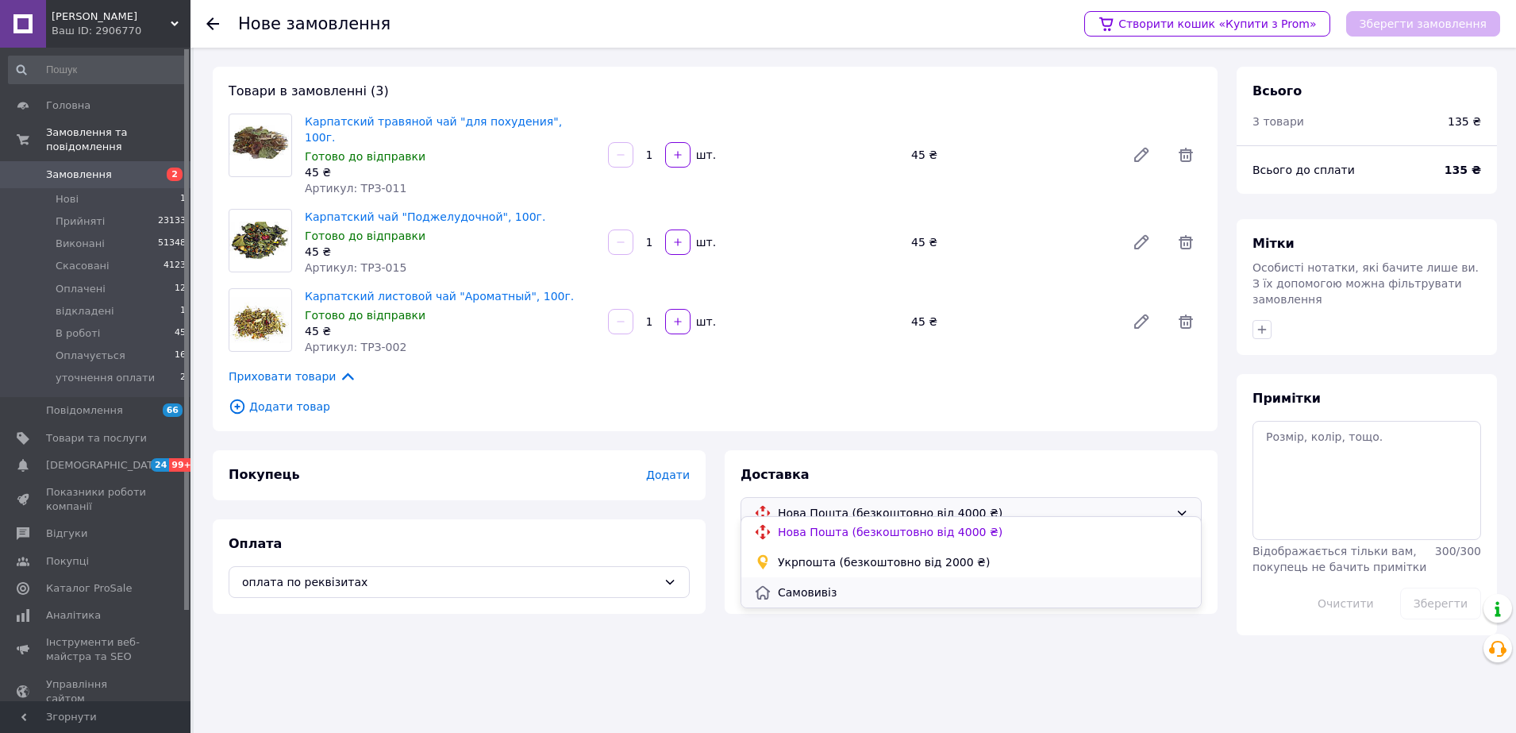
click at [847, 591] on span "Самовивіз" at bounding box center [983, 592] width 410 height 16
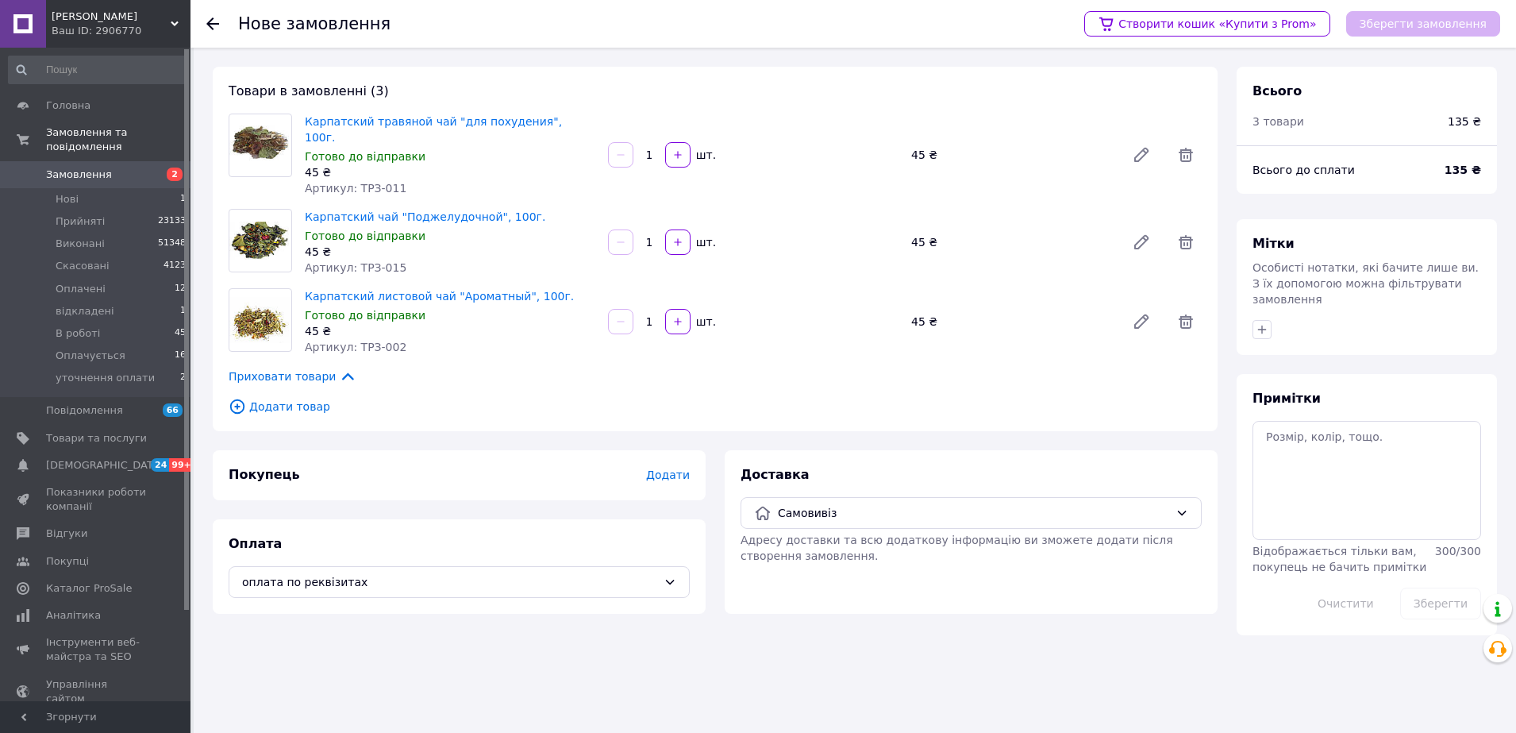
click at [674, 468] on span "Додати" at bounding box center [668, 474] width 44 height 13
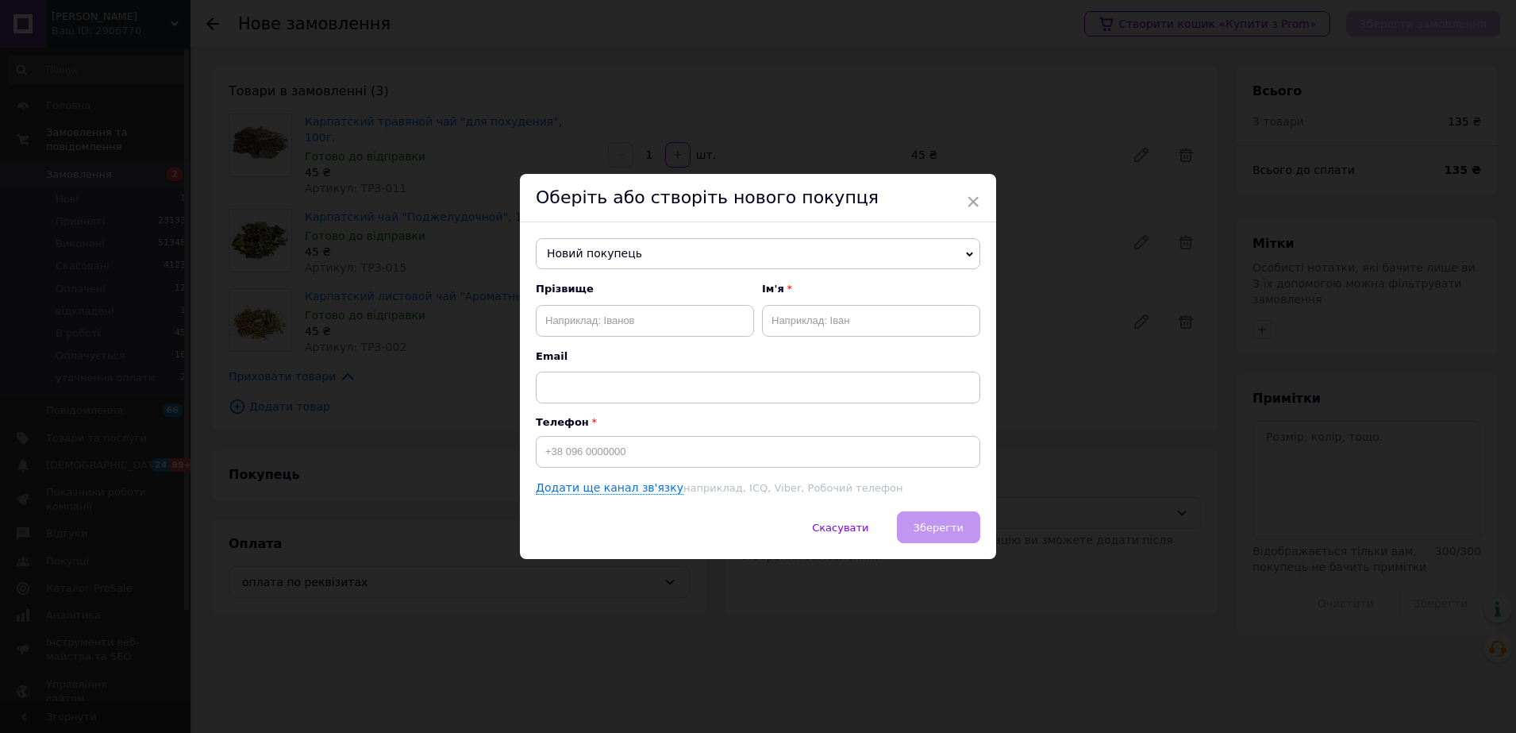
click at [636, 257] on span "Новий покупець" at bounding box center [758, 254] width 445 height 32
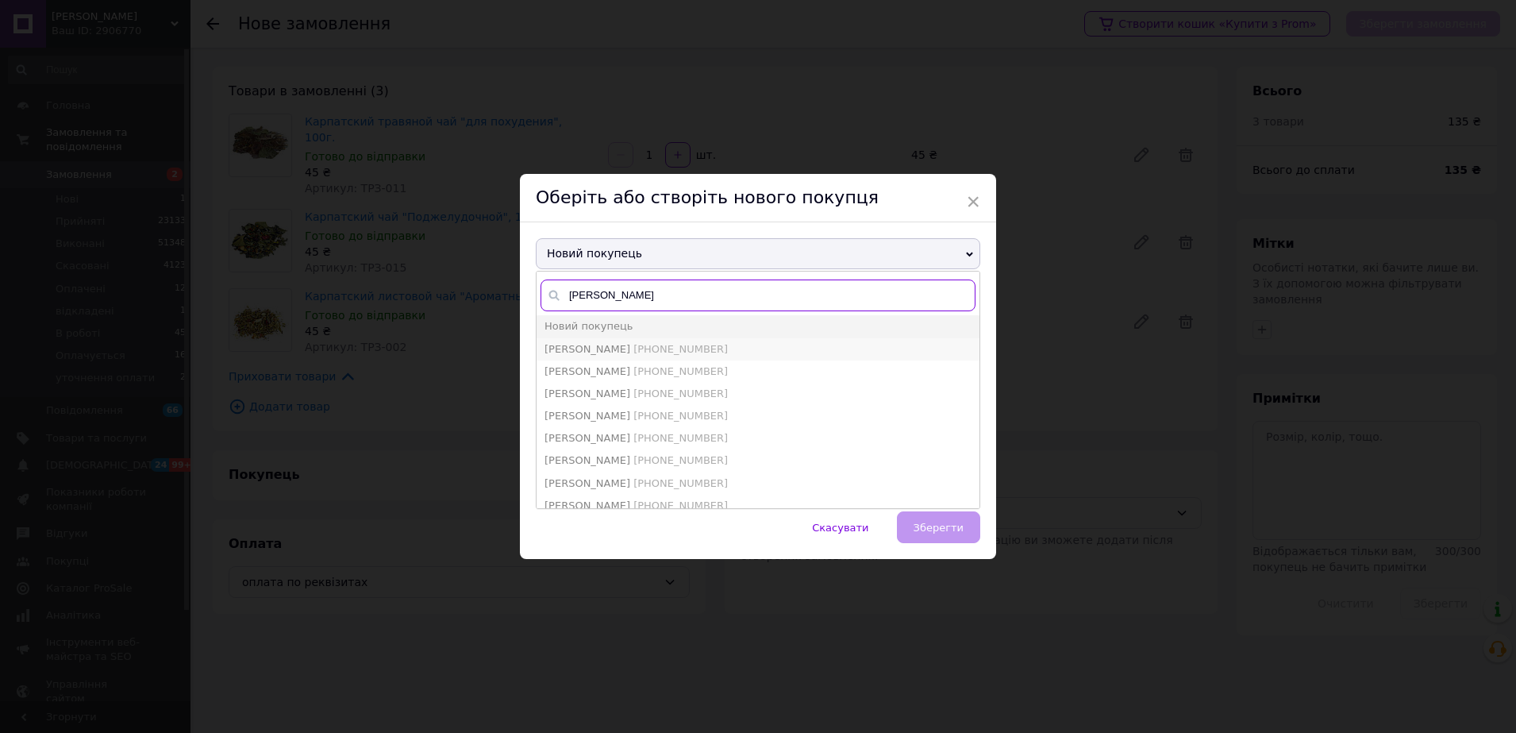
type input "[PERSON_NAME]"
click at [651, 349] on span "[PHONE_NUMBER]" at bounding box center [681, 349] width 94 height 12
type input "[PERSON_NAME]"
type input "[PHONE_NUMBER]"
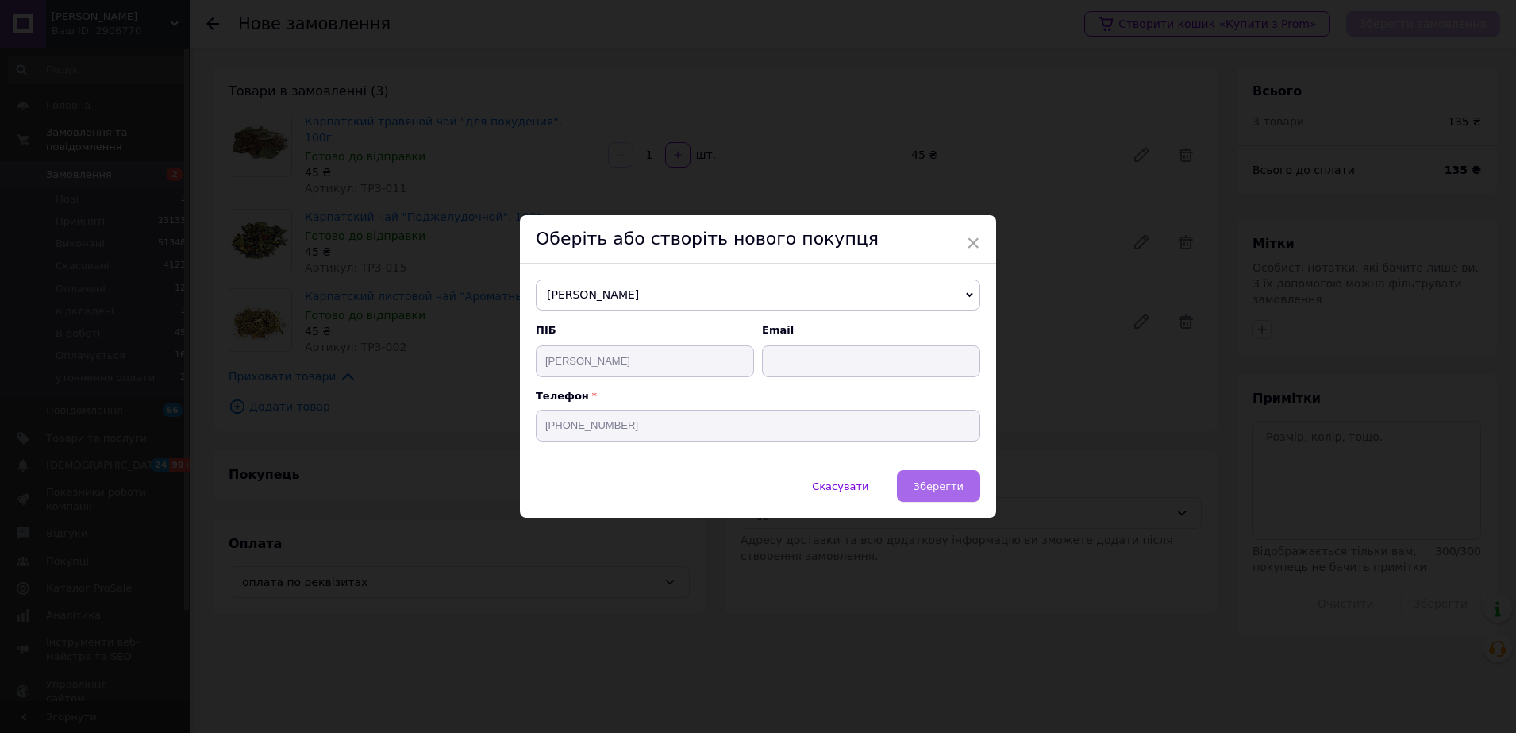
click at [961, 491] on button "Зберегти" at bounding box center [938, 486] width 83 height 32
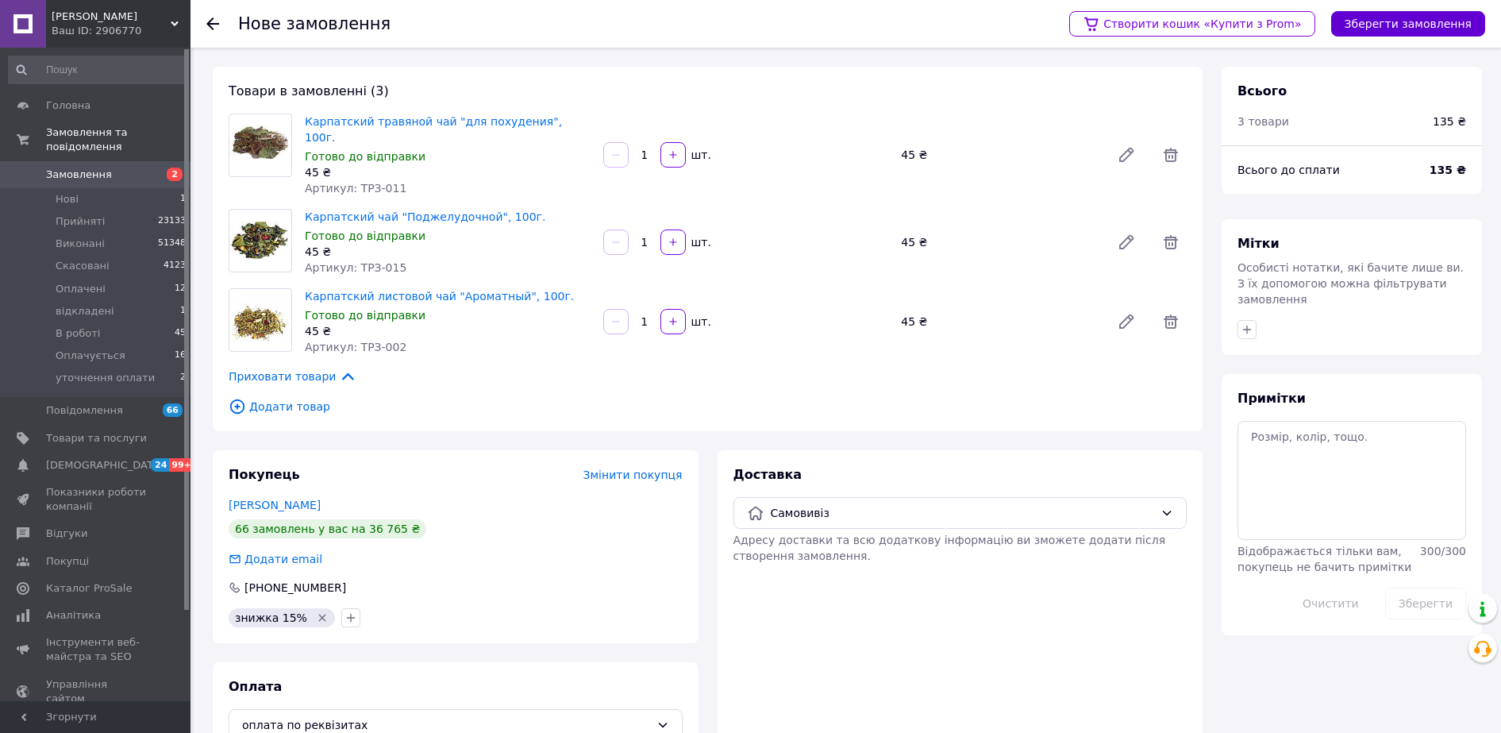
click at [1412, 24] on button "Зберегти замовлення" at bounding box center [1408, 23] width 154 height 25
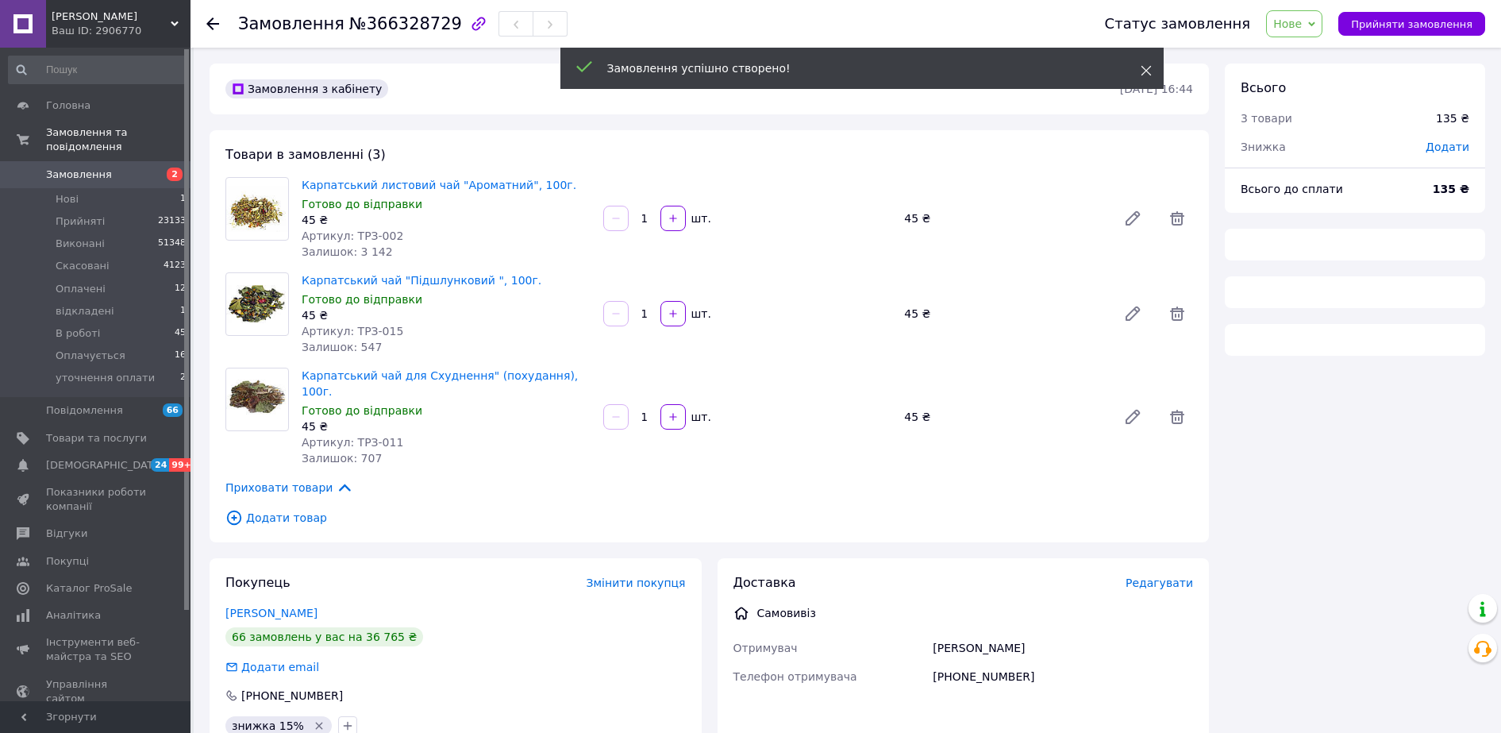
click at [1151, 72] on icon at bounding box center [1146, 70] width 11 height 11
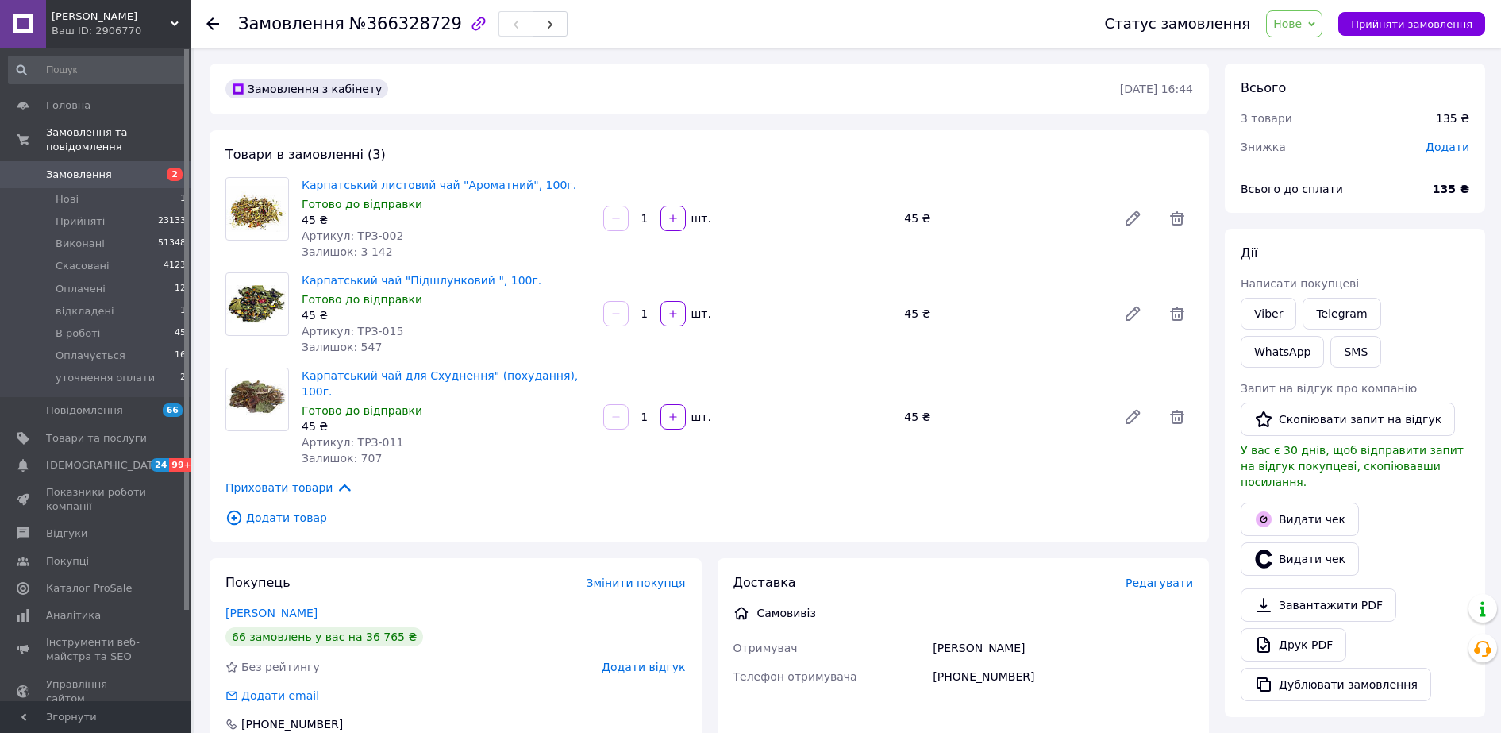
click at [1456, 148] on span "Додати" at bounding box center [1448, 147] width 44 height 13
click at [1360, 208] on input "text" at bounding box center [1339, 211] width 94 height 32
type input "15"
click at [1420, 212] on div "₴" at bounding box center [1414, 210] width 19 height 17
click at [1423, 268] on li "%" at bounding box center [1425, 274] width 64 height 29
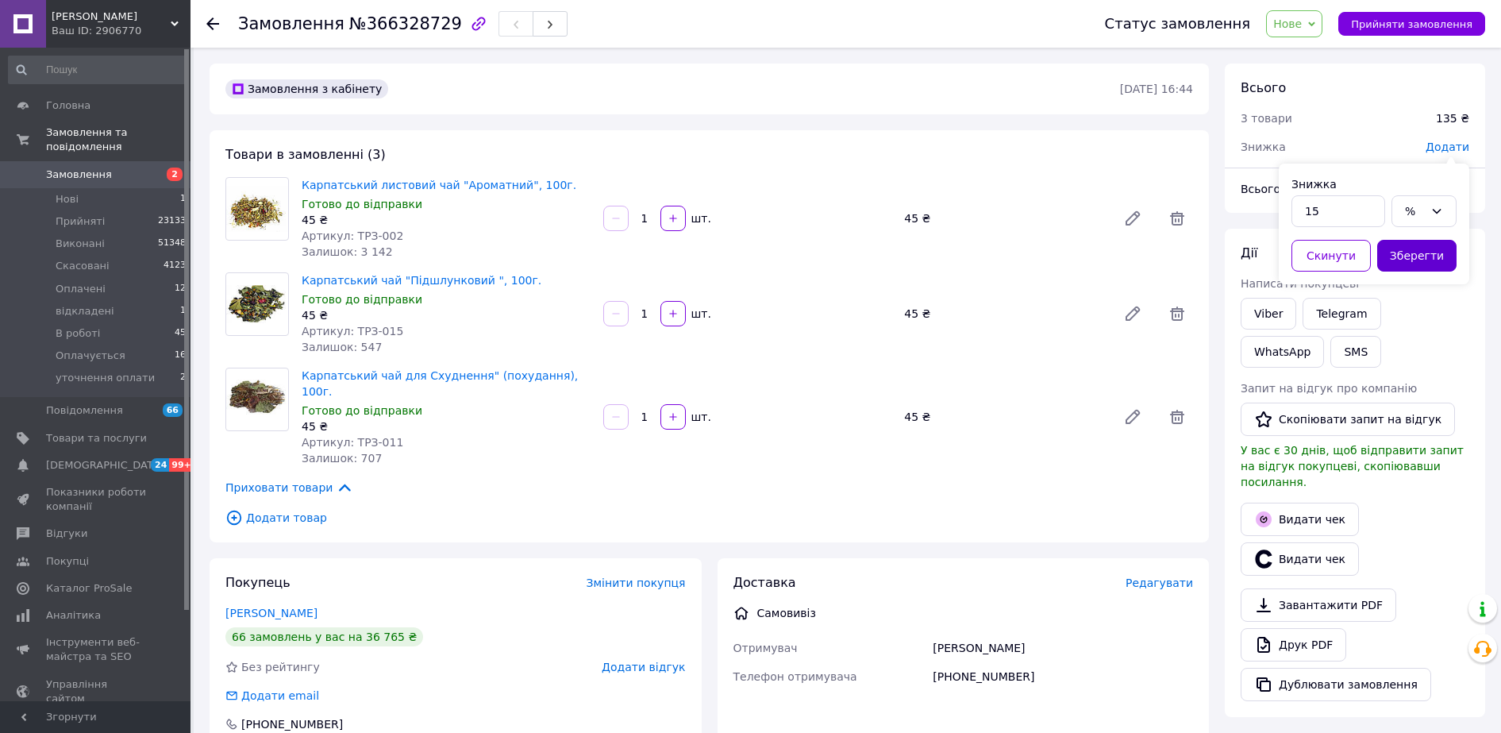
click at [1422, 249] on button "Зберегти" at bounding box center [1416, 256] width 79 height 32
click at [1302, 27] on span "Нове" at bounding box center [1287, 23] width 29 height 13
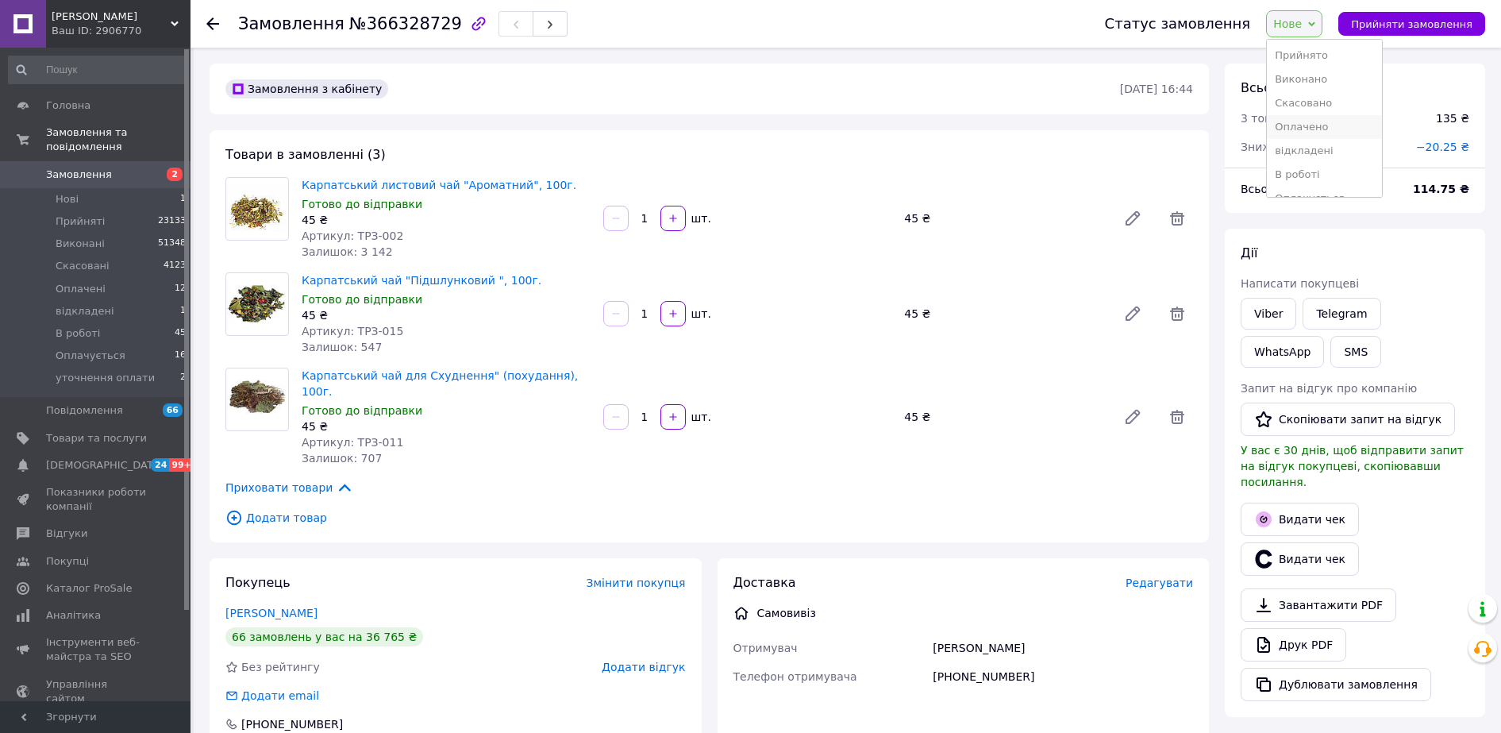
click at [1318, 130] on li "Оплачено" at bounding box center [1324, 127] width 115 height 24
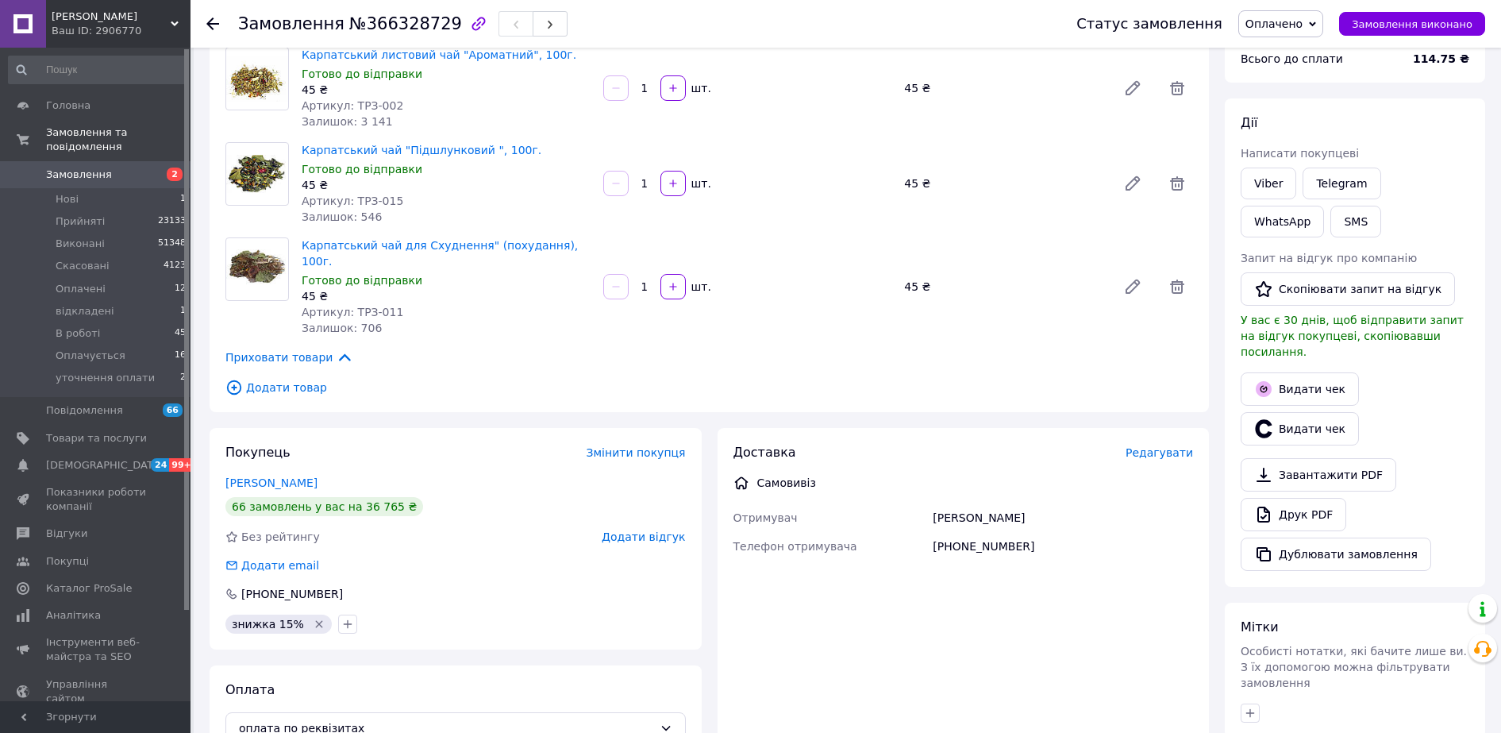
scroll to position [381, 0]
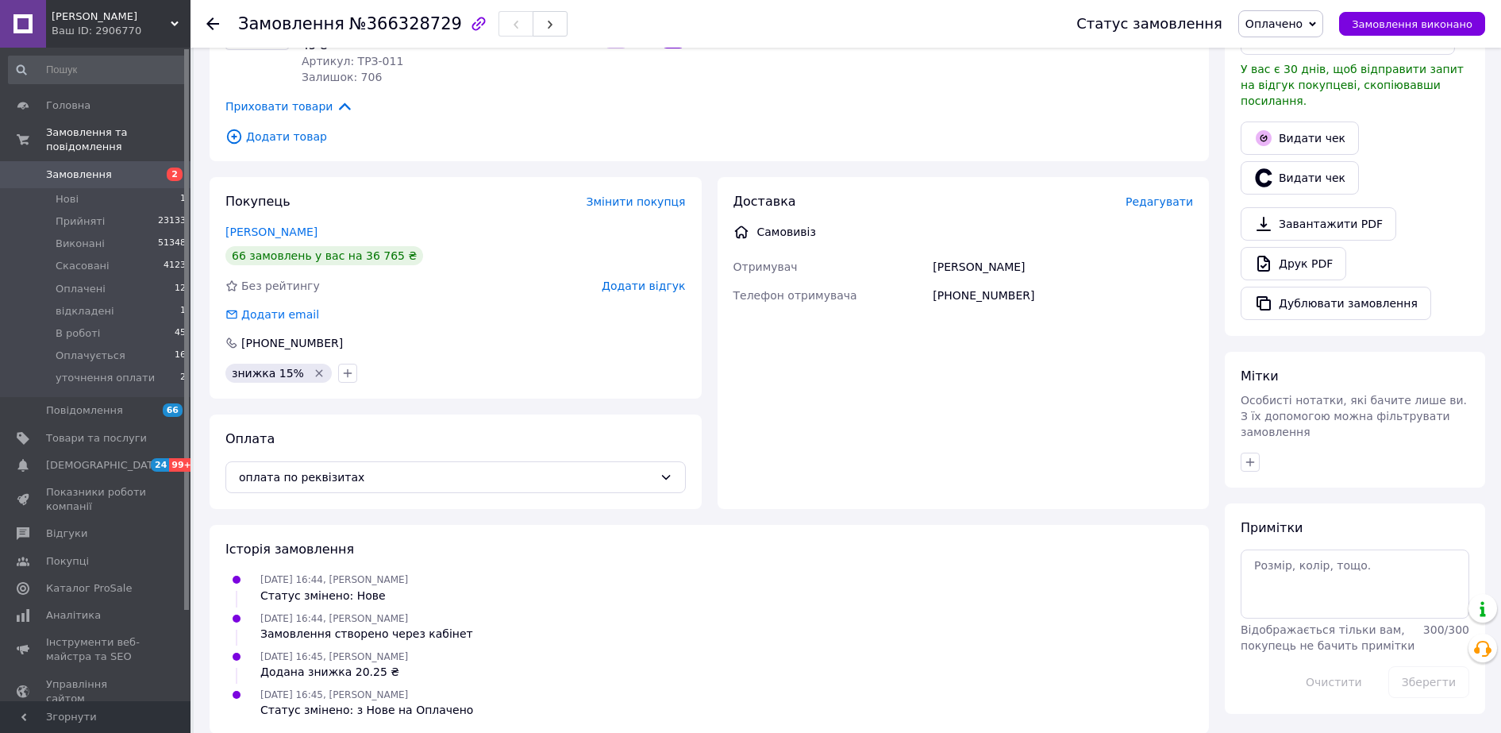
click at [1418, 449] on div at bounding box center [1355, 461] width 235 height 25
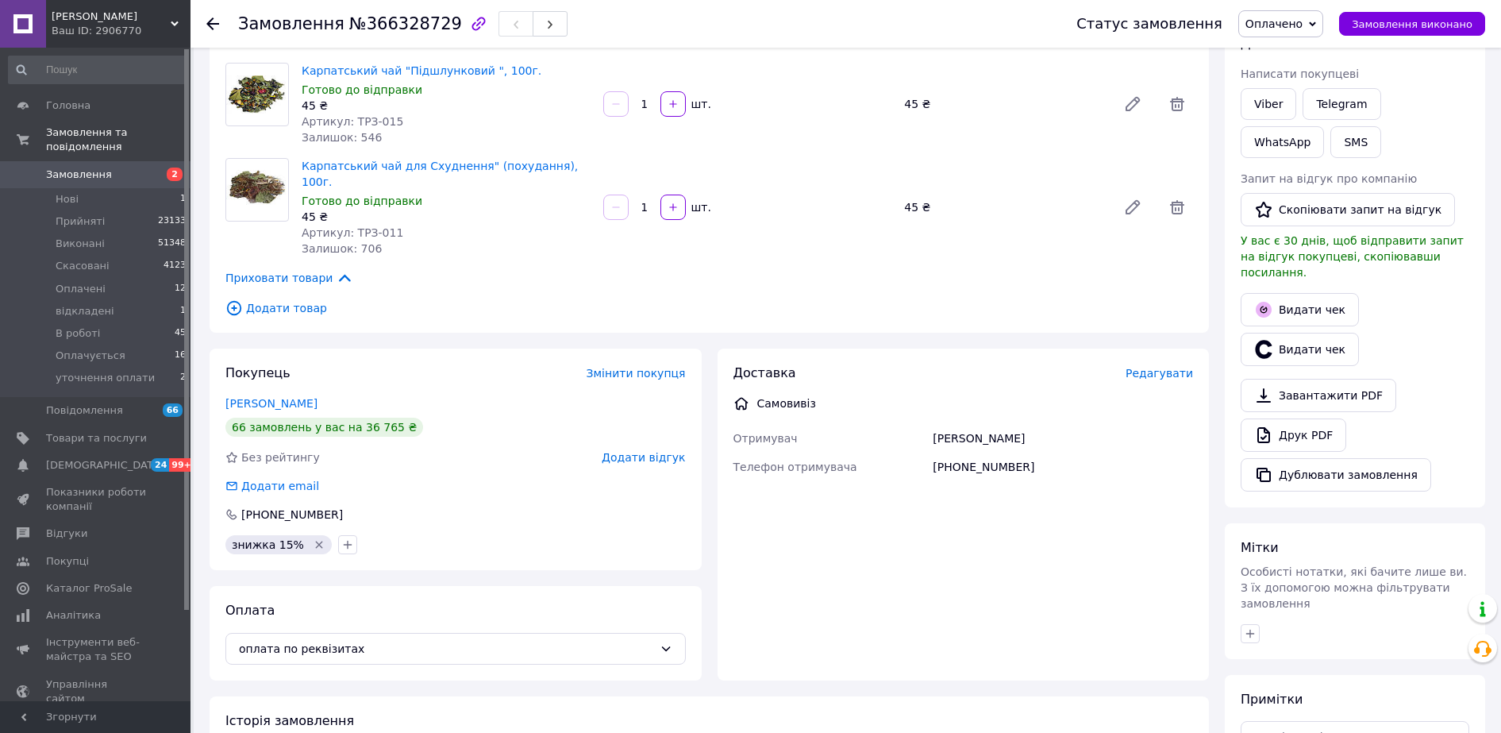
scroll to position [83, 0]
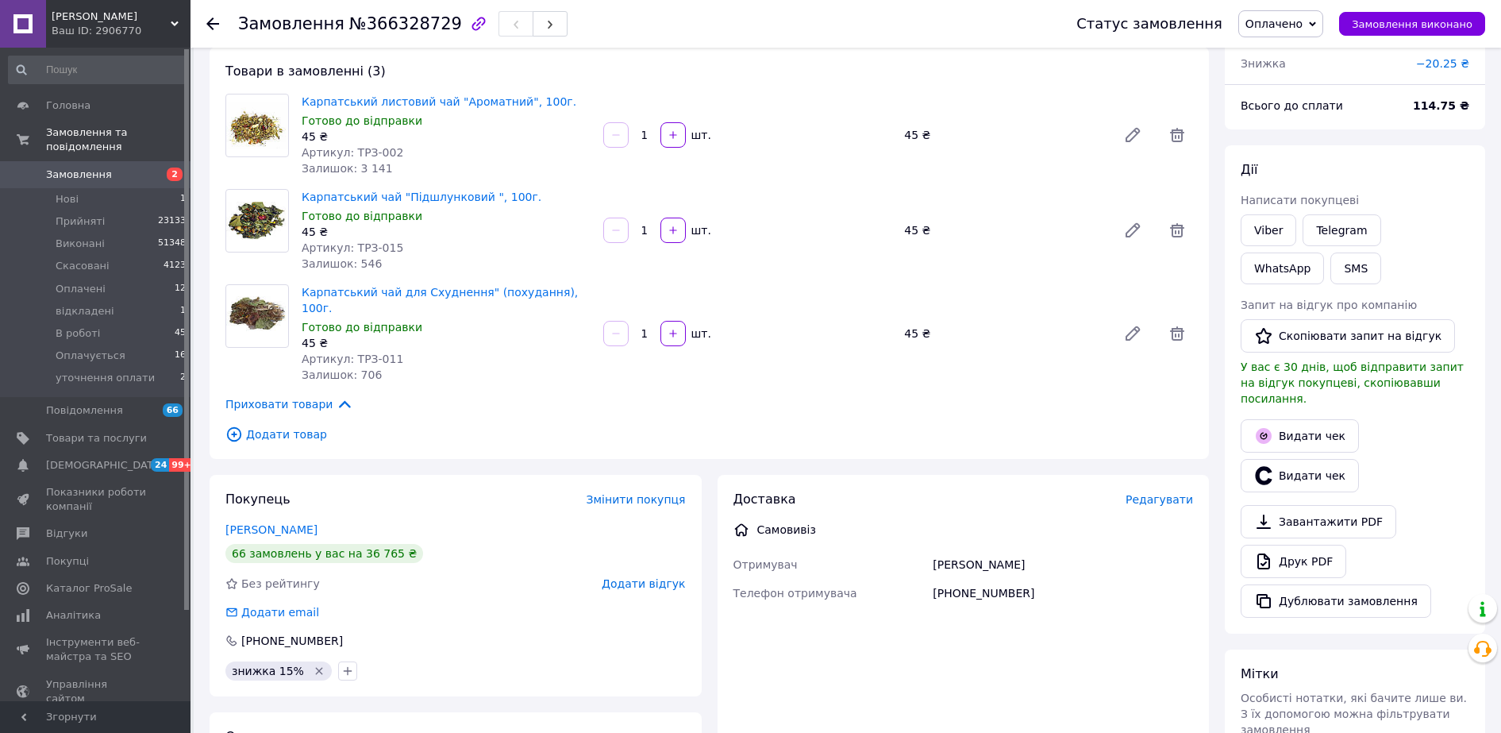
click at [208, 18] on icon at bounding box center [212, 23] width 13 height 13
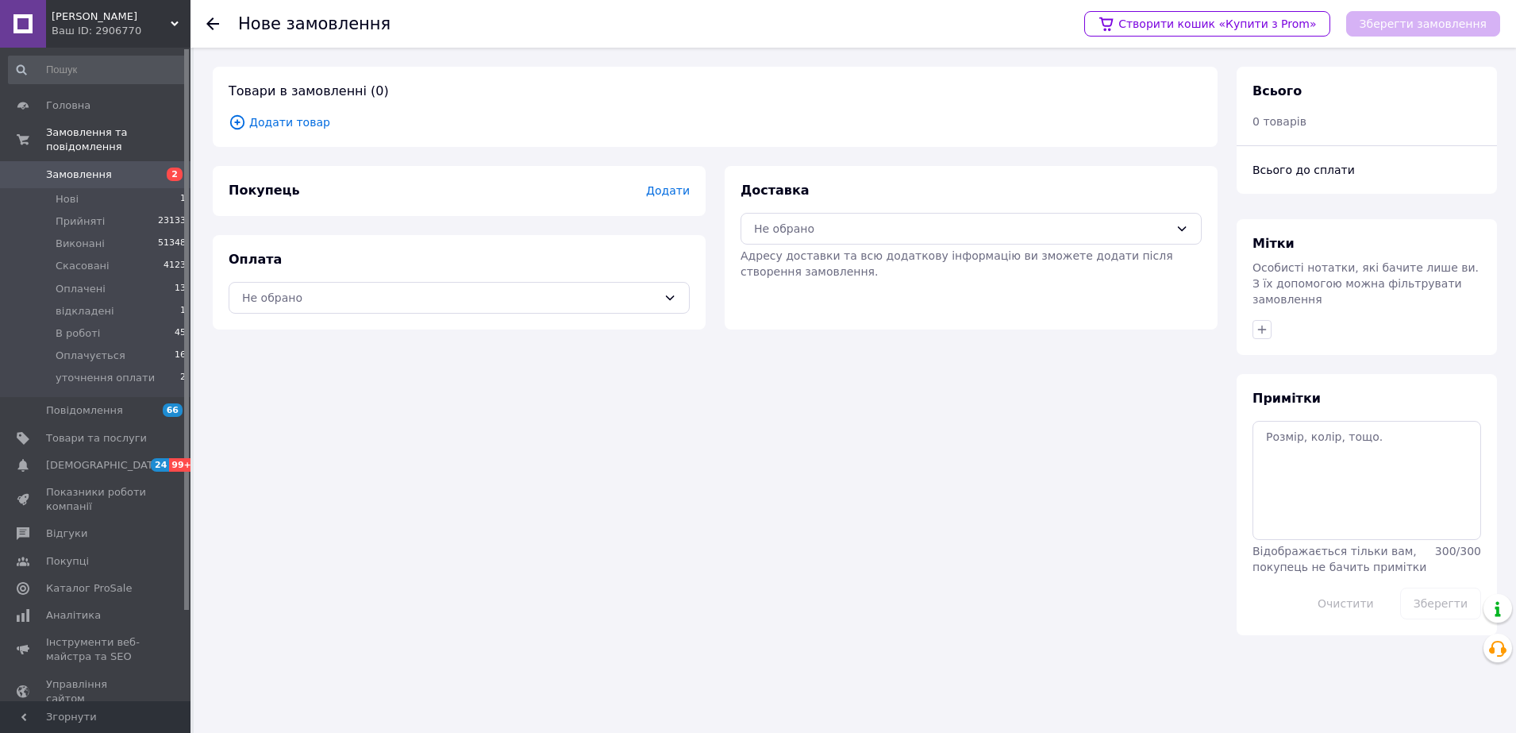
click at [305, 122] on span "Додати товар" at bounding box center [715, 122] width 973 height 17
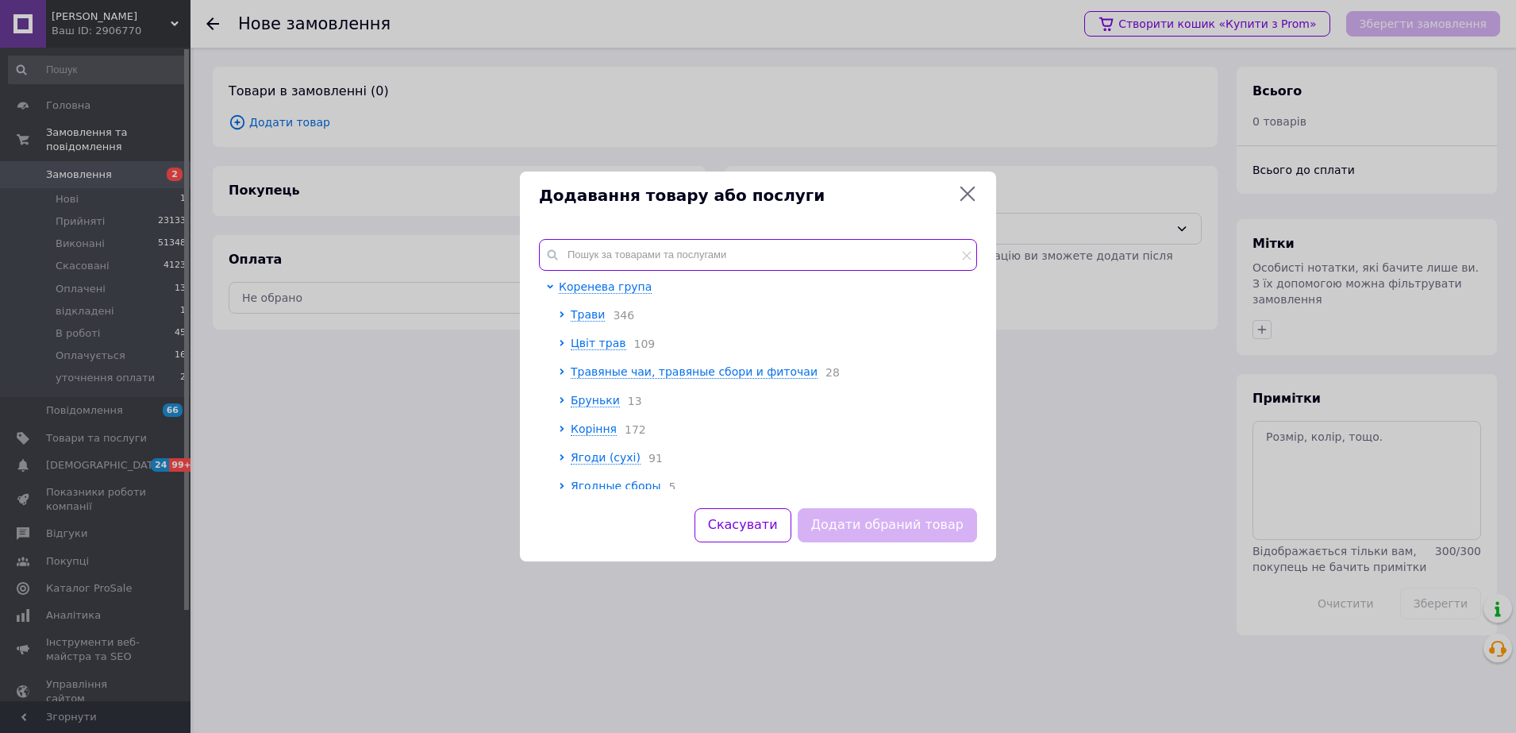
click at [618, 246] on input "text" at bounding box center [758, 255] width 438 height 32
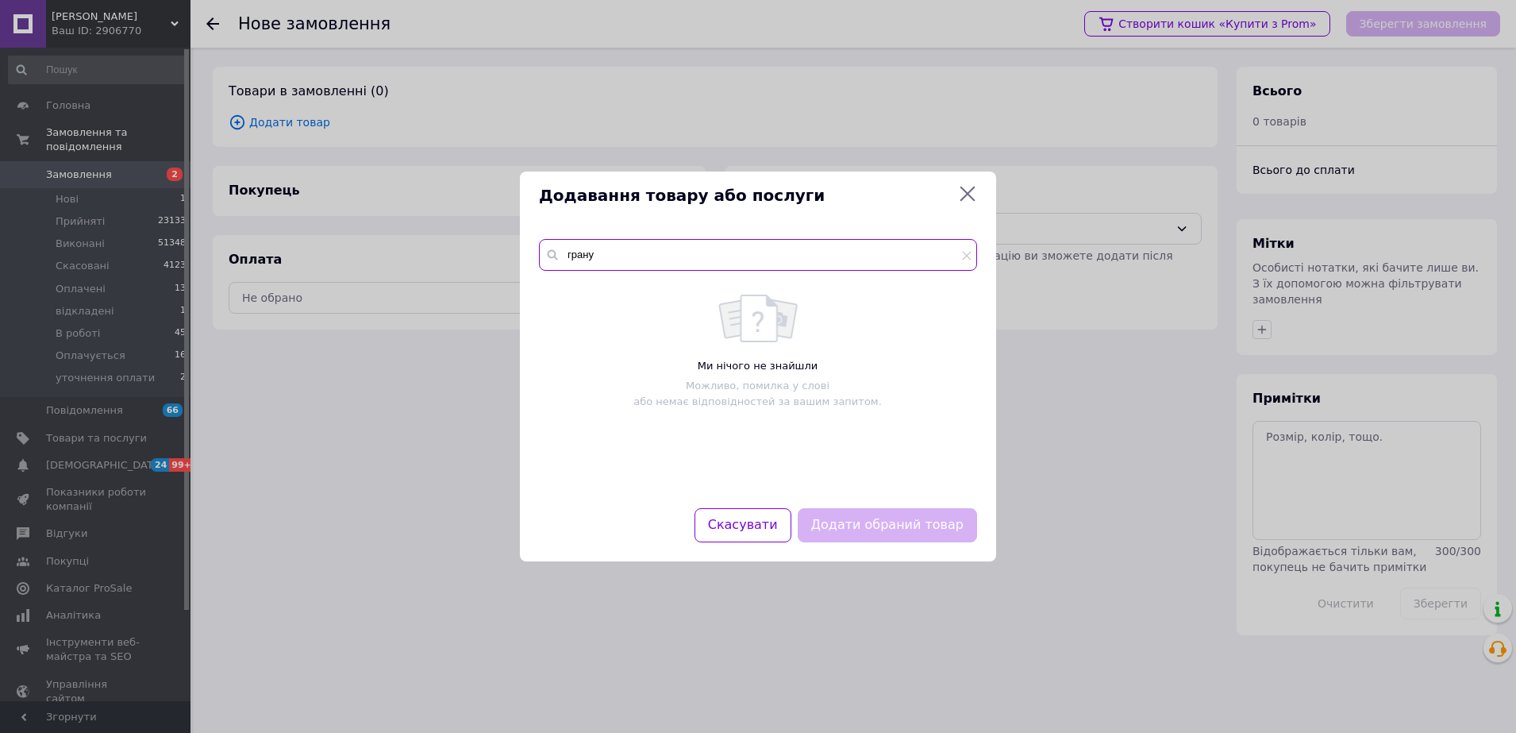
click at [641, 260] on input "грану" at bounding box center [758, 255] width 438 height 32
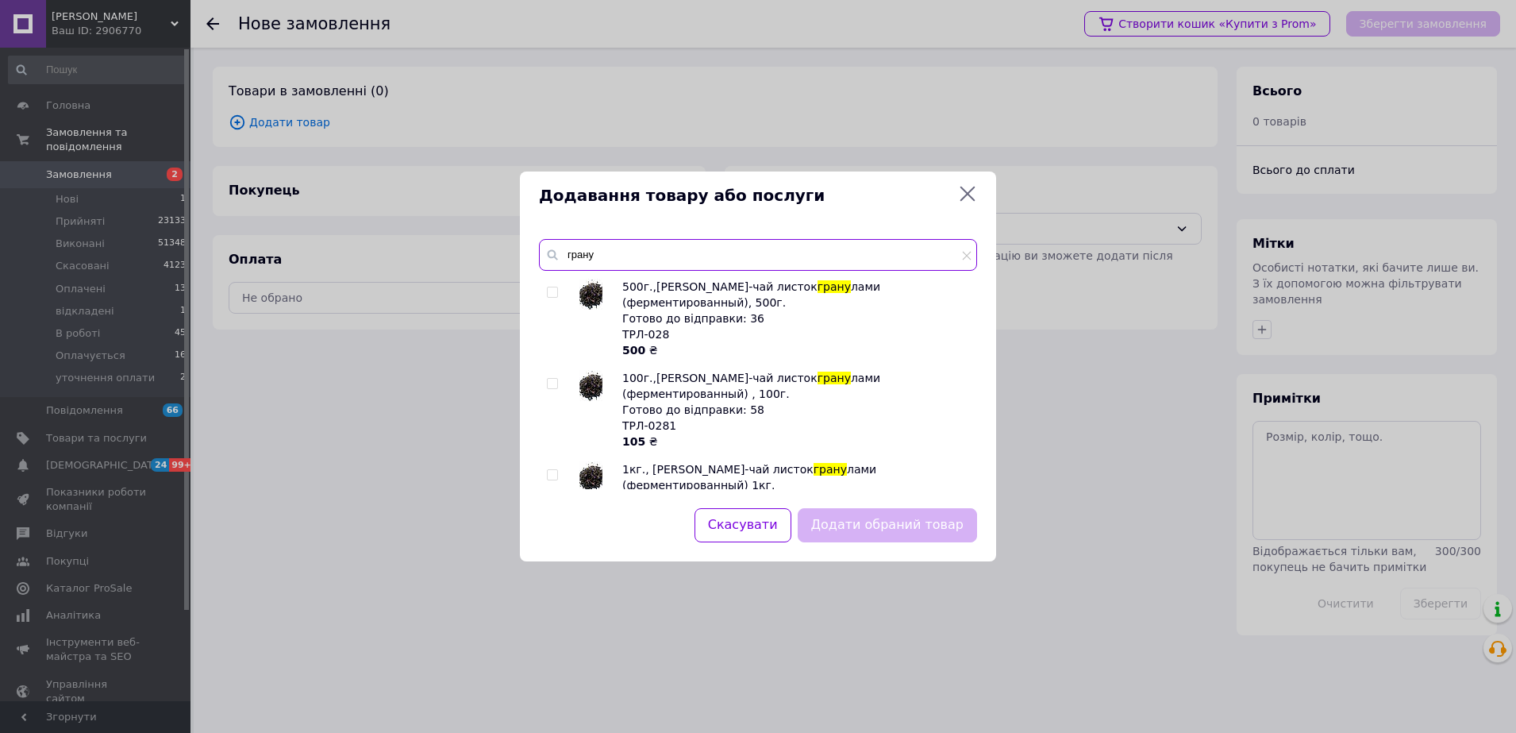
type input "грану"
click at [557, 379] on input "checkbox" at bounding box center [552, 384] width 10 height 10
checkbox input "true"
click at [923, 528] on button "Додати обраний товар" at bounding box center [887, 525] width 179 height 34
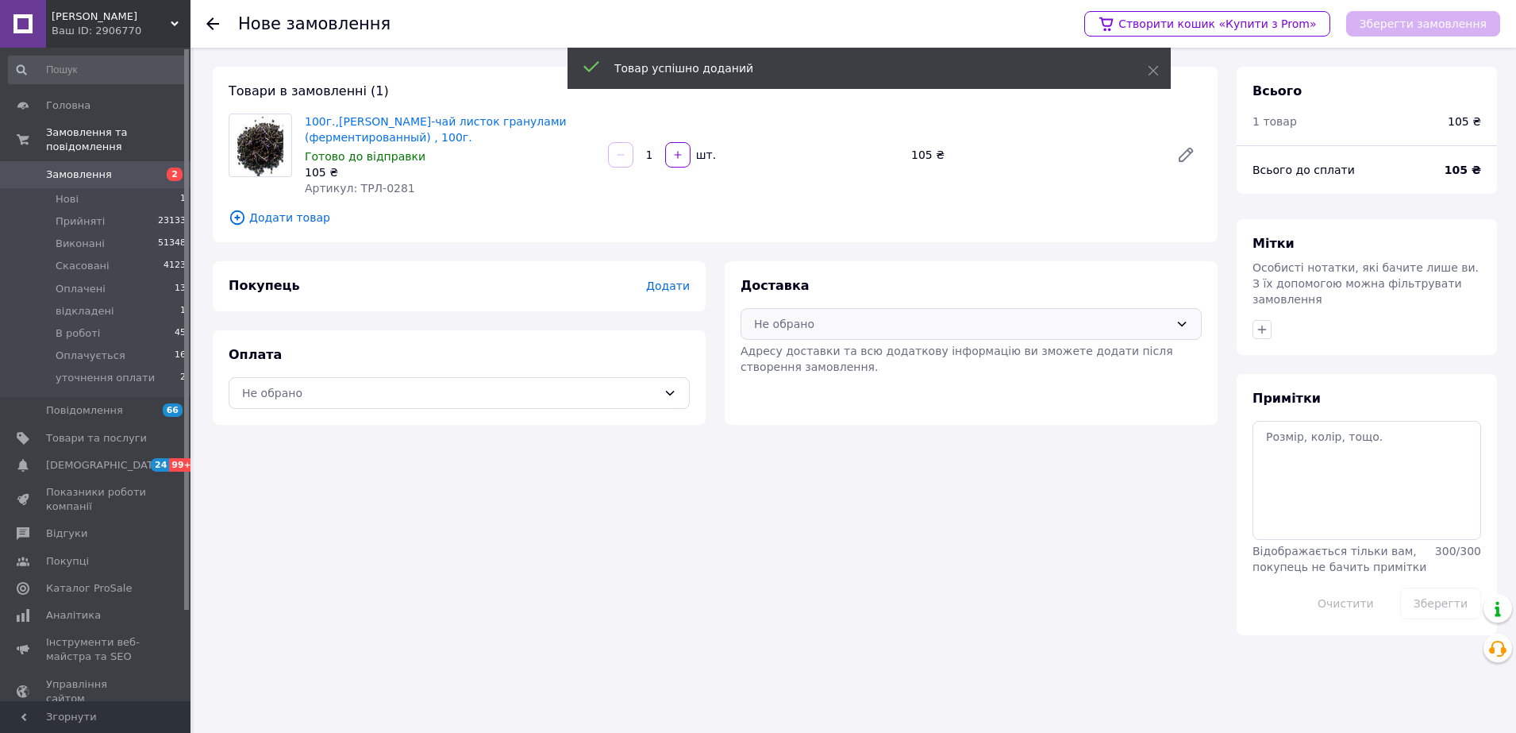
drag, startPoint x: 845, startPoint y: 330, endPoint x: 838, endPoint y: 335, distance: 8.6
click at [844, 329] on div "Не обрано" at bounding box center [961, 323] width 415 height 17
click at [834, 420] on span "Самовивіз" at bounding box center [983, 419] width 410 height 16
click at [649, 390] on div "Не обрано" at bounding box center [449, 392] width 415 height 17
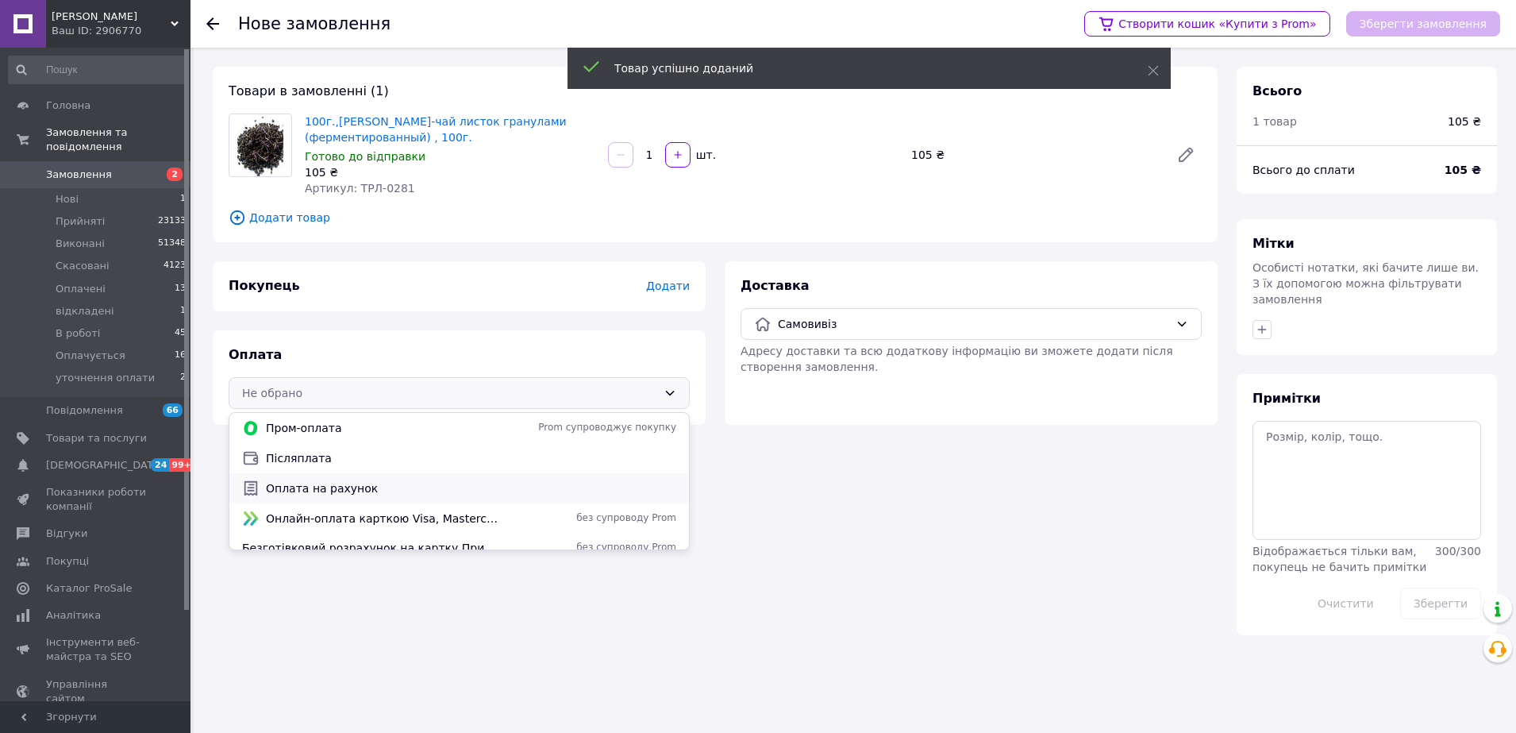
click at [406, 483] on span "Оплата на рахунок" at bounding box center [471, 488] width 410 height 16
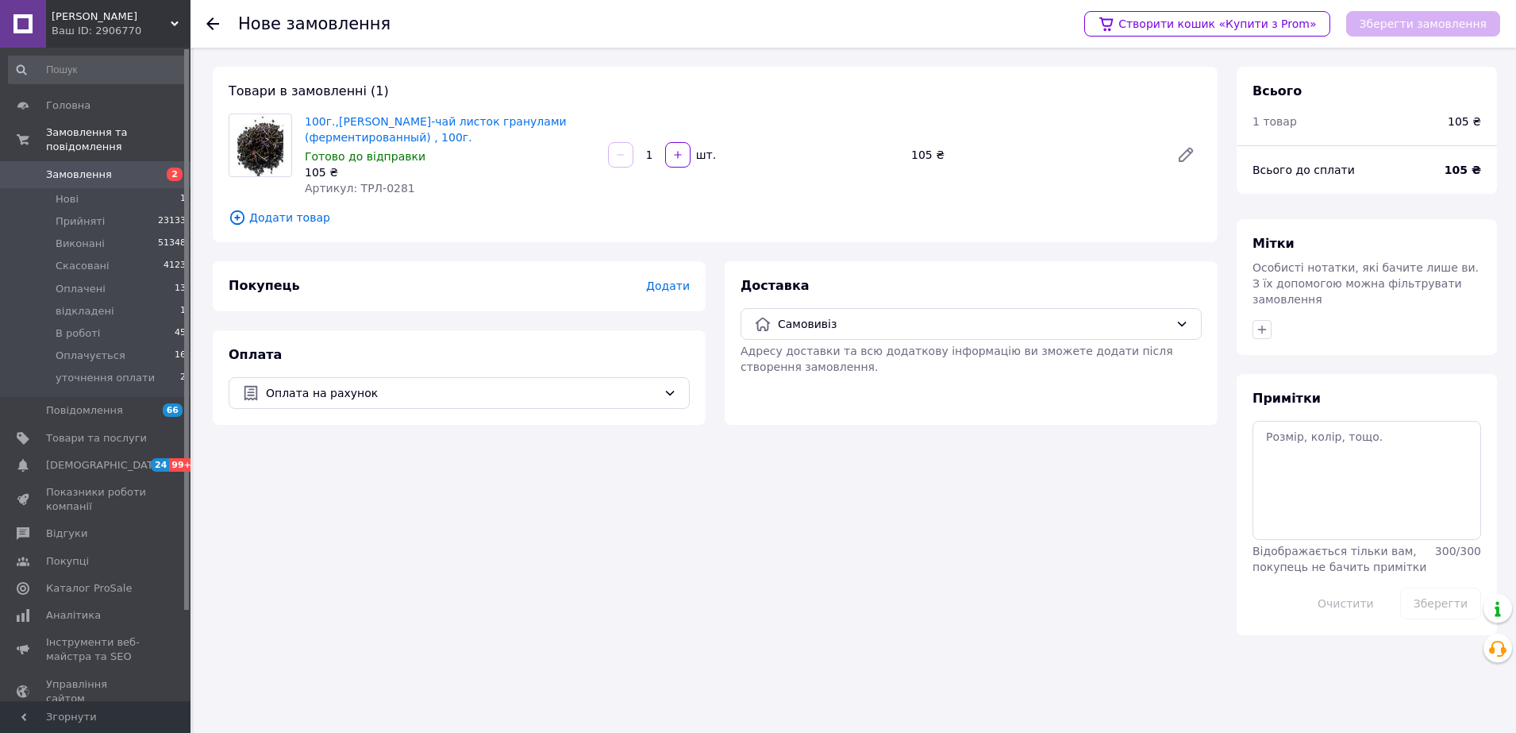
click at [680, 287] on span "Додати" at bounding box center [668, 285] width 44 height 13
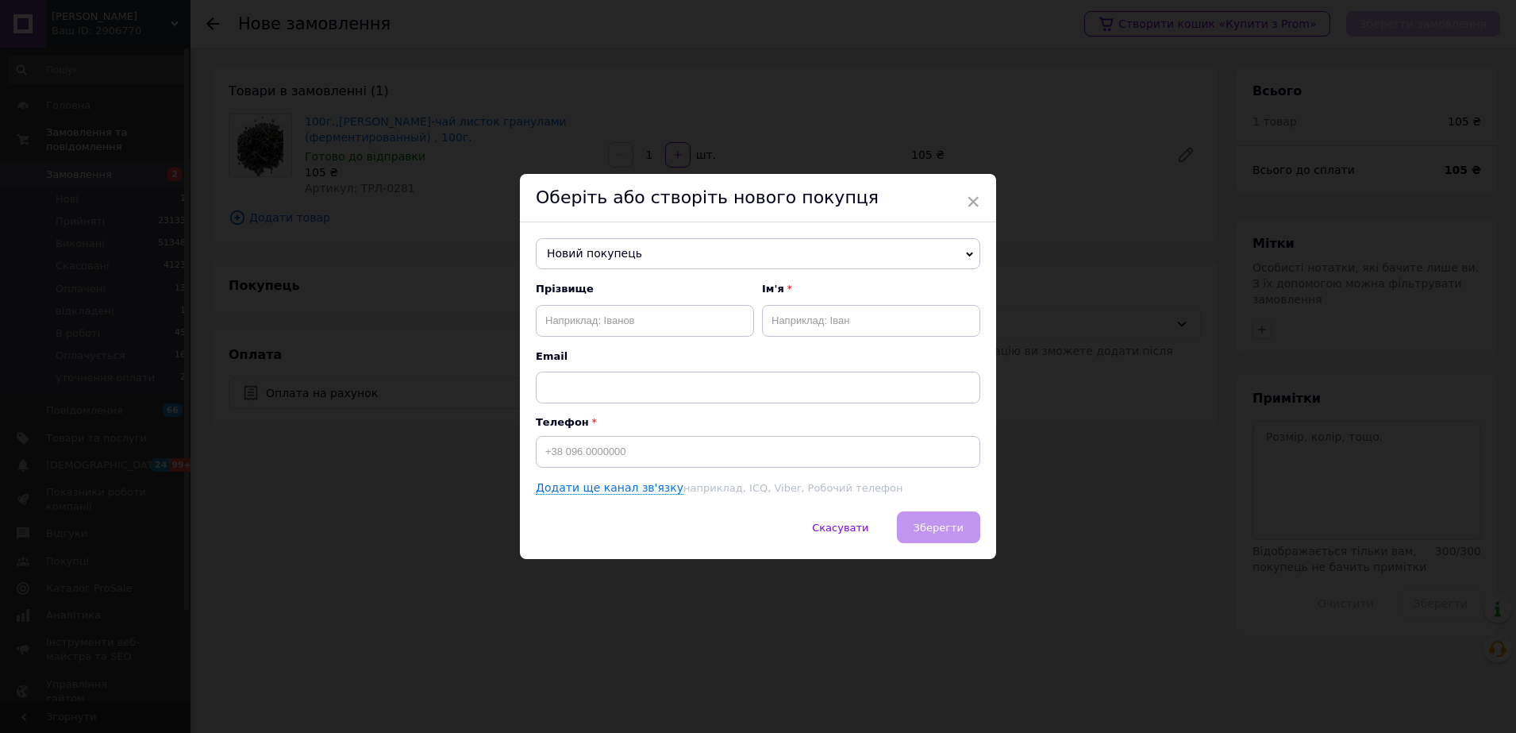
click at [654, 253] on span "Новий покупець" at bounding box center [758, 254] width 445 height 32
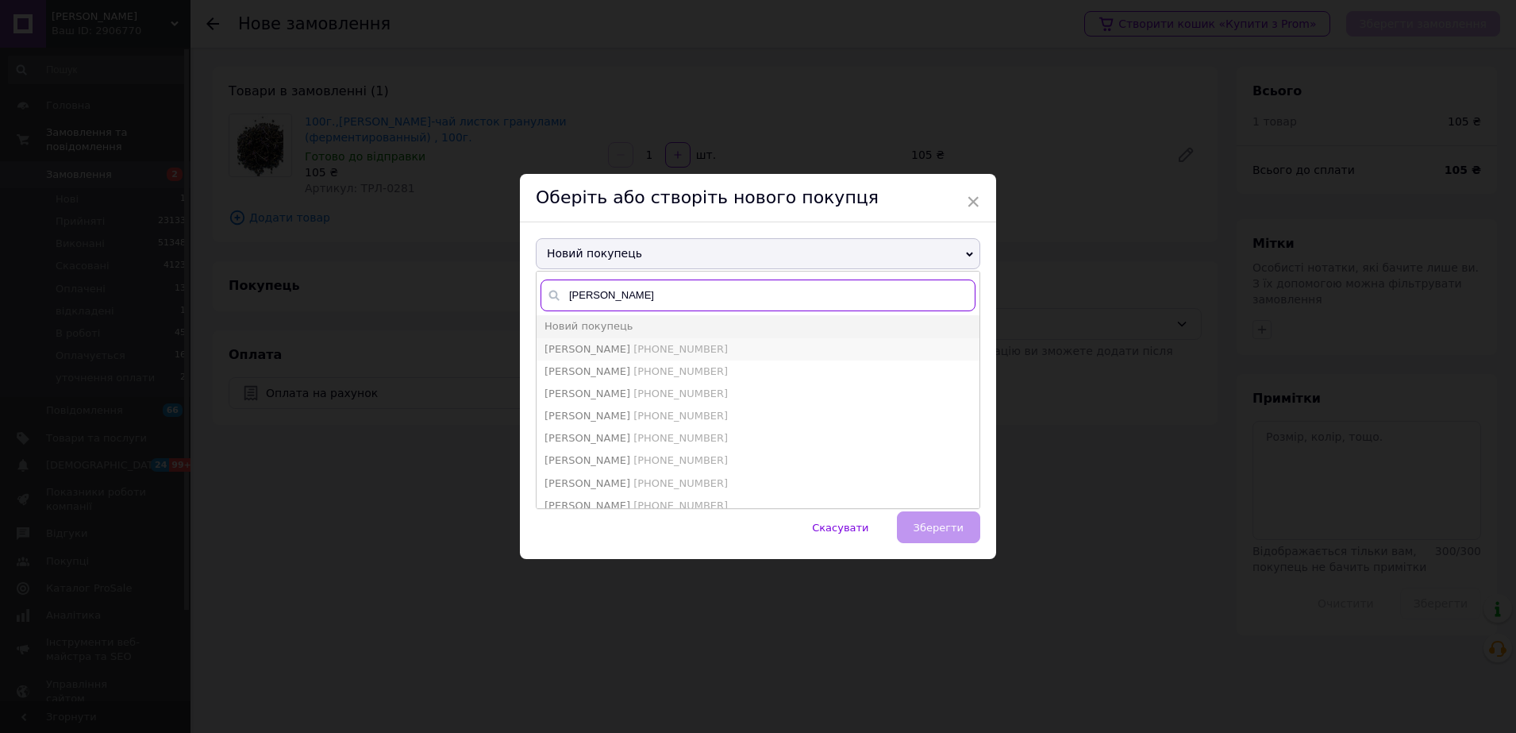
type input "[PERSON_NAME]"
click at [653, 346] on span "[PHONE_NUMBER]" at bounding box center [681, 349] width 94 height 12
type input "[PERSON_NAME]"
type input "[PHONE_NUMBER]"
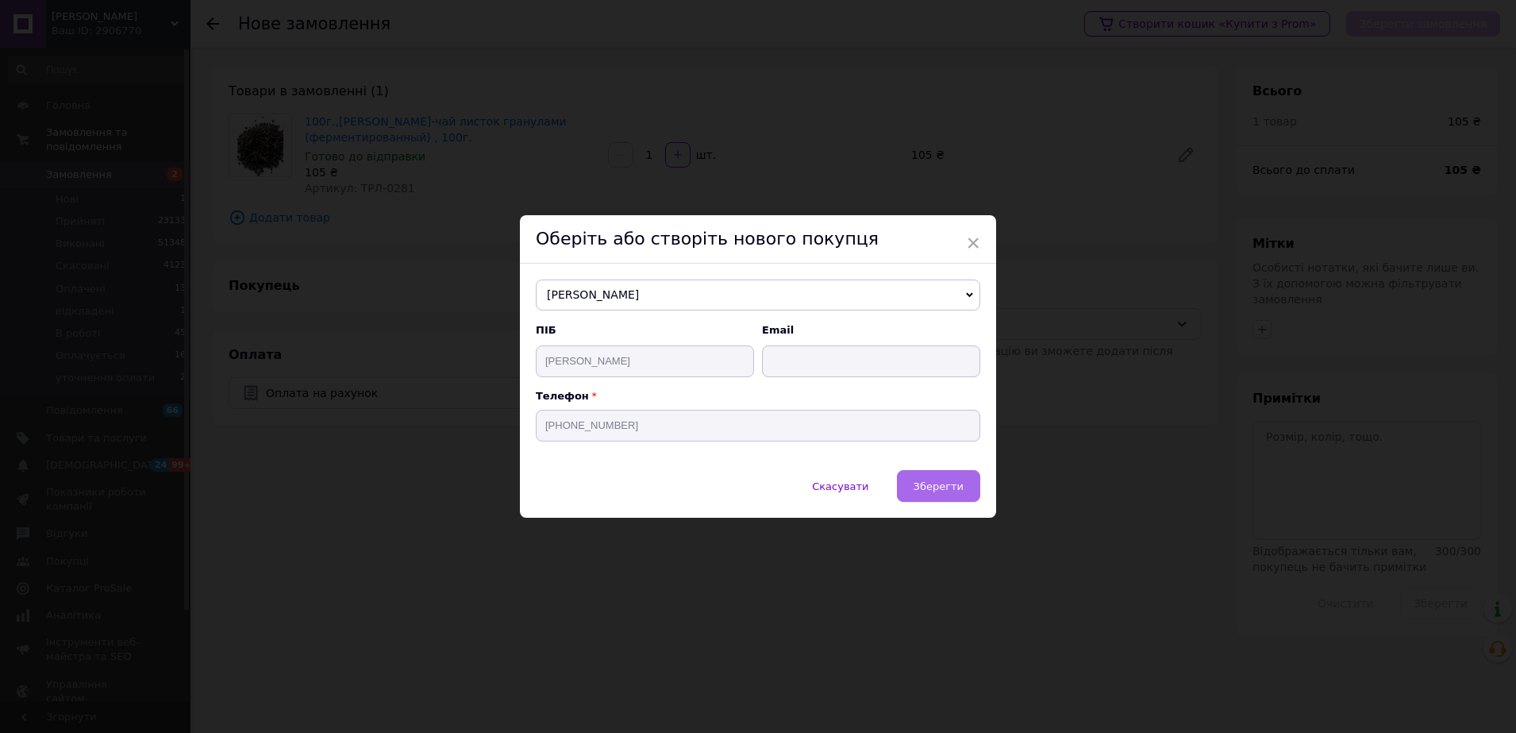
click at [918, 483] on button "Зберегти" at bounding box center [938, 486] width 83 height 32
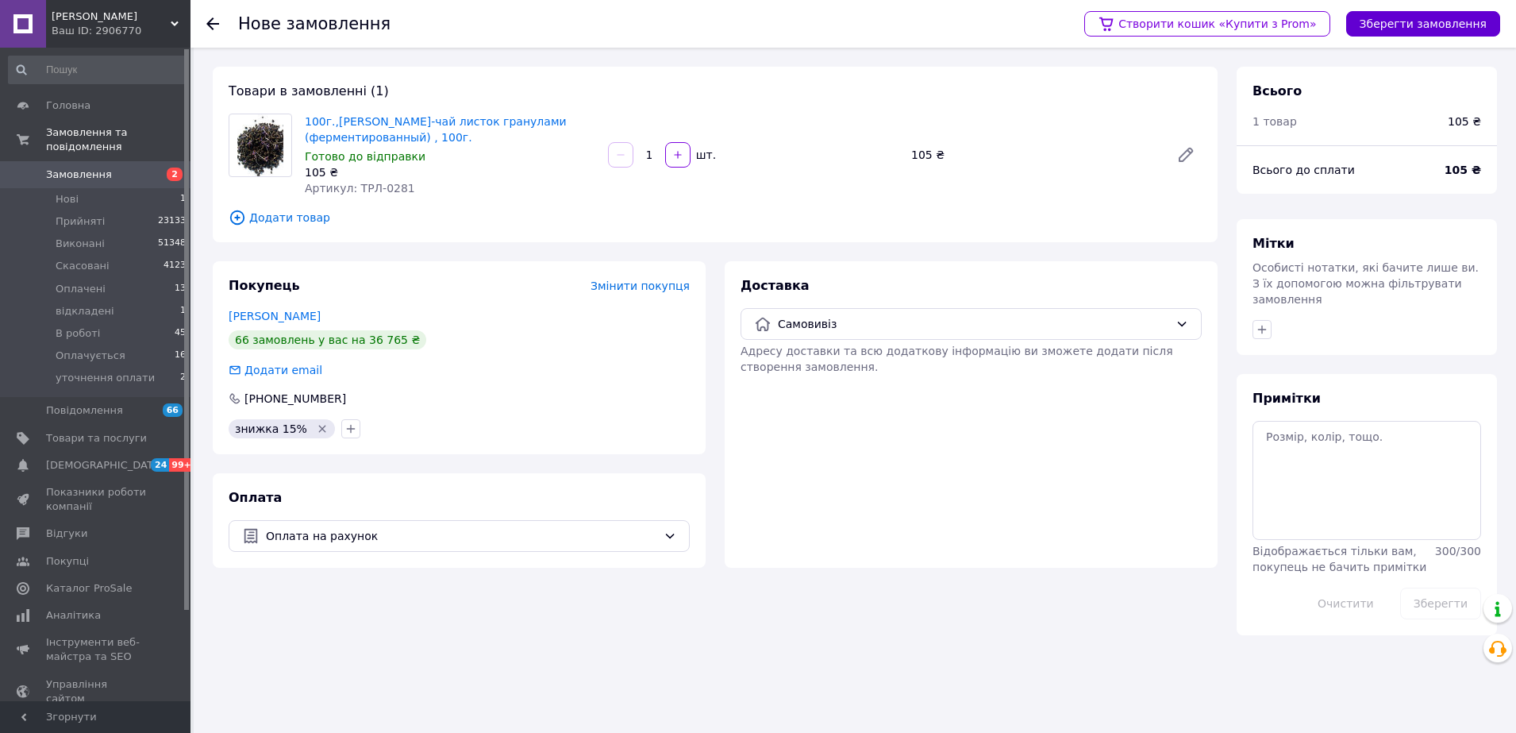
click at [1383, 20] on button "Зберегти замовлення" at bounding box center [1424, 23] width 154 height 25
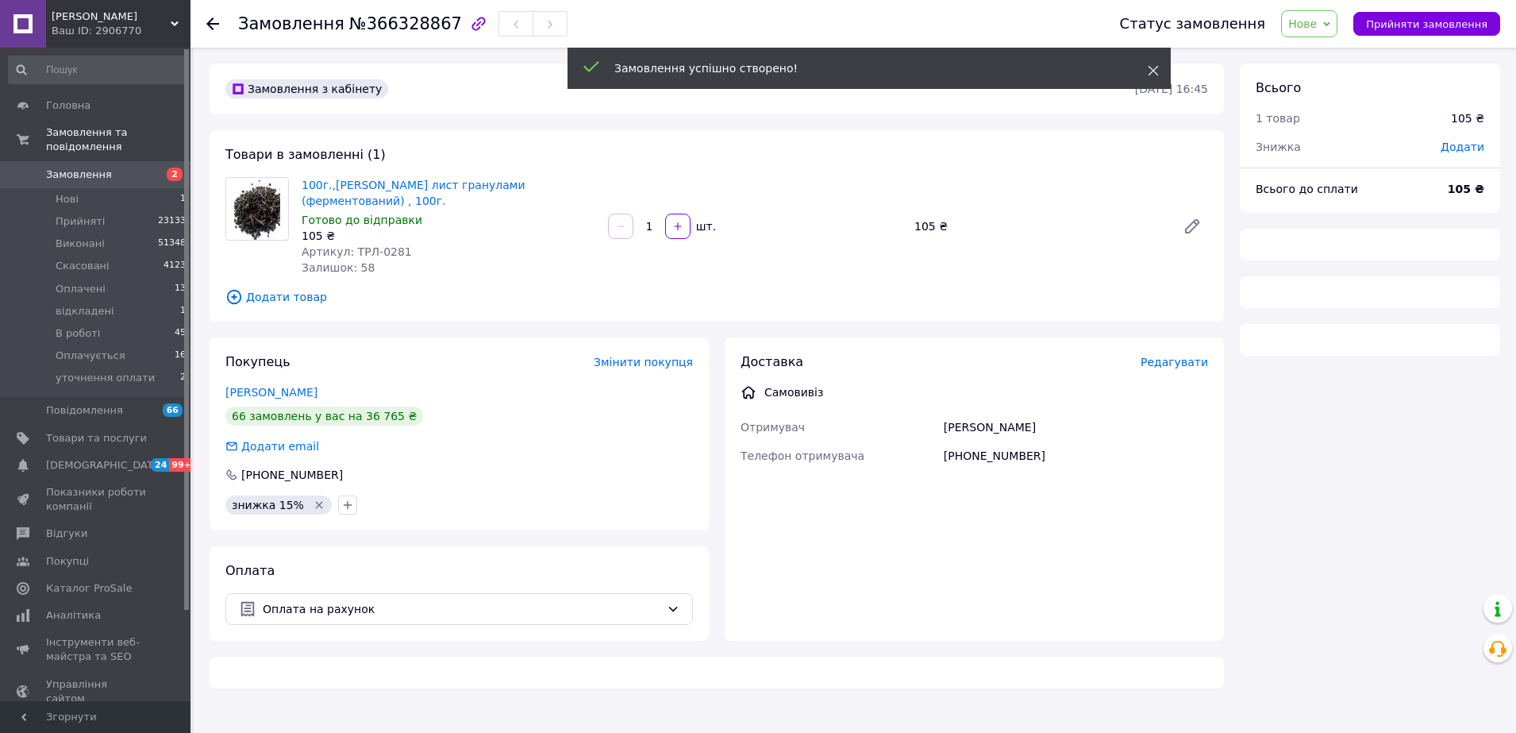
click at [1152, 72] on use at bounding box center [1154, 71] width 10 height 10
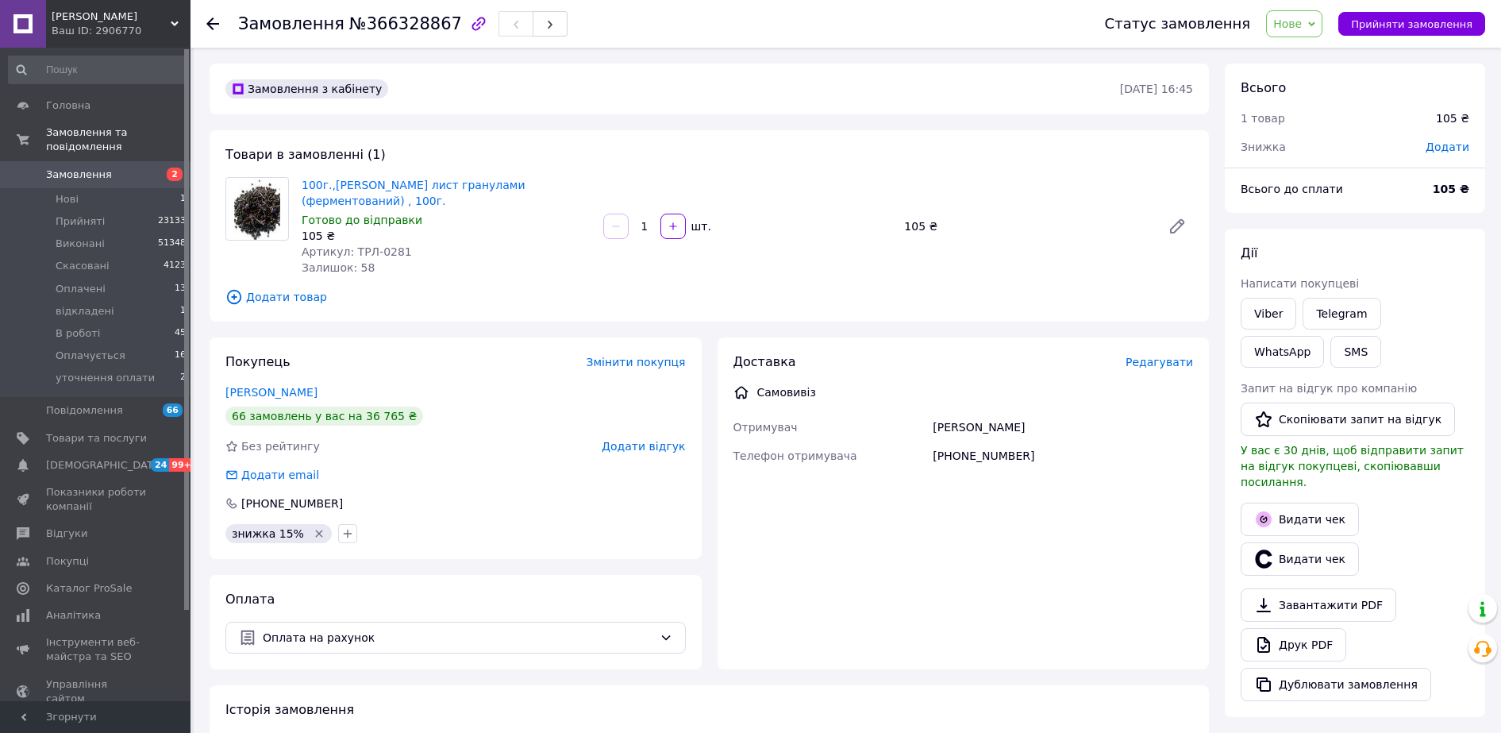
click at [1323, 29] on span "Нове" at bounding box center [1294, 23] width 56 height 27
click at [1327, 122] on li "Оплачено" at bounding box center [1324, 127] width 115 height 24
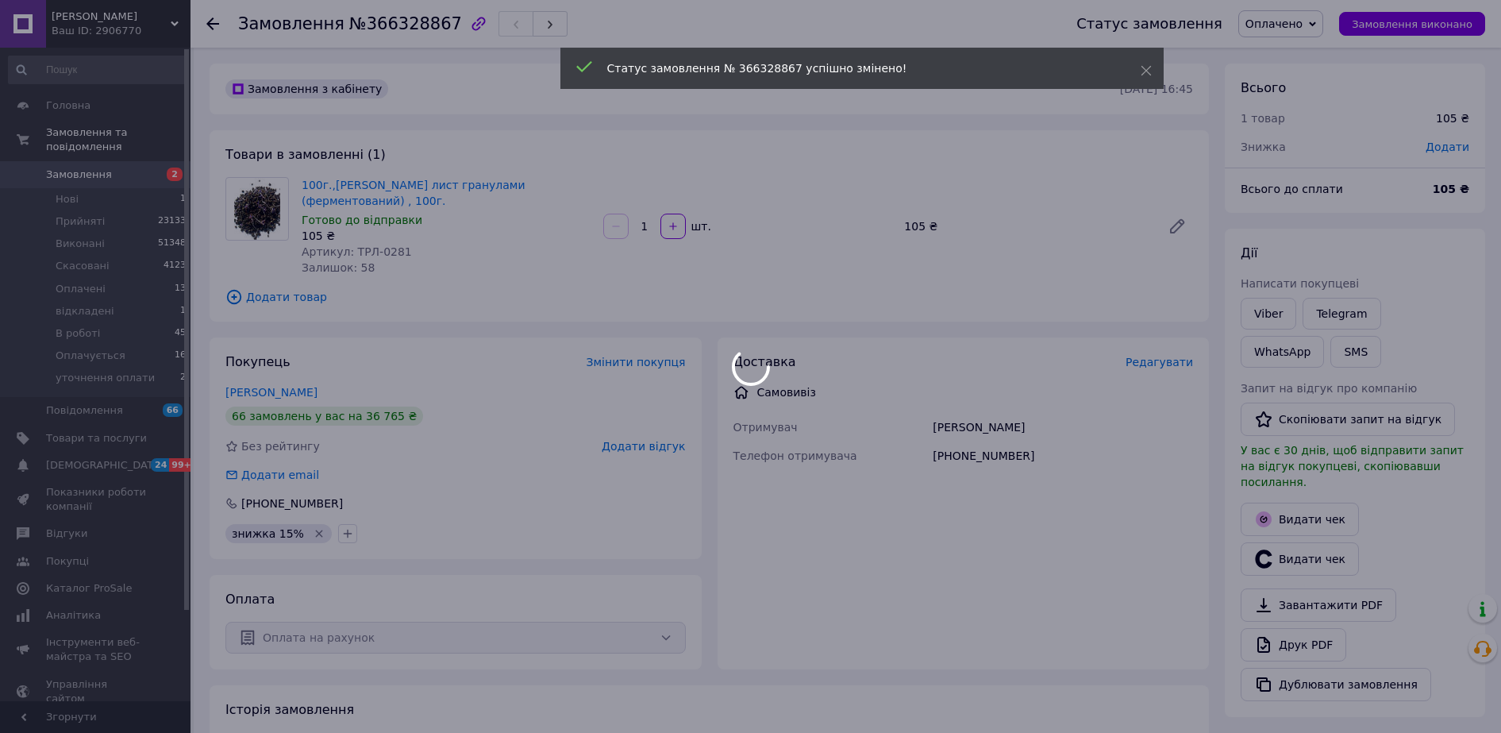
click at [1443, 147] on span "Додати" at bounding box center [1448, 147] width 44 height 13
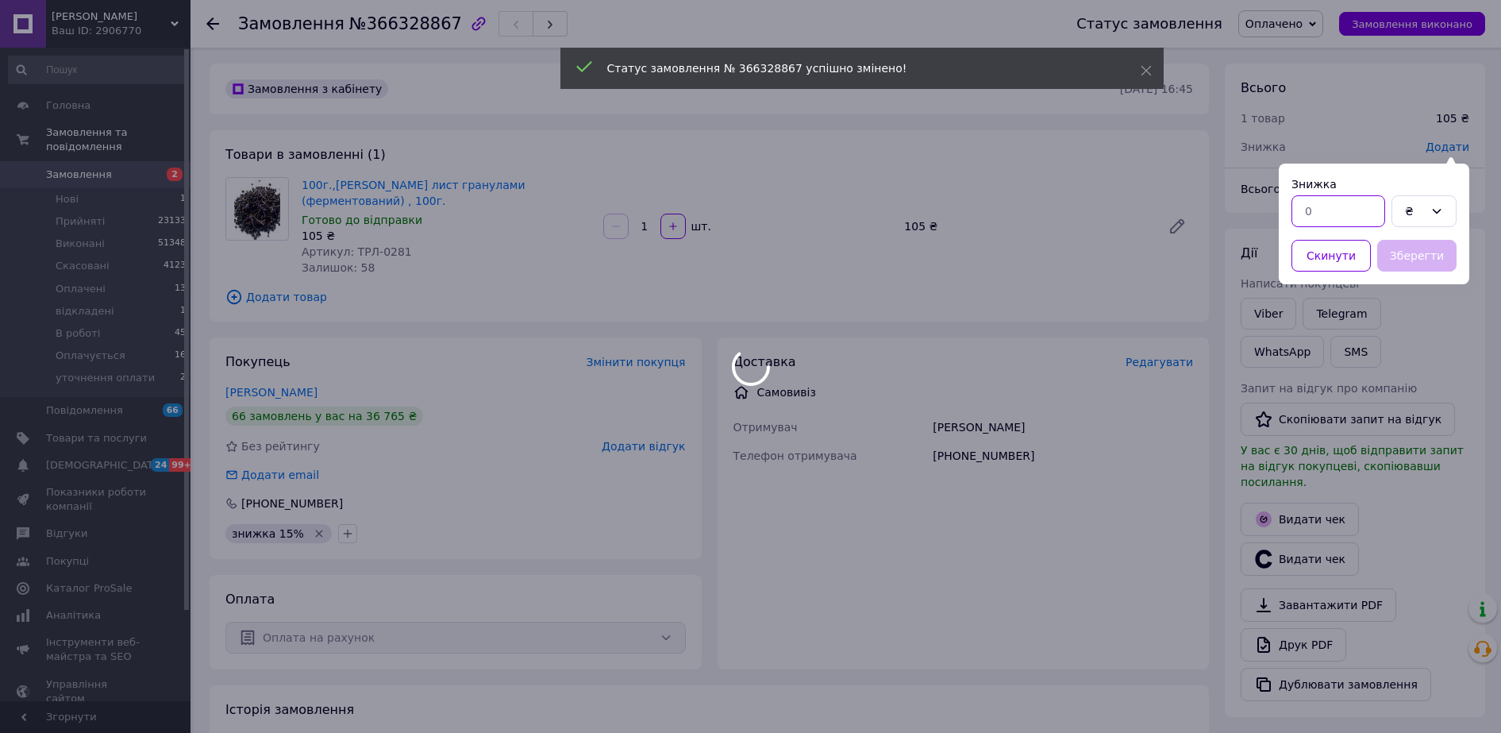
click at [1345, 213] on input "text" at bounding box center [1339, 211] width 94 height 32
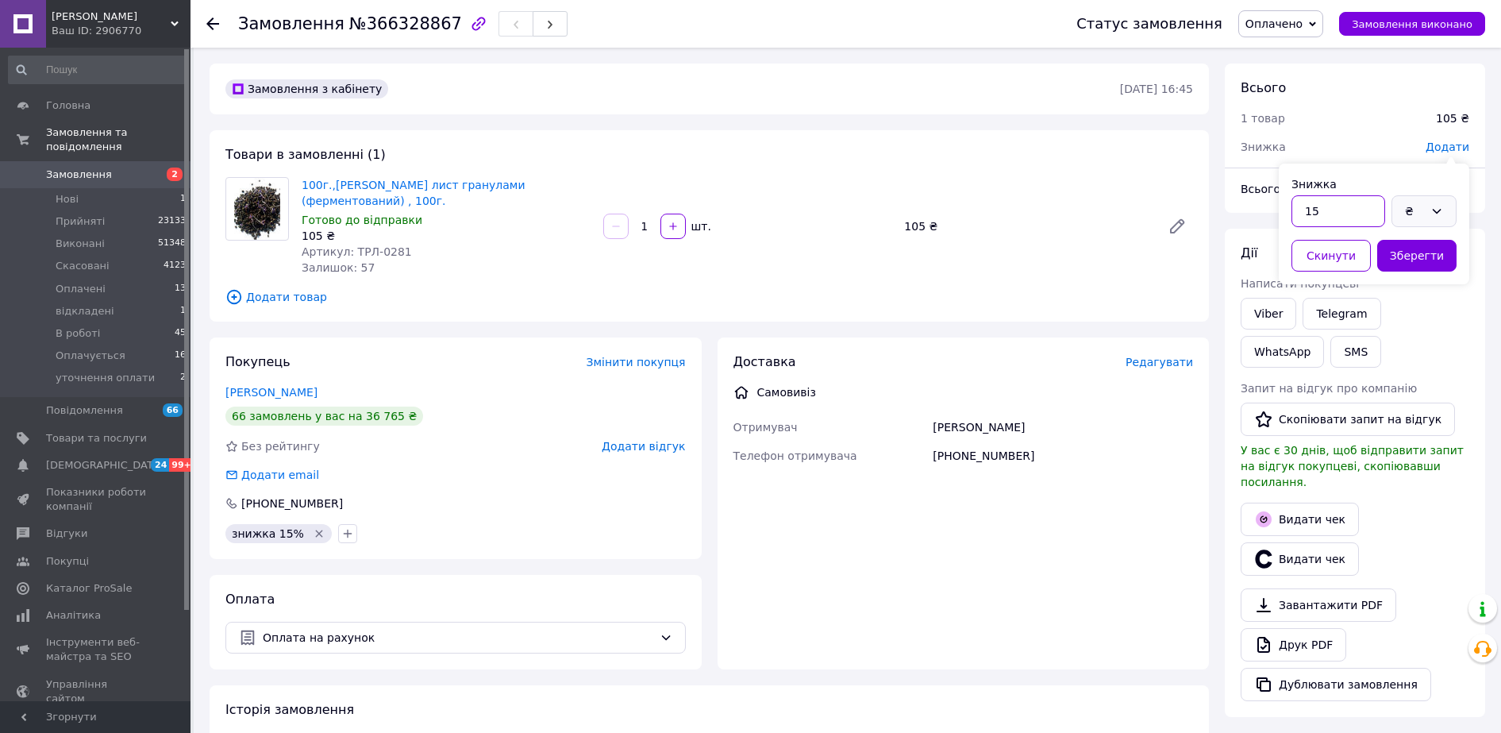
type input "15"
click at [1406, 213] on div "₴" at bounding box center [1414, 210] width 19 height 17
click at [1404, 272] on li "%" at bounding box center [1425, 274] width 64 height 29
click at [1397, 257] on button "Зберегти" at bounding box center [1416, 256] width 79 height 32
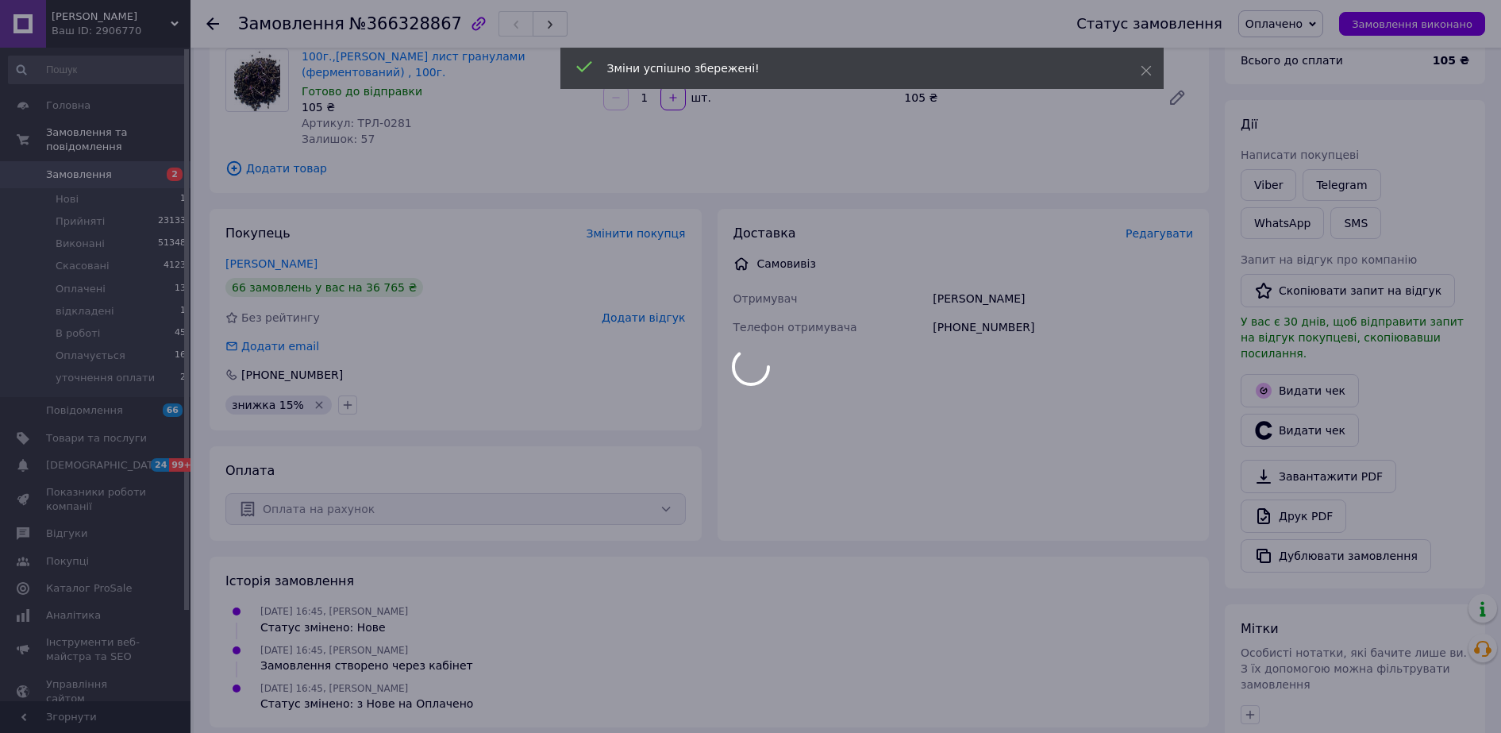
scroll to position [346, 0]
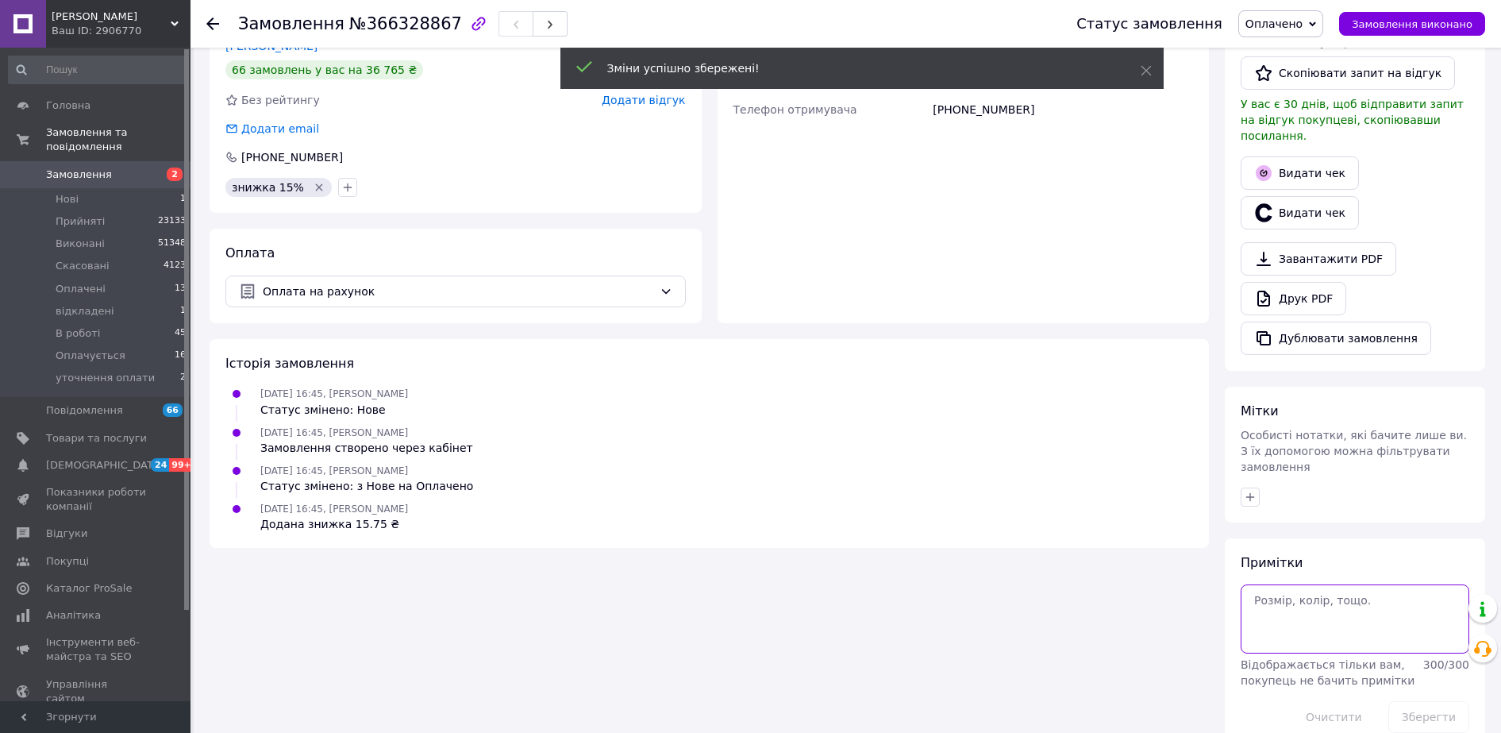
click at [1293, 584] on textarea at bounding box center [1355, 618] width 229 height 68
paste textarea "20451268445619 100г ферментованого гранулами [PERSON_NAME]"
type textarea "20451268445619 100г ферментованого гранулами [PERSON_NAME]"
click at [1428, 701] on button "Зберегти" at bounding box center [1429, 717] width 81 height 32
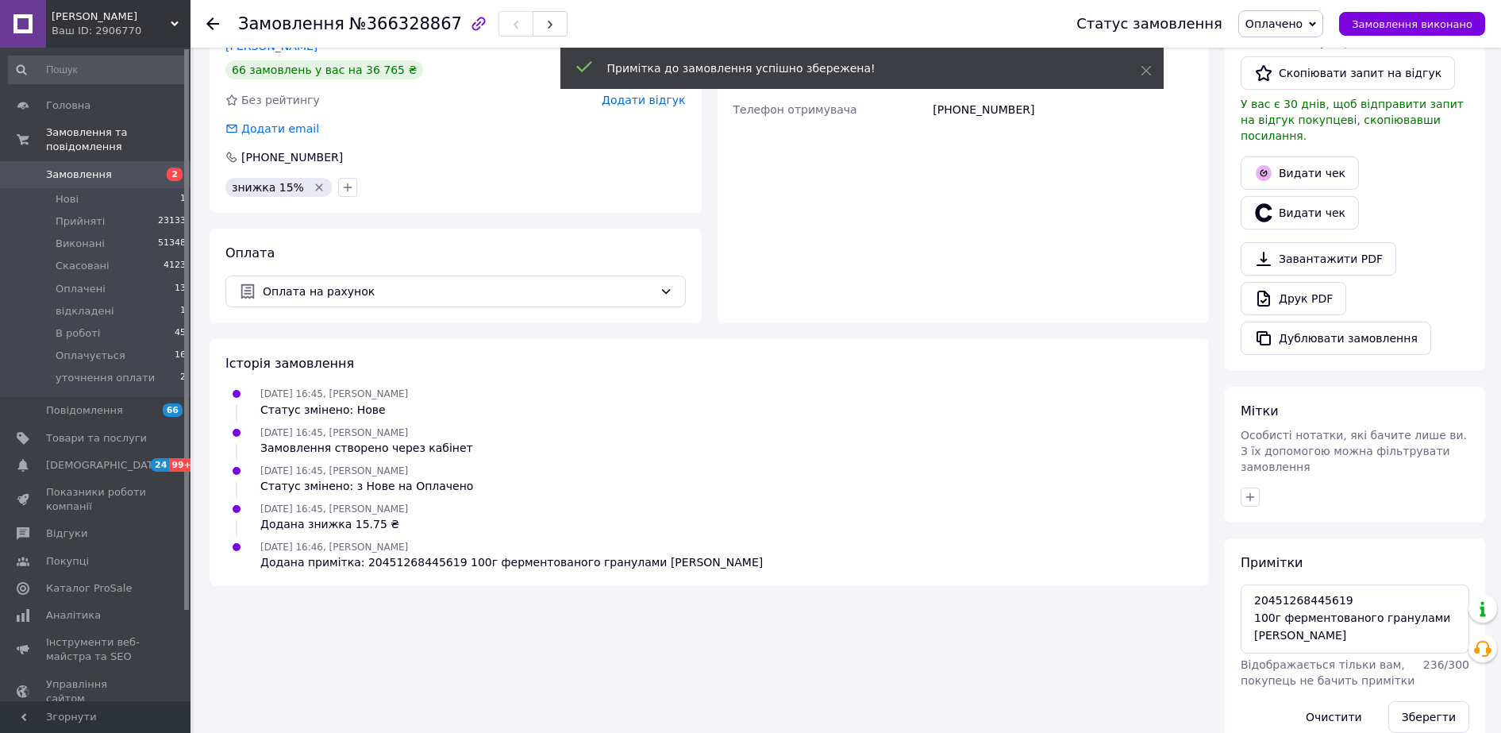
scroll to position [0, 0]
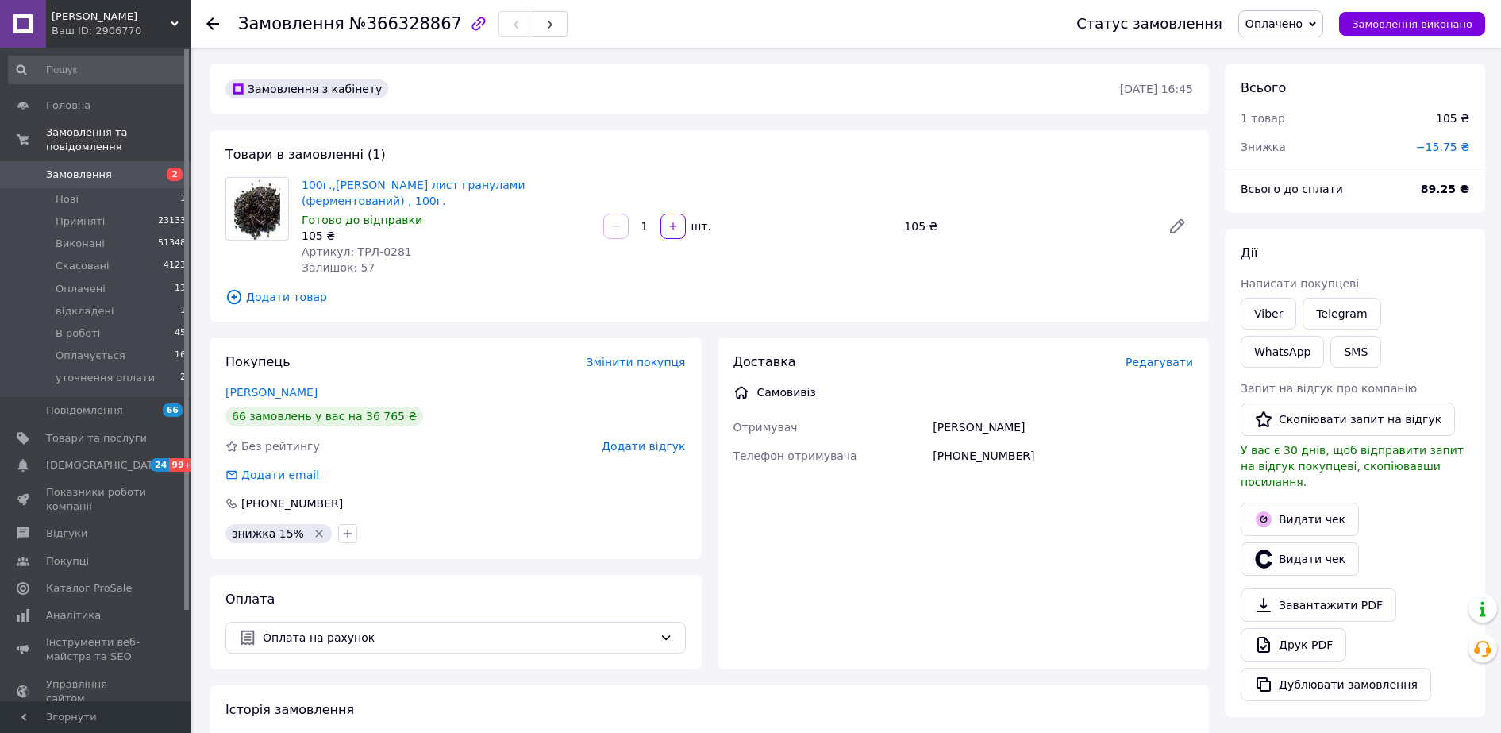
click at [962, 701] on div "Історія замовлення" at bounding box center [709, 710] width 968 height 18
click at [75, 192] on span "Нові" at bounding box center [67, 199] width 23 height 14
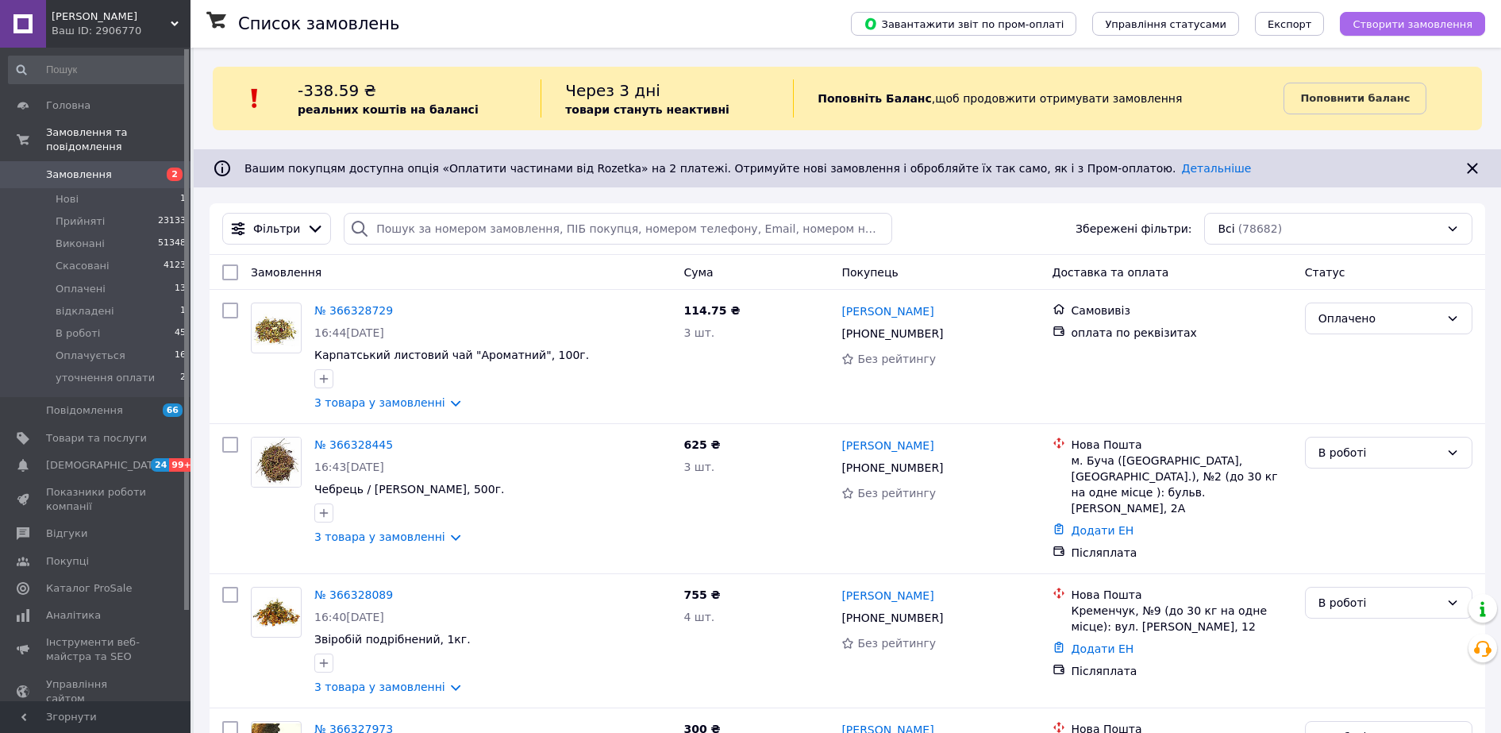
click at [1427, 27] on span "Створити замовлення" at bounding box center [1413, 24] width 120 height 12
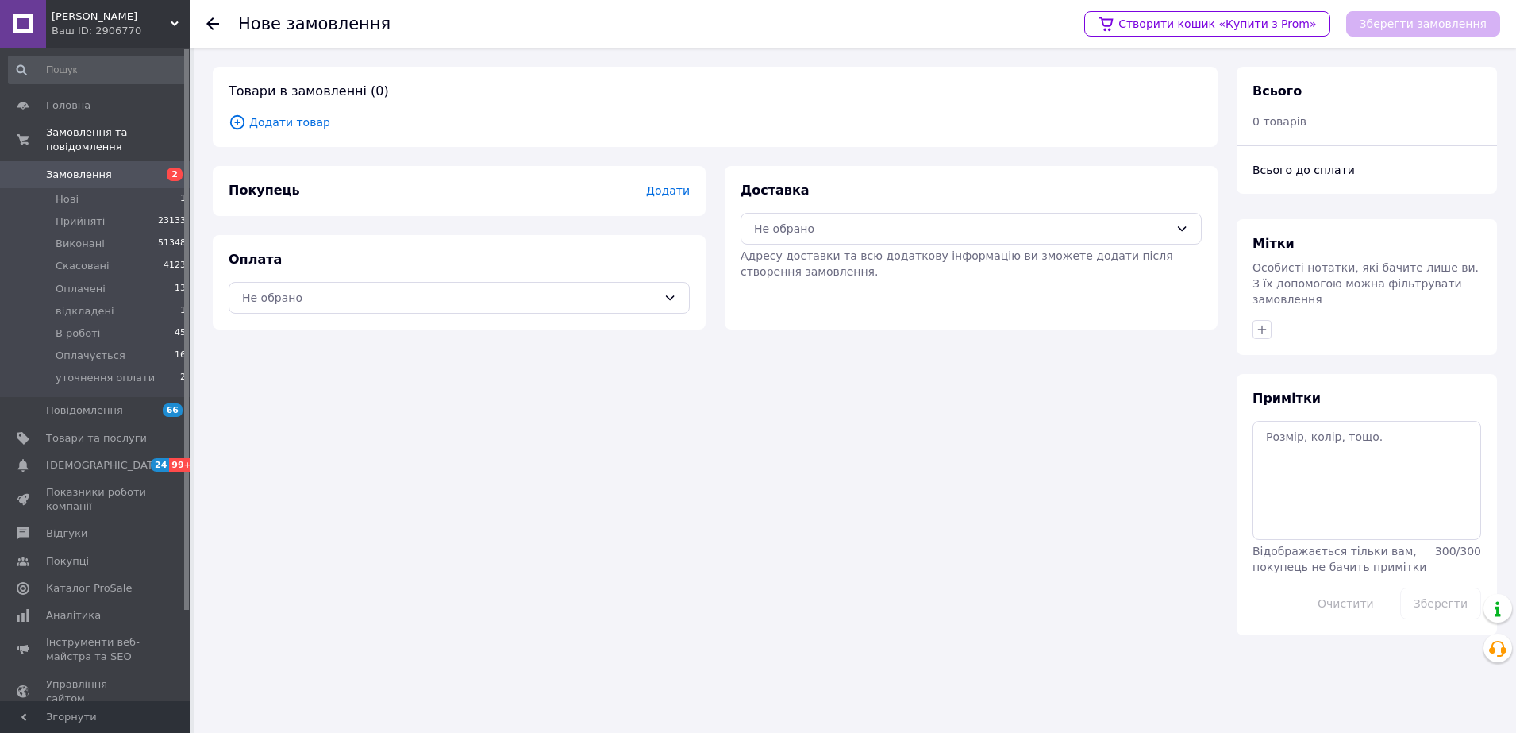
click at [303, 124] on span "Додати товар" at bounding box center [715, 122] width 973 height 17
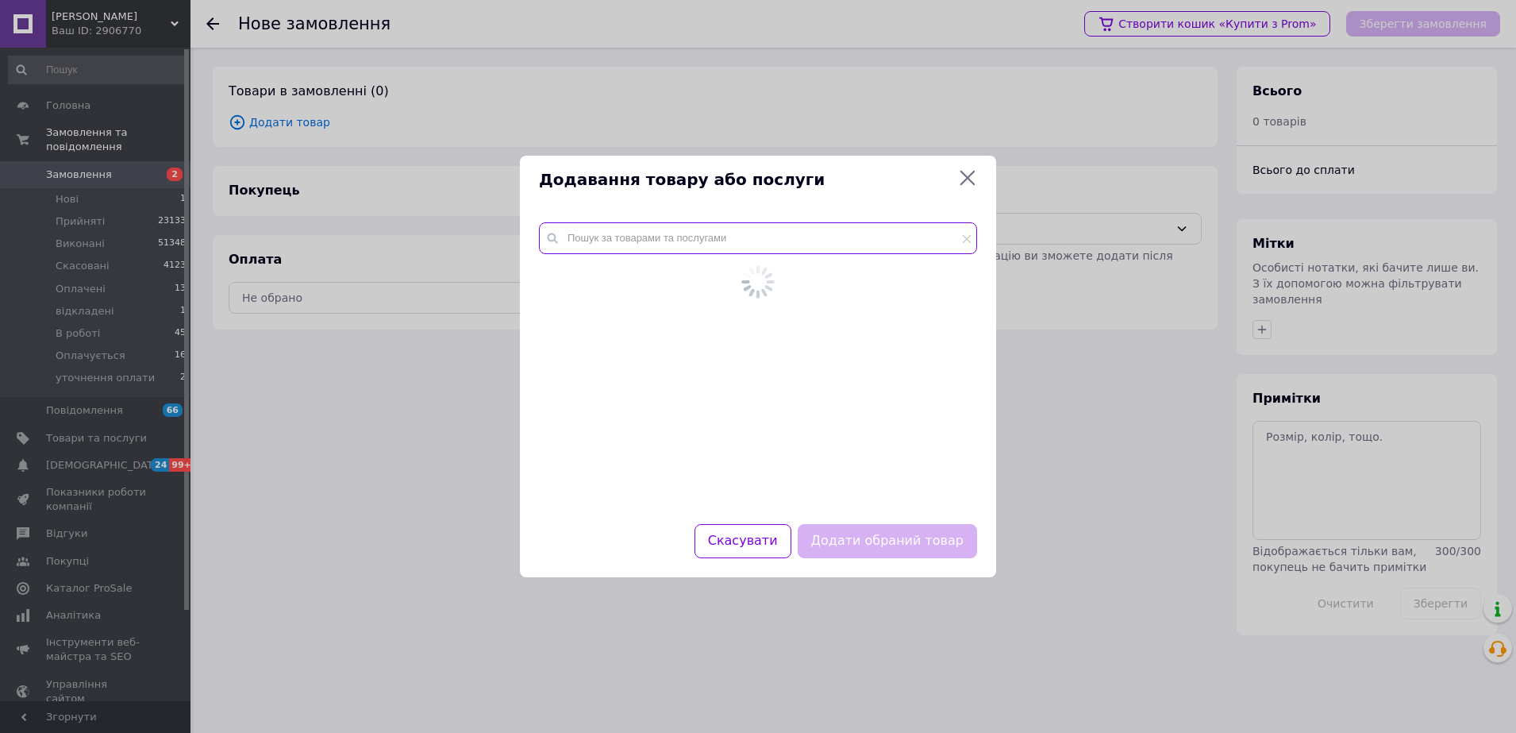
click at [622, 253] on input "text" at bounding box center [758, 238] width 438 height 32
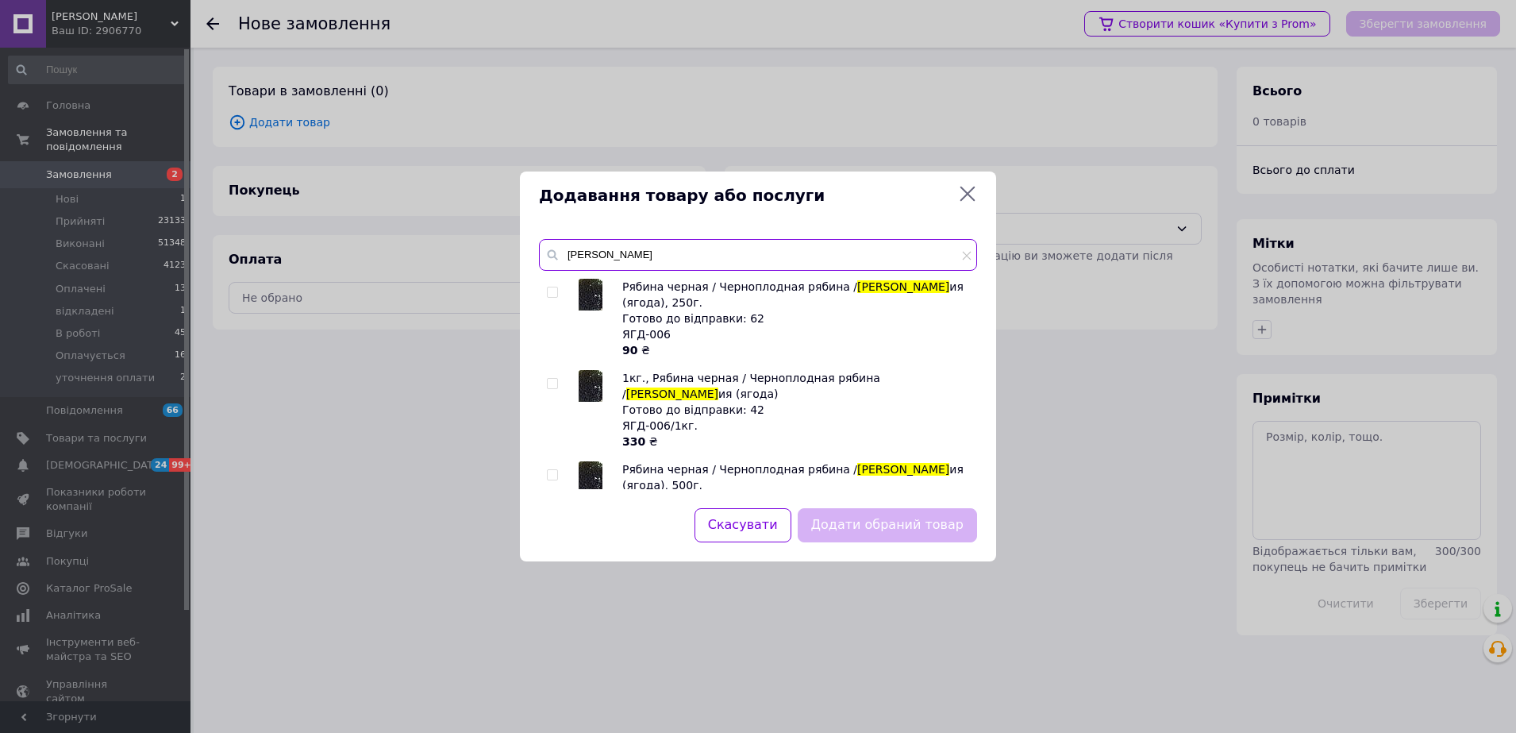
type input "[PERSON_NAME]"
click at [549, 470] on input "checkbox" at bounding box center [552, 475] width 10 height 10
checkbox input "true"
click at [880, 537] on button "Додати обраний товар" at bounding box center [887, 525] width 179 height 34
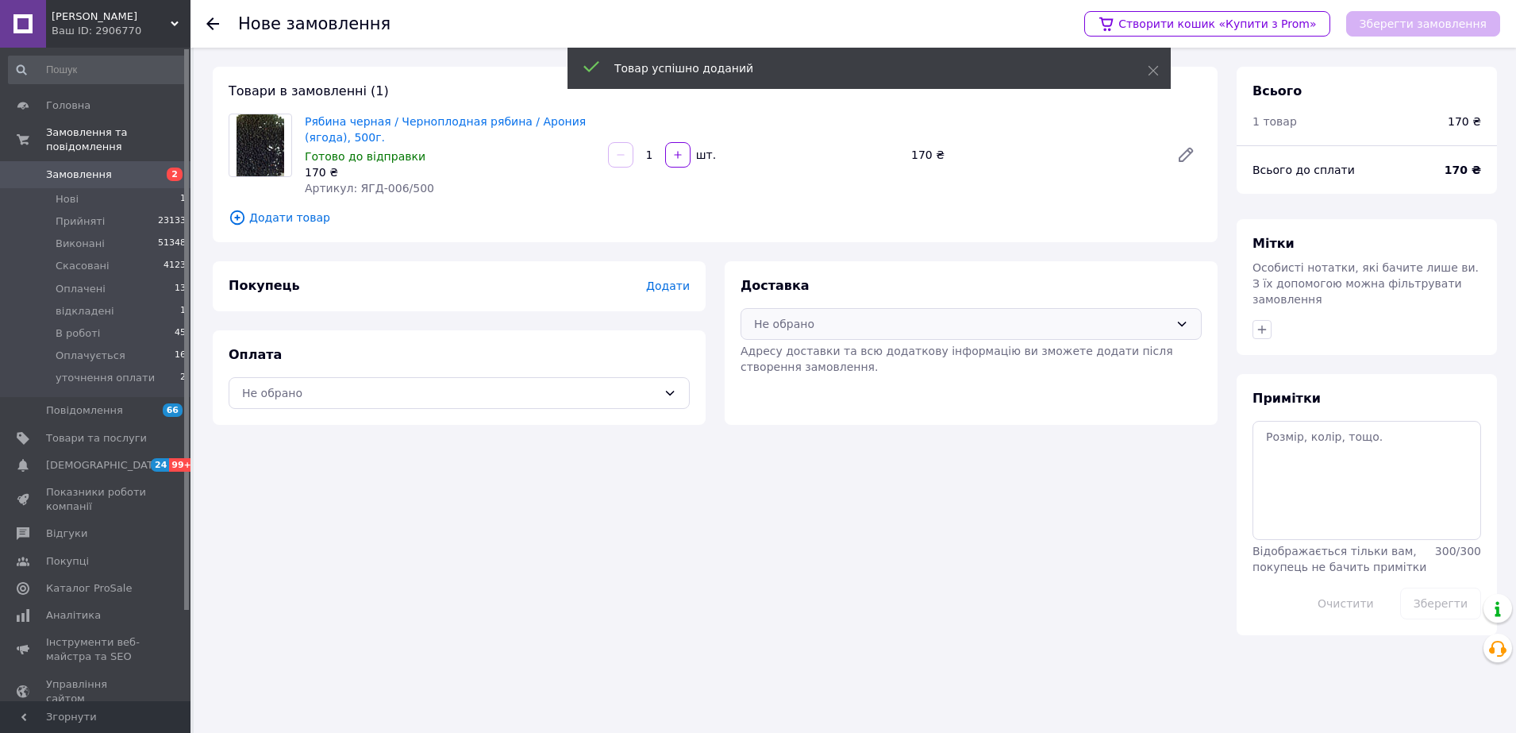
click at [867, 327] on div "Не обрано" at bounding box center [961, 323] width 415 height 17
click at [837, 422] on span "Самовивіз" at bounding box center [983, 419] width 410 height 16
click at [559, 396] on div "Не обрано" at bounding box center [449, 392] width 415 height 17
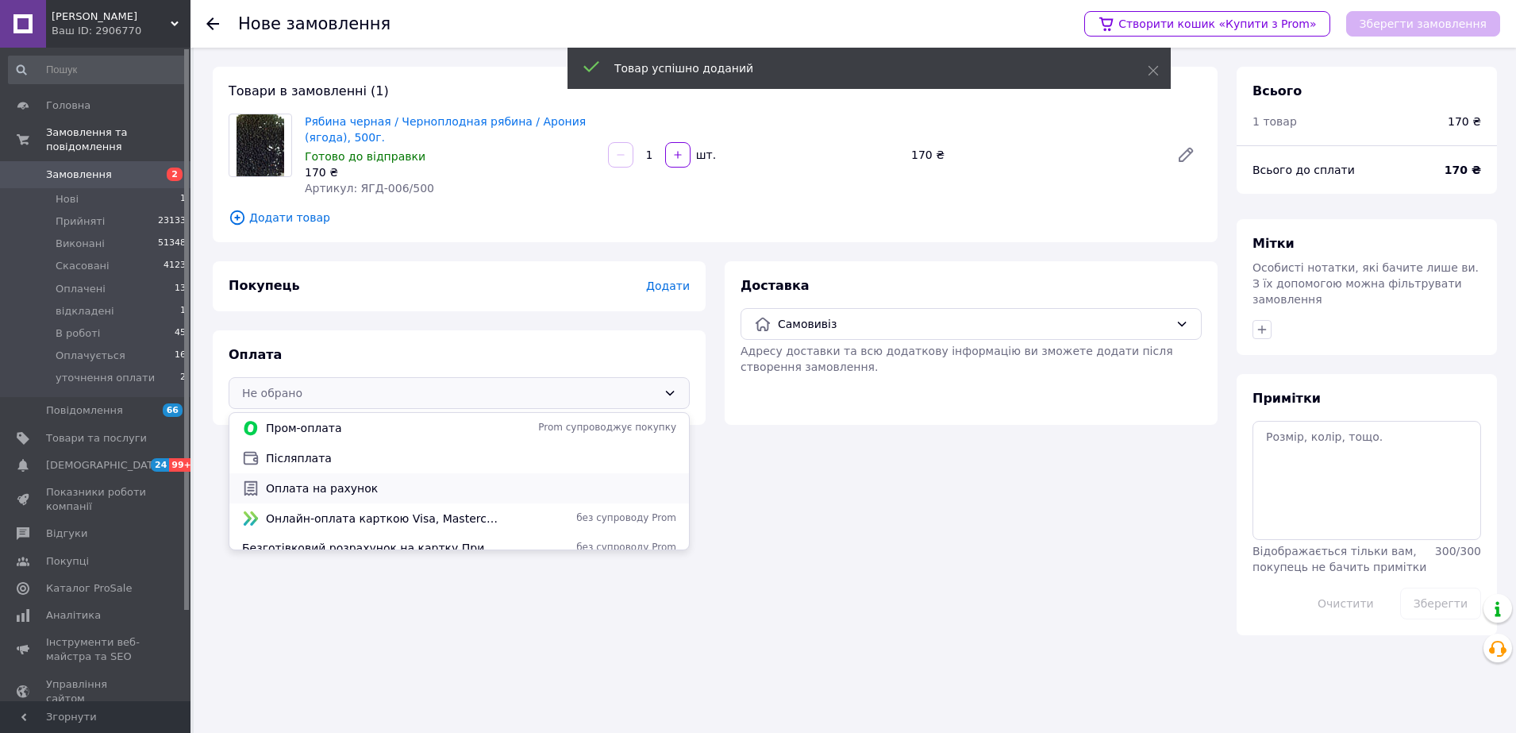
click at [367, 480] on span "Оплата на рахунок" at bounding box center [471, 488] width 410 height 16
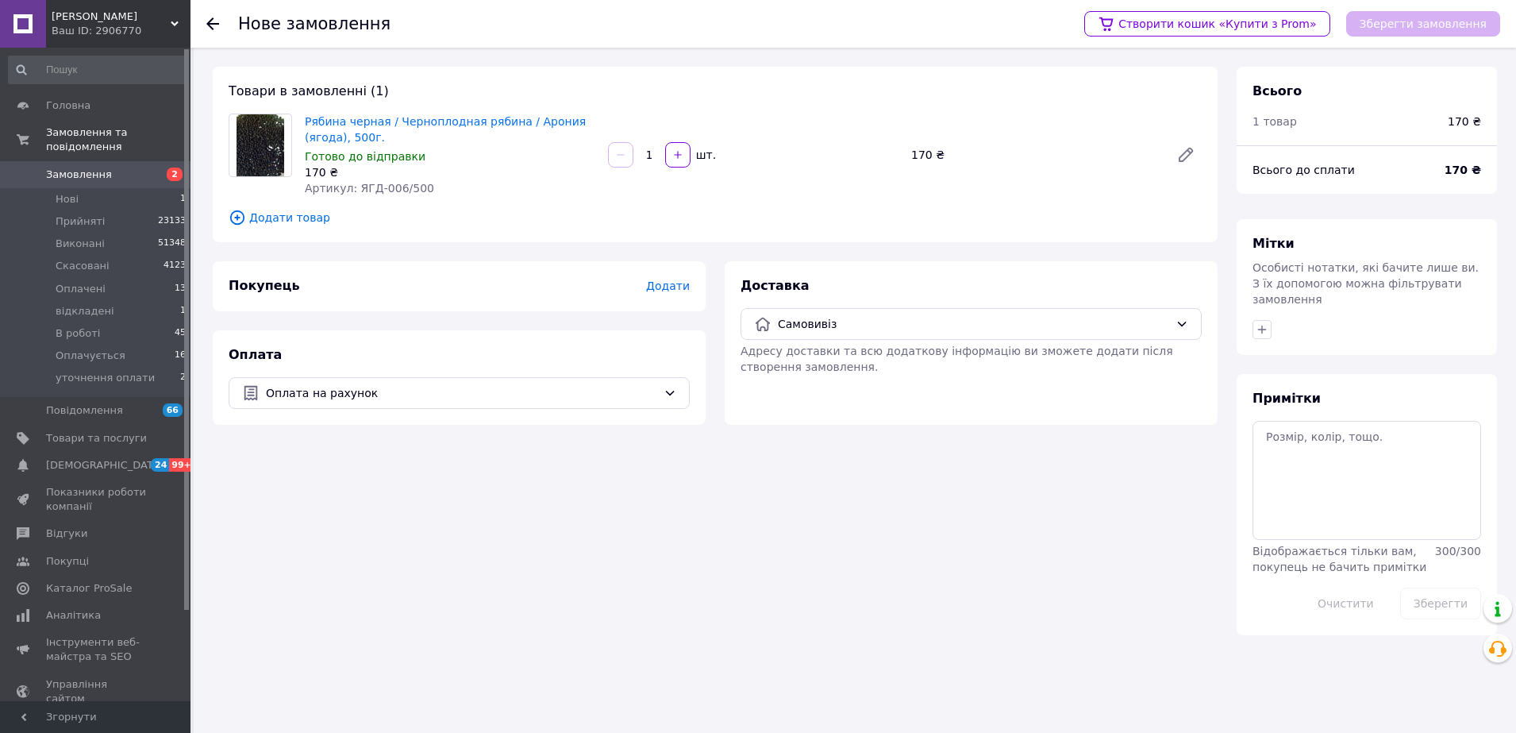
click at [672, 287] on span "Додати" at bounding box center [668, 285] width 44 height 13
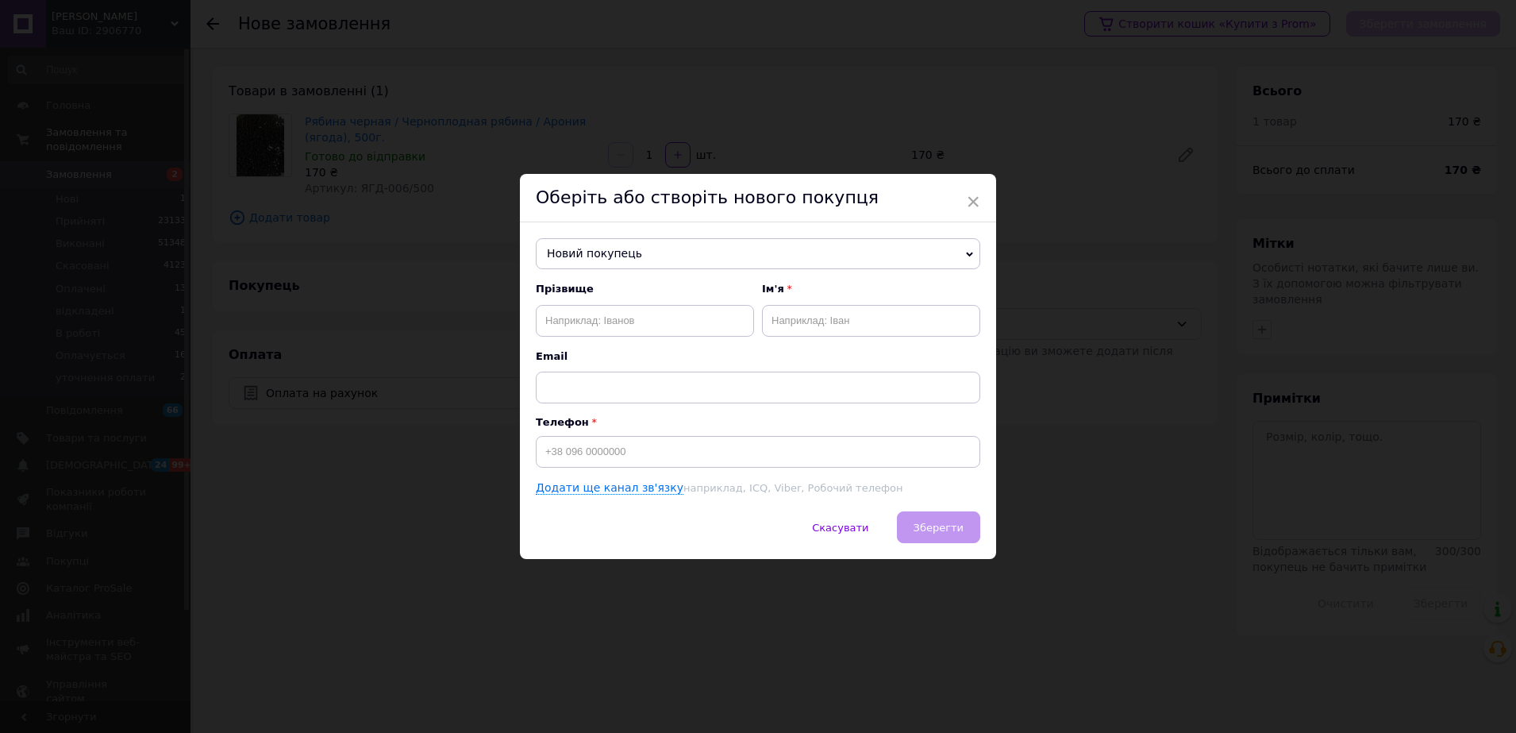
click at [626, 246] on span "Новий покупець" at bounding box center [758, 254] width 445 height 32
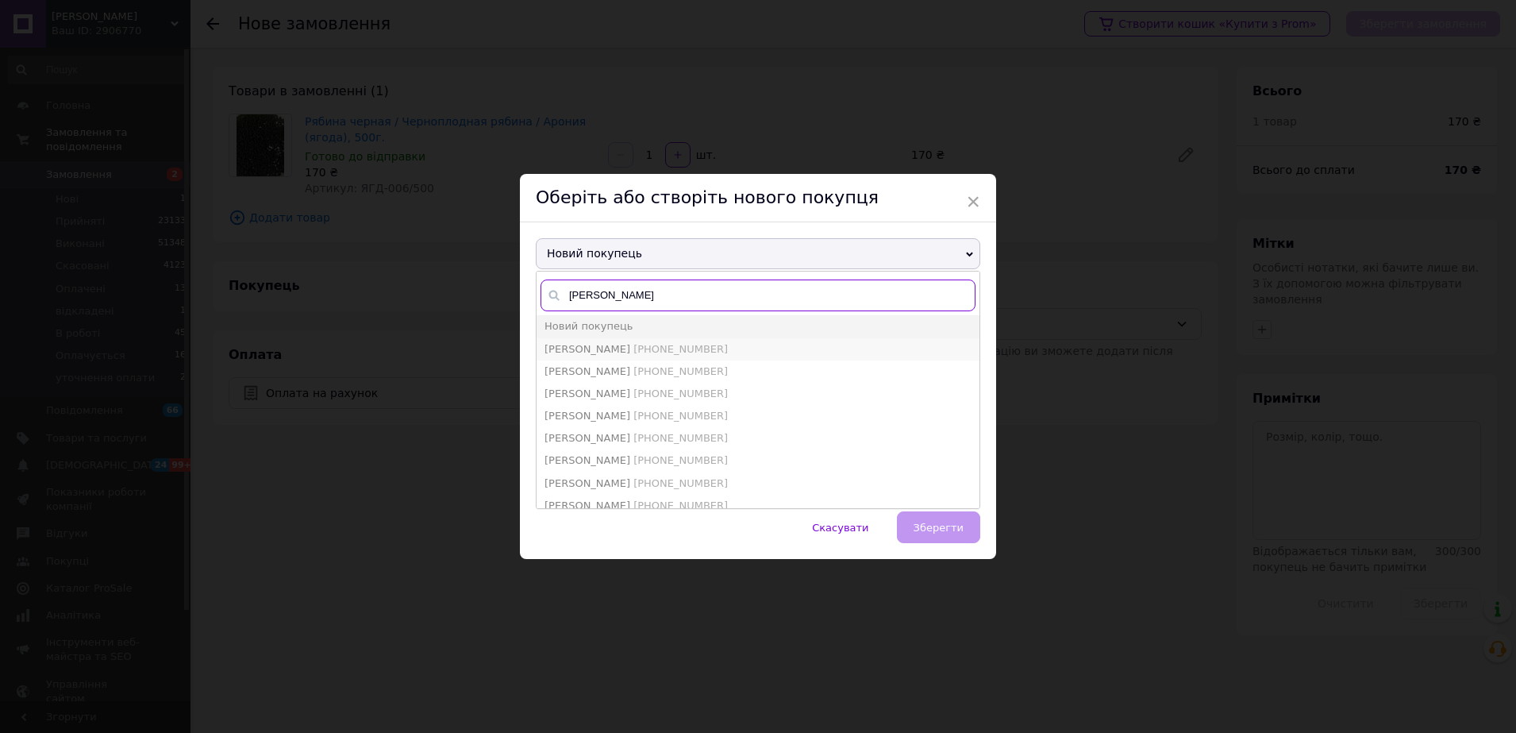
type input "[PERSON_NAME]"
click at [636, 346] on span "[PERSON_NAME] [PHONE_NUMBER]" at bounding box center [636, 349] width 183 height 12
type input "[PERSON_NAME]"
type input "[PHONE_NUMBER]"
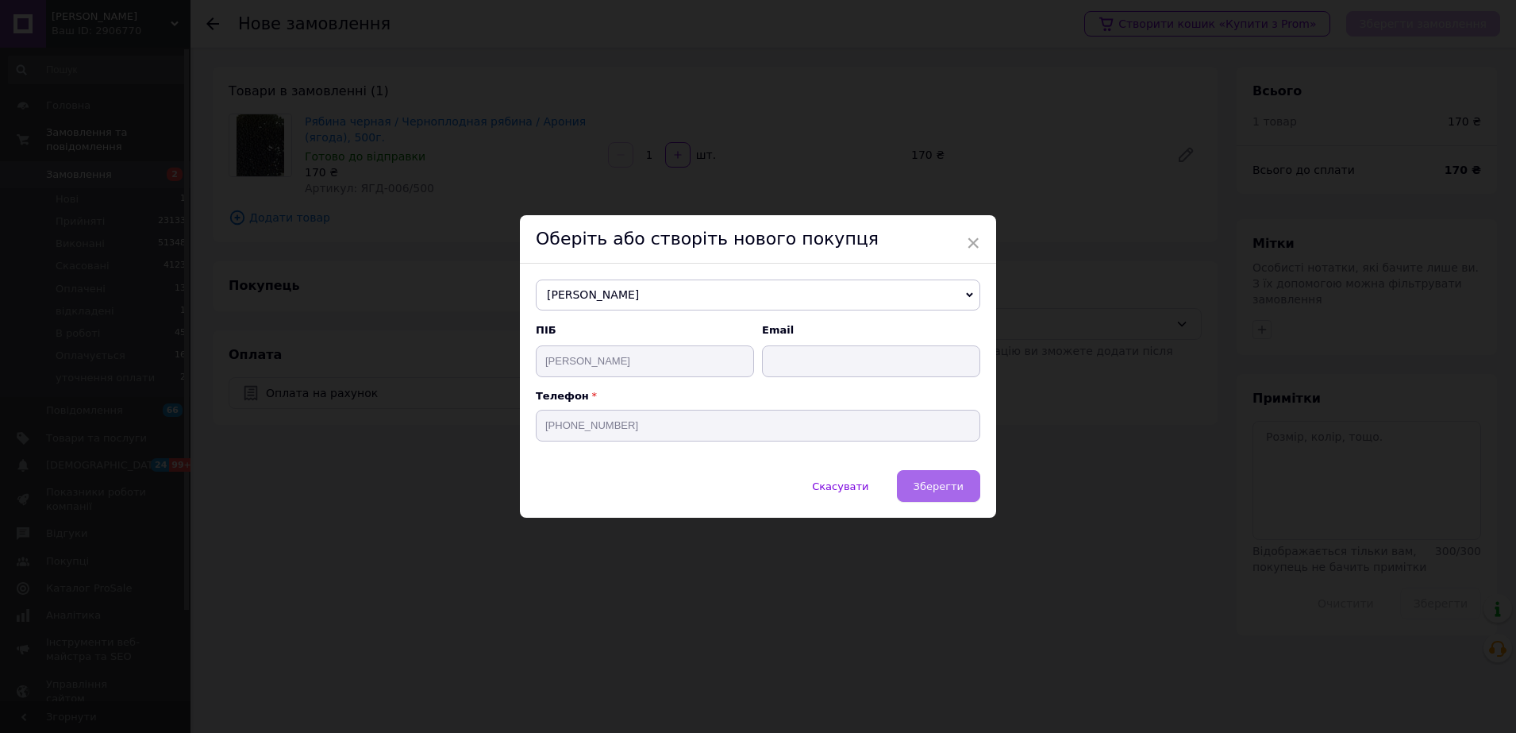
click at [965, 480] on button "Зберегти" at bounding box center [938, 486] width 83 height 32
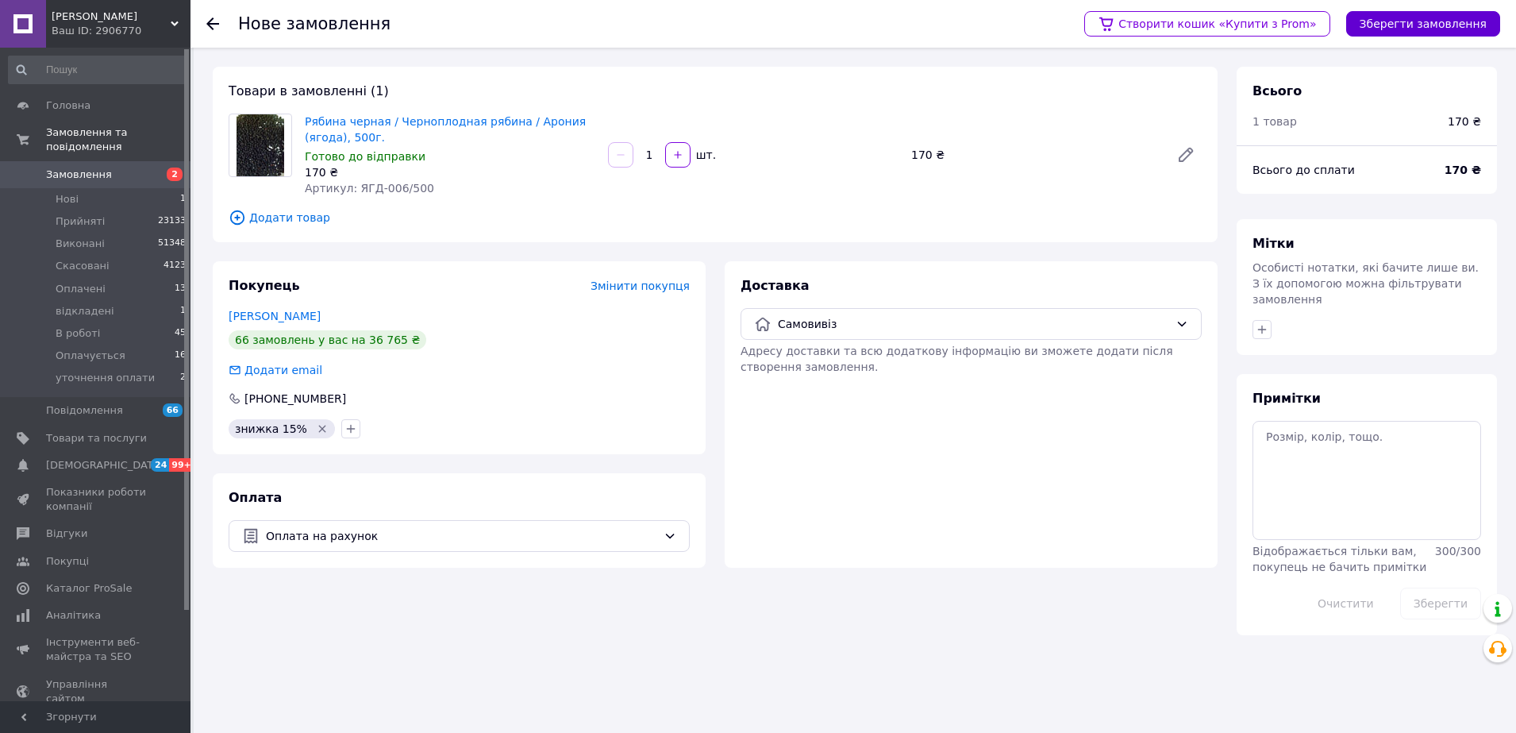
click at [1385, 19] on button "Зберегти замовлення" at bounding box center [1424, 23] width 154 height 25
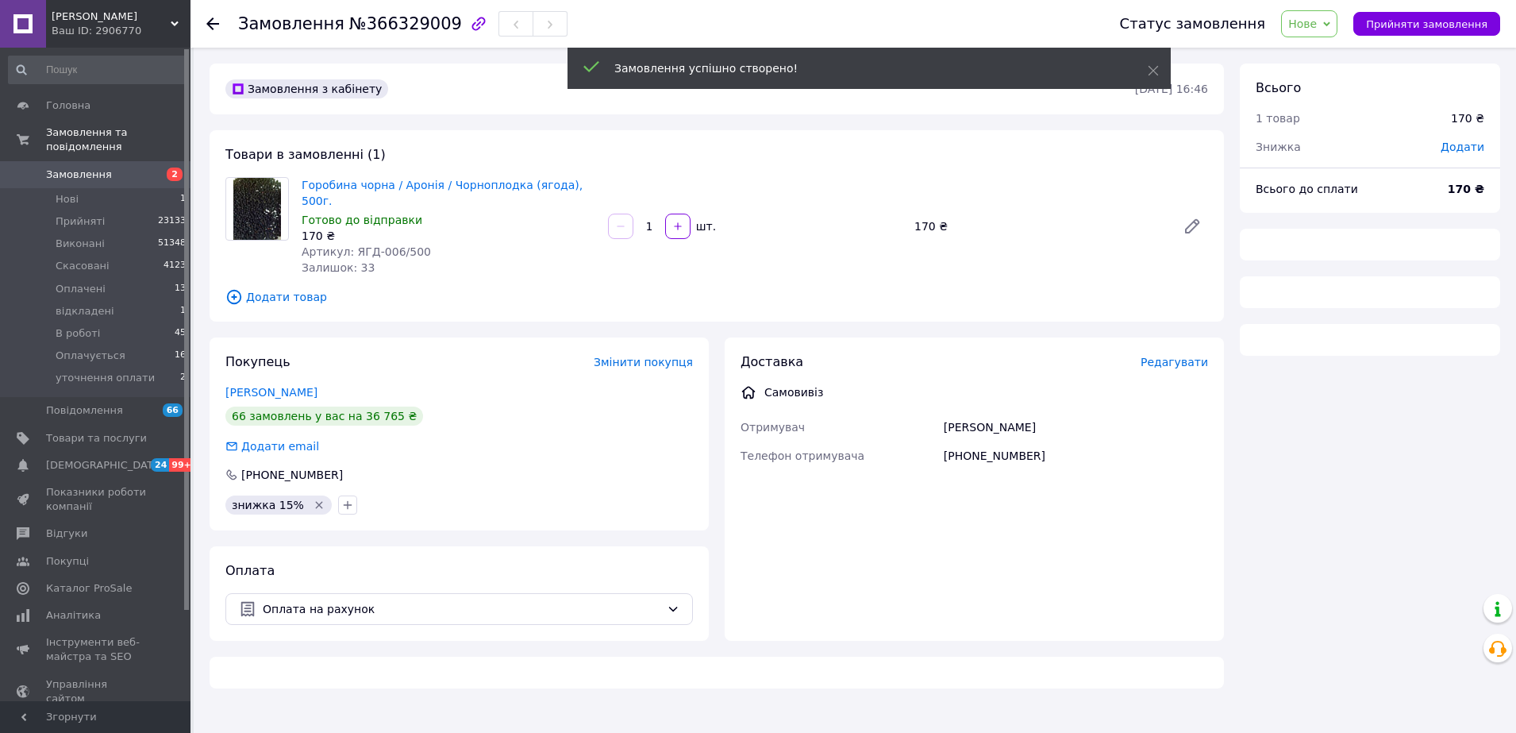
click at [1154, 69] on use at bounding box center [1154, 71] width 10 height 10
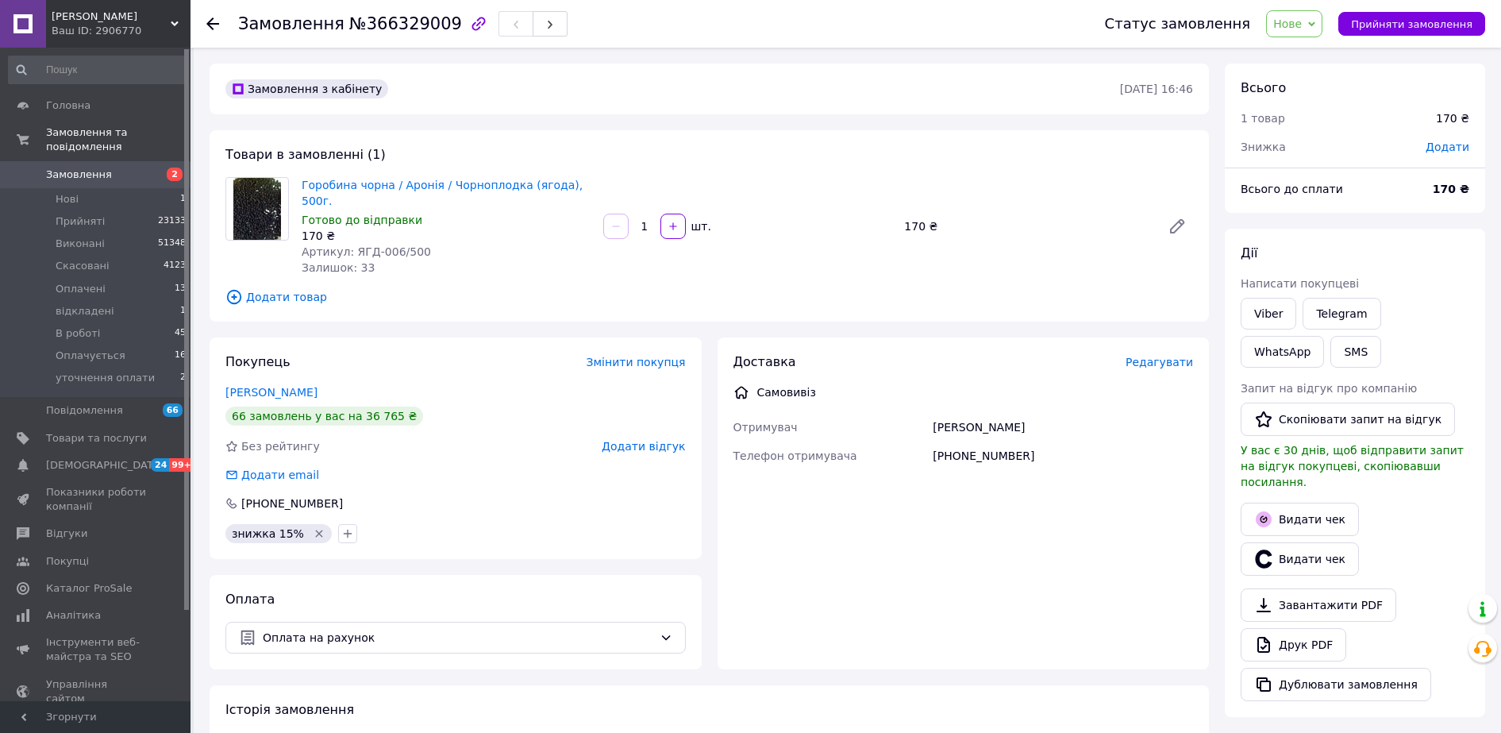
click at [1302, 25] on span "Нове" at bounding box center [1287, 23] width 29 height 13
click at [1316, 169] on li "В роботі" at bounding box center [1324, 175] width 115 height 24
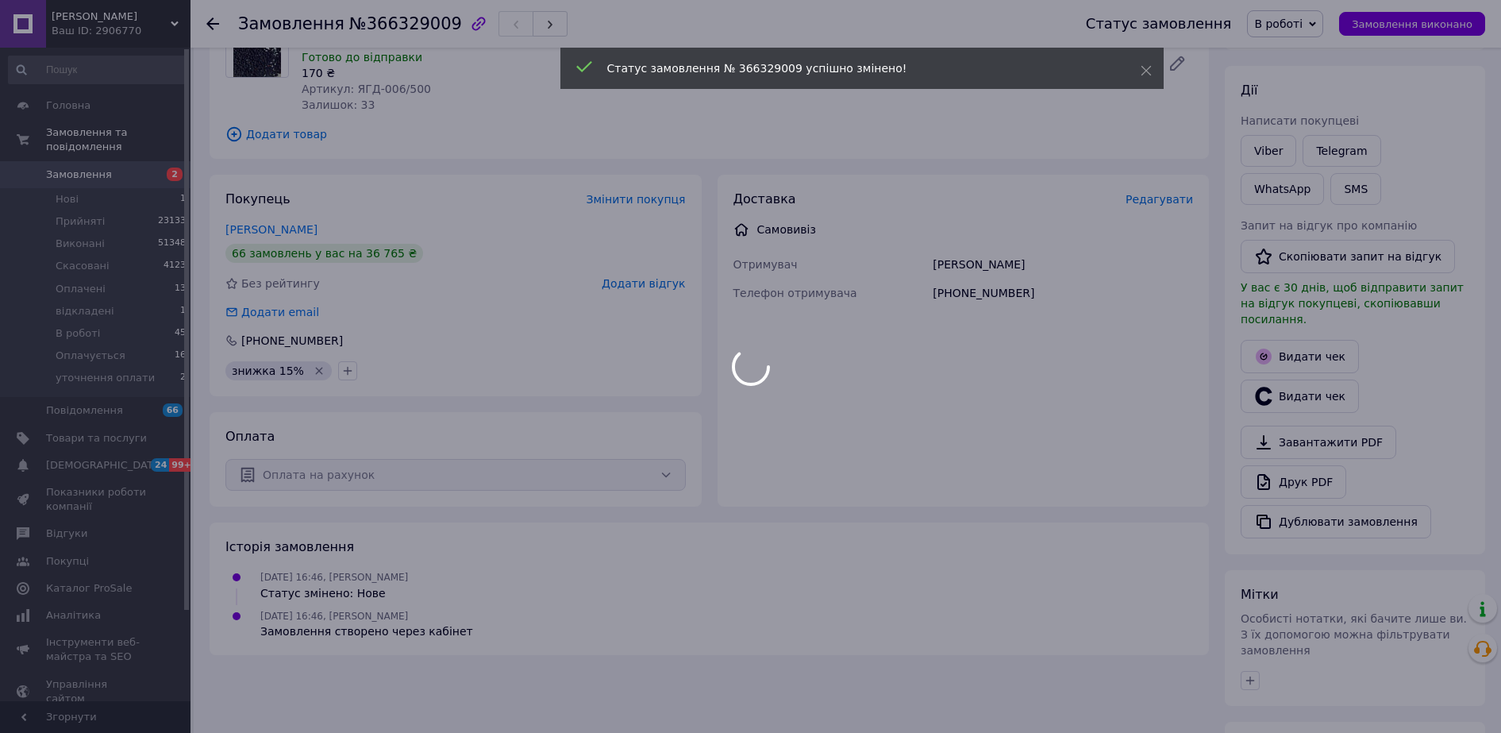
scroll to position [346, 0]
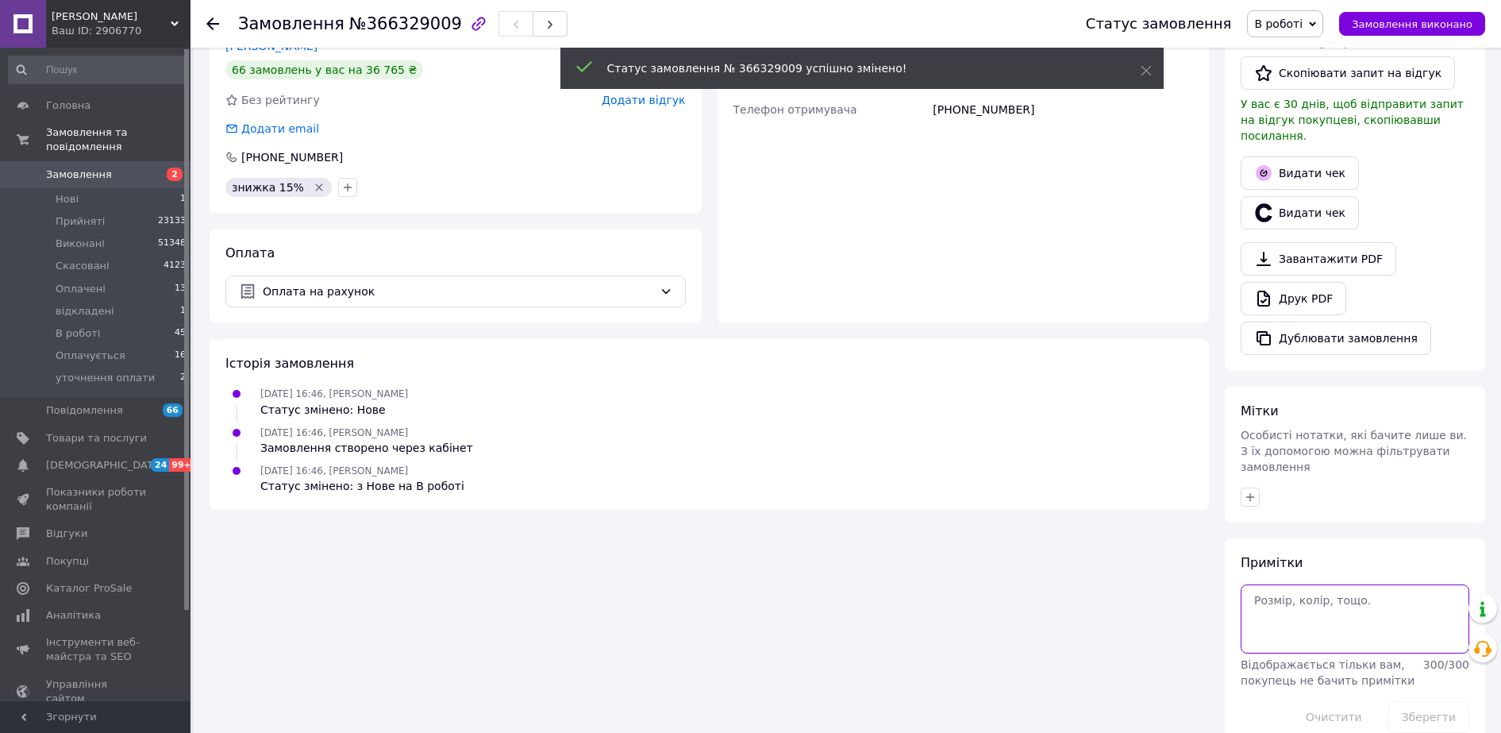
click at [1306, 584] on textarea at bounding box center [1355, 618] width 229 height 68
paste textarea "20451269130680 500г [PERSON_NAME]"
type textarea "20451269130680 500г [PERSON_NAME]"
click at [1427, 701] on button "Зберегти" at bounding box center [1429, 717] width 81 height 32
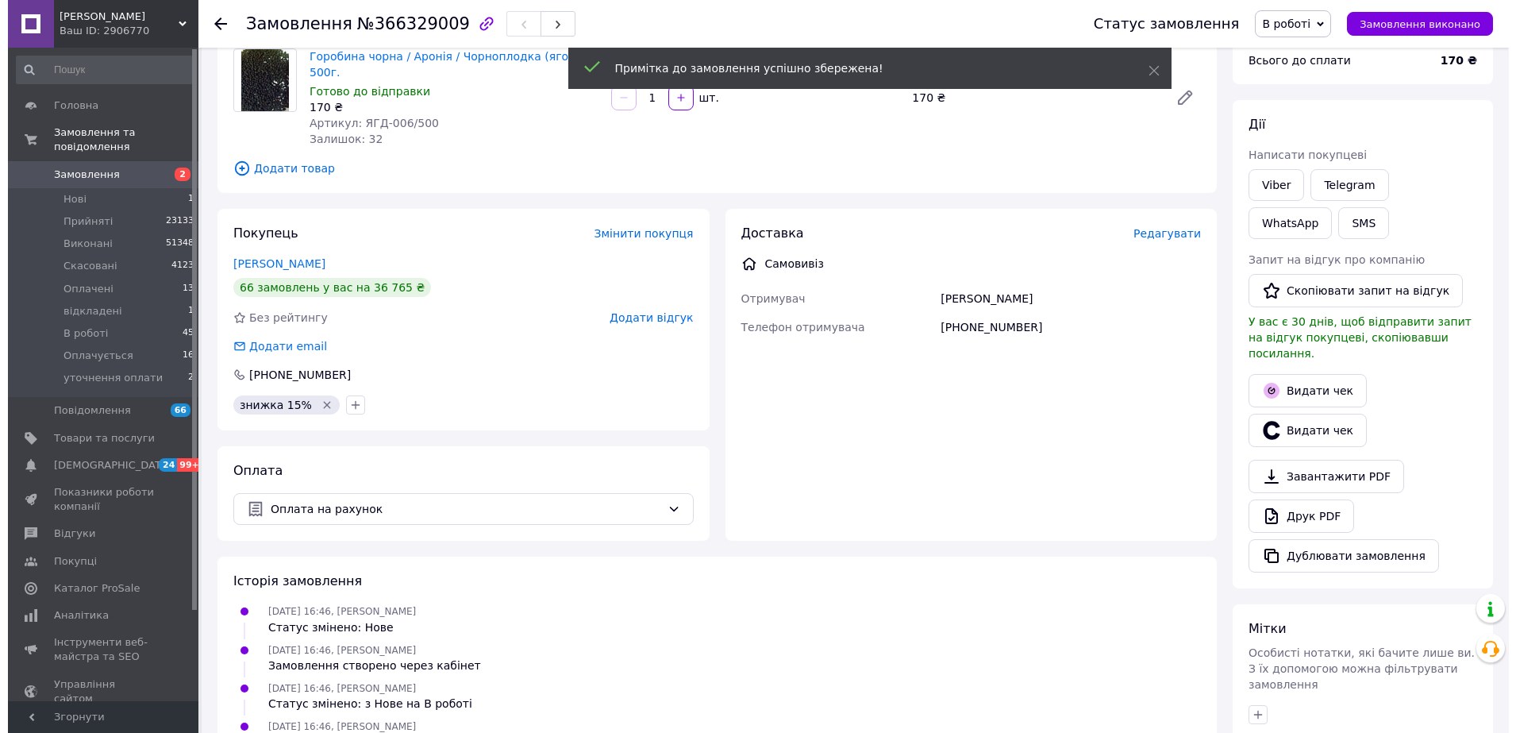
scroll to position [0, 0]
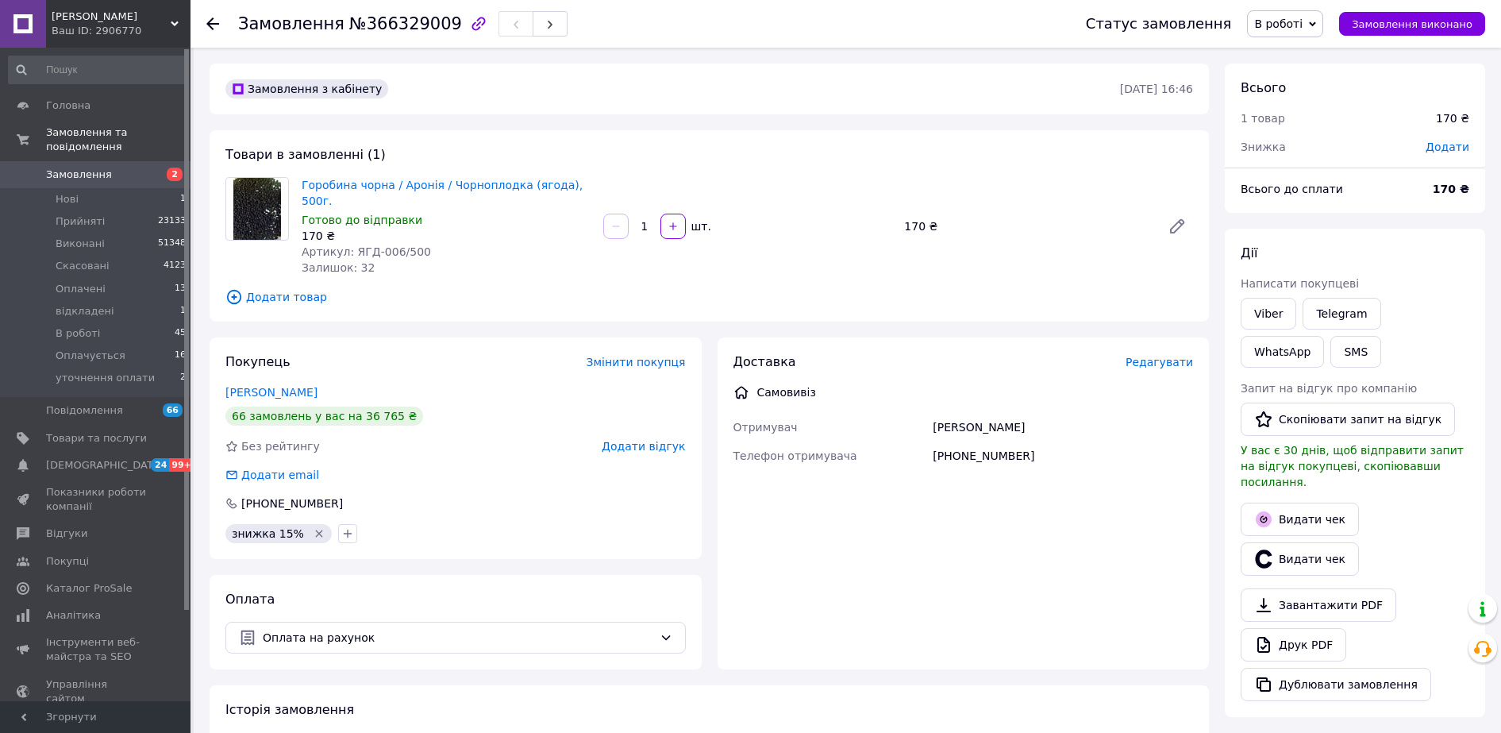
click at [1449, 142] on span "Додати" at bounding box center [1448, 147] width 44 height 13
click at [1323, 217] on input "text" at bounding box center [1339, 211] width 94 height 32
type input "15"
click at [1415, 214] on div "₴" at bounding box center [1414, 210] width 19 height 17
click at [1417, 274] on li "%" at bounding box center [1425, 274] width 64 height 29
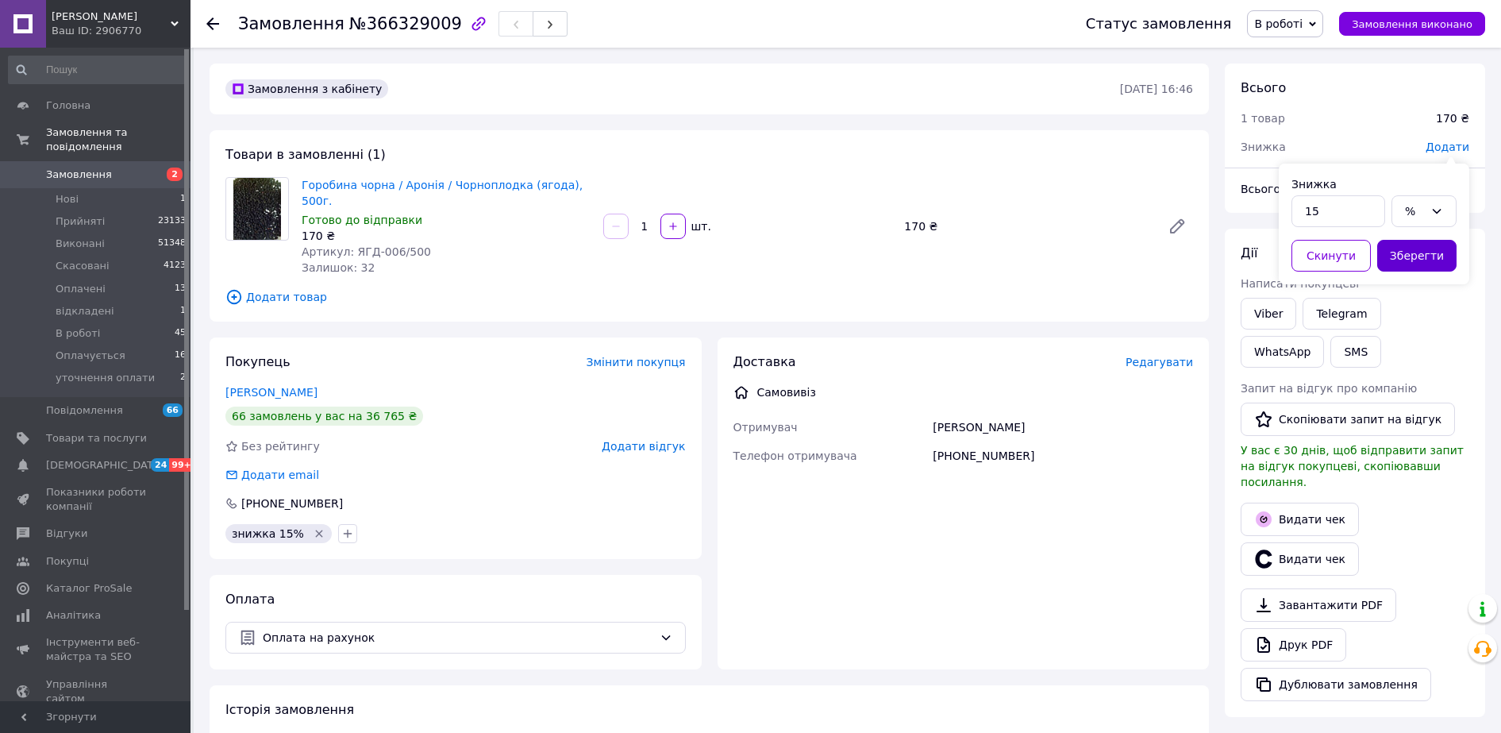
click at [1400, 256] on button "Зберегти" at bounding box center [1416, 256] width 79 height 32
drag, startPoint x: 1396, startPoint y: 550, endPoint x: 1368, endPoint y: 545, distance: 28.2
click at [1396, 550] on div "Видати чек" at bounding box center [1355, 559] width 235 height 40
click at [81, 188] on li "Нові 1" at bounding box center [97, 199] width 195 height 22
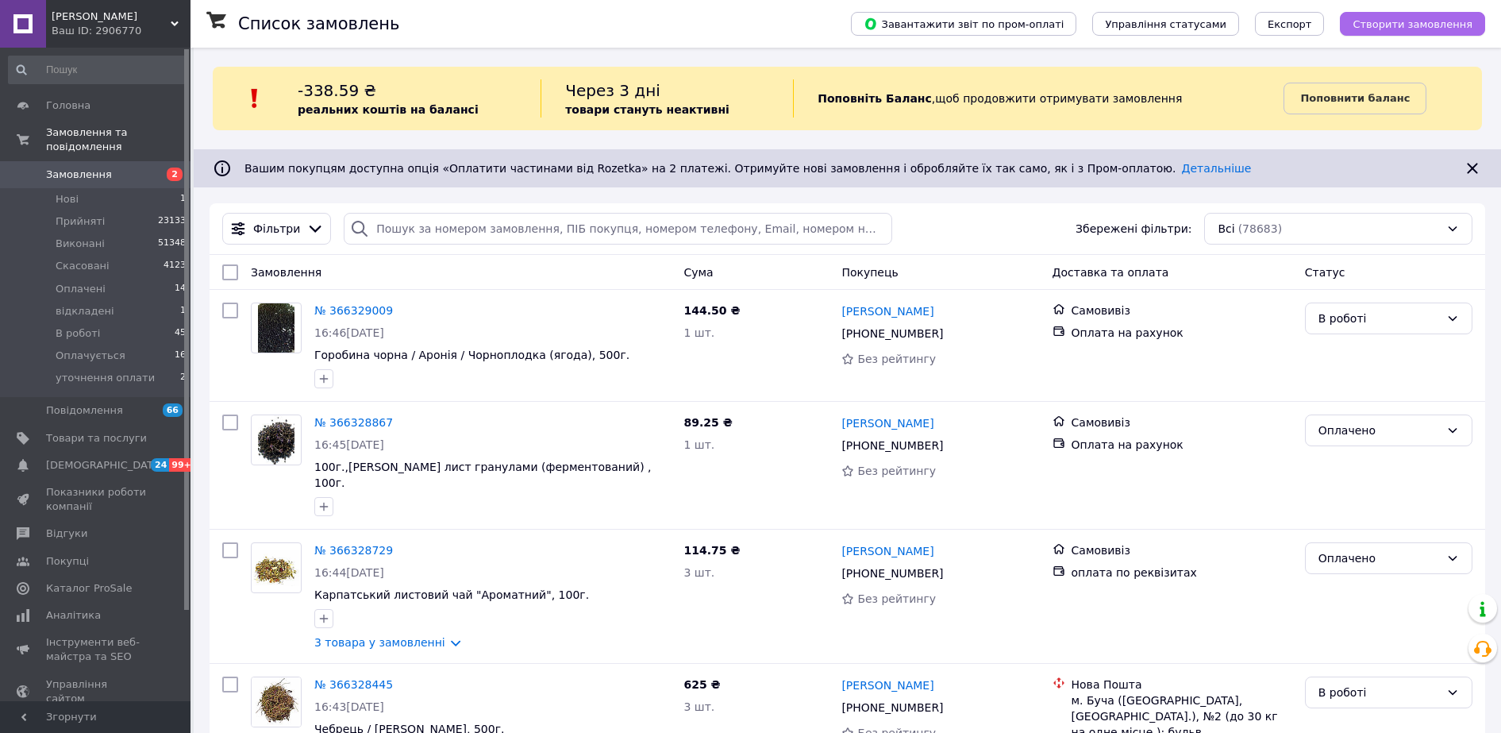
click at [1431, 23] on span "Створити замовлення" at bounding box center [1413, 24] width 120 height 12
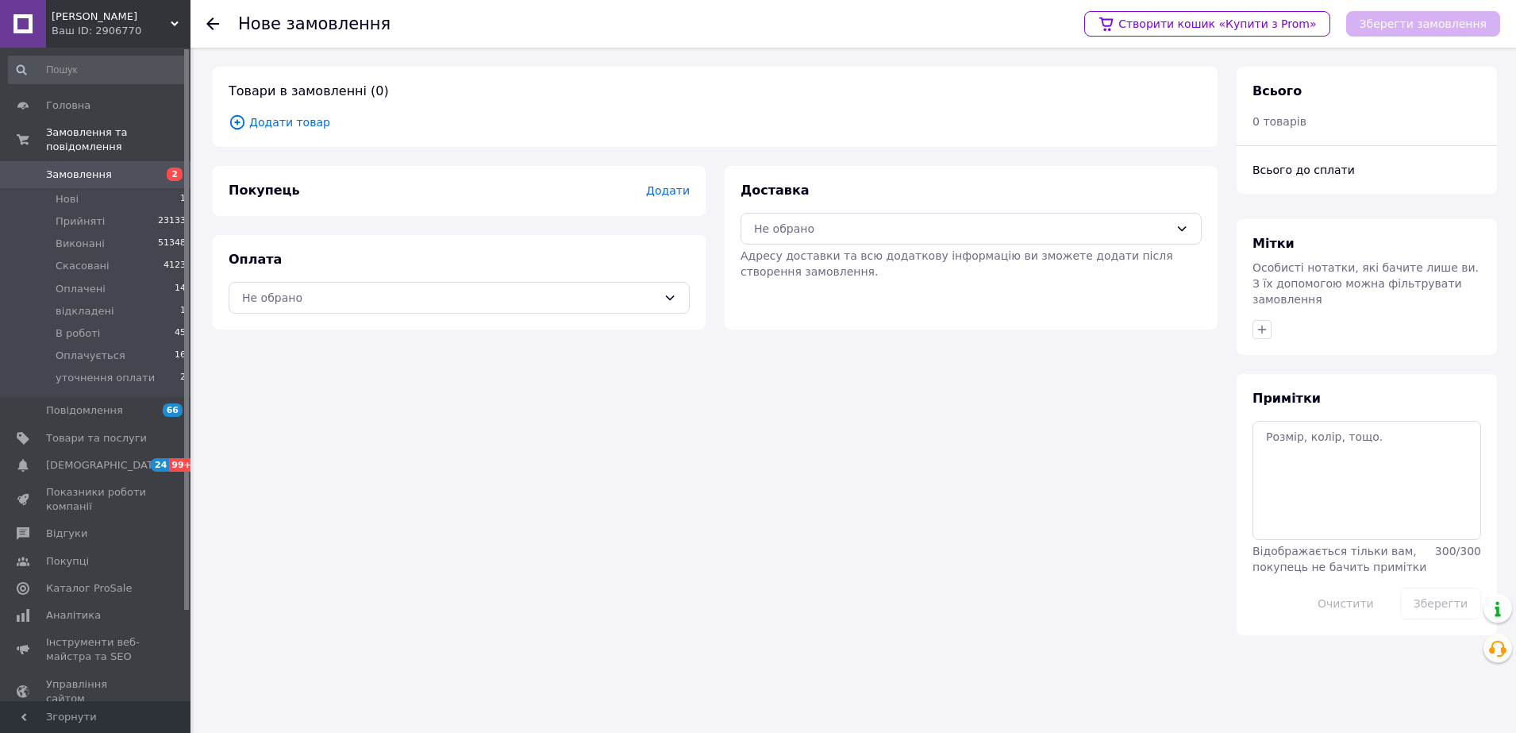
click at [299, 125] on span "Додати товар" at bounding box center [715, 122] width 973 height 17
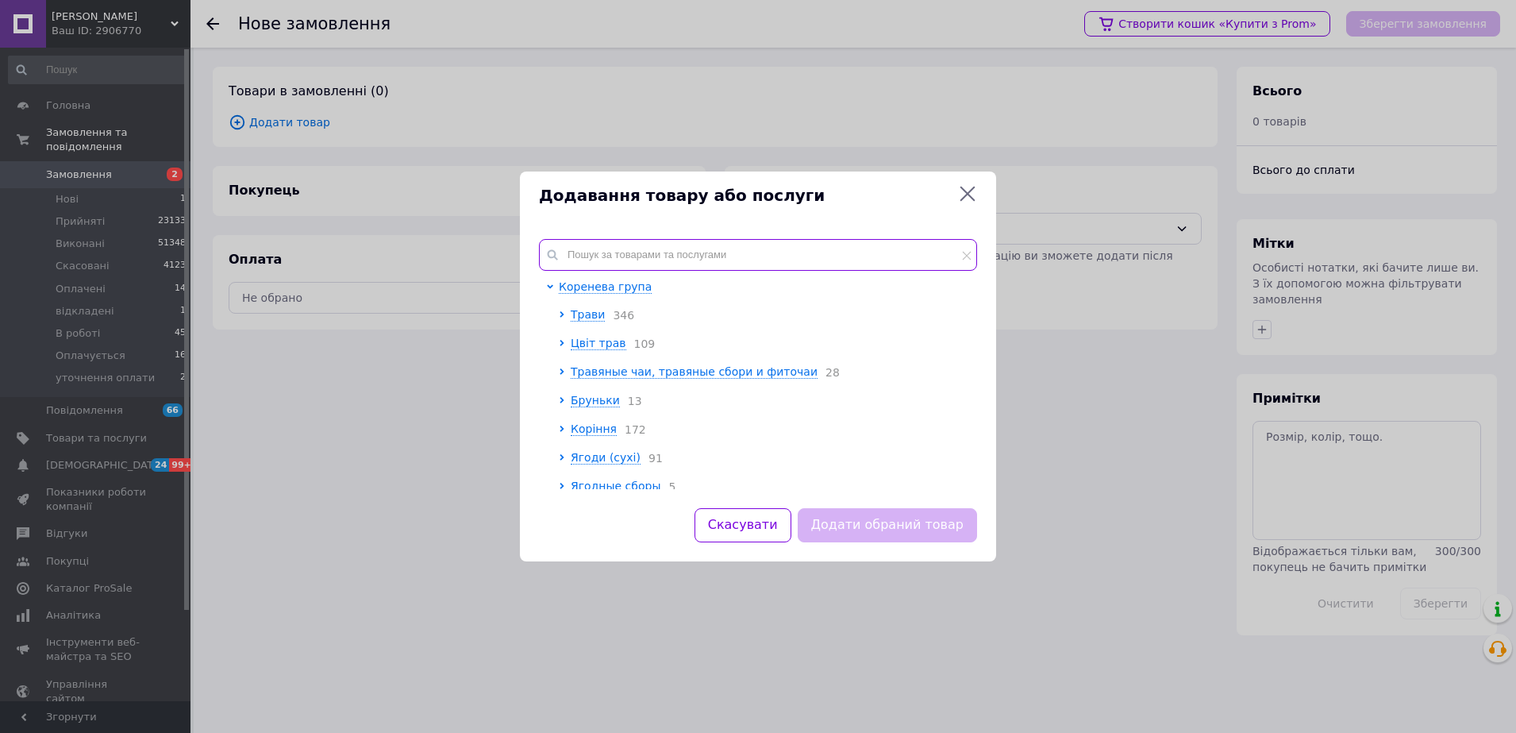
click at [600, 252] on input "text" at bounding box center [758, 255] width 438 height 32
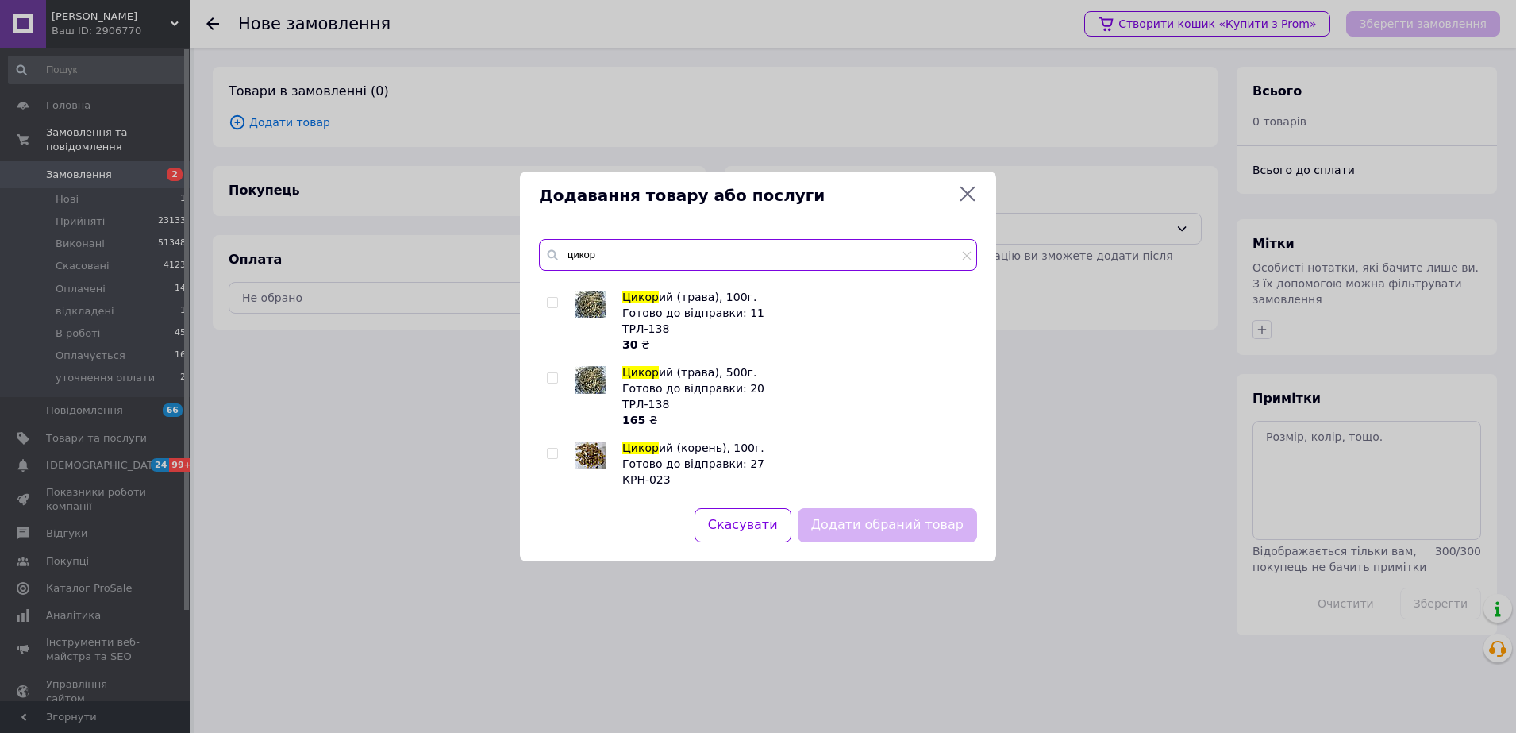
scroll to position [198, 0]
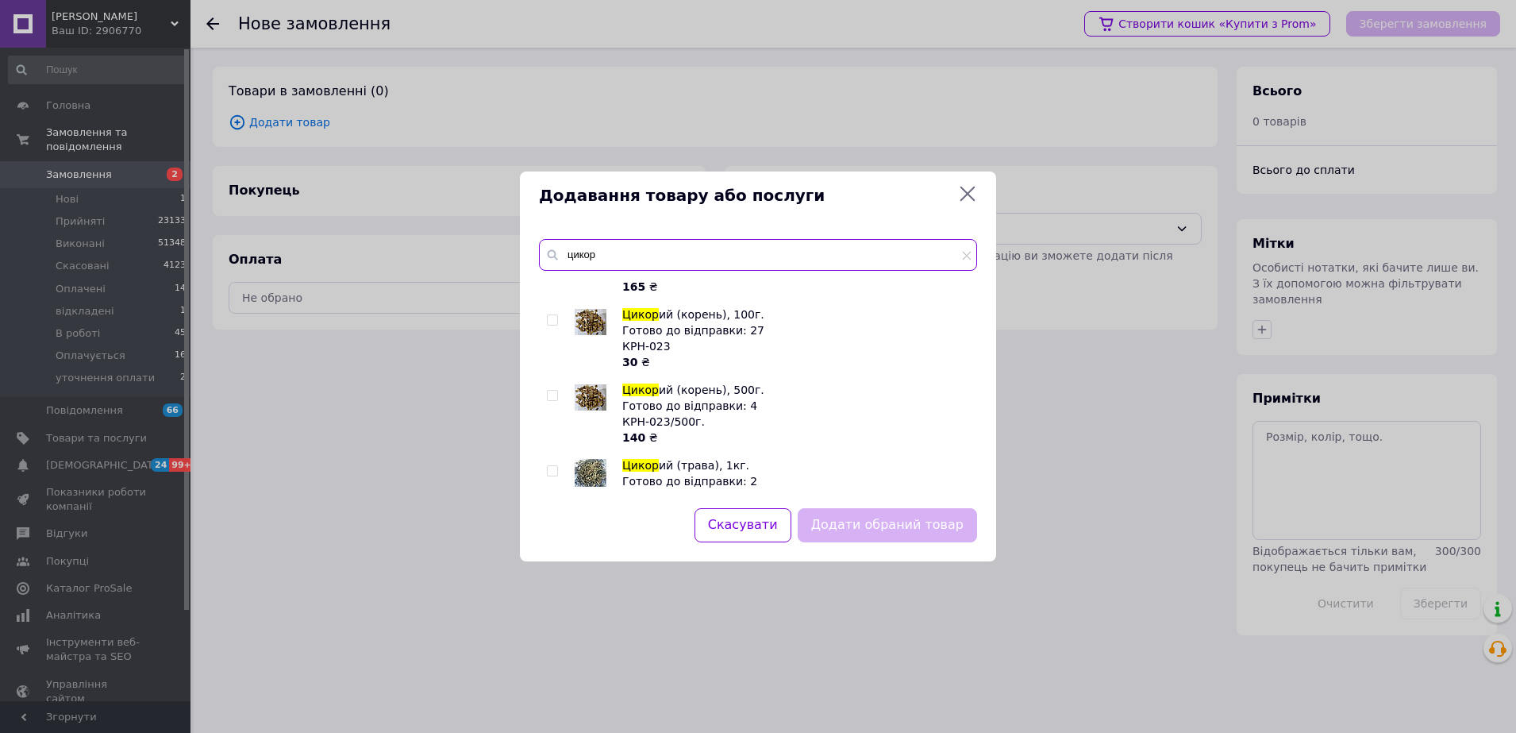
type input "цикор"
drag, startPoint x: 554, startPoint y: 396, endPoint x: 564, endPoint y: 397, distance: 9.6
click at [553, 396] on input "checkbox" at bounding box center [552, 396] width 10 height 10
checkbox input "true"
click at [891, 518] on button "Додати обраний товар" at bounding box center [887, 525] width 179 height 34
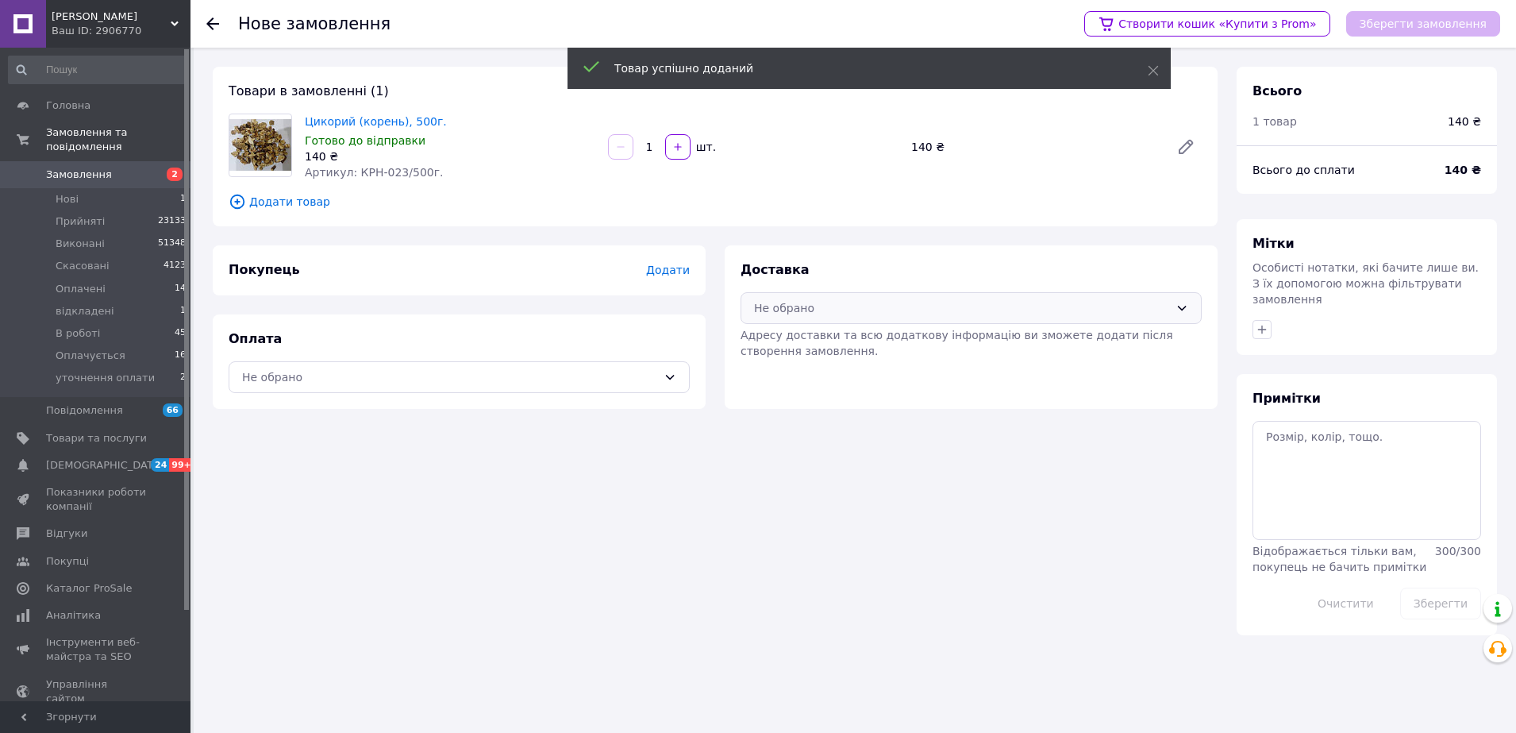
click at [876, 298] on div "Не обрано" at bounding box center [971, 308] width 461 height 32
click at [839, 337] on span "Нова Пошта (безкоштовно від 4000 ₴)" at bounding box center [983, 343] width 410 height 16
click at [830, 309] on span "Нова Пошта (безкоштовно від 4000 ₴)" at bounding box center [973, 307] width 391 height 17
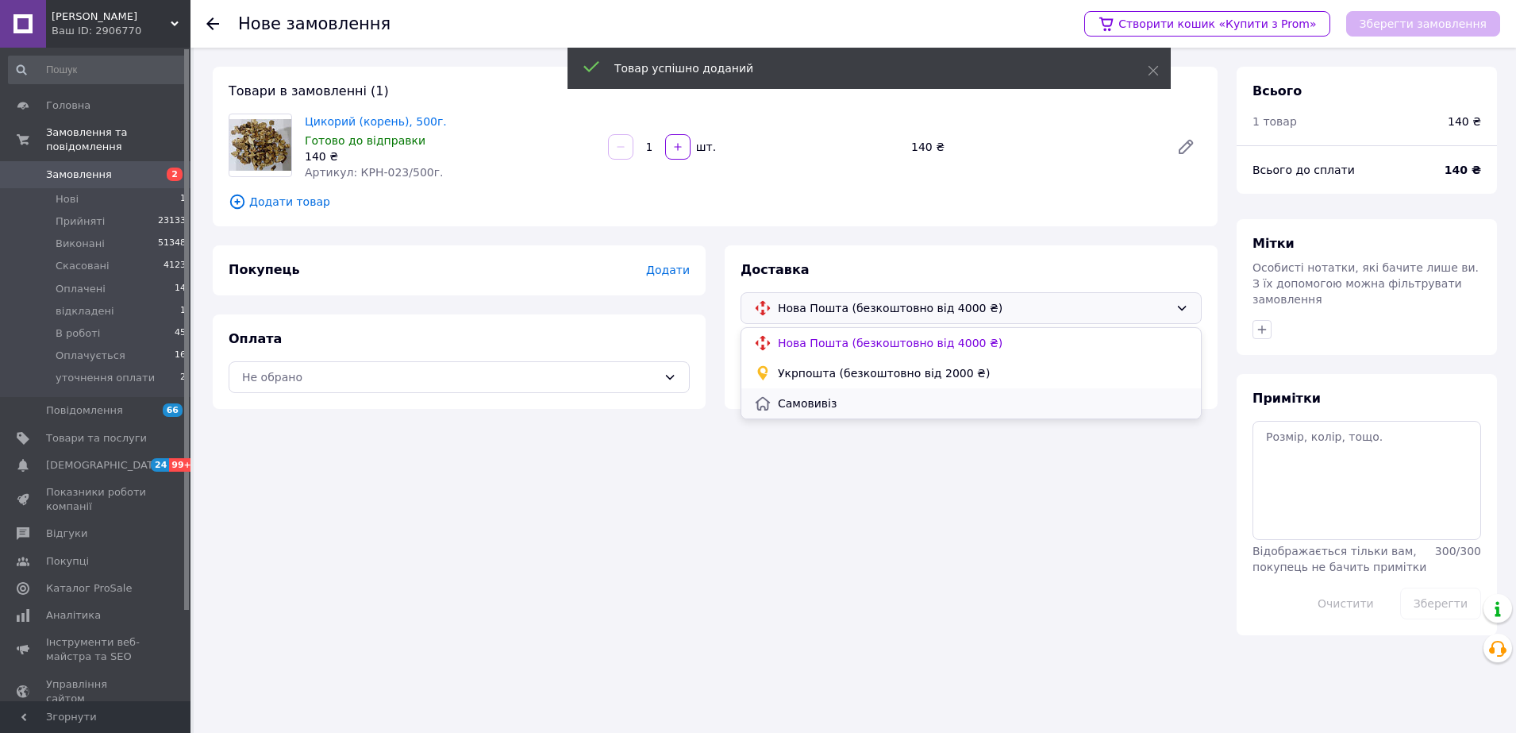
click at [815, 395] on div "Самовивіз" at bounding box center [971, 403] width 441 height 17
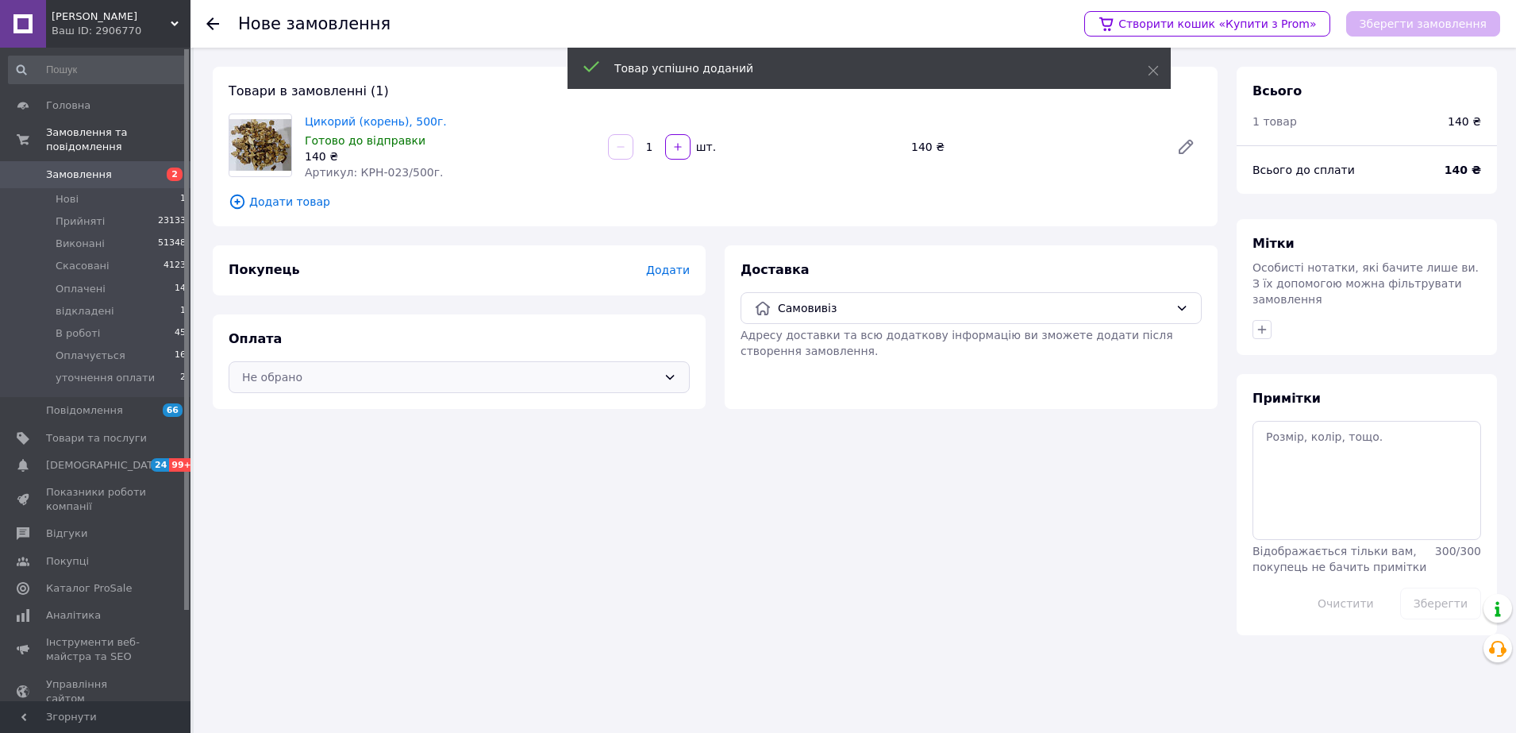
click at [602, 379] on div "Не обрано" at bounding box center [449, 376] width 415 height 17
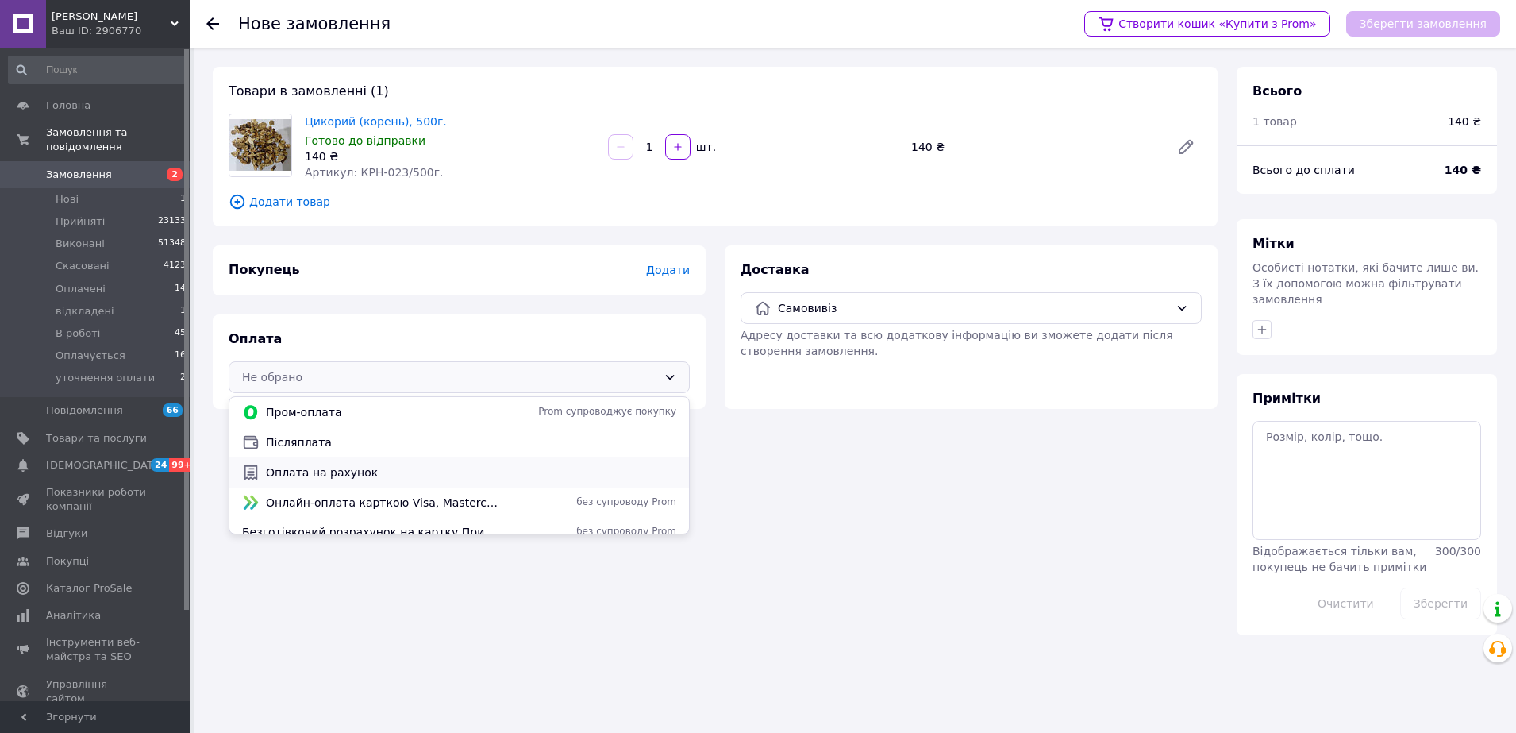
click at [371, 466] on span "Оплата на рахунок" at bounding box center [471, 472] width 410 height 16
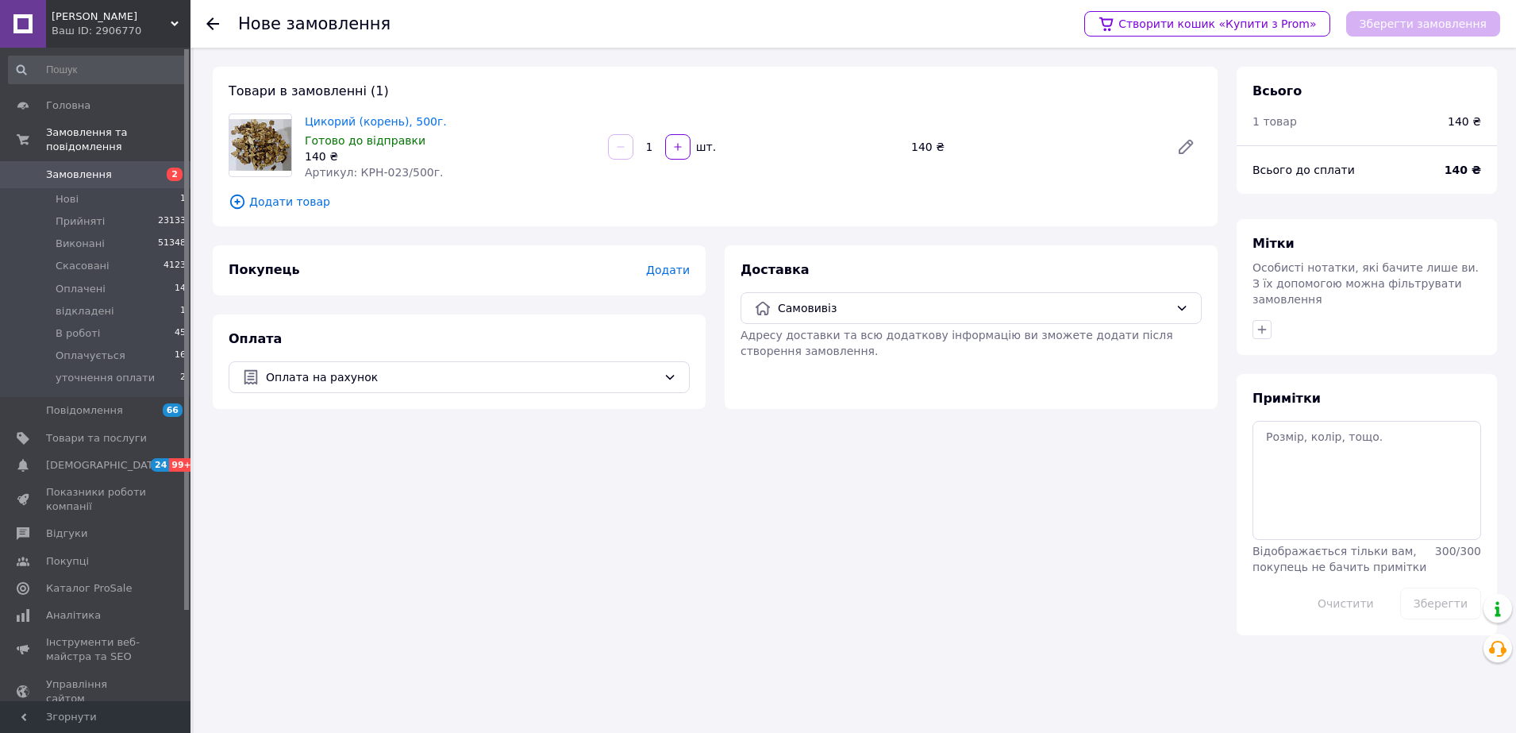
click at [667, 272] on span "Додати" at bounding box center [668, 270] width 44 height 13
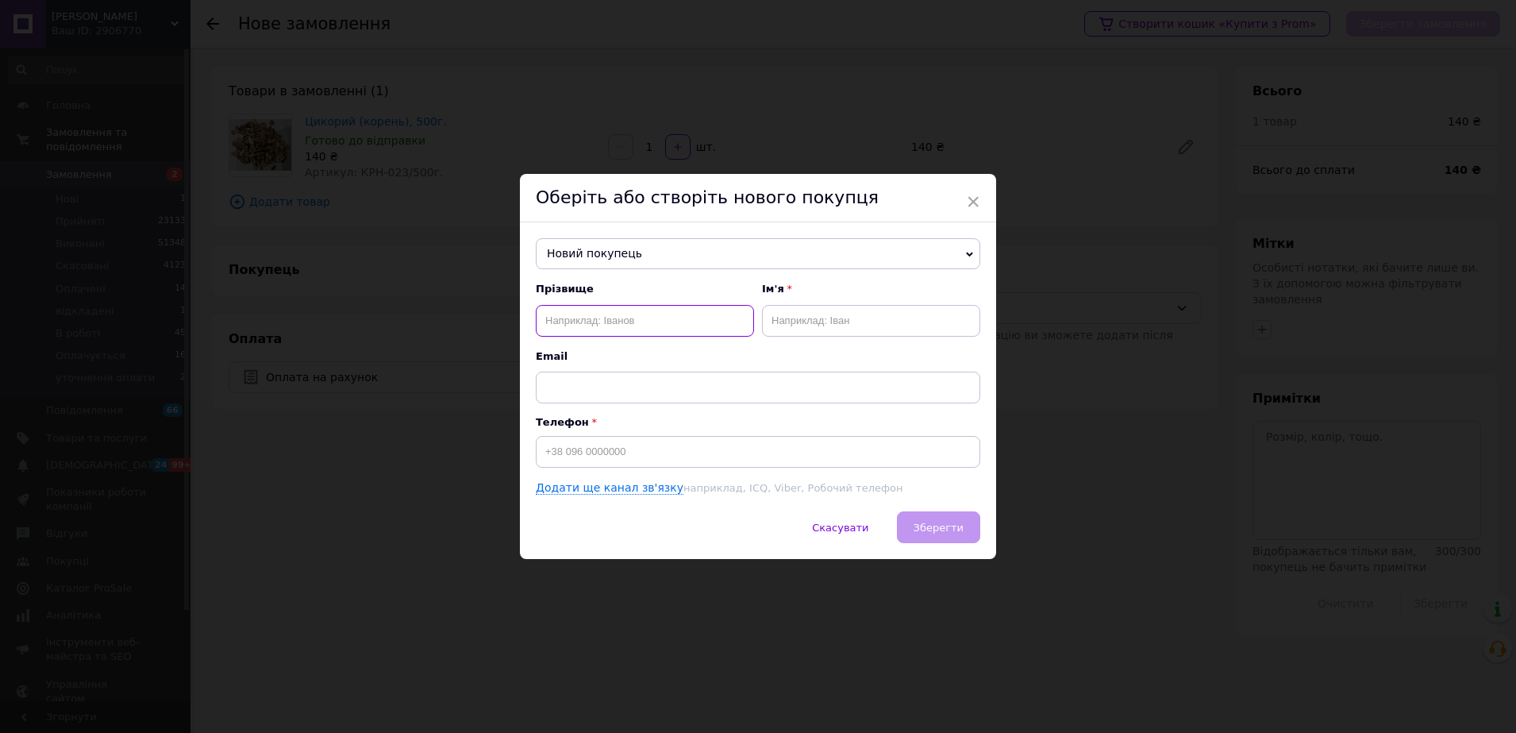
click at [597, 326] on input "text" at bounding box center [645, 321] width 218 height 32
paste input "20451269131850 500г цикорій корінь [PERSON_NAME]"
type input "20451269131850 500г цикорій корінь [PERSON_NAME]"
click at [936, 252] on span "Новий покупець" at bounding box center [758, 254] width 445 height 32
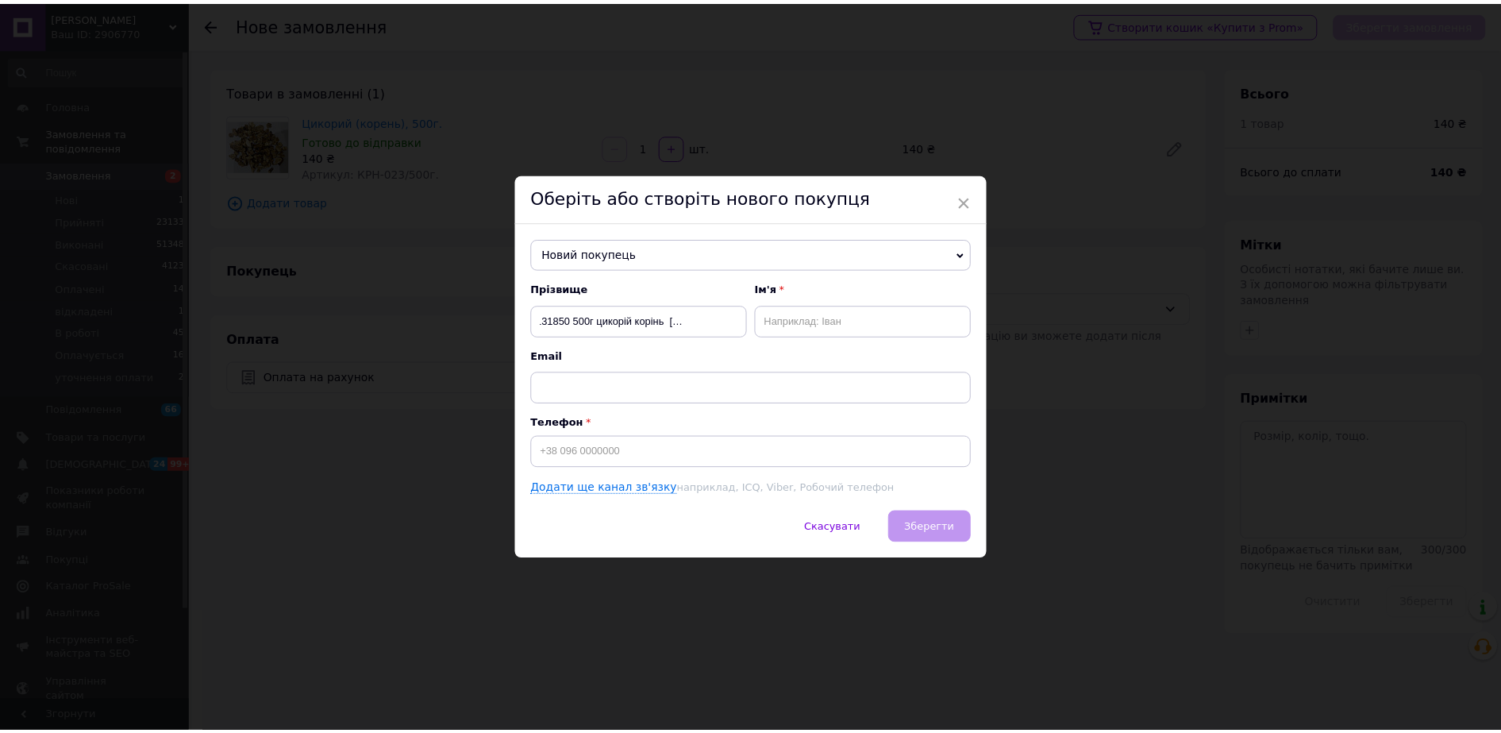
scroll to position [0, 0]
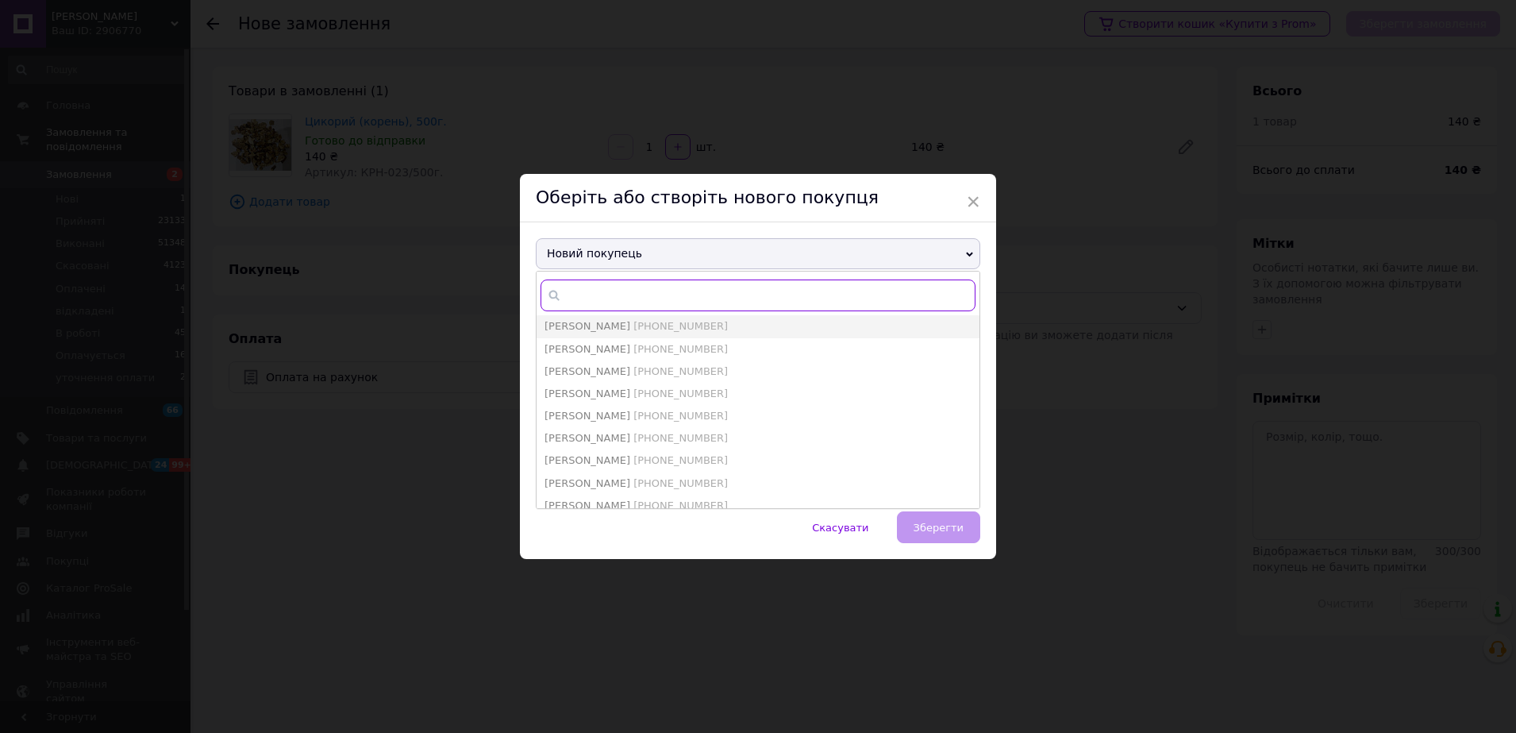
click at [691, 288] on input "text" at bounding box center [758, 295] width 435 height 32
type input "[PERSON_NAME]"
click at [645, 349] on span "[PHONE_NUMBER]" at bounding box center [681, 349] width 94 height 12
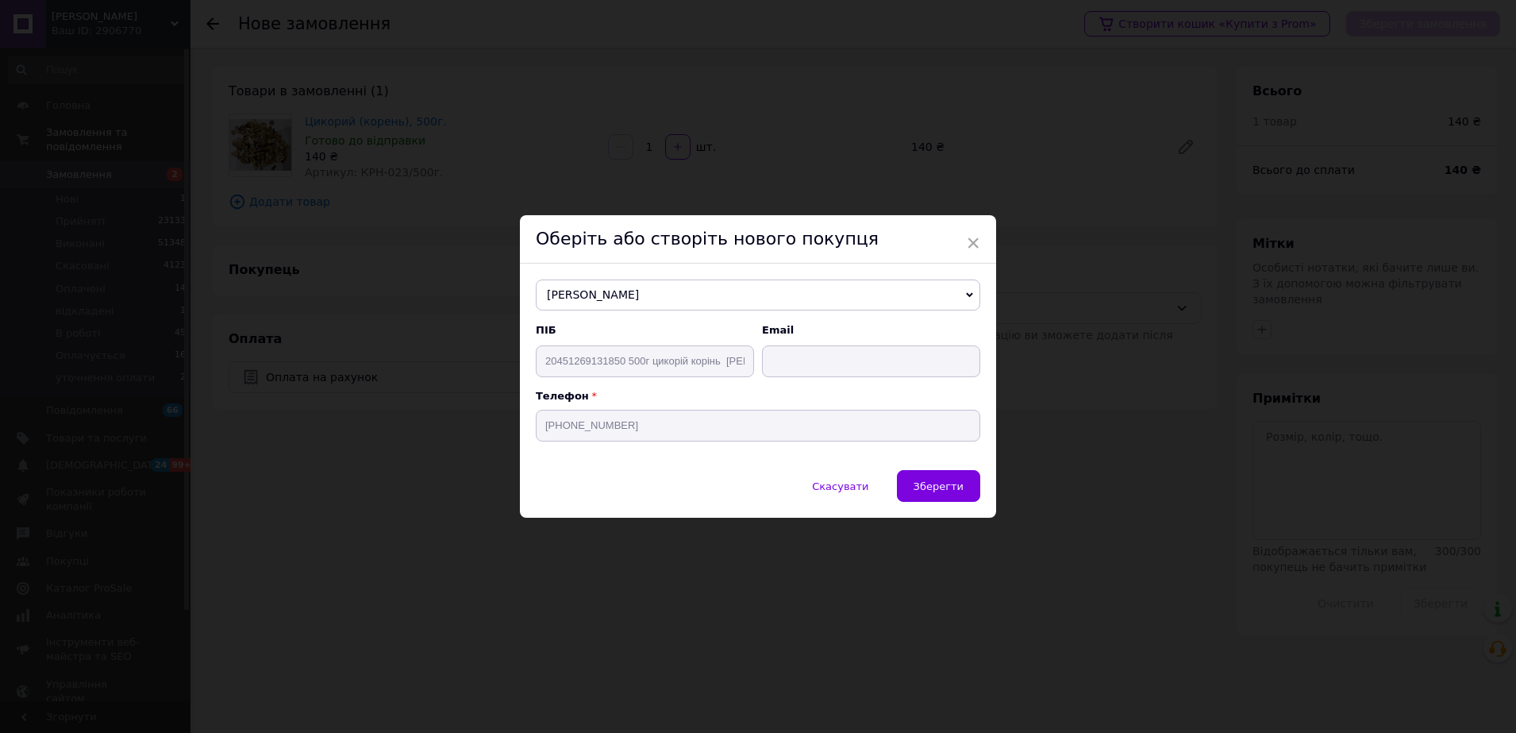
type input "[PERSON_NAME]"
type input "[PHONE_NUMBER]"
click at [942, 488] on span "Зберегти" at bounding box center [939, 486] width 50 height 12
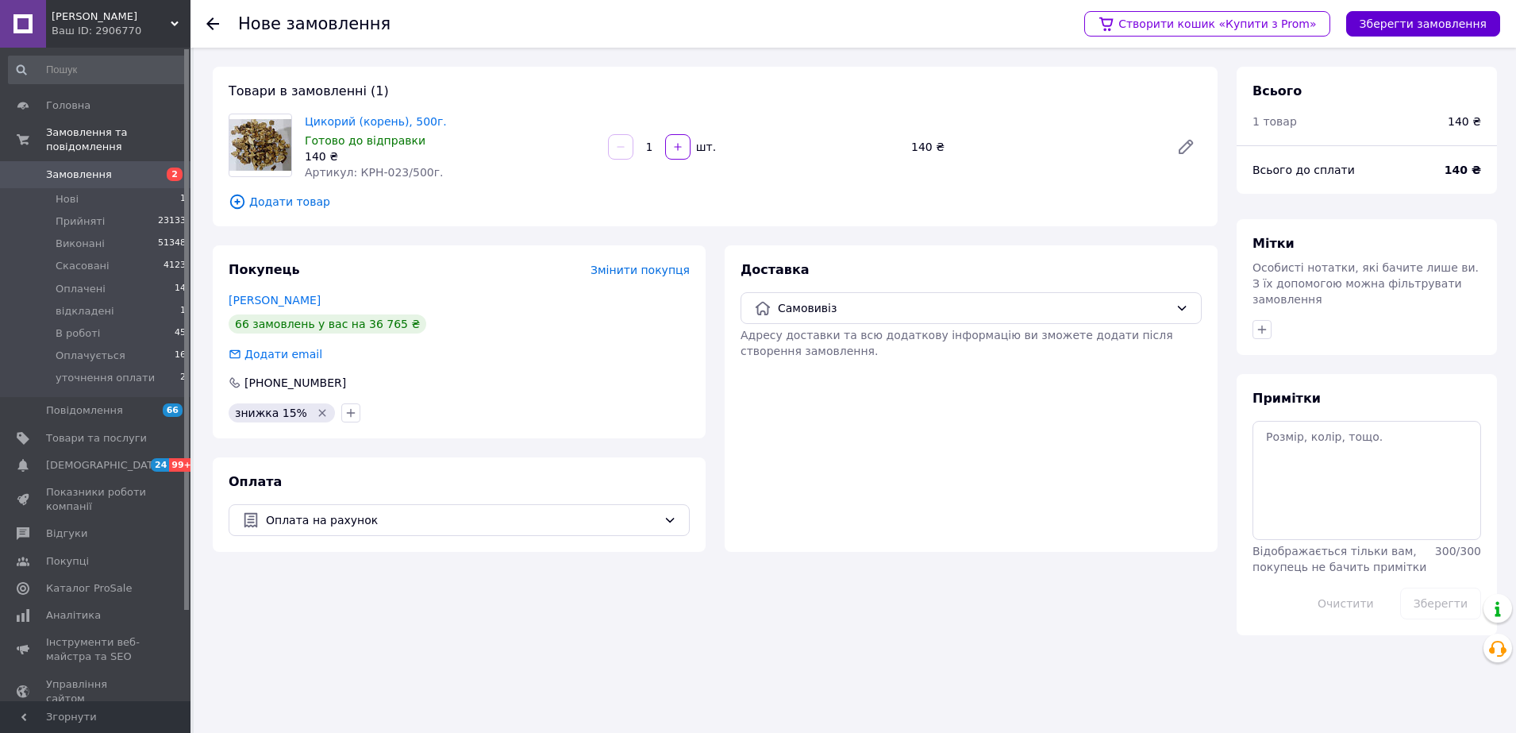
click at [1392, 21] on button "Зберегти замовлення" at bounding box center [1424, 23] width 154 height 25
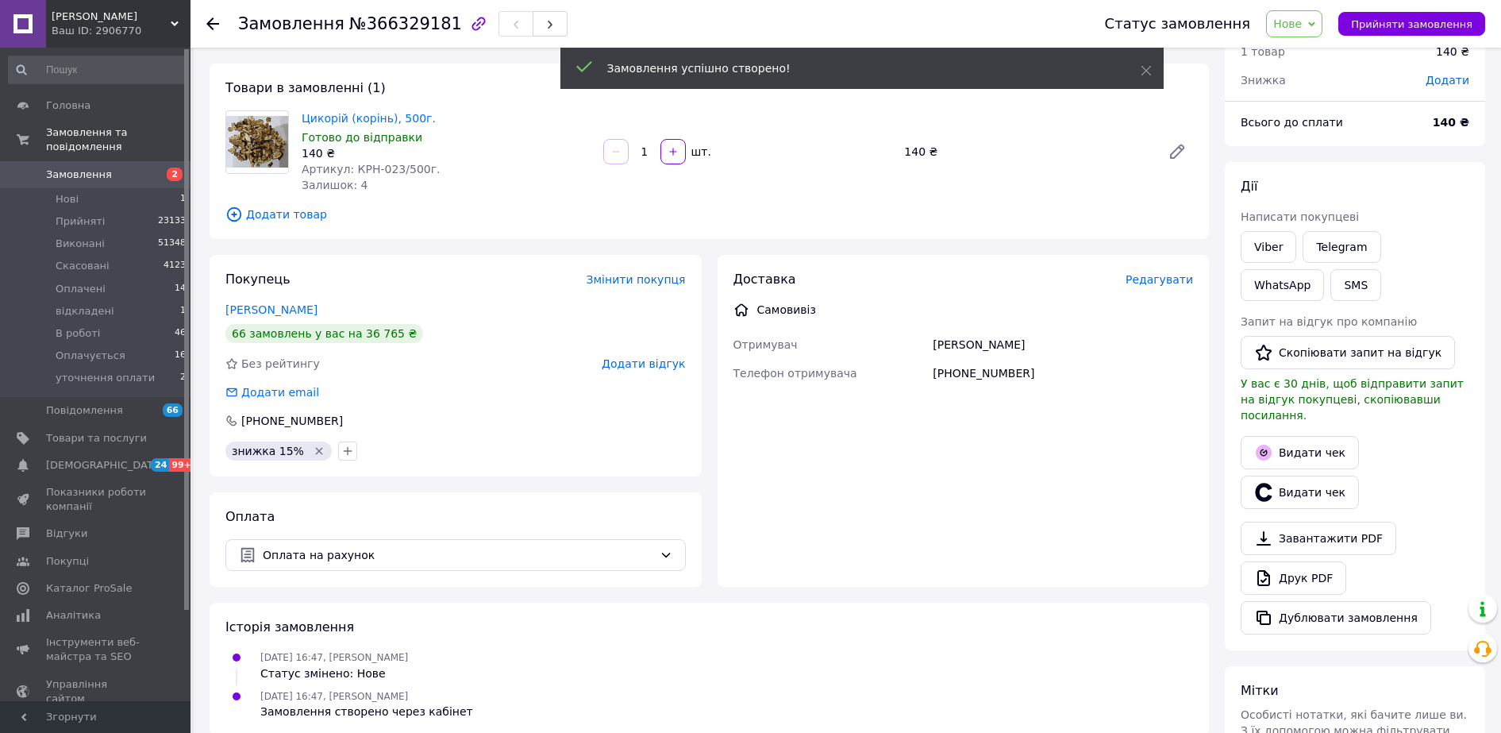
scroll to position [346, 0]
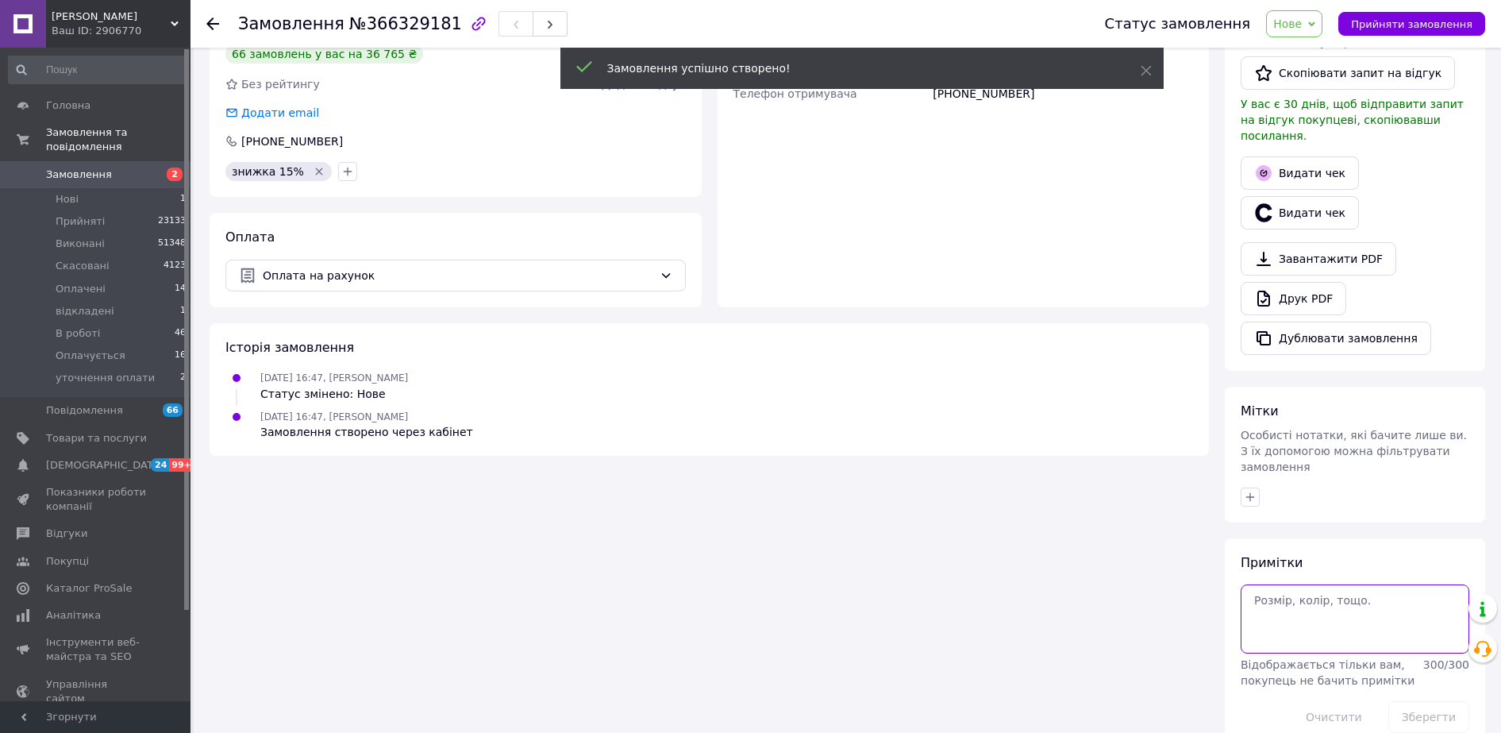
click at [1315, 584] on textarea at bounding box center [1355, 618] width 229 height 68
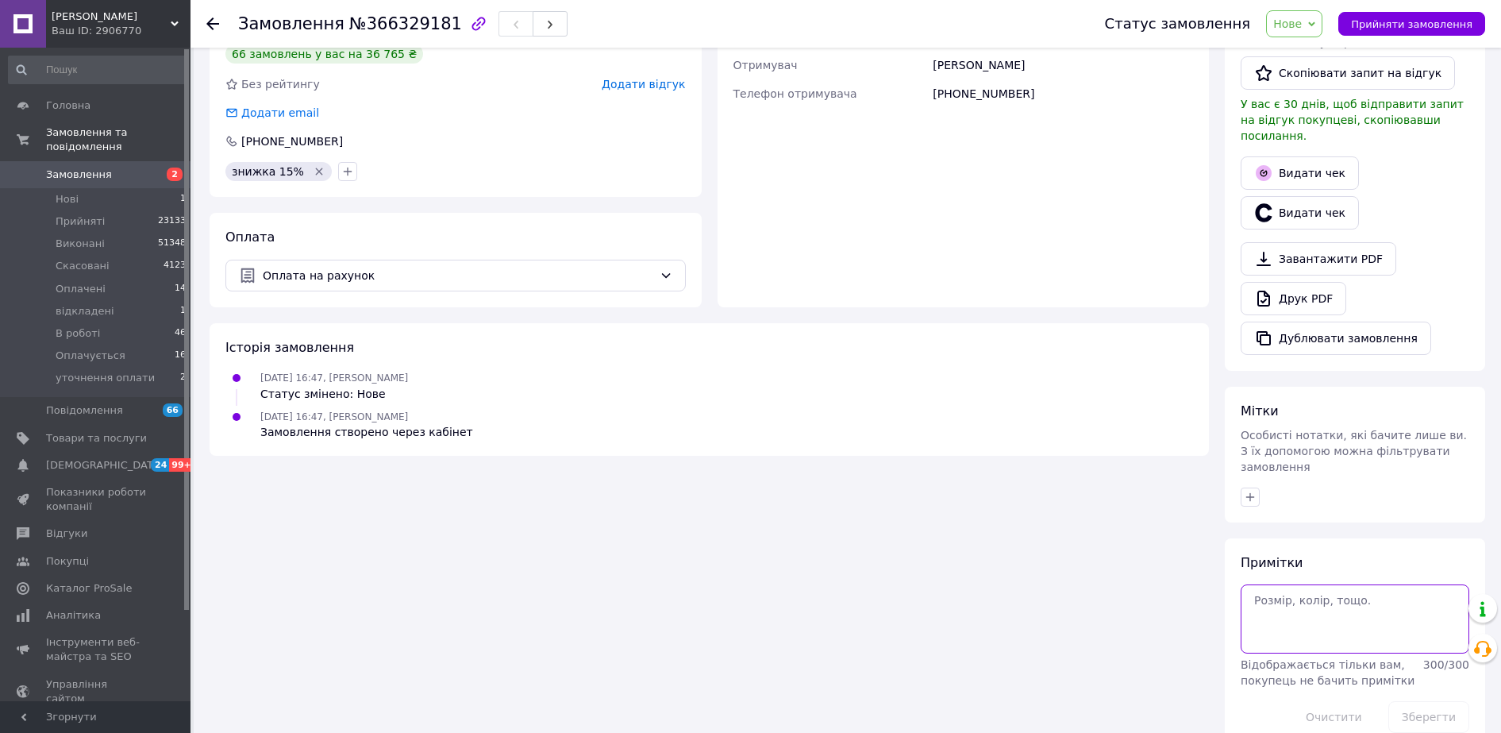
paste textarea "20451269131850 500г цикорій корінь [PERSON_NAME]"
type textarea "20451269131850 500г цикорій корінь [PERSON_NAME]"
click at [1432, 701] on button "Зберегти" at bounding box center [1429, 717] width 81 height 32
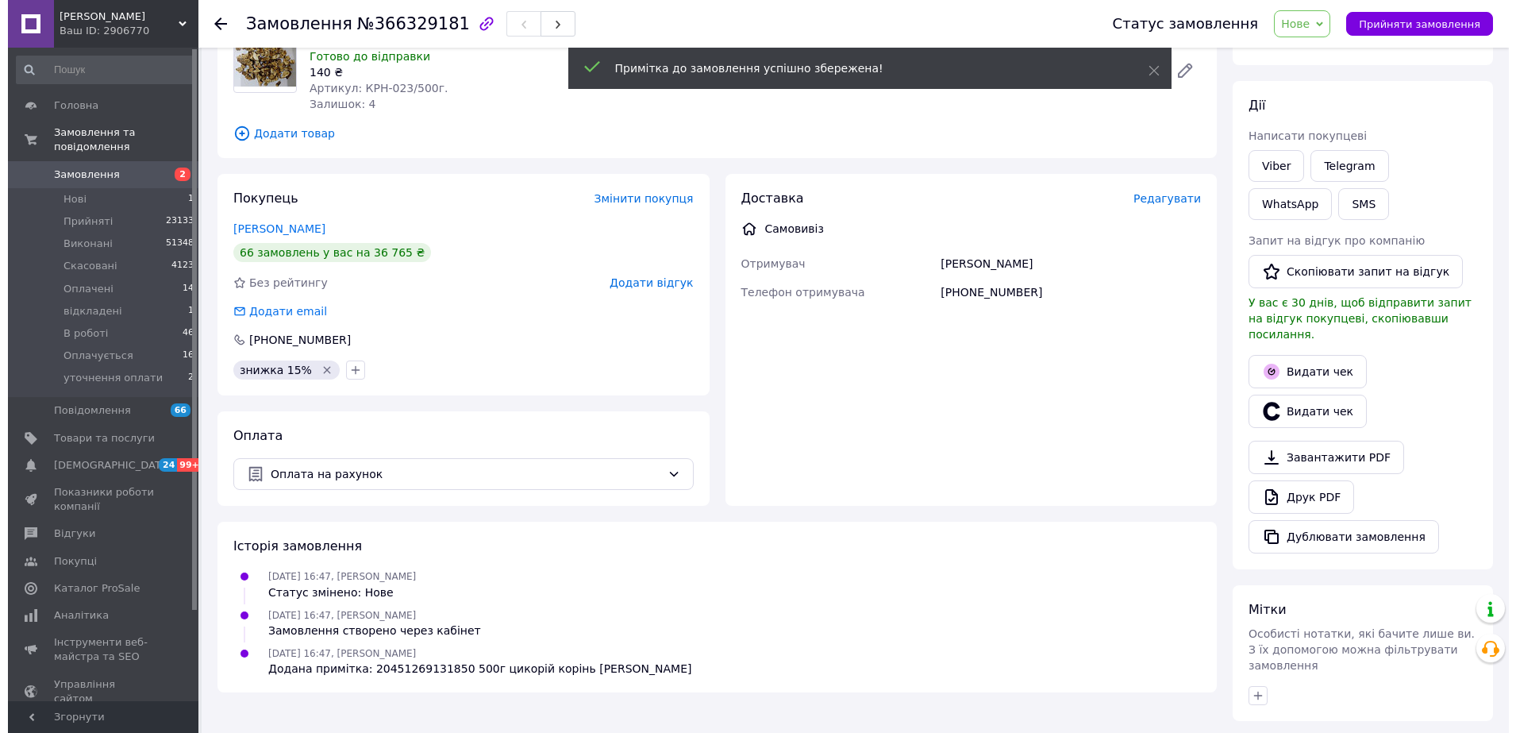
scroll to position [0, 0]
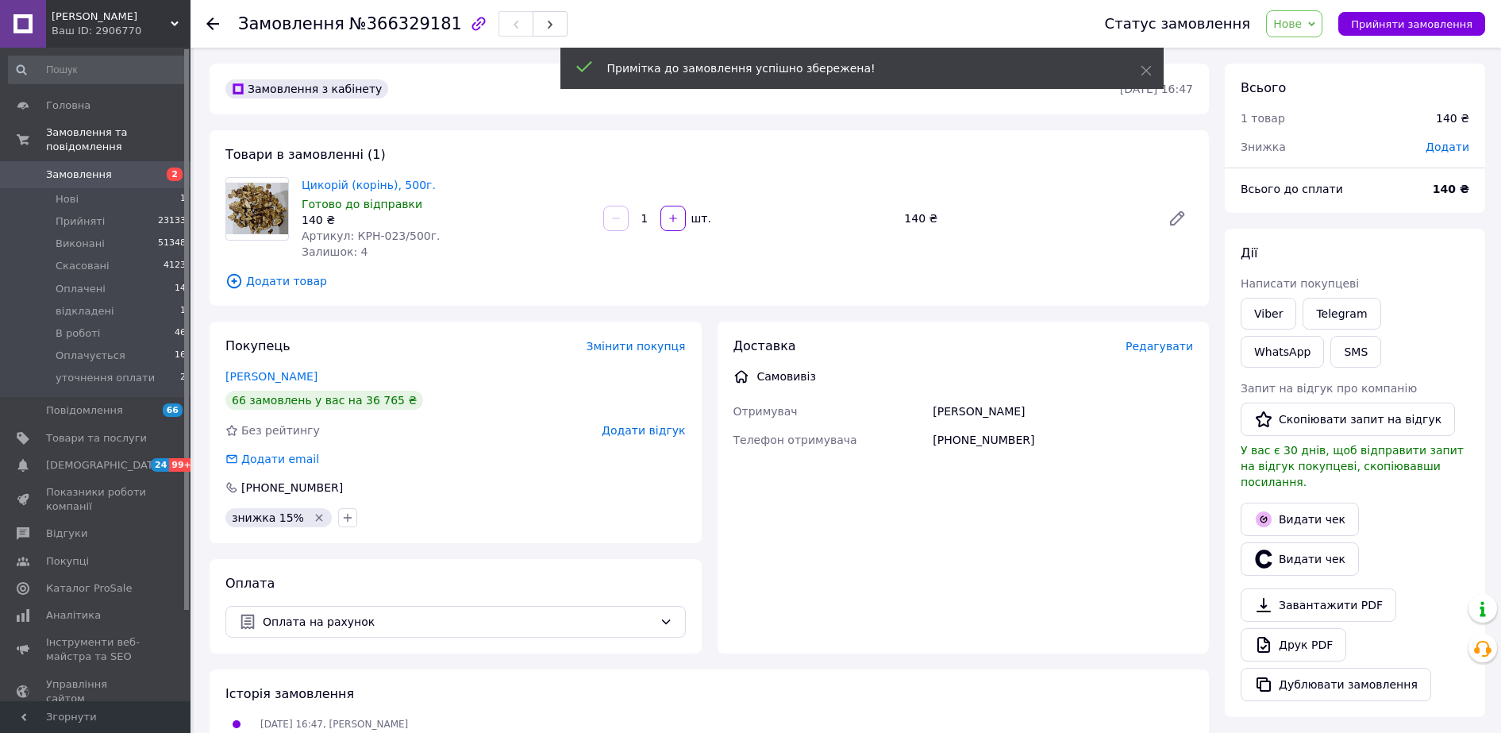
click at [1440, 144] on span "Додати" at bounding box center [1448, 147] width 44 height 13
click at [1308, 210] on input "text" at bounding box center [1339, 211] width 94 height 32
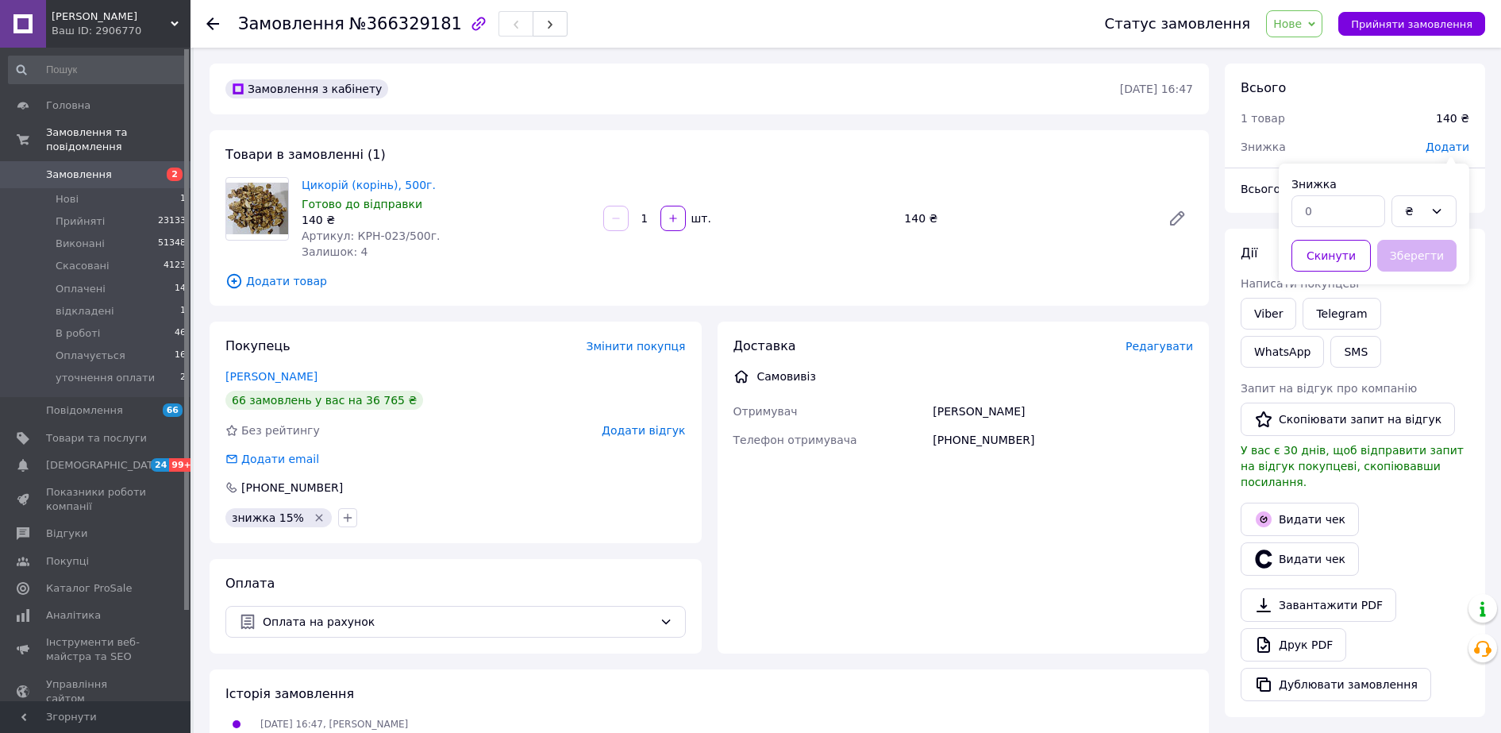
click at [1391, 207] on div "₴" at bounding box center [1424, 211] width 71 height 38
click at [1413, 212] on div "₴" at bounding box center [1414, 210] width 19 height 17
click at [1418, 283] on li "%" at bounding box center [1425, 274] width 64 height 29
click at [1329, 215] on input "text" at bounding box center [1339, 211] width 94 height 32
type input "15"
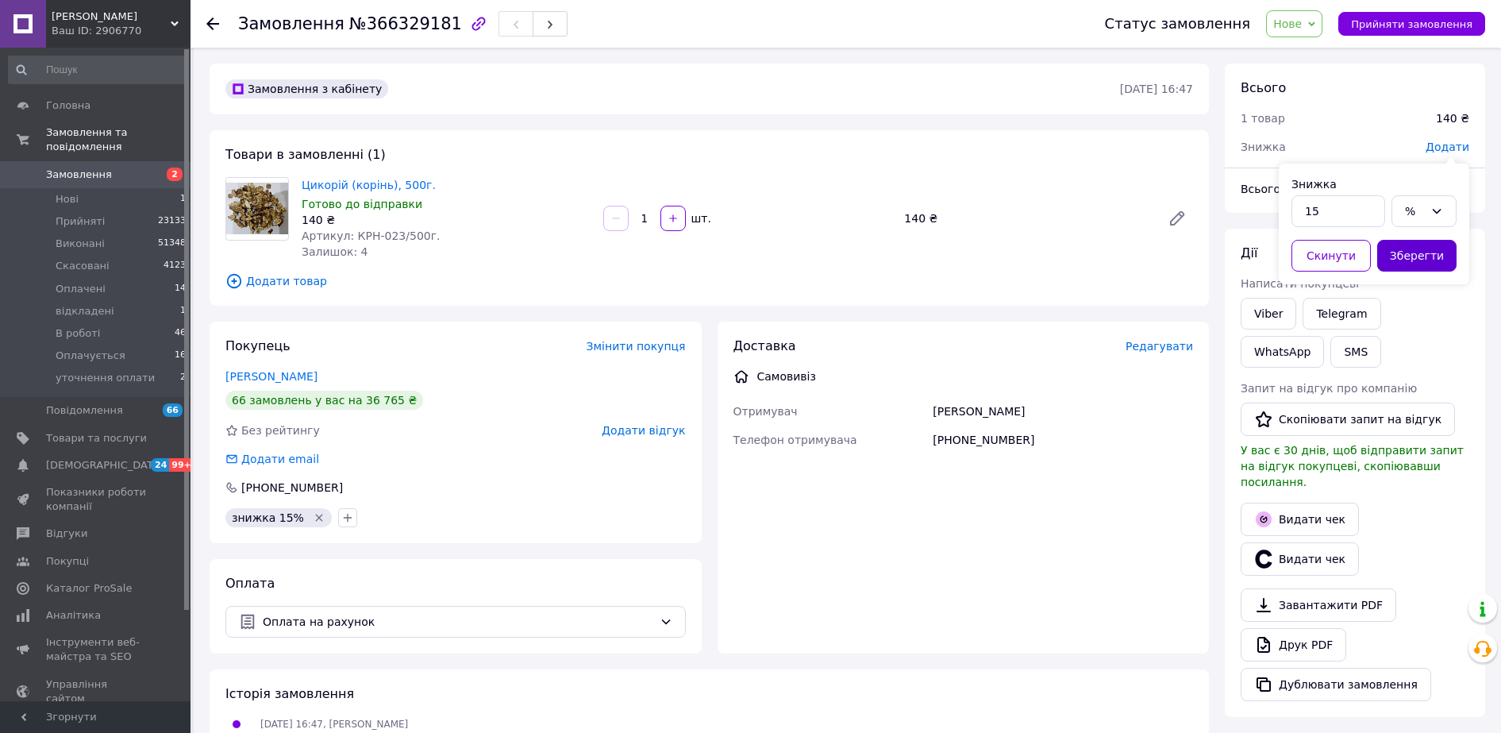
click at [1404, 247] on button "Зберегти" at bounding box center [1416, 256] width 79 height 32
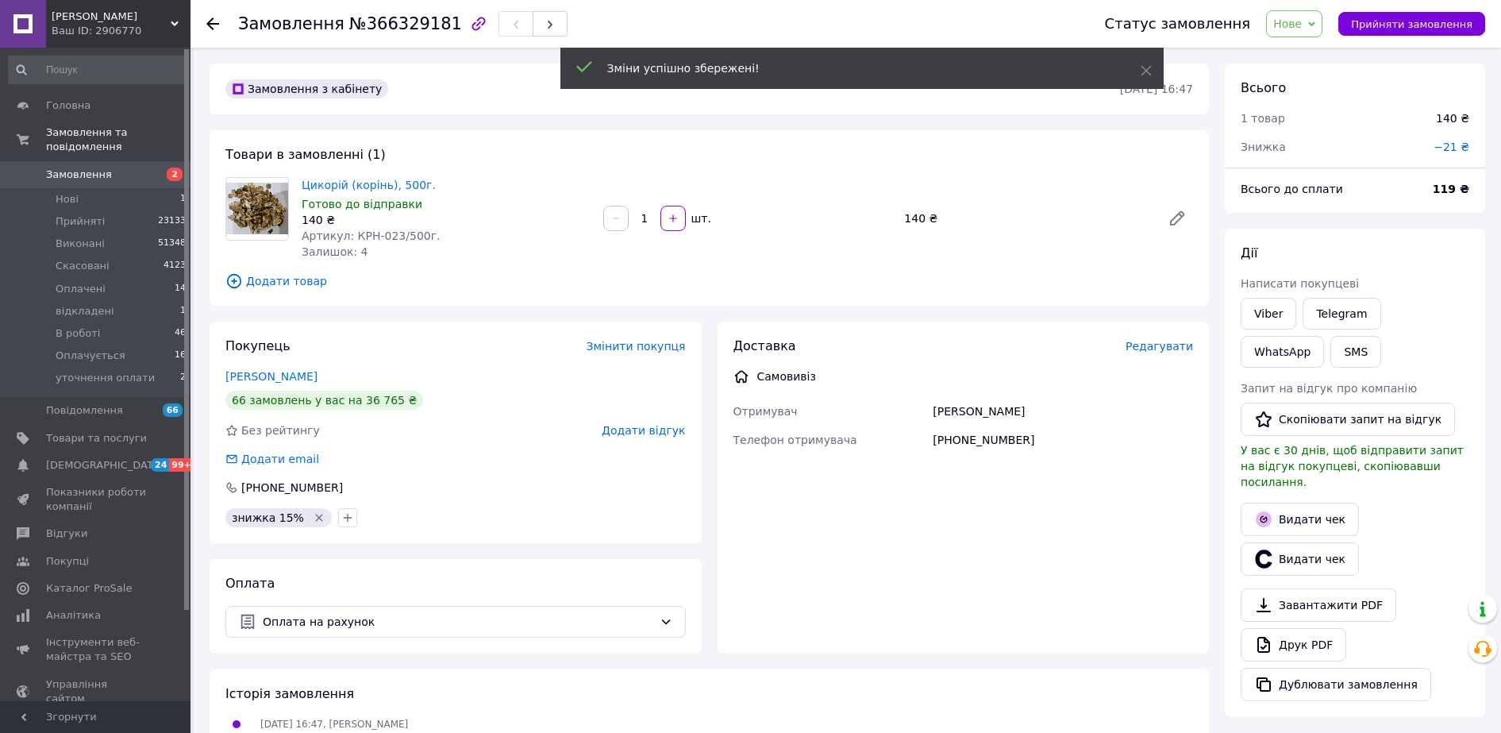
click at [1302, 23] on span "Нове" at bounding box center [1287, 23] width 29 height 13
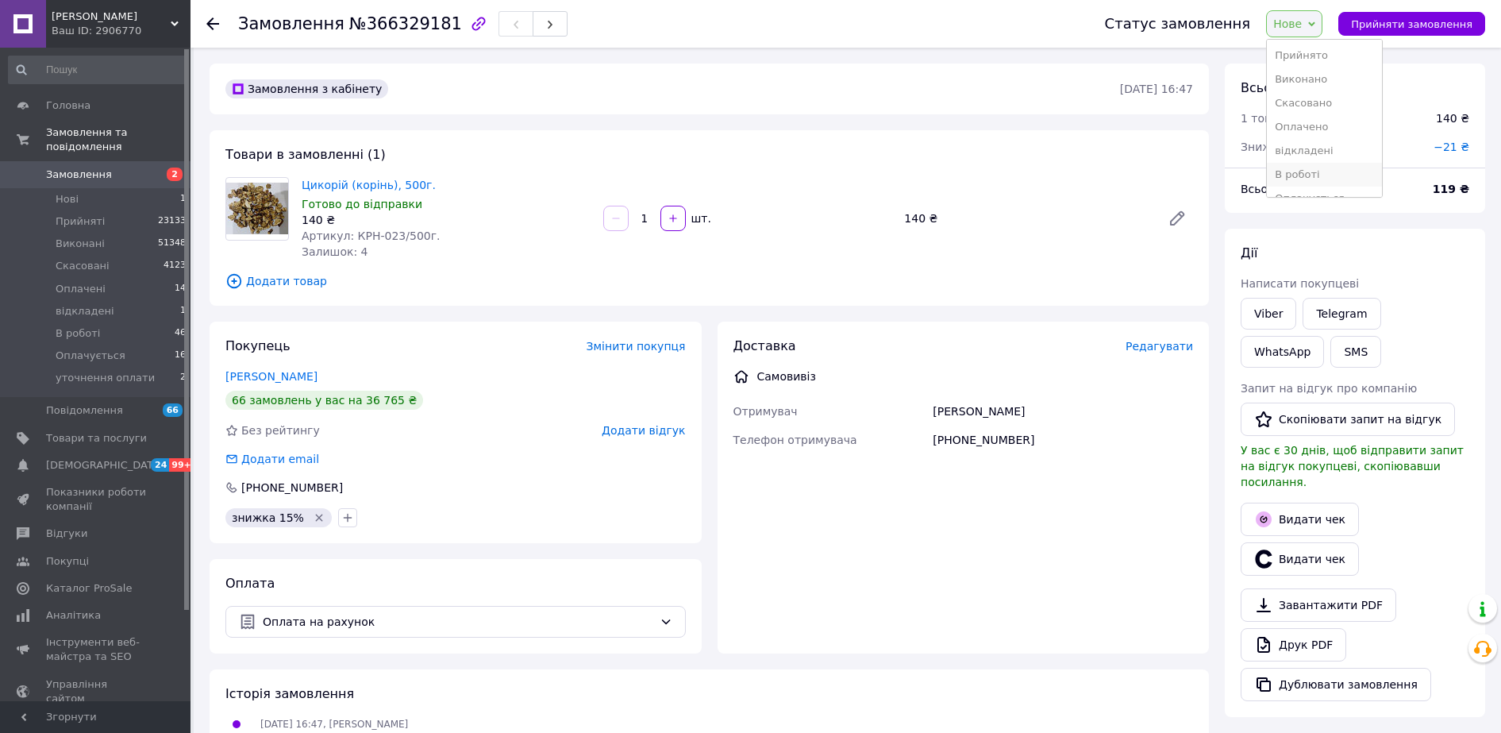
click at [1317, 173] on li "В роботі" at bounding box center [1324, 175] width 115 height 24
drag, startPoint x: 1378, startPoint y: 346, endPoint x: 1367, endPoint y: 346, distance: 11.1
click at [1378, 346] on div "Viber Telegram WhatsApp SMS" at bounding box center [1355, 333] width 235 height 76
click at [212, 27] on use at bounding box center [212, 23] width 13 height 13
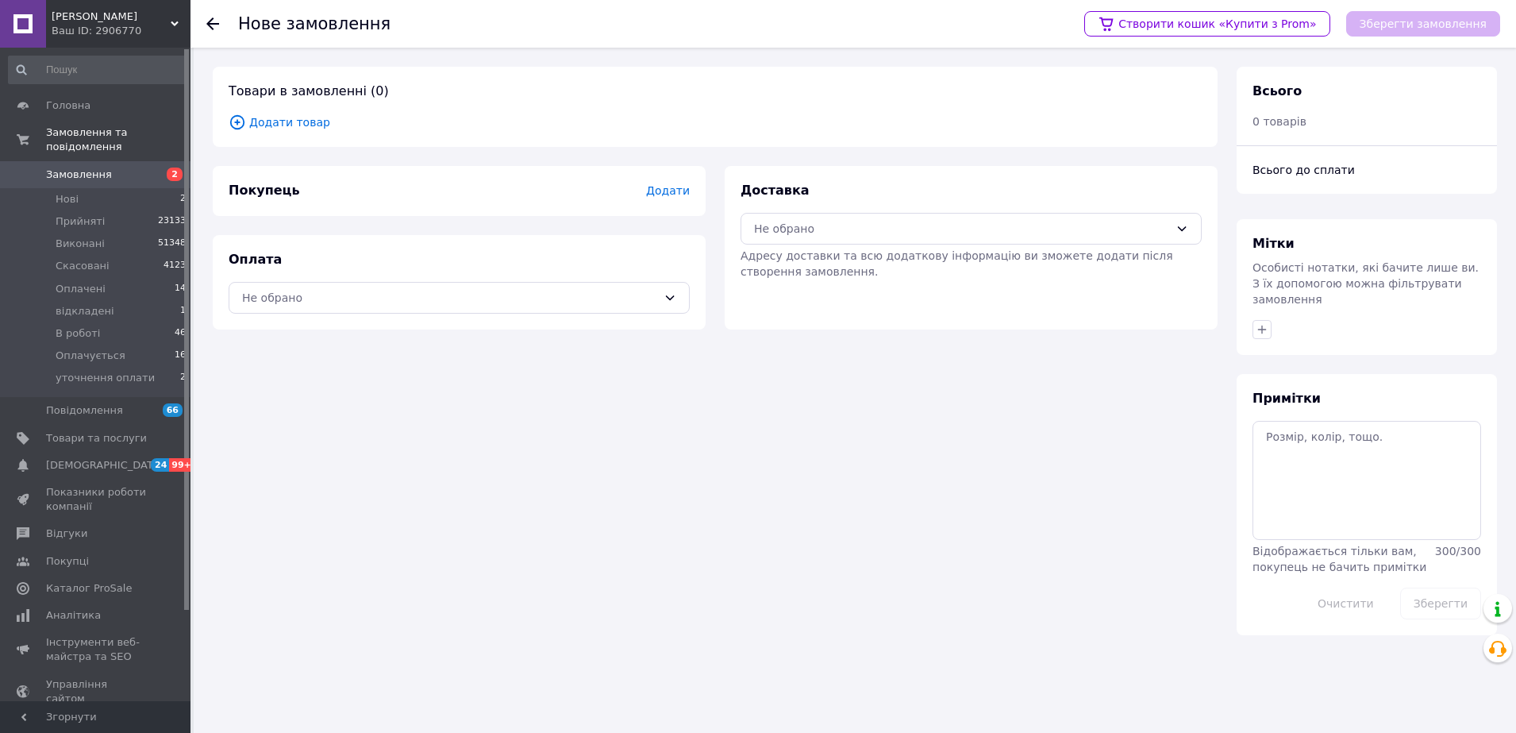
click at [298, 121] on span "Додати товар" at bounding box center [715, 122] width 973 height 17
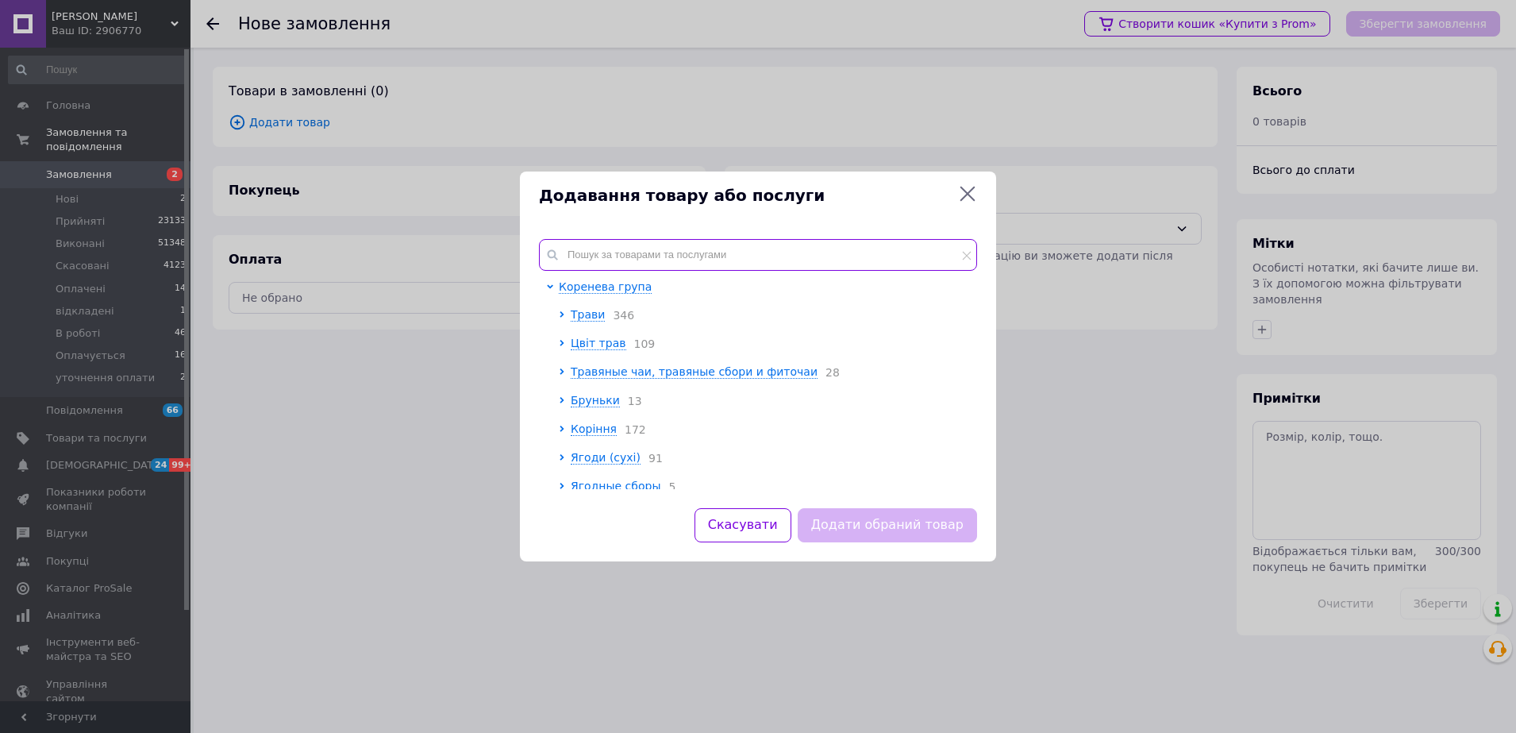
click at [630, 252] on input "text" at bounding box center [758, 255] width 438 height 32
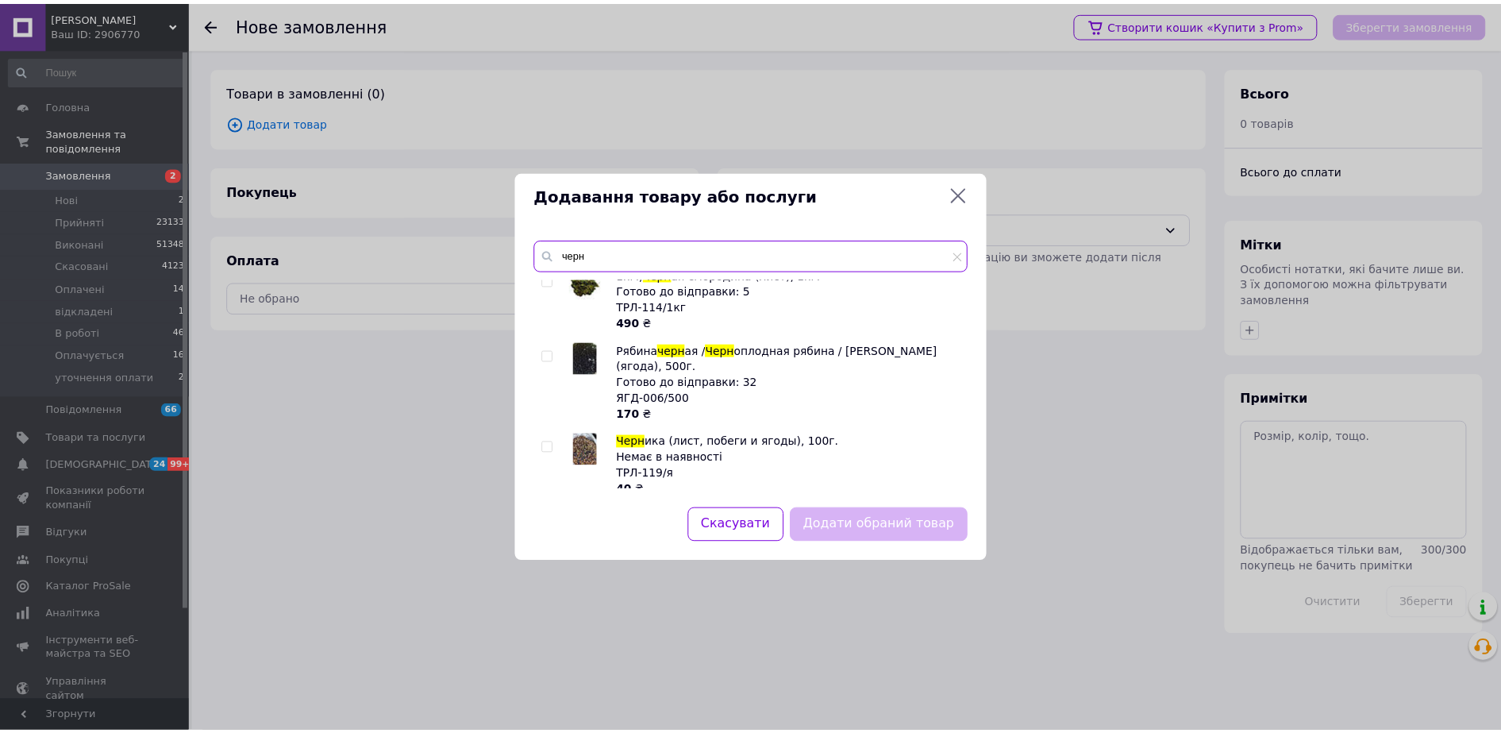
scroll to position [2473, 0]
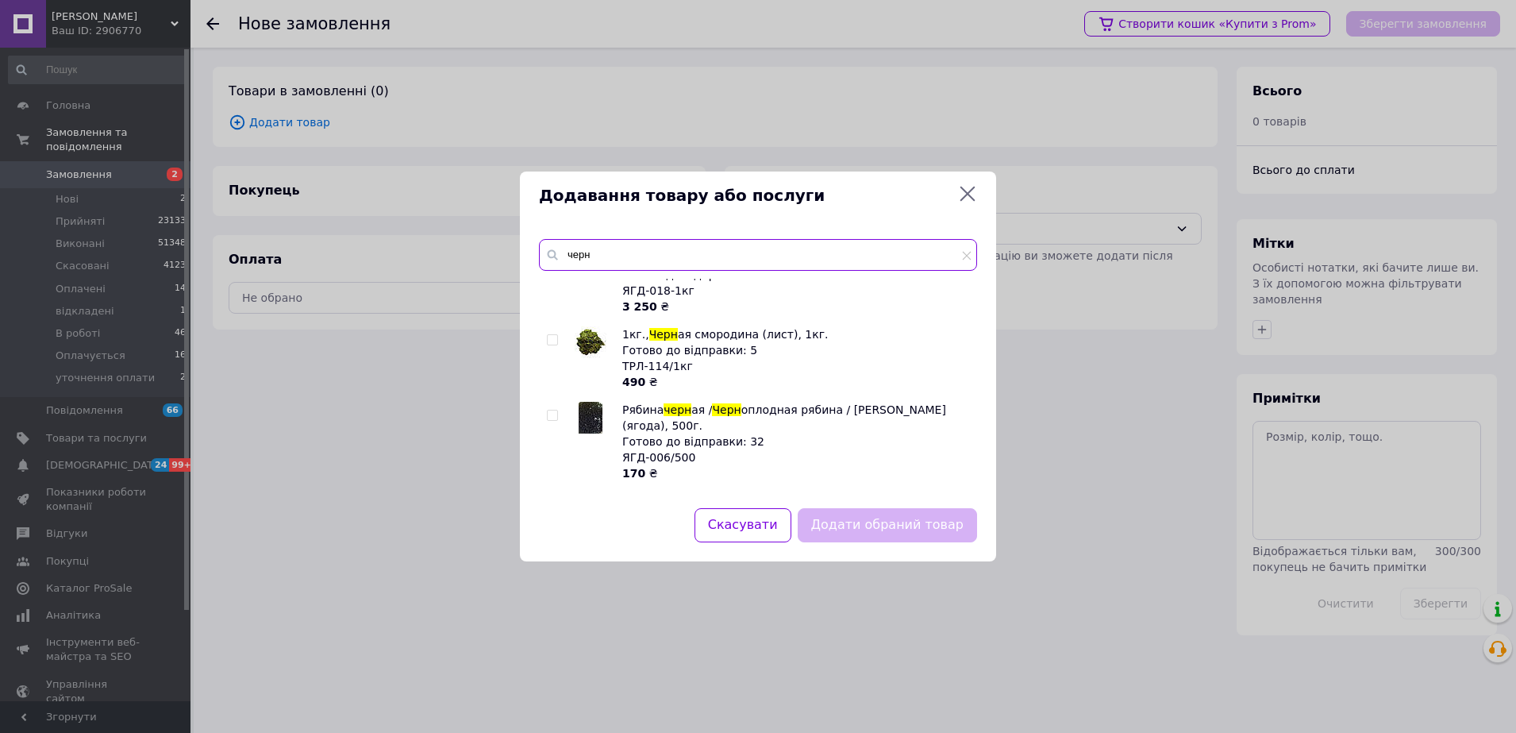
type input "черн"
click at [969, 191] on icon at bounding box center [968, 194] width 15 height 15
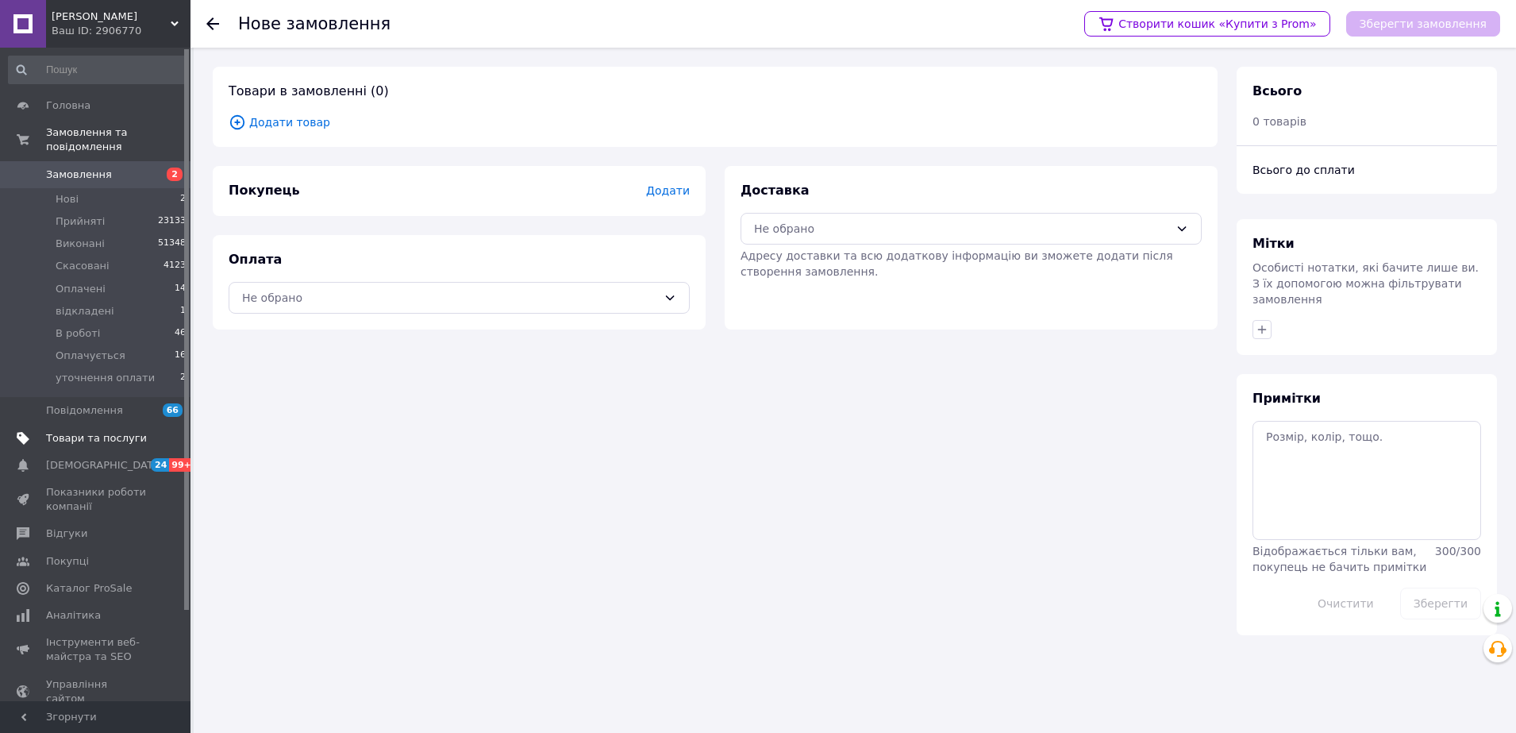
click at [106, 431] on span "Товари та послуги" at bounding box center [96, 438] width 101 height 14
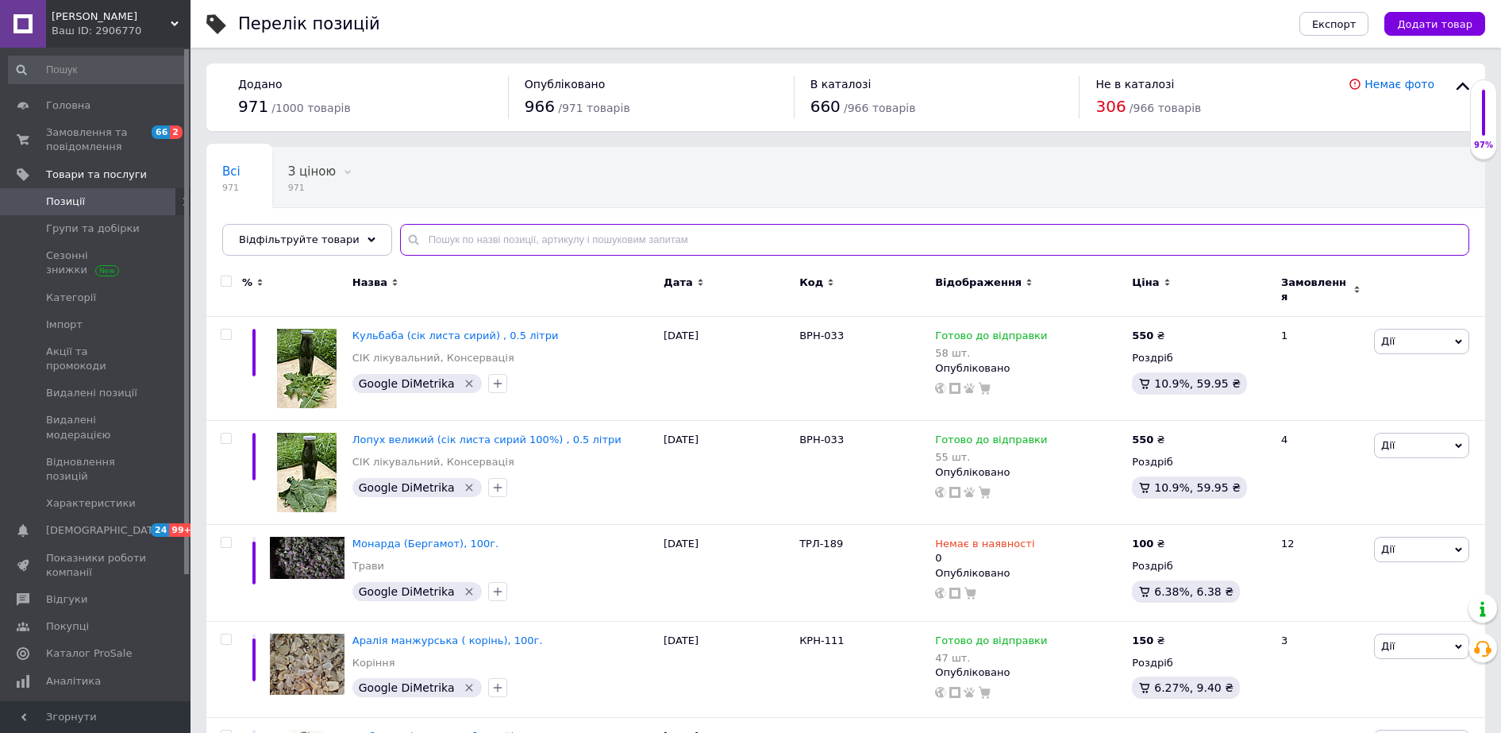
click at [459, 241] on input "text" at bounding box center [934, 240] width 1069 height 32
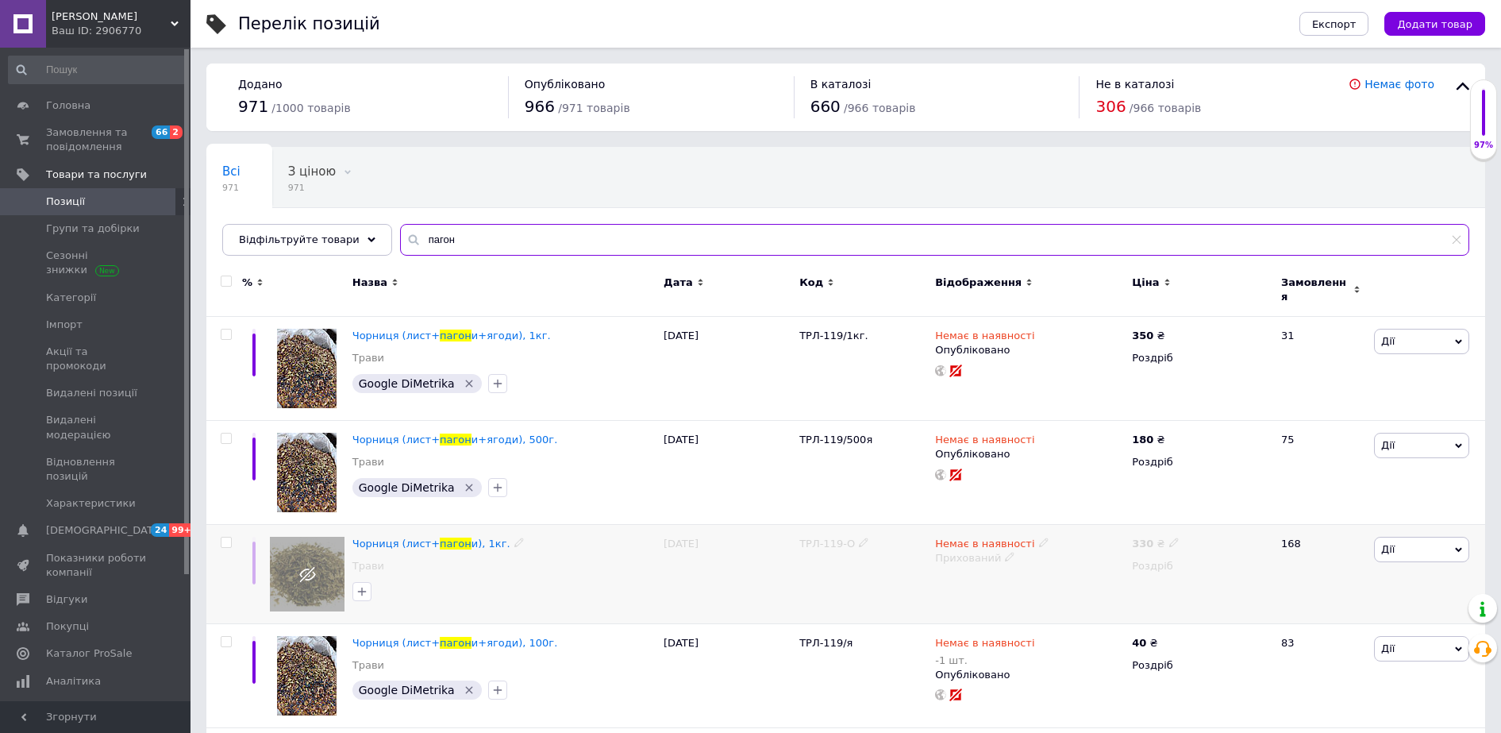
type input "пагон"
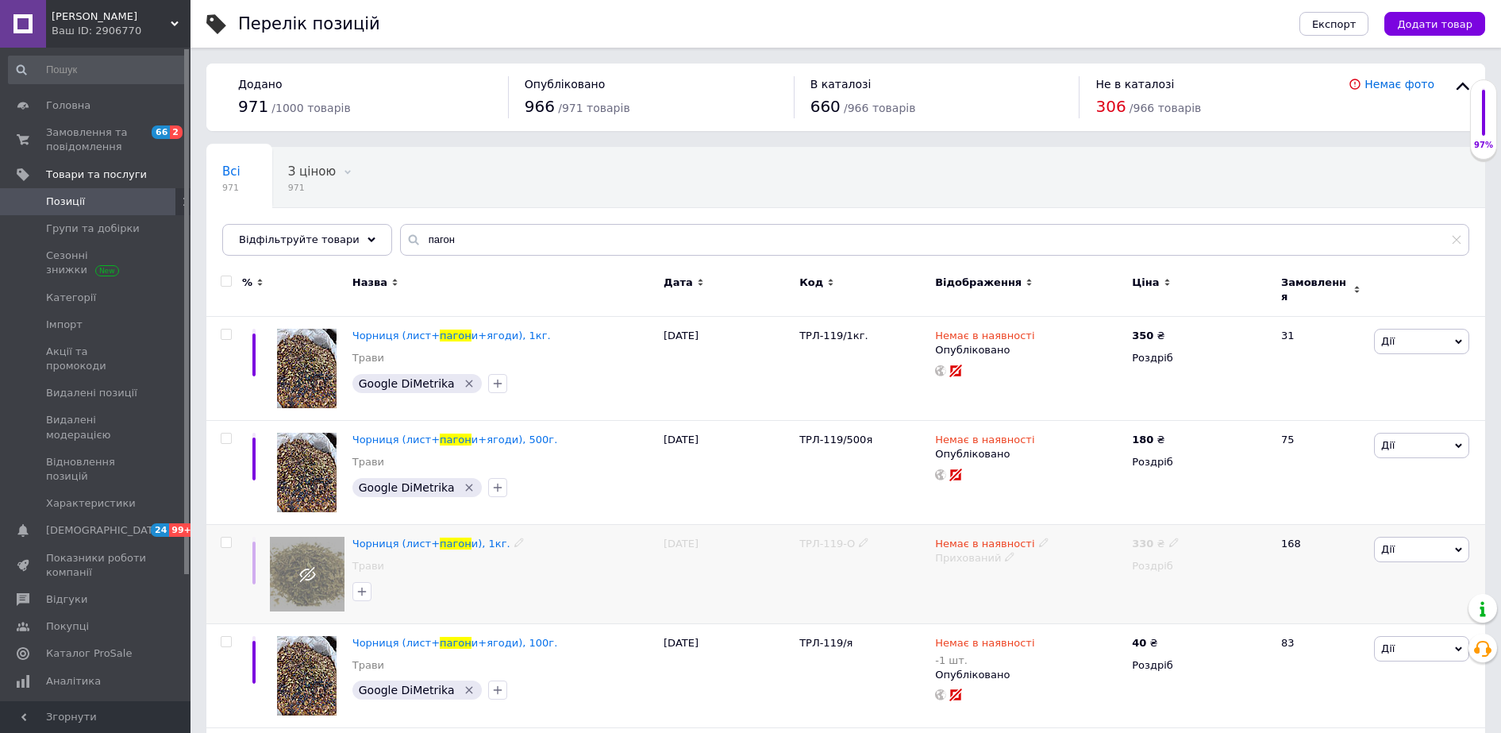
click at [1039, 538] on use at bounding box center [1043, 542] width 9 height 9
click at [1101, 595] on li "Готово до відправки" at bounding box center [1126, 600] width 151 height 22
click at [1085, 583] on input at bounding box center [1110, 599] width 121 height 32
type input "365"
click at [943, 557] on div "Немає в наявності Наявність [PERSON_NAME] до відправки В наявності Немає в наяв…" at bounding box center [1029, 574] width 197 height 99
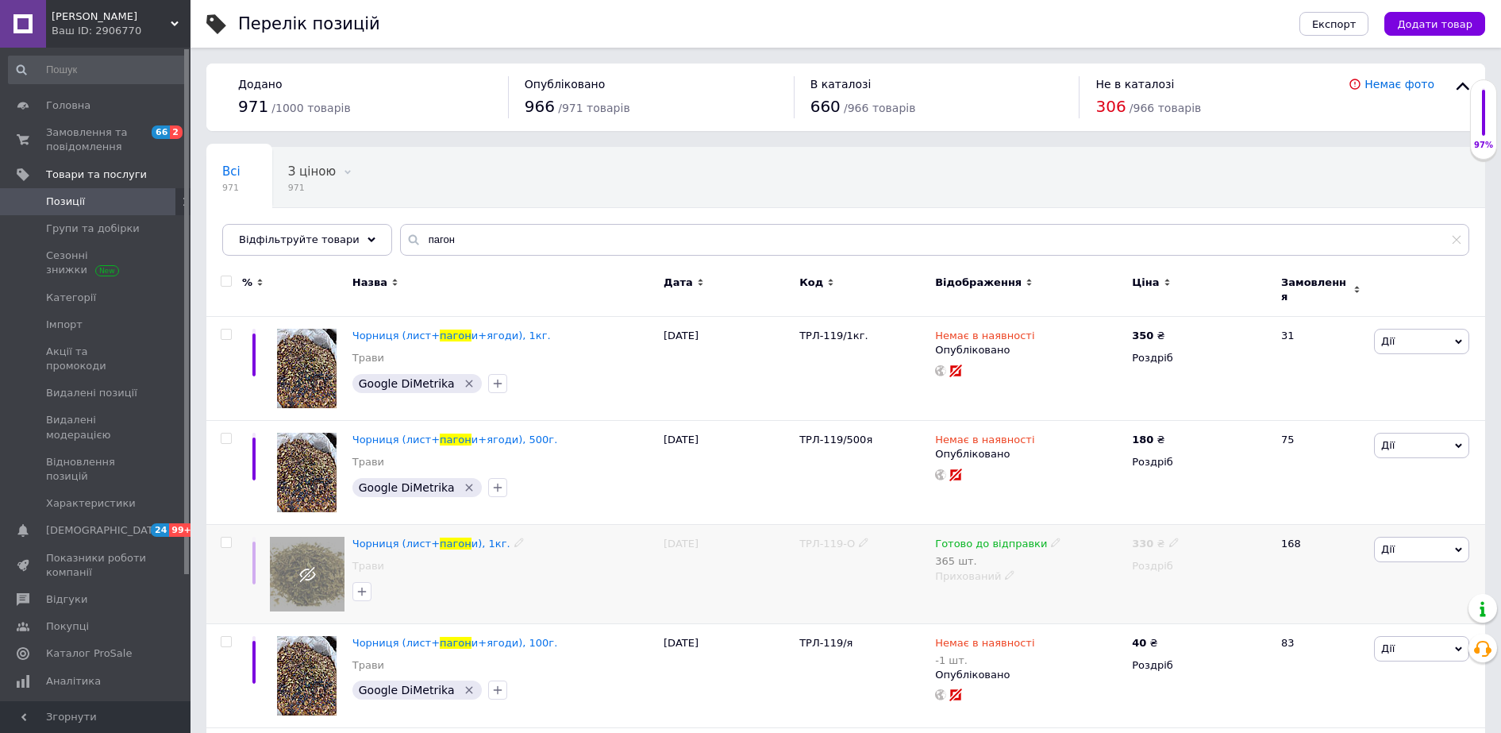
click at [1011, 537] on span "Готово до відправки" at bounding box center [991, 545] width 112 height 17
click at [994, 584] on div "Готово до відправки 365 шт. Наявність [PERSON_NAME] до відправки В наявності Не…" at bounding box center [1029, 574] width 197 height 99
click at [1051, 537] on icon at bounding box center [1056, 542] width 10 height 10
click at [1250, 573] on div "Залишки 365 шт." at bounding box center [1160, 598] width 198 height 50
drag, startPoint x: 1101, startPoint y: 583, endPoint x: 1062, endPoint y: 585, distance: 39.0
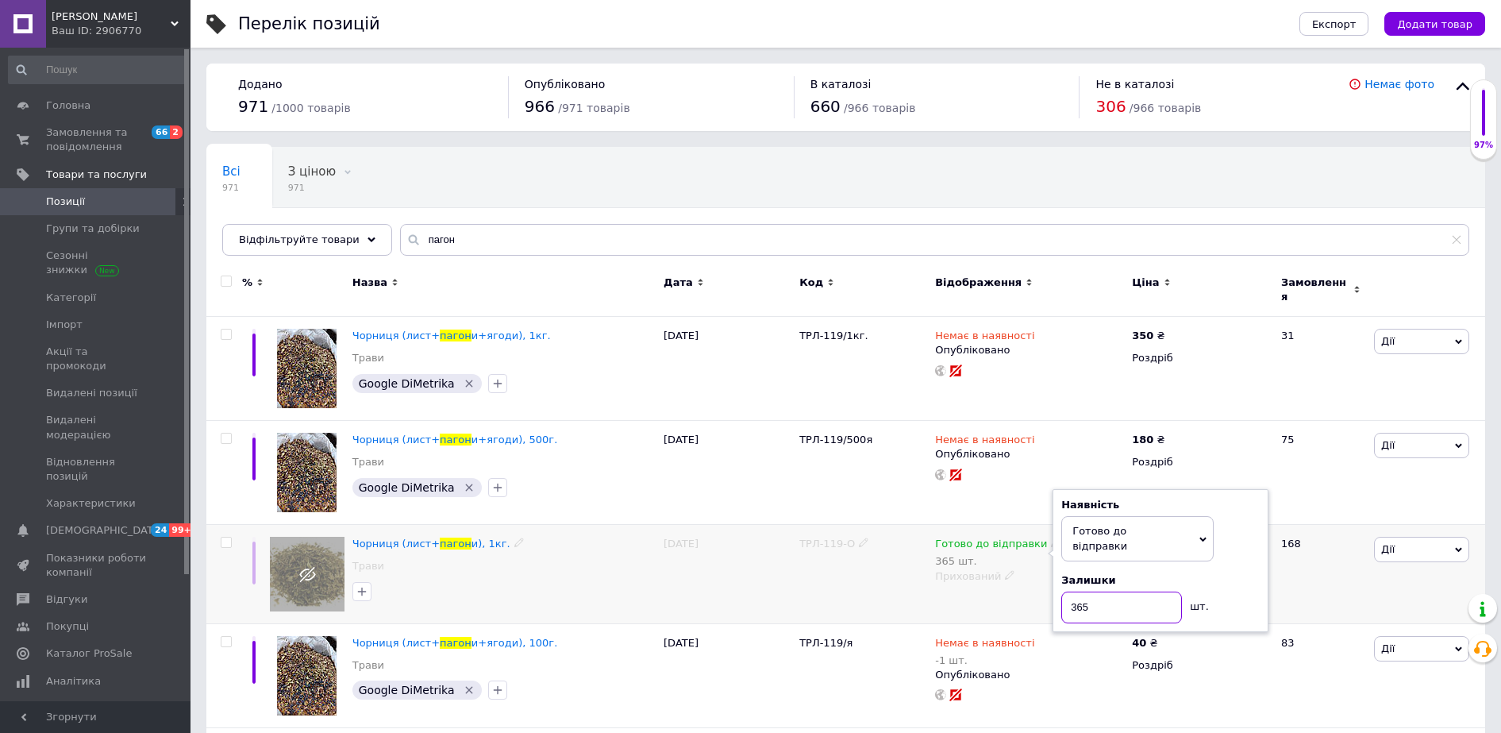
click at [1062, 591] on input "365" at bounding box center [1121, 607] width 121 height 32
type input "50"
click at [970, 593] on div "Готово до відправки 365 шт. Наявність [PERSON_NAME] до відправки В наявності Не…" at bounding box center [1029, 574] width 197 height 99
click at [995, 569] on div "Прихований" at bounding box center [1029, 576] width 189 height 14
click at [986, 601] on li "Опубліковано" at bounding box center [1026, 606] width 195 height 22
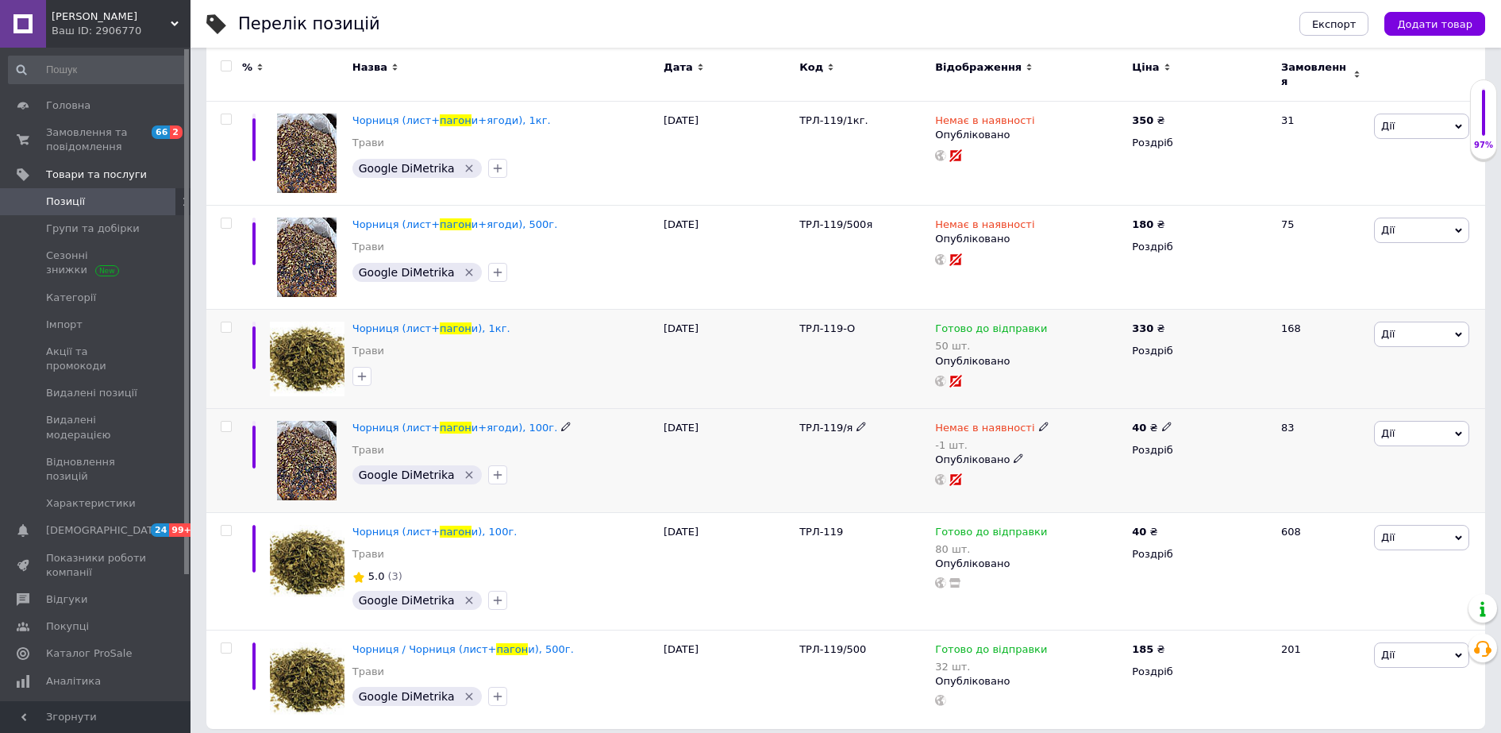
scroll to position [218, 0]
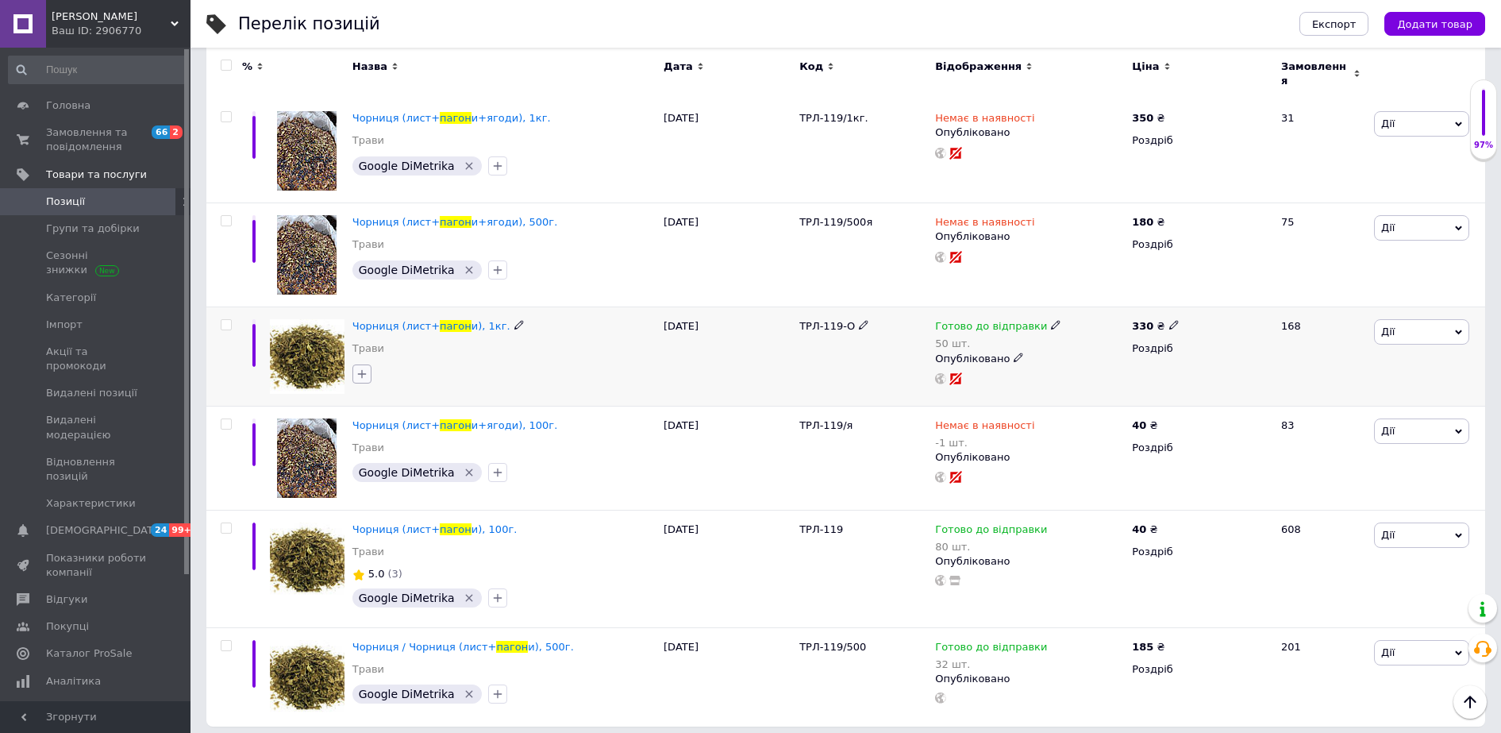
click at [356, 368] on icon "button" at bounding box center [362, 374] width 13 height 13
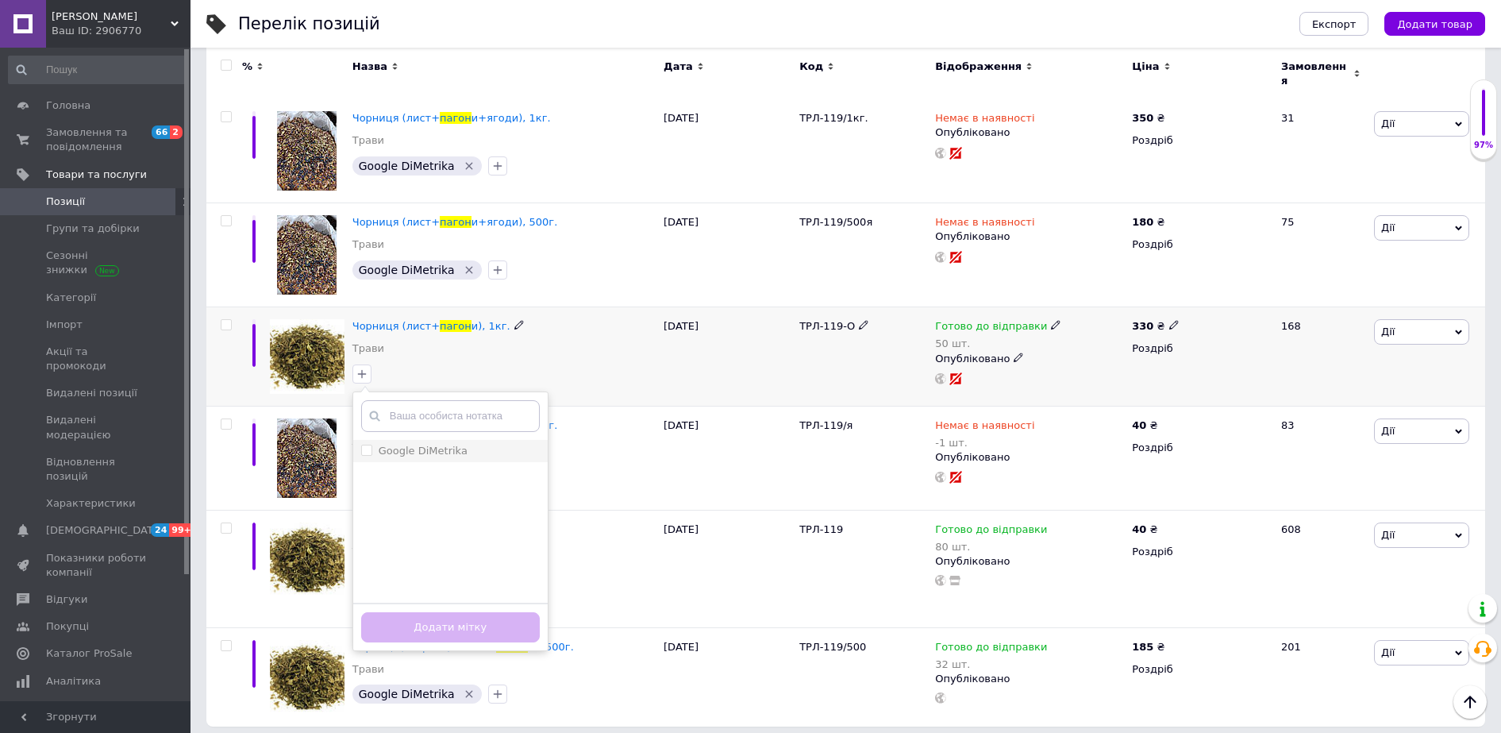
click at [368, 445] on input "Google DiMetrika" at bounding box center [366, 450] width 10 height 10
checkbox input "true"
click at [440, 612] on button "Додати мітку" at bounding box center [450, 627] width 179 height 31
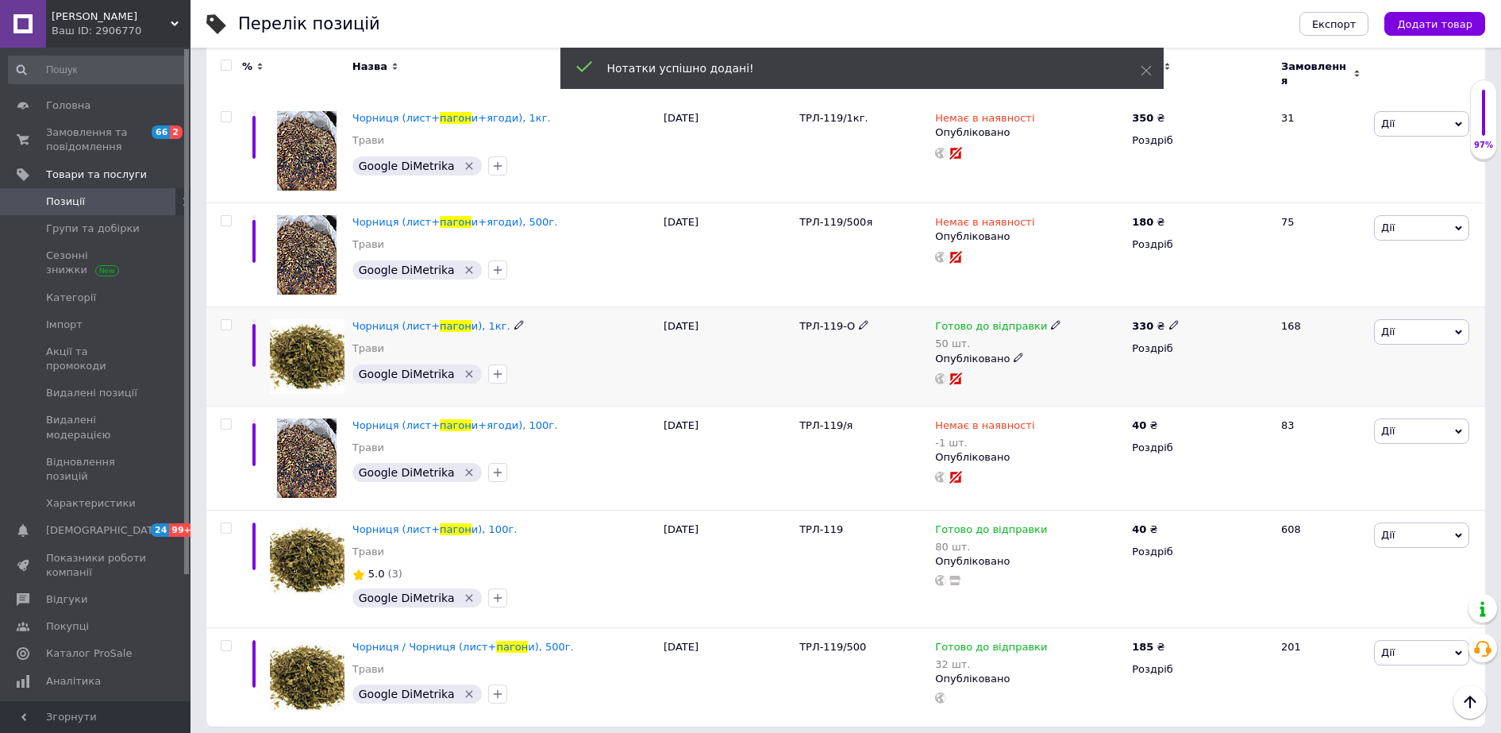
click at [1169, 320] on icon at bounding box center [1174, 325] width 10 height 10
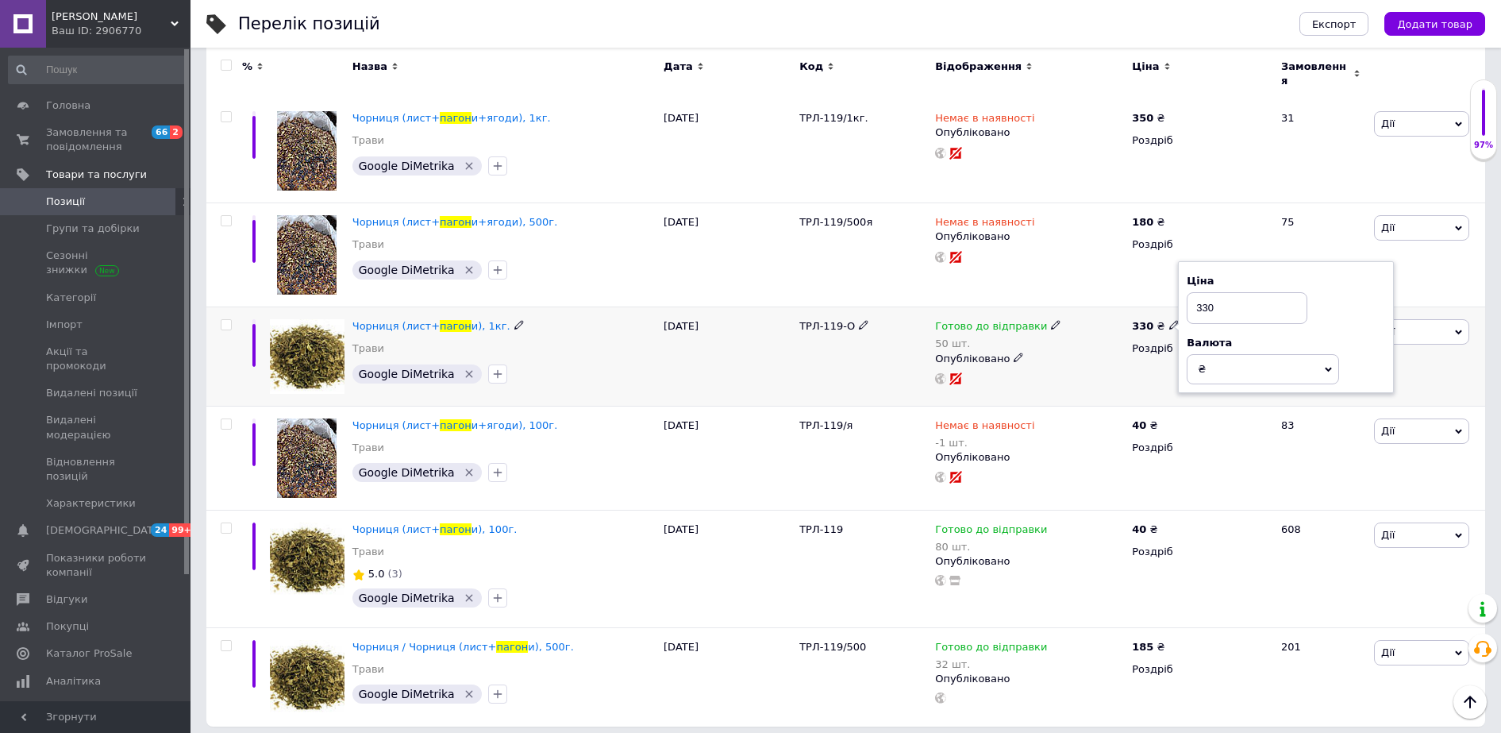
drag, startPoint x: 1227, startPoint y: 298, endPoint x: 1202, endPoint y: 299, distance: 25.4
click at [1202, 299] on input "330" at bounding box center [1247, 308] width 121 height 32
type input "365"
click at [1119, 355] on div "Опубліковано" at bounding box center [1029, 359] width 189 height 14
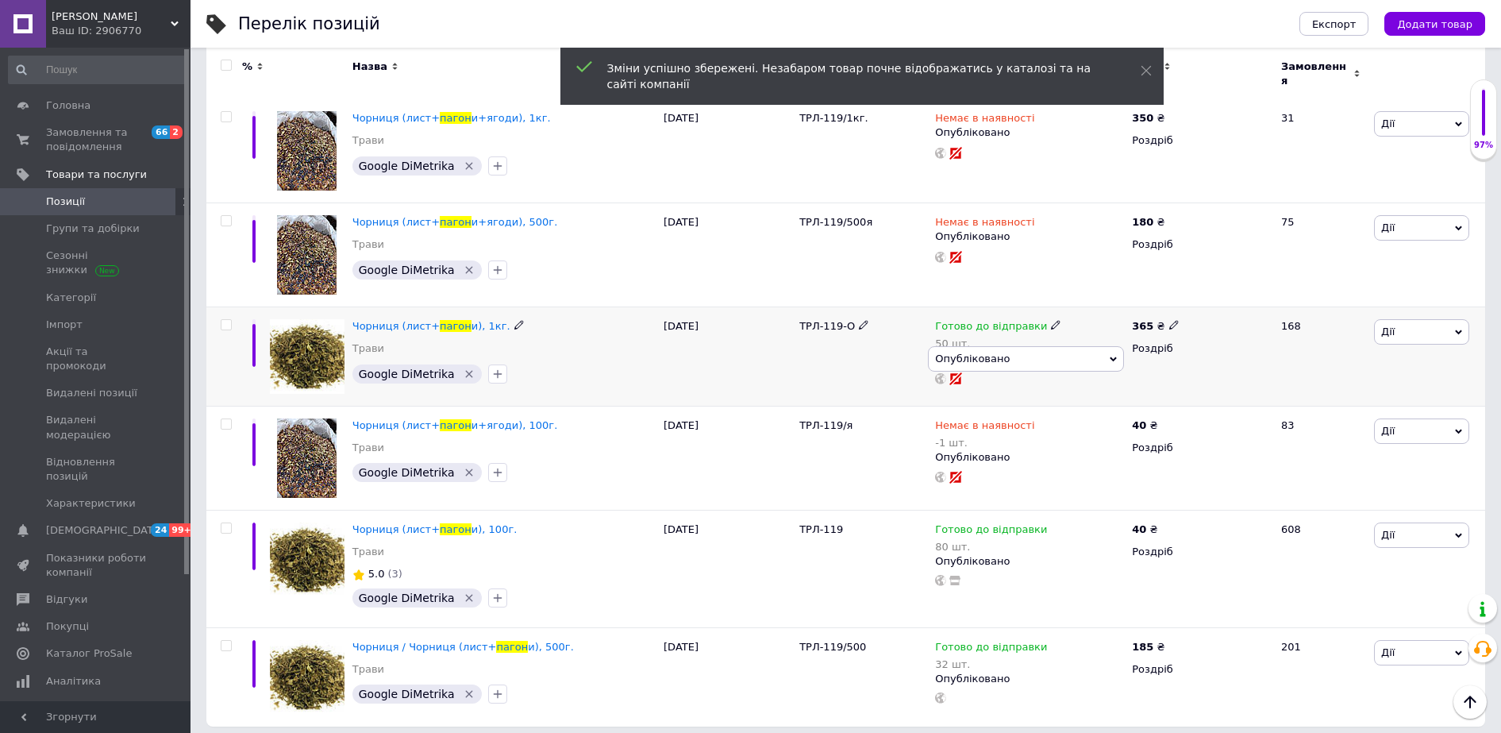
click at [1252, 376] on div "365 ₴ Роздріб" at bounding box center [1200, 356] width 144 height 99
